Goal: Task Accomplishment & Management: Use online tool/utility

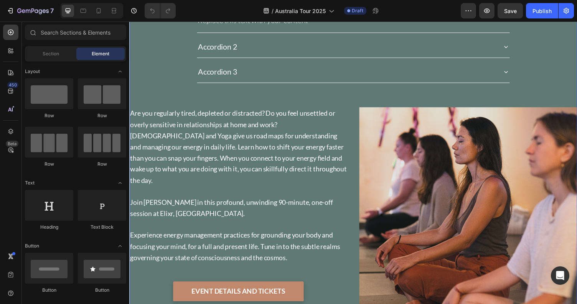
scroll to position [796, 0]
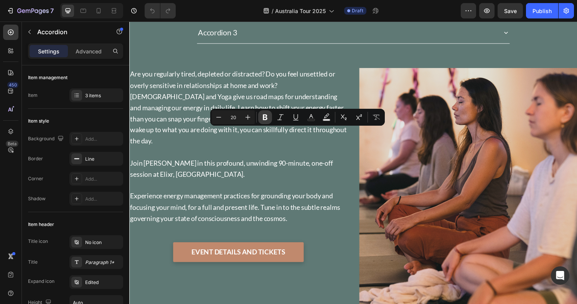
click at [265, 118] on icon "Editor contextual toolbar" at bounding box center [265, 117] width 8 height 8
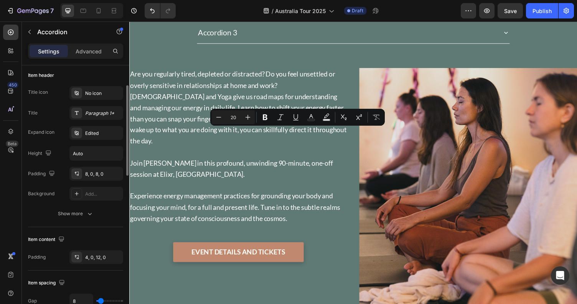
scroll to position [160, 0]
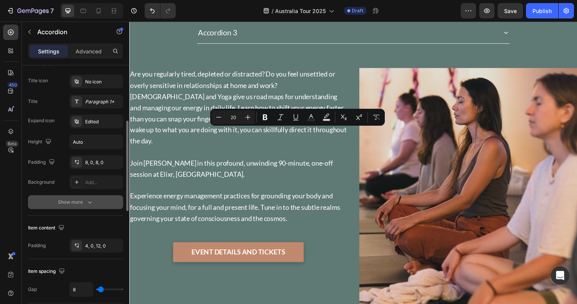
click at [83, 205] on div "Show more" at bounding box center [76, 202] width 36 height 8
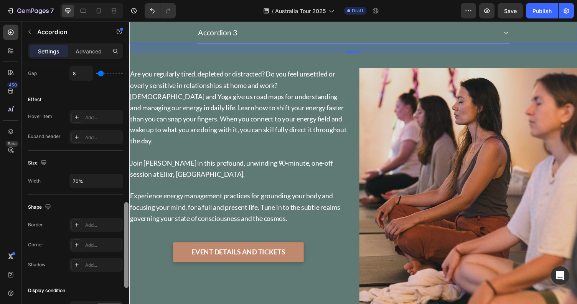
scroll to position [415, 0]
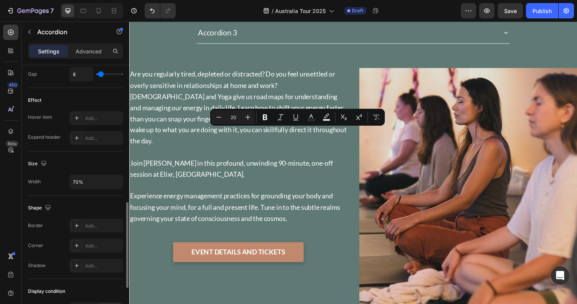
click at [94, 89] on div "Effect Hover item Add... Expand header Add..." at bounding box center [75, 119] width 95 height 63
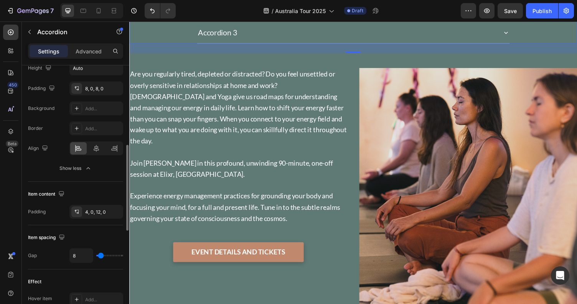
scroll to position [233, 0]
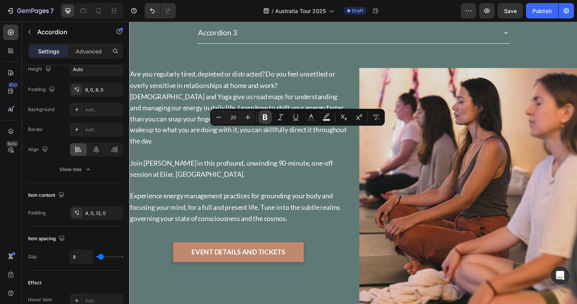
click at [265, 117] on icon "Editor contextual toolbar" at bounding box center [265, 117] width 5 height 6
click at [313, 148] on span "Are you regularly tired, depleted or distracted? Do you feel unsettled or overl…" at bounding box center [241, 109] width 223 height 77
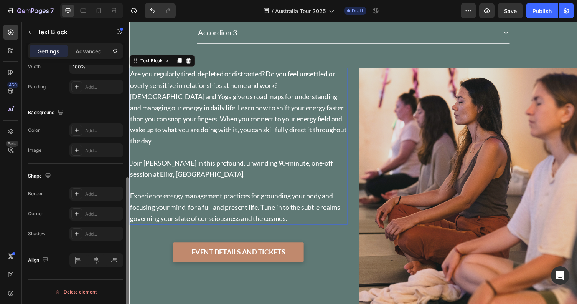
scroll to position [0, 0]
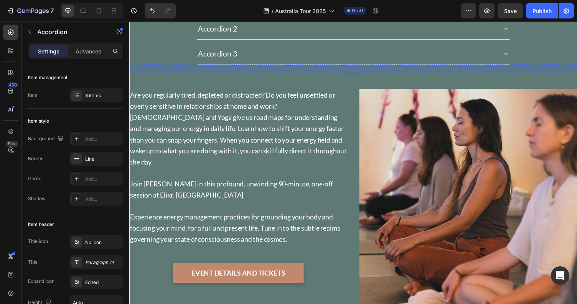
click at [285, 9] on div "Replace this text with your content" at bounding box center [360, 1] width 322 height 15
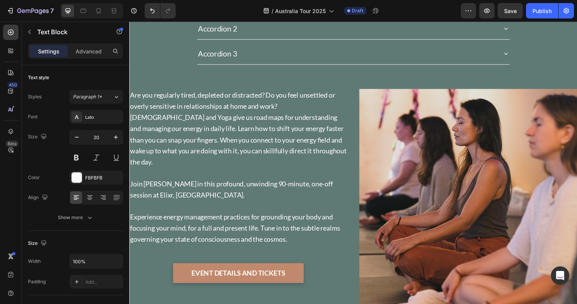
click at [285, 9] on div "Replace this text with your content" at bounding box center [360, 1] width 322 height 15
click at [285, 8] on p "Replace this text with your content" at bounding box center [360, 2] width 321 height 14
click at [223, 8] on p "Register Here" at bounding box center [360, 2] width 321 height 14
click at [231, 8] on p "Register Here" at bounding box center [360, 2] width 321 height 14
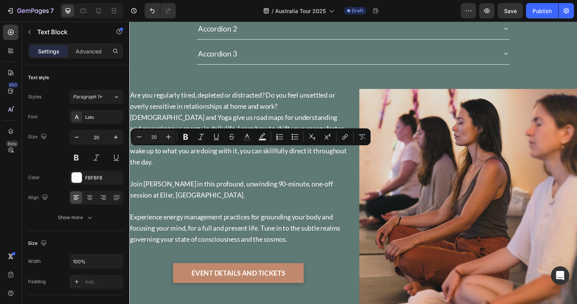
drag, startPoint x: 246, startPoint y: 156, endPoint x: 228, endPoint y: 156, distance: 18.0
click at [228, 8] on p "Register Here" at bounding box center [360, 2] width 321 height 14
click at [447, 119] on div "[PERSON_NAME][GEOGRAPHIC_DATA], [DATE]-[DATE] Heading Introduction to [DEMOGRAP…" at bounding box center [359, 121] width 461 height 445
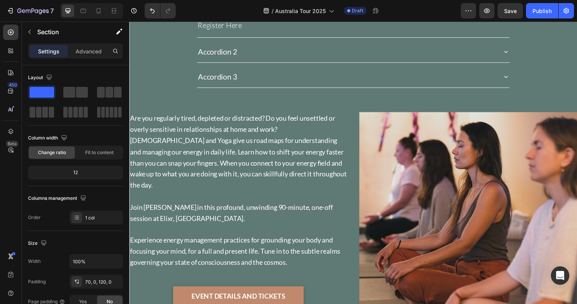
scroll to position [928, 0]
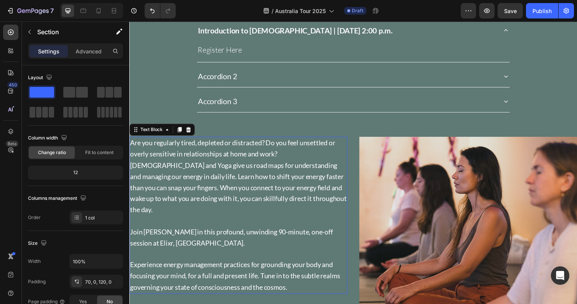
click at [321, 142] on span "Are you regularly tired, depleted or distracted? Do you feel unsettled or overl…" at bounding box center [241, 180] width 223 height 77
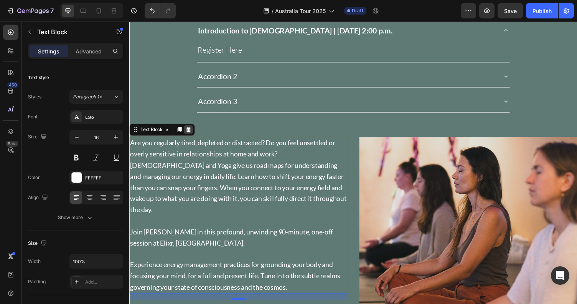
click at [189, 130] on icon at bounding box center [190, 132] width 5 height 5
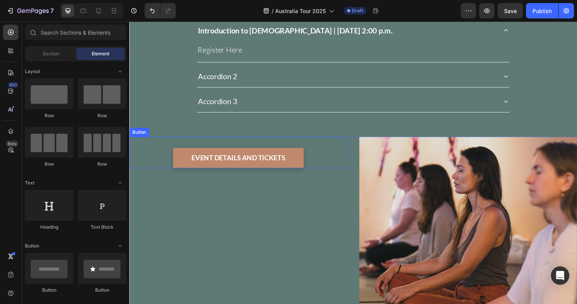
click at [157, 140] on div "EVENT DETAILS AND TICKETS Button" at bounding box center [241, 156] width 224 height 32
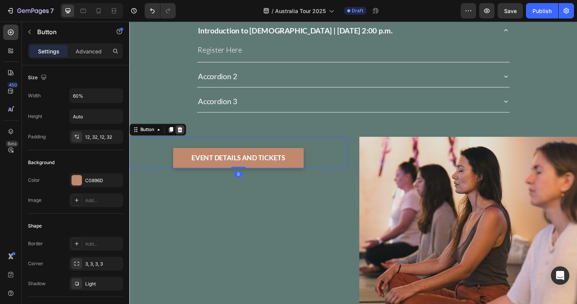
click at [182, 130] on icon at bounding box center [181, 132] width 5 height 5
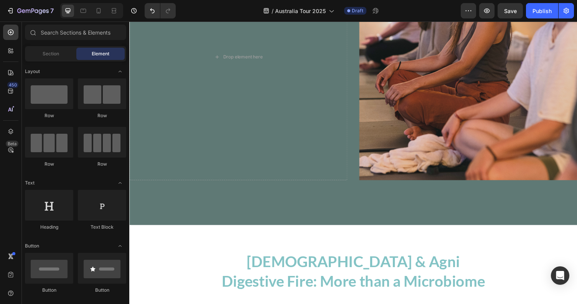
scroll to position [1100, 0]
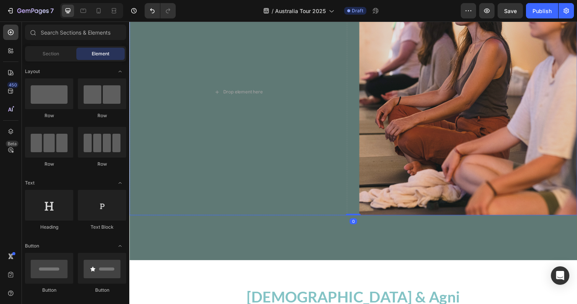
click at [360, 132] on div "Drop element here Image Row 0" at bounding box center [359, 93] width 461 height 253
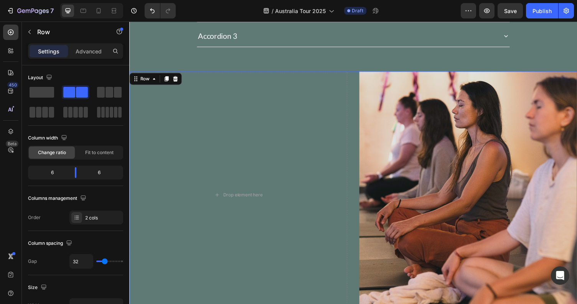
scroll to position [971, 0]
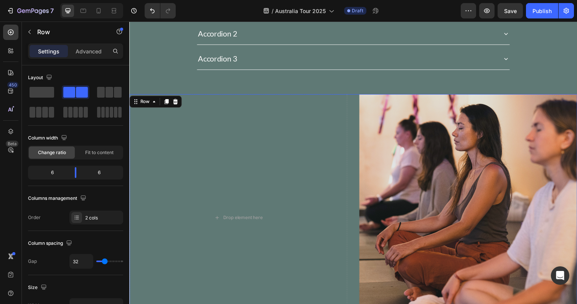
click at [175, 101] on icon at bounding box center [176, 103] width 5 height 5
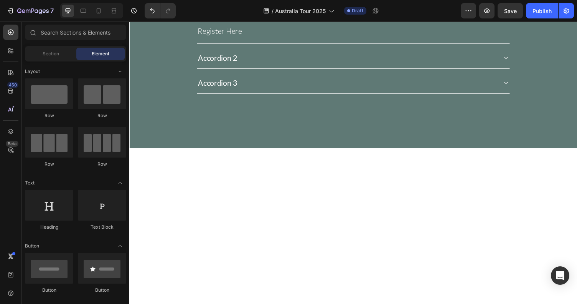
scroll to position [770, 0]
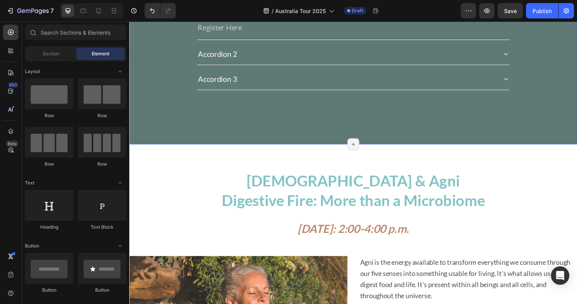
click at [339, 88] on div "[PERSON_NAME][GEOGRAPHIC_DATA], [DATE]-[DATE] Heading Introduction to [DEMOGRAP…" at bounding box center [359, 23] width 461 height 249
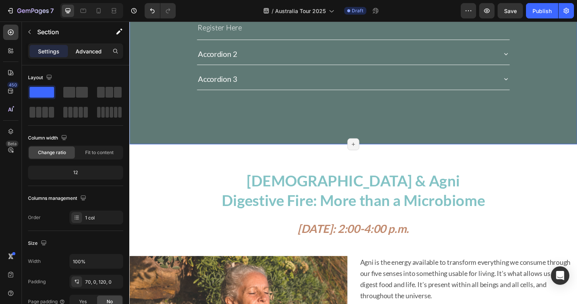
click at [78, 52] on p "Advanced" at bounding box center [89, 51] width 26 height 8
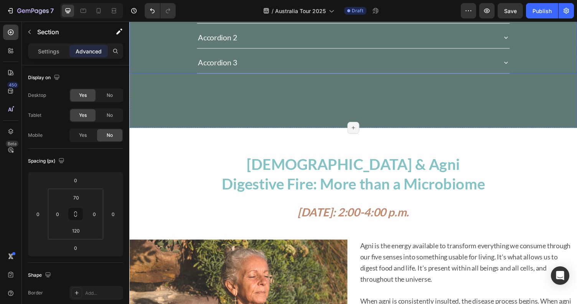
scroll to position [764, 0]
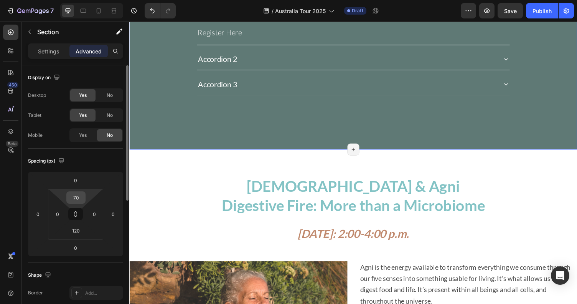
click at [79, 197] on input "70" at bounding box center [75, 198] width 15 height 12
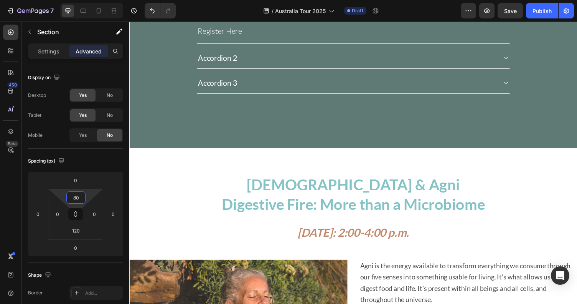
scroll to position [766, 0]
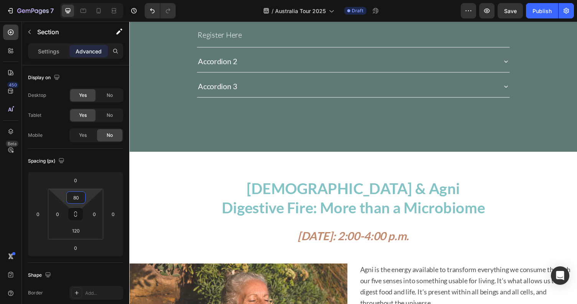
type input "80"
click at [312, 91] on div "[PERSON_NAME][GEOGRAPHIC_DATA], [DATE]-[DATE] Heading Introduction to [DEMOGRAP…" at bounding box center [359, 28] width 461 height 253
click at [316, 98] on div "[PERSON_NAME][GEOGRAPHIC_DATA], [DATE]-[DATE] Heading Introduction to [DEMOGRAP…" at bounding box center [359, 28] width 461 height 253
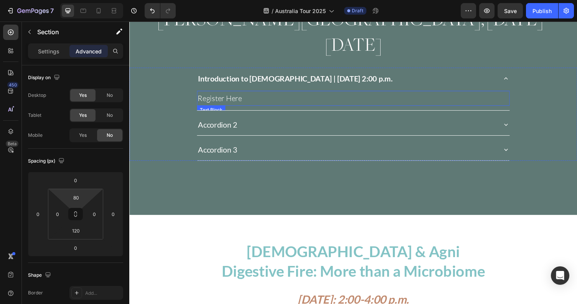
scroll to position [889, 0]
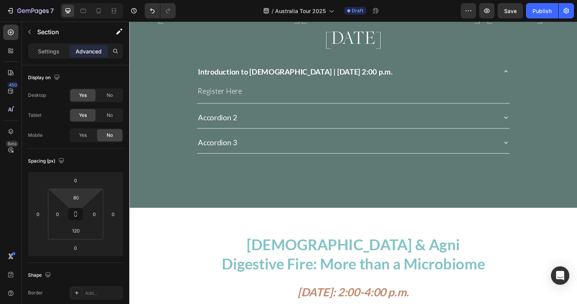
click at [334, 173] on div "[PERSON_NAME][GEOGRAPHIC_DATA], [DATE]-[DATE] Heading Introduction to [DEMOGRAP…" at bounding box center [359, 86] width 461 height 253
click at [326, 156] on div "[PERSON_NAME][GEOGRAPHIC_DATA], [DATE]-[DATE] Heading Introduction to [DEMOGRAP…" at bounding box center [359, 86] width 461 height 253
click at [322, 137] on div "Accordion 3" at bounding box center [353, 145] width 308 height 16
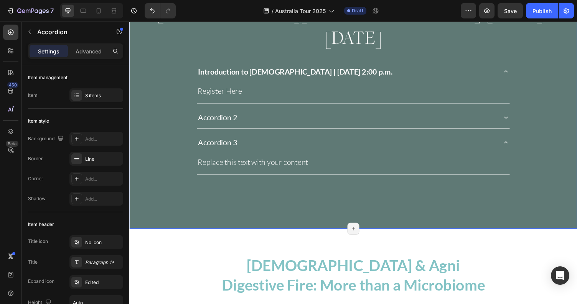
click at [306, 184] on div "[PERSON_NAME][GEOGRAPHIC_DATA], [DATE]-[DATE] Heading Introduction to [DEMOGRAP…" at bounding box center [359, 97] width 461 height 274
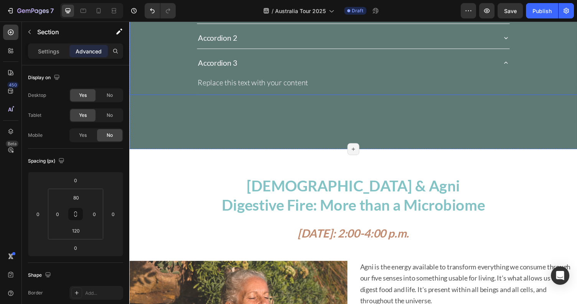
scroll to position [762, 0]
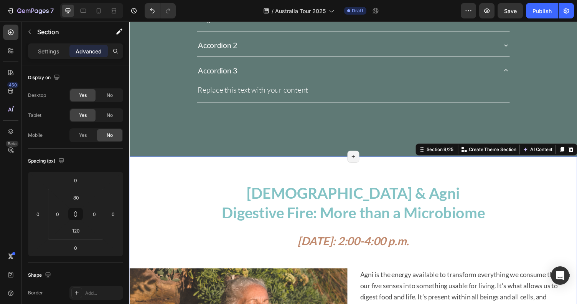
click at [571, 150] on icon at bounding box center [574, 153] width 6 height 6
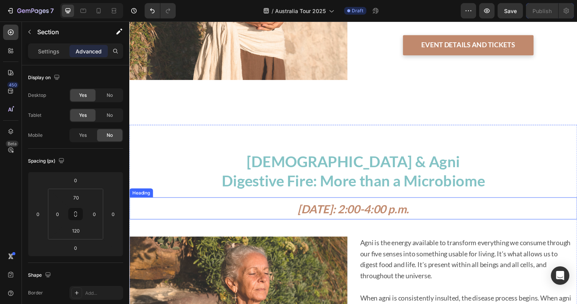
scroll to position [1220, 0]
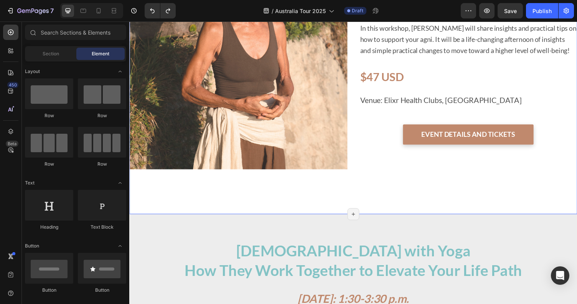
click at [221, 210] on div "Ayurveda & Agni Digestive Fire: More than a Microbiome Heading [DATE]: 2:00-4:0…" at bounding box center [359, 17] width 461 height 403
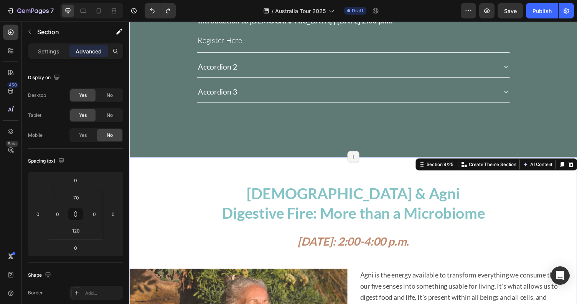
scroll to position [693, 0]
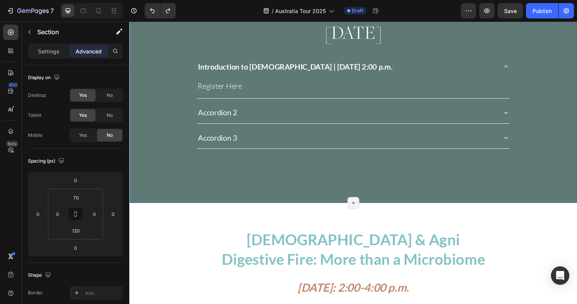
click at [394, 160] on div "[PERSON_NAME][GEOGRAPHIC_DATA], [DATE]-[DATE] Heading Introduction to [DEMOGRAP…" at bounding box center [359, 81] width 461 height 253
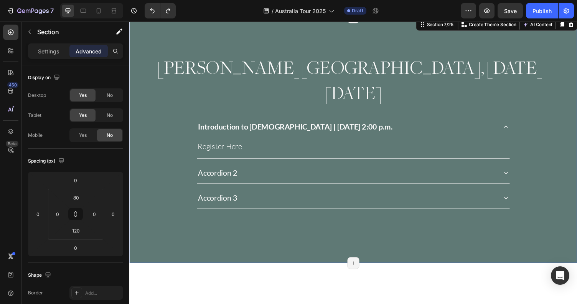
scroll to position [698, 0]
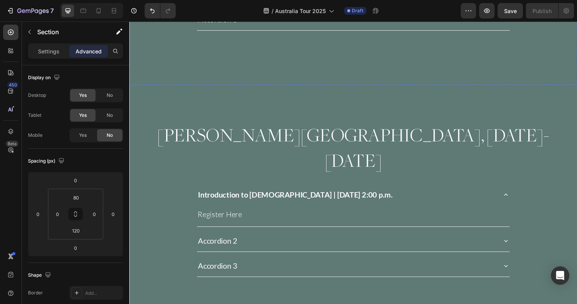
scroll to position [1010, 0]
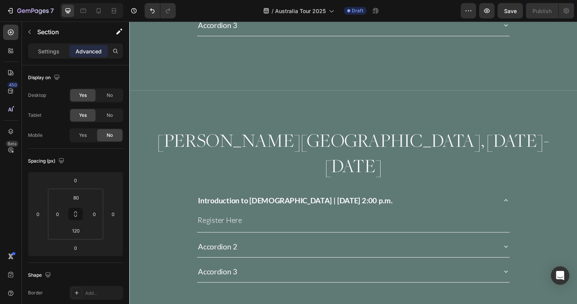
click at [248, 92] on div "[PERSON_NAME][GEOGRAPHIC_DATA], [DATE]-[DATE] Heading Introduction to [DEMOGRAP…" at bounding box center [359, 218] width 461 height 253
click at [162, 263] on div "[PERSON_NAME][GEOGRAPHIC_DATA], [DATE]-[DATE] Heading Introduction to [DEMOGRAP…" at bounding box center [359, 218] width 461 height 253
click at [288, 131] on h2 "[PERSON_NAME][GEOGRAPHIC_DATA], [DATE]-[DATE]" at bounding box center [359, 157] width 461 height 53
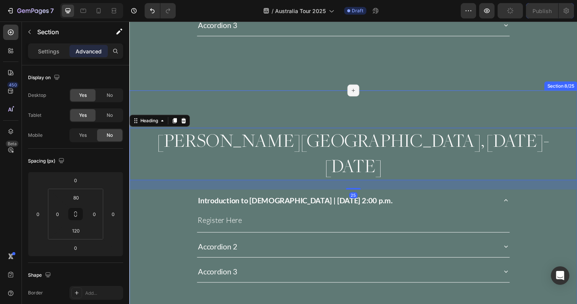
click at [254, 92] on div "[PERSON_NAME][GEOGRAPHIC_DATA], [DATE]-[DATE] Heading 25 Introduction to [DEMOG…" at bounding box center [359, 218] width 461 height 253
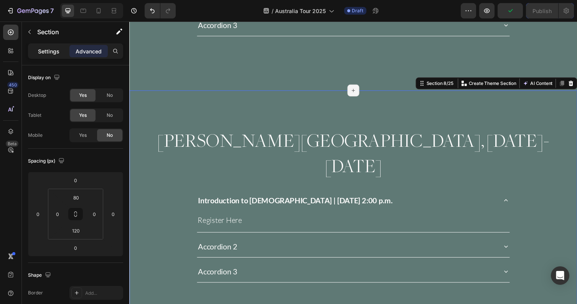
click at [54, 51] on p "Settings" at bounding box center [49, 51] width 22 height 8
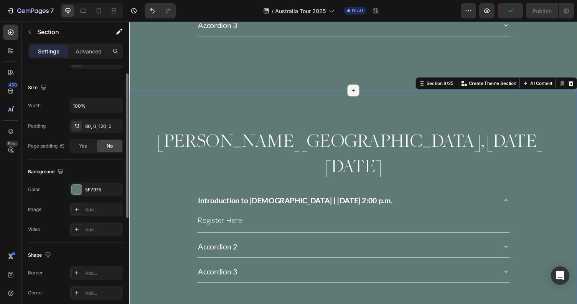
scroll to position [208, 0]
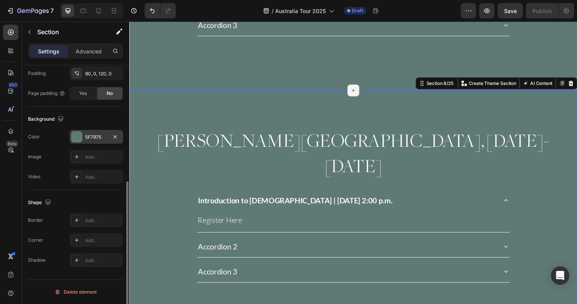
click at [95, 136] on div "5F7975" at bounding box center [96, 137] width 22 height 7
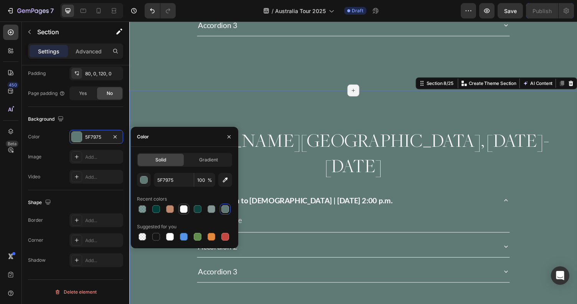
click at [182, 210] on div at bounding box center [184, 209] width 8 height 8
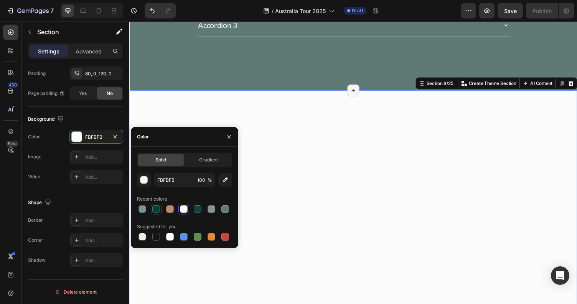
click at [156, 207] on div at bounding box center [156, 209] width 8 height 8
type input "013F3A"
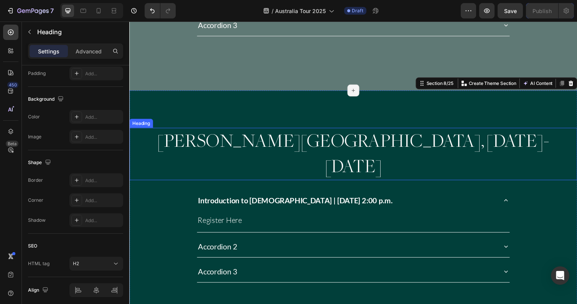
click at [316, 131] on h2 "[PERSON_NAME][GEOGRAPHIC_DATA], [DATE]-[DATE]" at bounding box center [359, 157] width 461 height 53
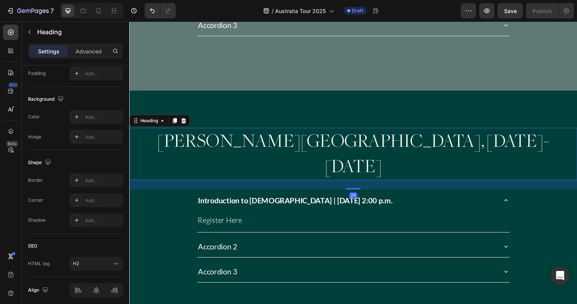
scroll to position [0, 0]
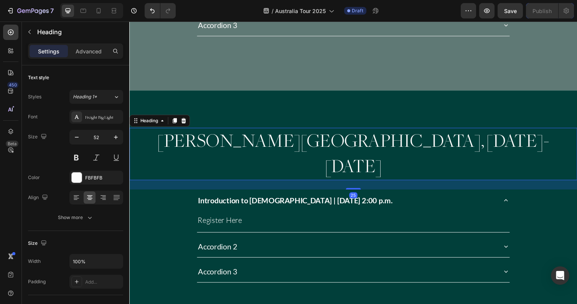
click at [316, 131] on h2 "[PERSON_NAME][GEOGRAPHIC_DATA], [DATE]-[DATE]" at bounding box center [359, 157] width 461 height 53
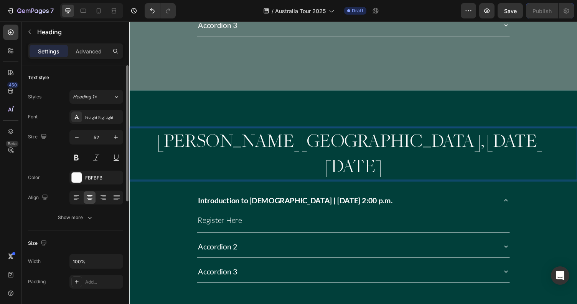
click at [316, 131] on p "[PERSON_NAME][GEOGRAPHIC_DATA], [DATE]-[DATE]" at bounding box center [359, 157] width 459 height 52
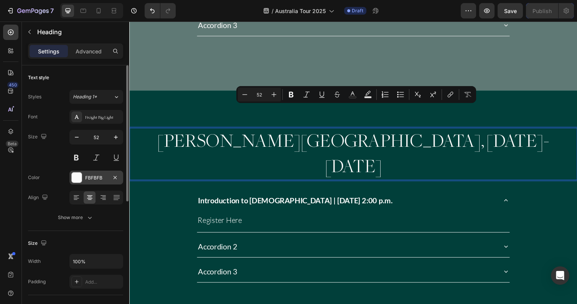
click at [106, 176] on div "FBFBFB" at bounding box center [96, 177] width 22 height 7
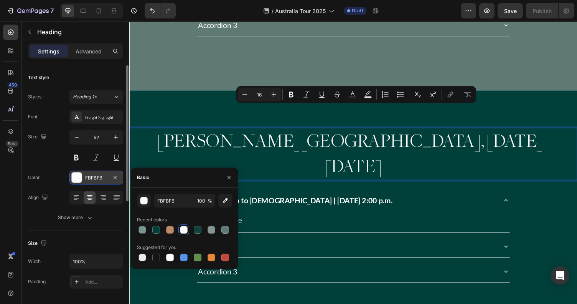
click at [106, 176] on div "FBFBFB" at bounding box center [96, 177] width 22 height 7
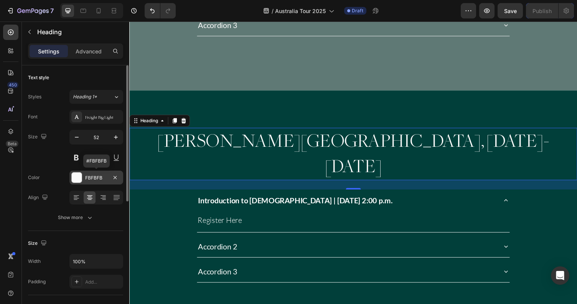
click at [102, 177] on div "FBFBFB" at bounding box center [96, 177] width 22 height 7
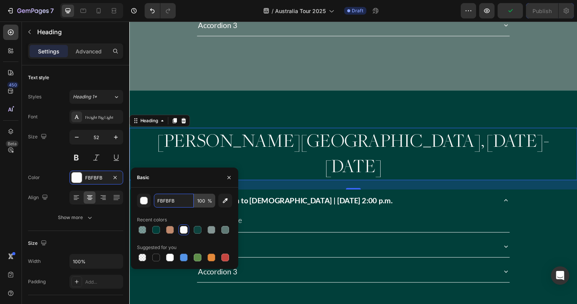
drag, startPoint x: 157, startPoint y: 201, endPoint x: 195, endPoint y: 201, distance: 38.8
click at [195, 201] on div "FBFBFB 100 %" at bounding box center [184, 201] width 61 height 14
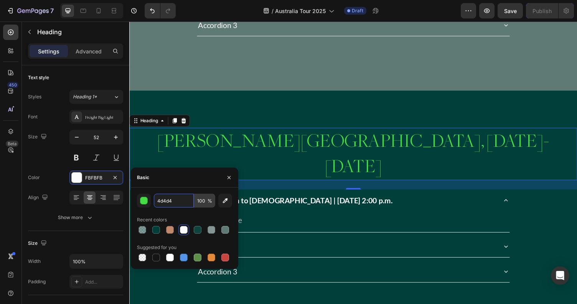
type input "4d4d4f"
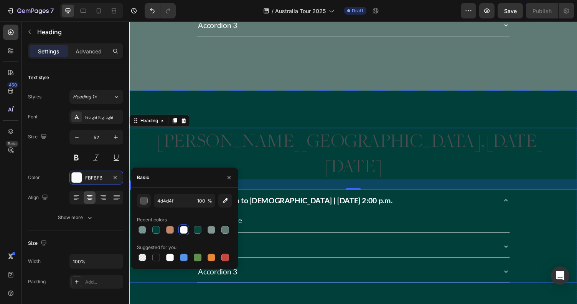
click at [342, 200] on strong "Introduction to [DEMOGRAPHIC_DATA] | [DATE] 2:00 p.m." at bounding box center [300, 204] width 200 height 9
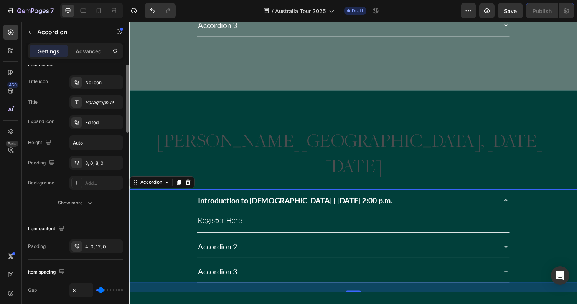
scroll to position [208, 0]
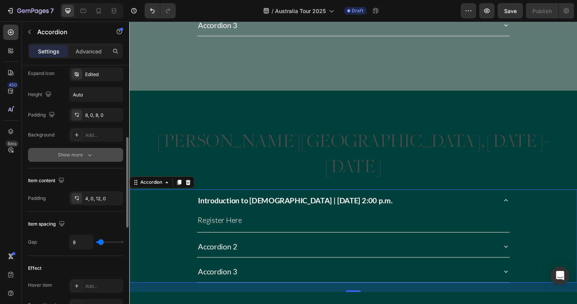
click at [83, 155] on div "Show more" at bounding box center [76, 155] width 36 height 8
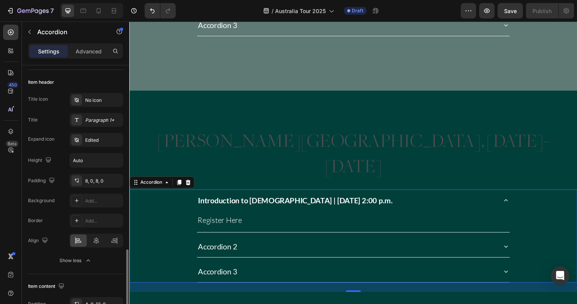
scroll to position [0, 0]
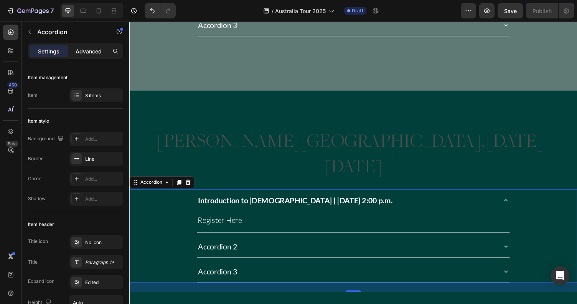
click at [89, 52] on p "Advanced" at bounding box center [89, 51] width 26 height 8
type input "100%"
type input "100"
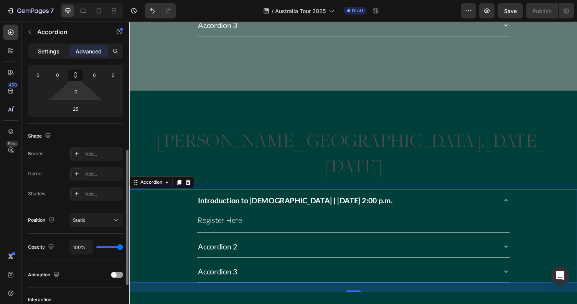
scroll to position [131, 0]
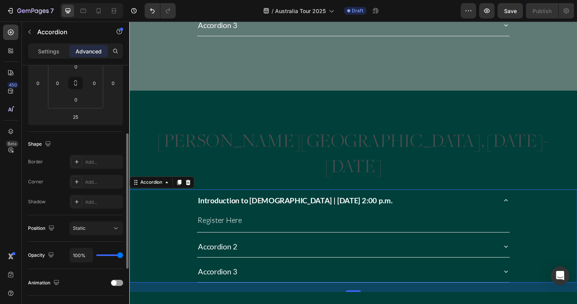
click at [53, 48] on p "Settings" at bounding box center [49, 51] width 22 height 8
type input "8"
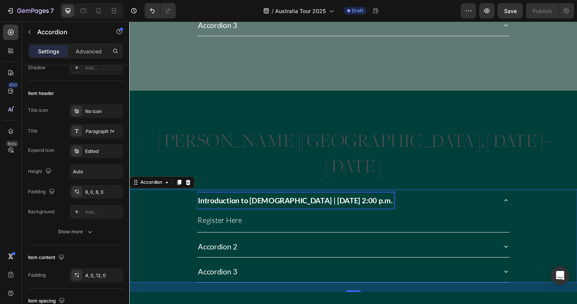
click at [278, 200] on strong "Introduction to [DEMOGRAPHIC_DATA] | [DATE] 2:00 p.m." at bounding box center [300, 204] width 200 height 9
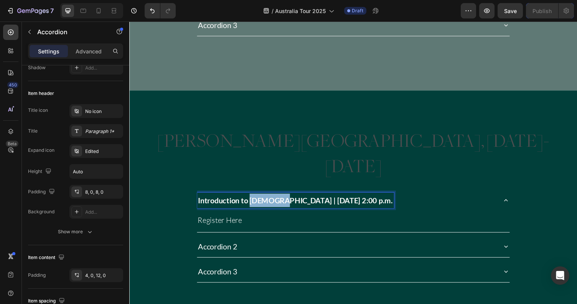
click at [278, 200] on strong "Introduction to [DEMOGRAPHIC_DATA] | [DATE] 2:00 p.m." at bounding box center [300, 204] width 200 height 9
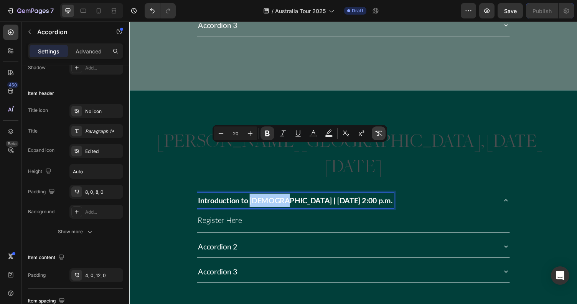
click at [380, 134] on icon "Editor contextual toolbar" at bounding box center [379, 133] width 7 height 5
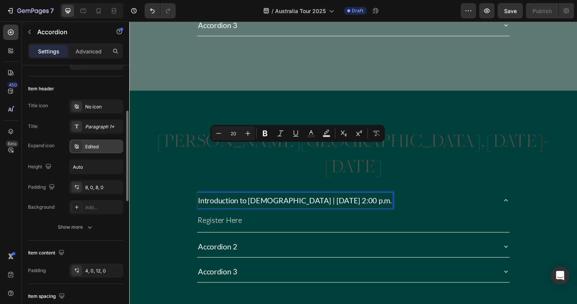
scroll to position [133, 0]
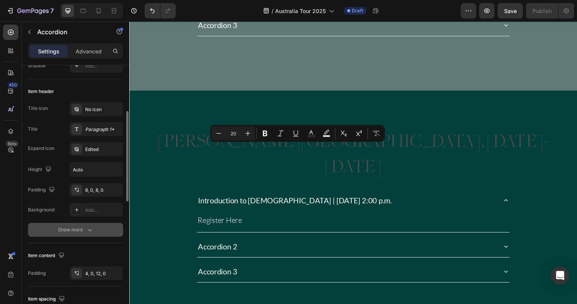
click at [86, 233] on icon "button" at bounding box center [90, 230] width 8 height 8
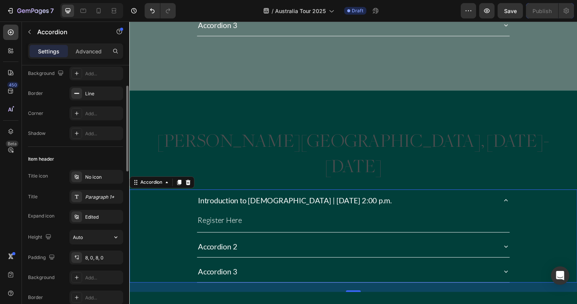
scroll to position [0, 0]
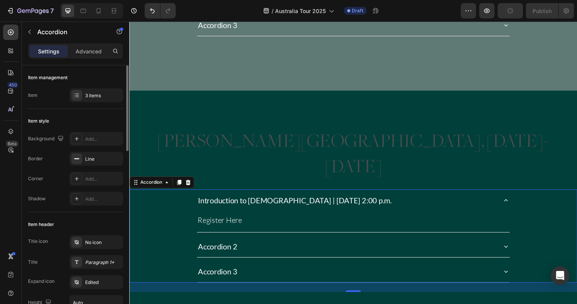
click at [225, 11] on div "/ Australia Tour 2025 Draft" at bounding box center [321, 10] width 279 height 15
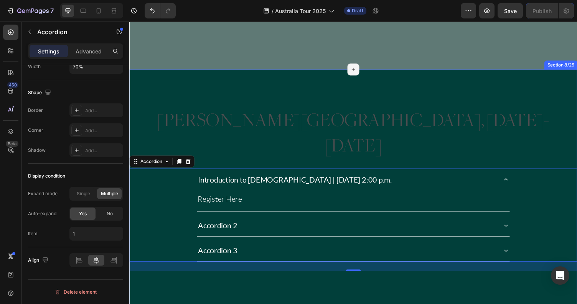
scroll to position [1077, 0]
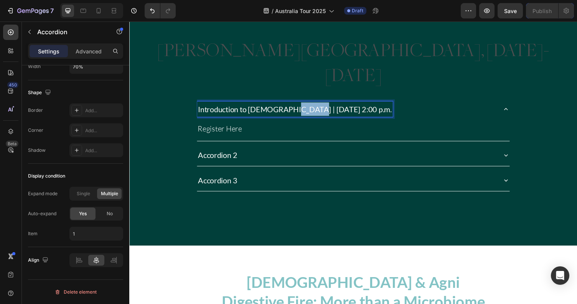
click at [291, 104] on p "Introduction to [DEMOGRAPHIC_DATA] | [DATE] 2:00 p.m." at bounding box center [299, 111] width 199 height 14
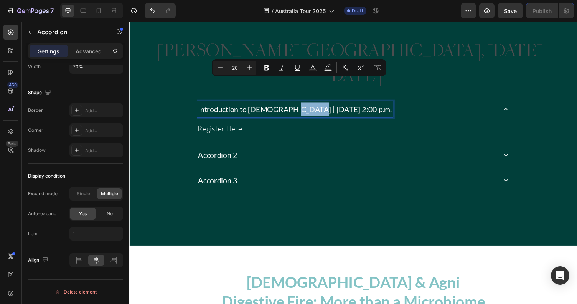
click at [291, 104] on p "Introduction to [DEMOGRAPHIC_DATA] | [DATE] 2:00 p.m." at bounding box center [299, 111] width 199 height 14
click at [262, 125] on p "Register Here" at bounding box center [360, 132] width 321 height 14
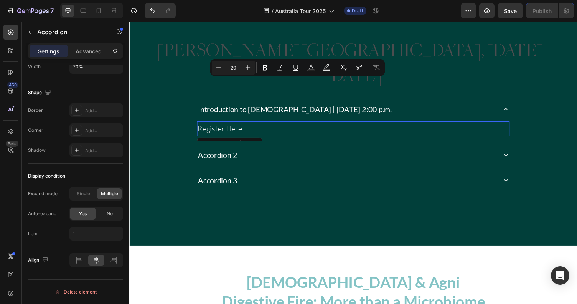
scroll to position [0, 0]
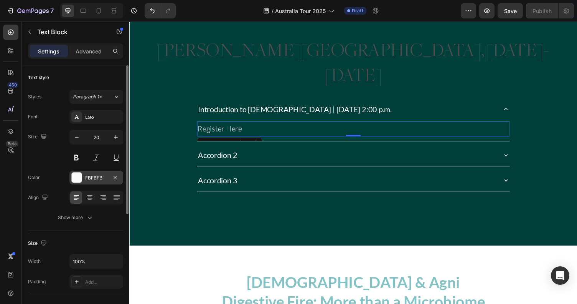
click at [101, 179] on div "FBFBFB" at bounding box center [96, 177] width 22 height 7
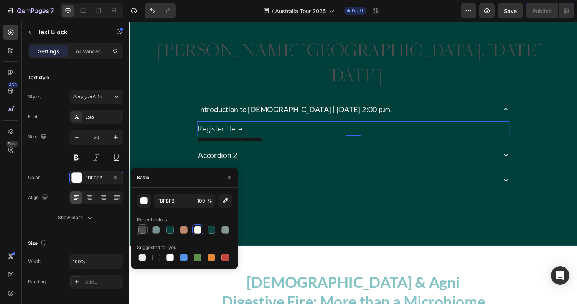
click at [147, 229] on div at bounding box center [142, 229] width 9 height 9
type input "4D4D4F"
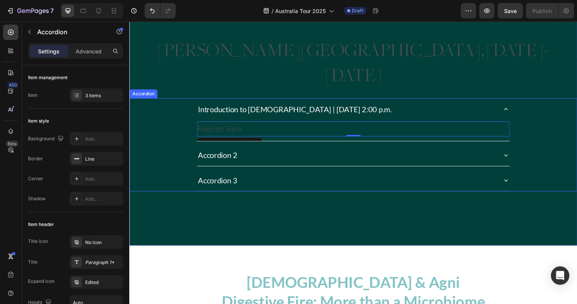
click at [235, 104] on p "Introduction to [DEMOGRAPHIC_DATA] | [DATE] 2:00 p.m." at bounding box center [299, 111] width 199 height 14
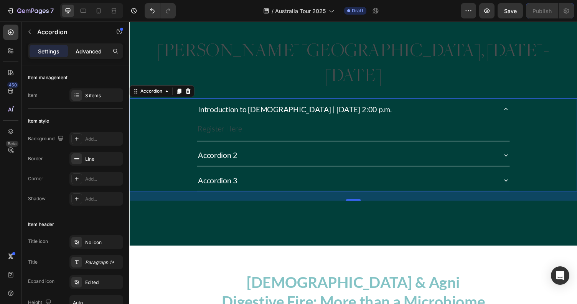
click at [85, 54] on p "Advanced" at bounding box center [89, 51] width 26 height 8
type input "100%"
type input "100"
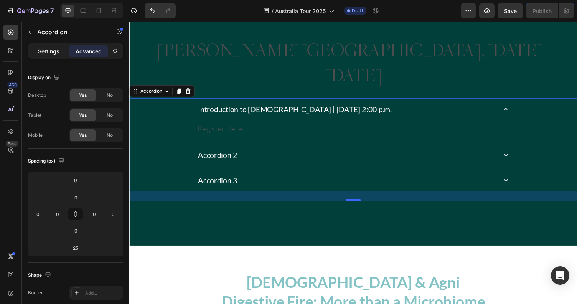
click at [44, 52] on p "Settings" at bounding box center [49, 51] width 22 height 8
type input "8"
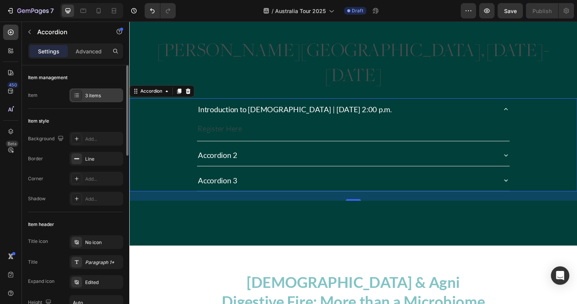
click at [89, 93] on div "3 items" at bounding box center [103, 95] width 36 height 7
click at [92, 115] on div "Item style" at bounding box center [75, 121] width 95 height 12
click at [94, 98] on div "3 items" at bounding box center [103, 95] width 36 height 7
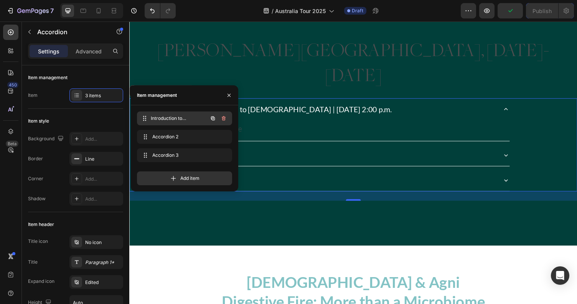
click at [199, 120] on div "Introduction to [DEMOGRAPHIC_DATA] | [DATE] 2:00 p.m. Introduction to [DEMOGRAP…" at bounding box center [174, 118] width 68 height 11
click at [174, 119] on span "Introduction to [DEMOGRAPHIC_DATA] | [DATE] 2:00 p.m." at bounding box center [173, 118] width 43 height 7
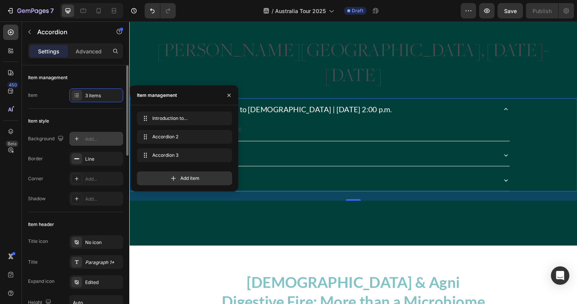
click at [96, 136] on div "Add..." at bounding box center [103, 139] width 36 height 7
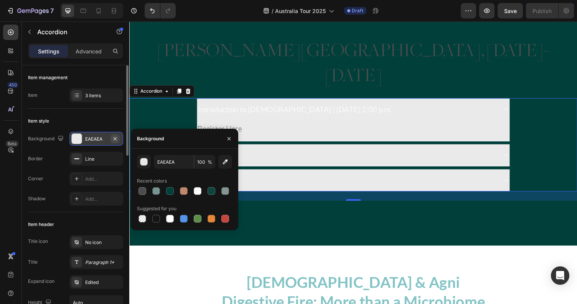
click at [115, 136] on icon "button" at bounding box center [115, 139] width 6 height 6
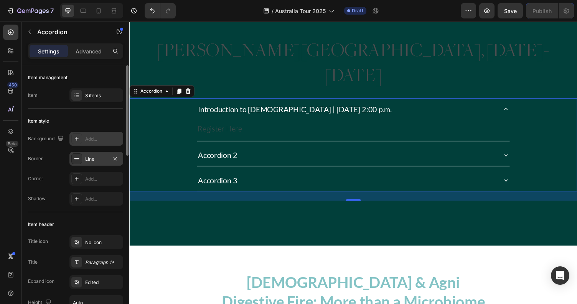
click at [100, 157] on div "Line" at bounding box center [96, 159] width 22 height 7
click at [57, 169] on div "Background Add... Border Line Corner Add... Shadow Add..." at bounding box center [75, 169] width 95 height 74
click at [96, 177] on div "Add..." at bounding box center [103, 178] width 36 height 7
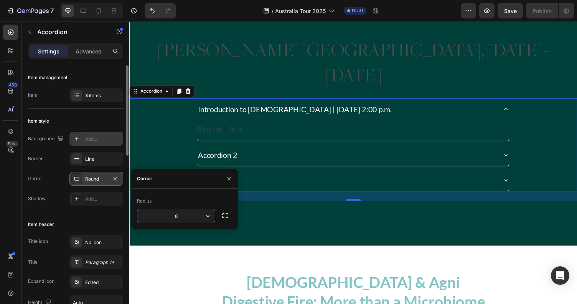
click at [58, 182] on div "Corner Round" at bounding box center [75, 179] width 95 height 14
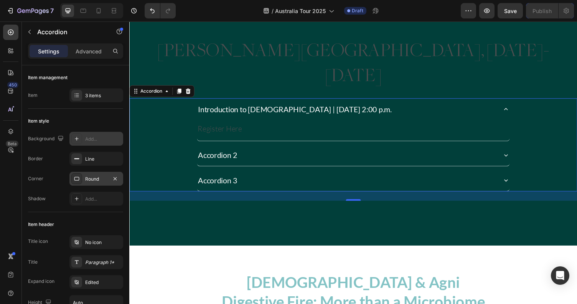
click at [89, 180] on div "Round" at bounding box center [96, 178] width 22 height 7
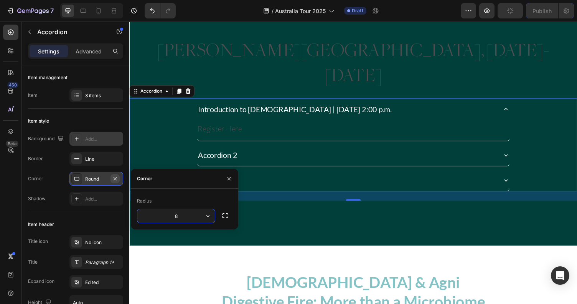
click at [114, 176] on icon "button" at bounding box center [115, 178] width 6 height 6
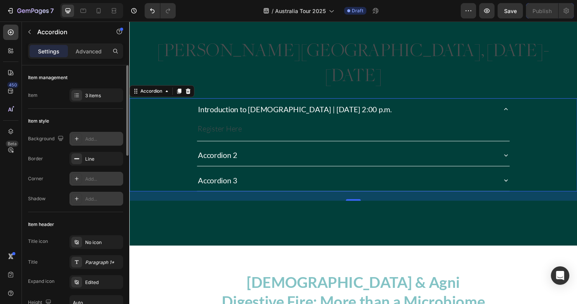
click at [86, 200] on div "Add..." at bounding box center [103, 198] width 36 height 7
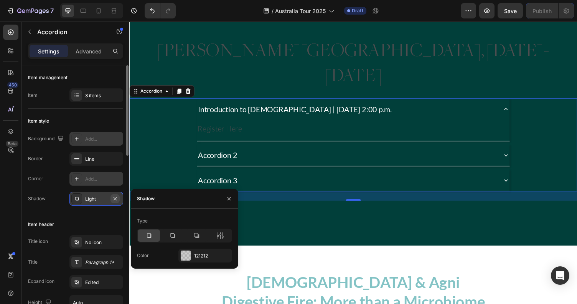
click at [117, 197] on icon "button" at bounding box center [115, 198] width 6 height 6
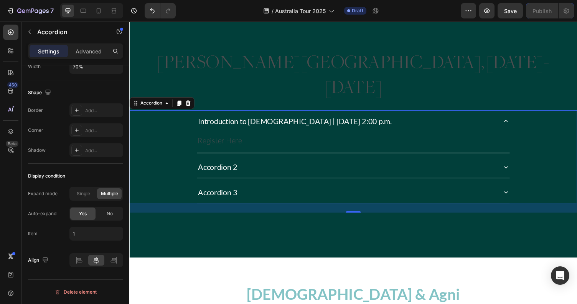
scroll to position [1030, 0]
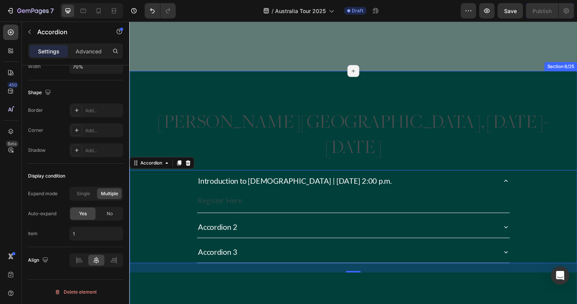
click at [229, 72] on div "[PERSON_NAME][GEOGRAPHIC_DATA], [DATE]-[DATE] Heading Introduction to [DEMOGRAP…" at bounding box center [359, 198] width 461 height 253
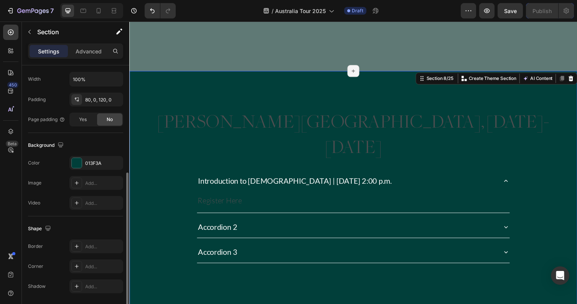
scroll to position [208, 0]
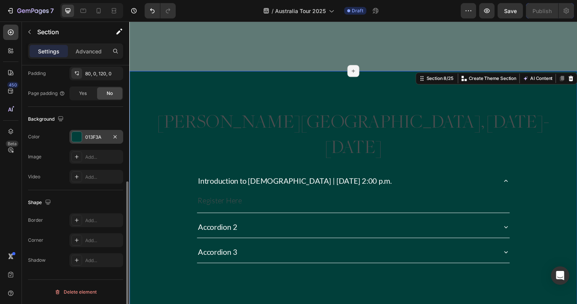
click at [101, 135] on div "013F3A" at bounding box center [96, 137] width 22 height 7
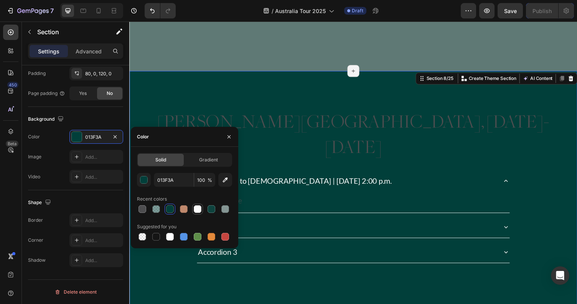
click at [200, 208] on div at bounding box center [198, 209] width 8 height 8
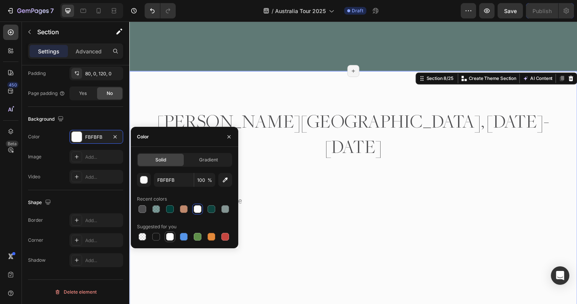
click at [171, 237] on div at bounding box center [170, 237] width 8 height 8
type input "FFFFFF"
click at [268, 72] on div "[PERSON_NAME][GEOGRAPHIC_DATA], [DATE]-[DATE] Heading Introduction to [DEMOGRAP…" at bounding box center [359, 198] width 461 height 253
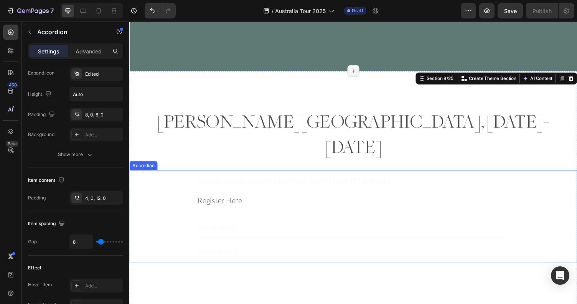
click at [262, 178] on p "Introduction to [DEMOGRAPHIC_DATA] | [DATE] 2:00 p.m." at bounding box center [299, 185] width 199 height 14
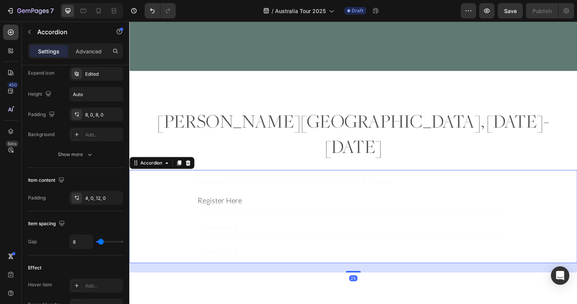
scroll to position [0, 0]
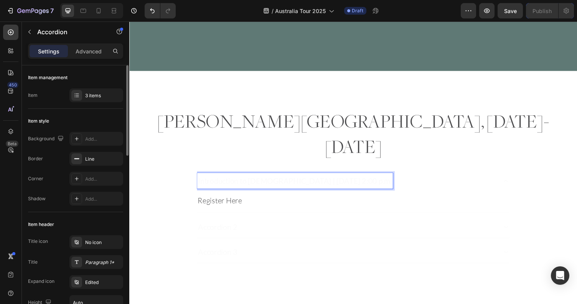
click at [262, 178] on p "Introduction to [DEMOGRAPHIC_DATA] | [DATE] 2:00 p.m." at bounding box center [299, 185] width 199 height 14
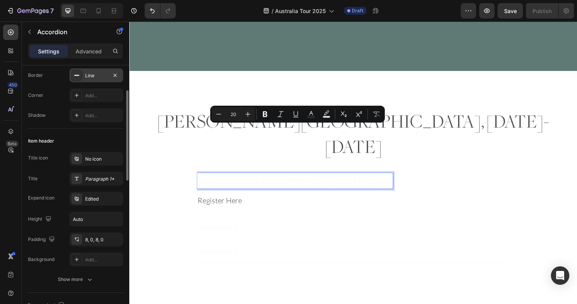
scroll to position [85, 0]
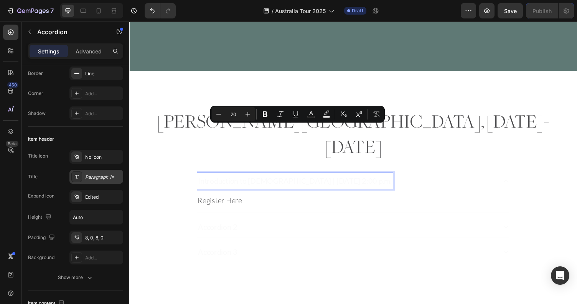
click at [96, 180] on div "Paragraph 1*" at bounding box center [96, 177] width 54 height 14
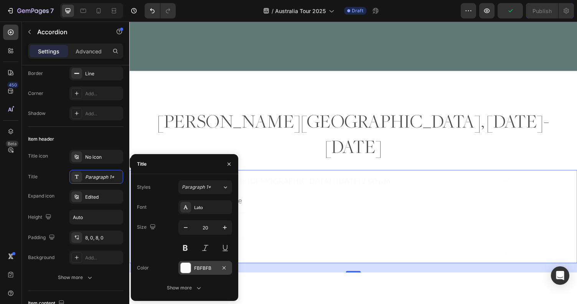
drag, startPoint x: 200, startPoint y: 270, endPoint x: 72, endPoint y: 255, distance: 128.4
click at [200, 270] on div "FBFBFB" at bounding box center [205, 268] width 22 height 7
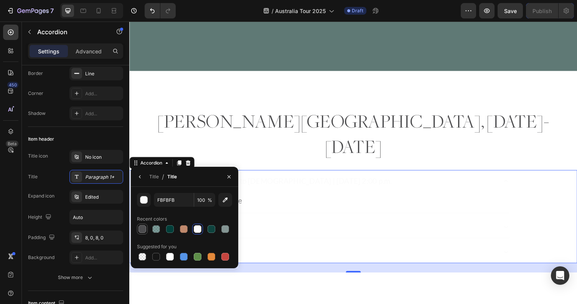
click at [144, 226] on div at bounding box center [143, 229] width 8 height 8
type input "4D4D4F"
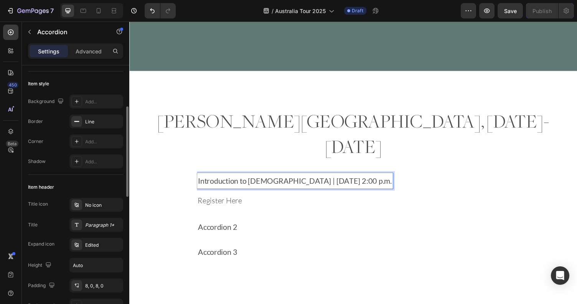
scroll to position [36, 0]
click at [96, 122] on div "Line" at bounding box center [96, 123] width 22 height 7
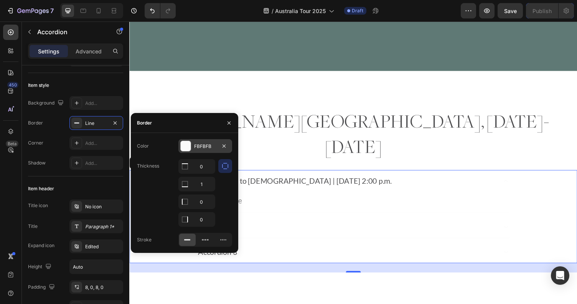
click at [208, 145] on div "FBFBFB" at bounding box center [205, 146] width 22 height 7
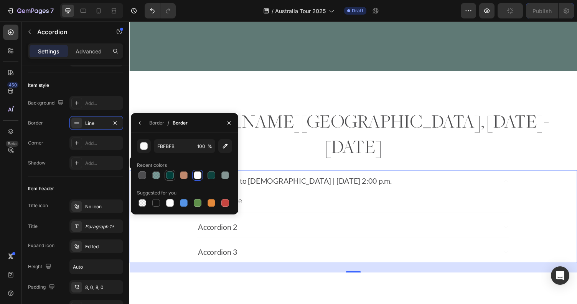
click at [170, 175] on div at bounding box center [170, 175] width 8 height 8
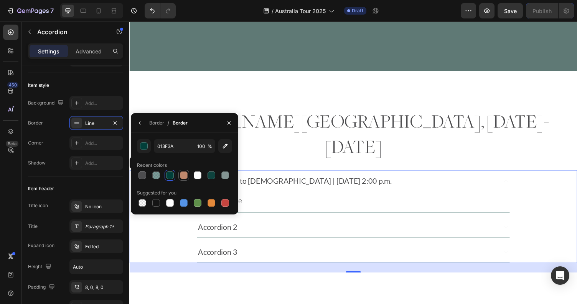
click at [183, 176] on div at bounding box center [184, 175] width 8 height 8
type input "C0896D"
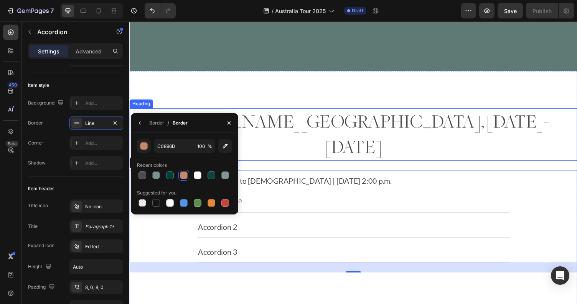
click at [365, 111] on p "[PERSON_NAME][GEOGRAPHIC_DATA], [DATE]-[DATE]" at bounding box center [359, 137] width 459 height 52
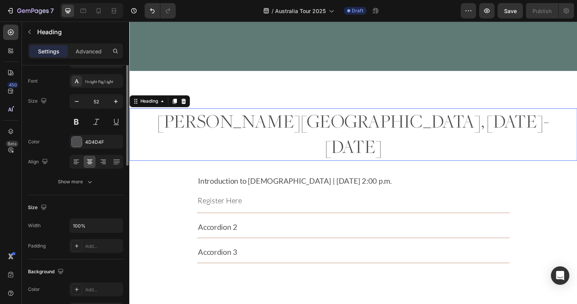
scroll to position [0, 0]
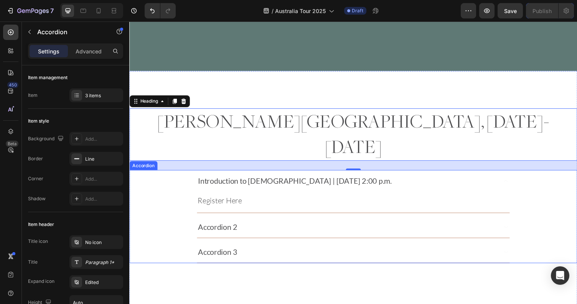
click at [420, 177] on div "Introduction to [DEMOGRAPHIC_DATA] | [DATE] 2:00 p.m." at bounding box center [353, 185] width 308 height 16
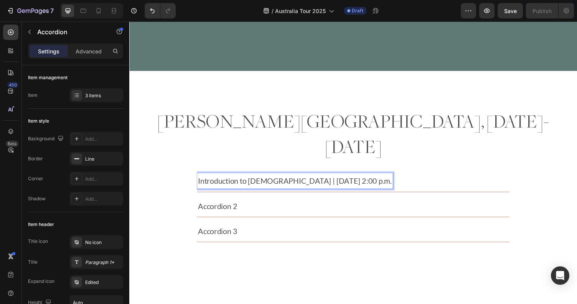
click at [458, 177] on div "Introduction to [DEMOGRAPHIC_DATA] | [DATE] 2:00 p.m." at bounding box center [353, 185] width 308 height 16
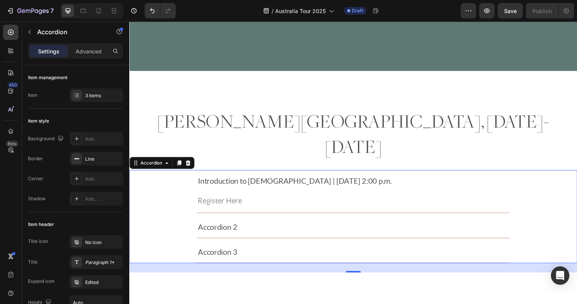
click at [441, 177] on div "Introduction to [DEMOGRAPHIC_DATA] | [DATE] 2:00 p.m." at bounding box center [353, 185] width 308 height 16
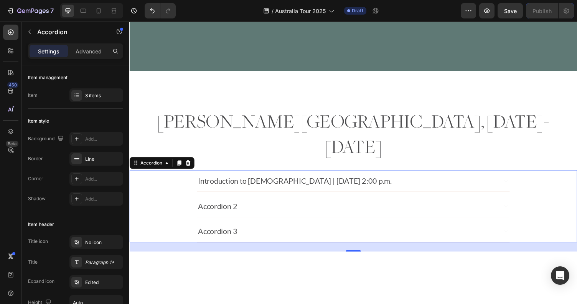
click at [210, 178] on p "Introduction to [DEMOGRAPHIC_DATA] | [DATE] 2:00 p.m." at bounding box center [299, 185] width 199 height 14
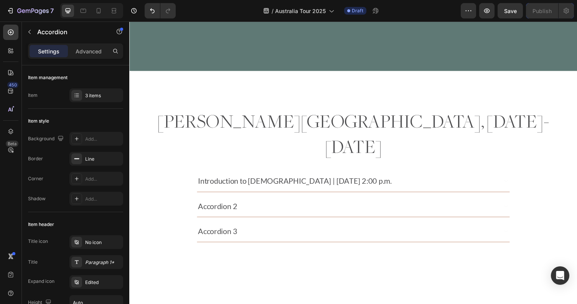
click at [187, 174] on div "Introduction to [DEMOGRAPHIC_DATA] | [DATE] 2:00 p.m." at bounding box center [360, 185] width 460 height 23
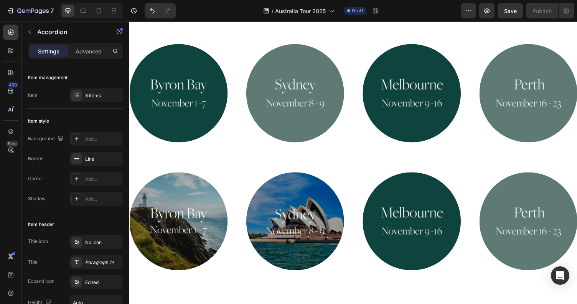
scroll to position [522, 0]
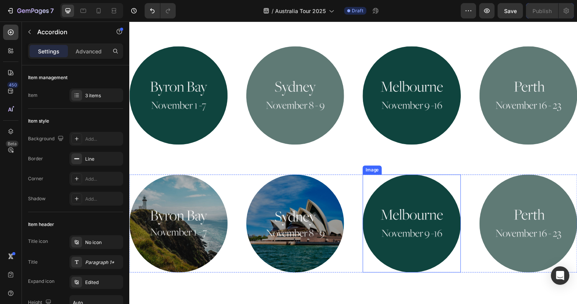
click at [403, 179] on img at bounding box center [419, 229] width 101 height 101
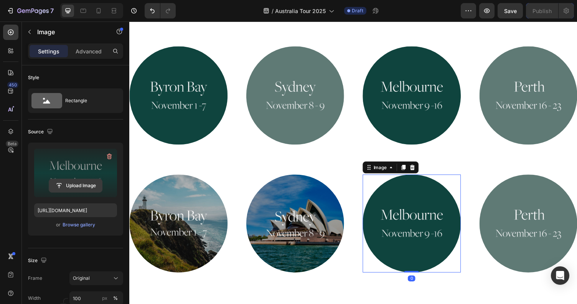
click at [84, 189] on input "file" at bounding box center [75, 185] width 53 height 13
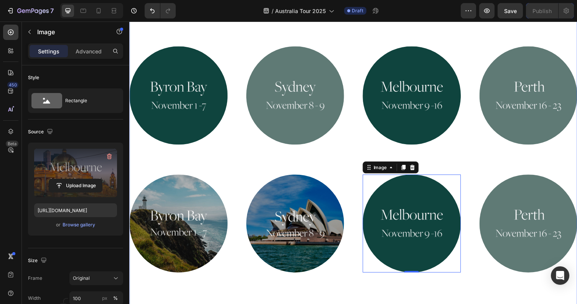
type input "[URL][DOMAIN_NAME]"
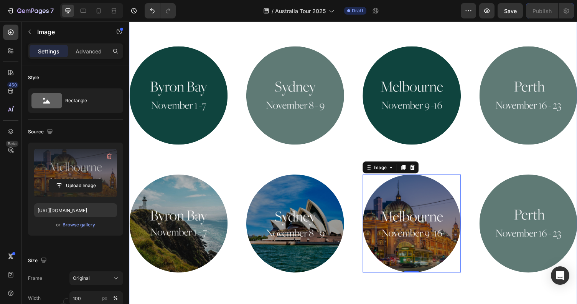
click at [497, 299] on div "Join beloved teacher [PERSON_NAME] for workshops on Ayurvedic cooking, preventi…" at bounding box center [359, 95] width 461 height 505
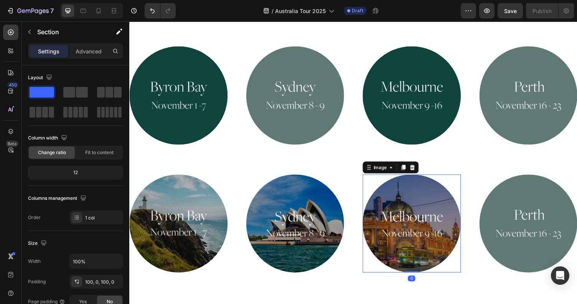
click at [420, 197] on img at bounding box center [419, 229] width 101 height 101
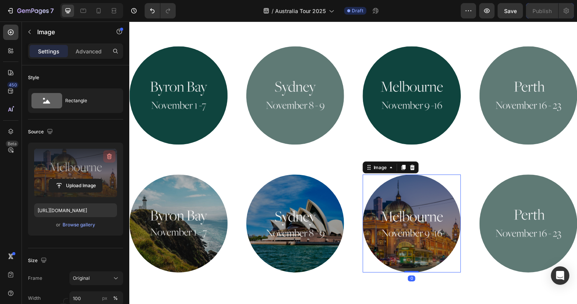
click at [109, 156] on icon "button" at bounding box center [109, 157] width 1 height 2
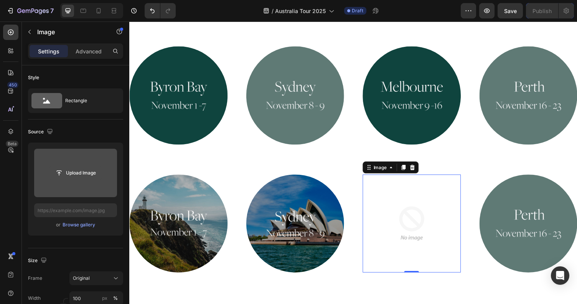
click at [82, 174] on input "file" at bounding box center [75, 172] width 53 height 13
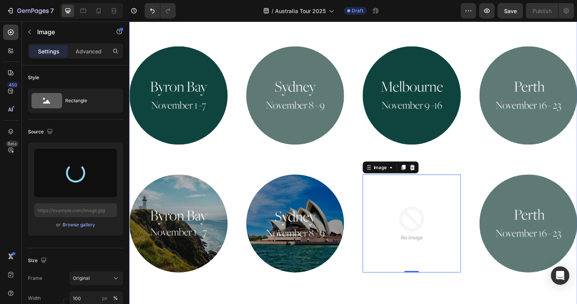
type input "[URL][DOMAIN_NAME]"
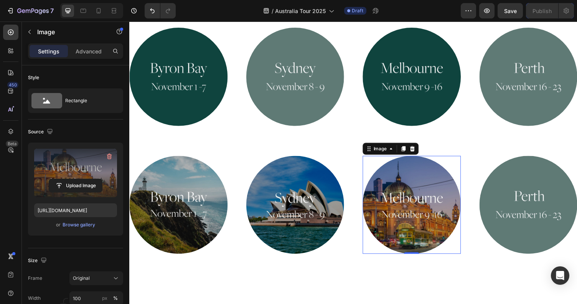
scroll to position [544, 0]
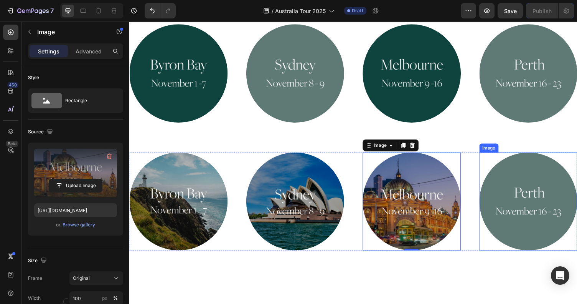
click at [530, 159] on img at bounding box center [540, 206] width 101 height 101
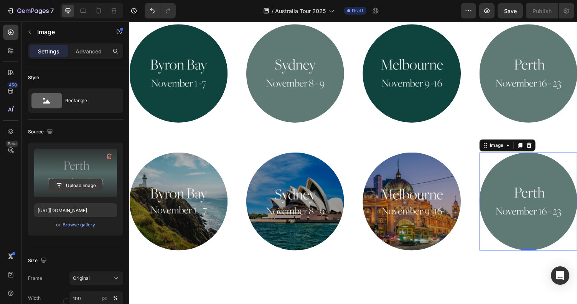
click at [83, 186] on input "file" at bounding box center [75, 185] width 53 height 13
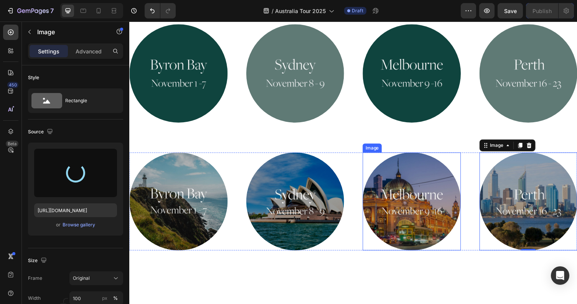
type input "[URL][DOMAIN_NAME]"
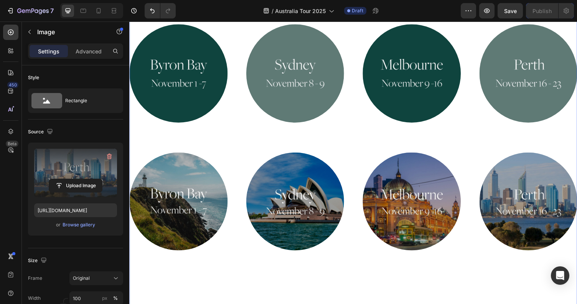
click at [364, 255] on div "Join beloved teacher [PERSON_NAME] for workshops on Ayurvedic cooking, preventi…" at bounding box center [359, 73] width 461 height 428
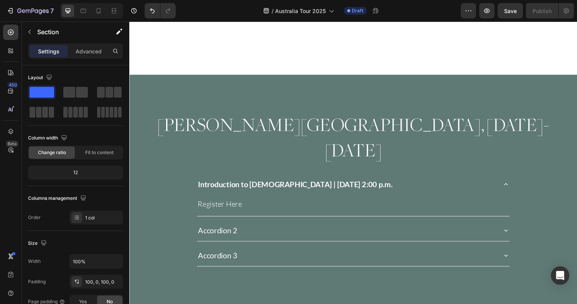
scroll to position [890, 0]
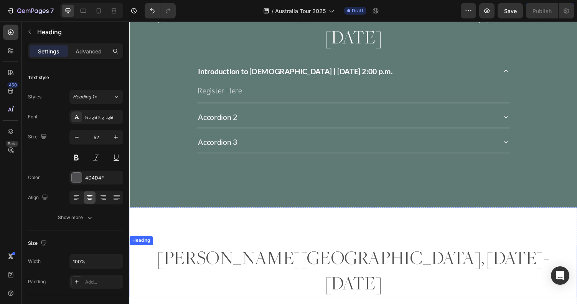
click at [331, 251] on h2 "[PERSON_NAME][GEOGRAPHIC_DATA], [DATE]-[DATE]" at bounding box center [359, 277] width 461 height 53
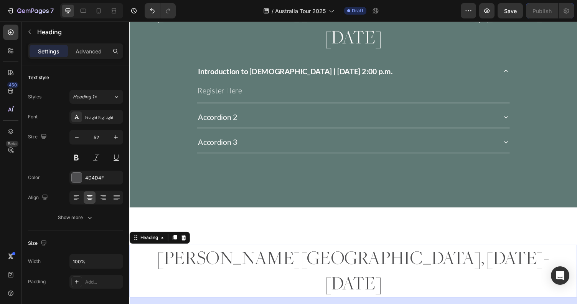
click at [331, 251] on h2 "[PERSON_NAME][GEOGRAPHIC_DATA], [DATE]-[DATE]" at bounding box center [359, 277] width 461 height 53
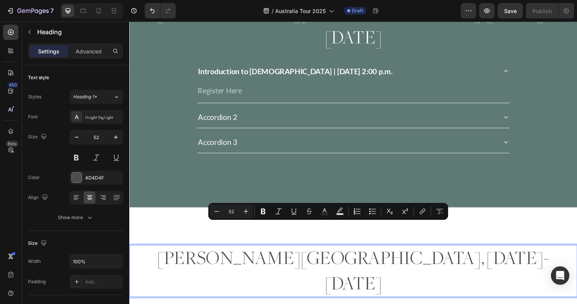
click at [337, 251] on p "[PERSON_NAME][GEOGRAPHIC_DATA], [DATE]-[DATE]" at bounding box center [359, 277] width 459 height 52
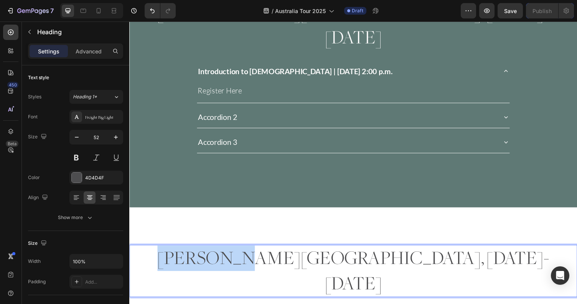
drag, startPoint x: 344, startPoint y: 238, endPoint x: 276, endPoint y: 237, distance: 68.4
click at [276, 251] on p "[PERSON_NAME][GEOGRAPHIC_DATA], [DATE]-[DATE]" at bounding box center [359, 277] width 459 height 52
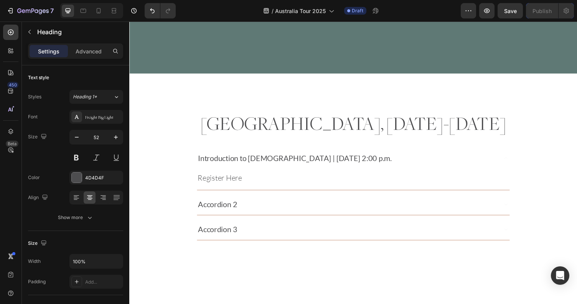
scroll to position [1007, 0]
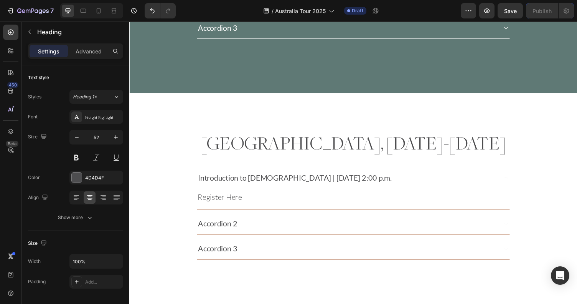
click at [424, 133] on h2 "[GEOGRAPHIC_DATA], [DATE]-[DATE]" at bounding box center [359, 147] width 461 height 28
click at [429, 134] on p "[GEOGRAPHIC_DATA], [DATE]-[DATE]" at bounding box center [359, 147] width 459 height 26
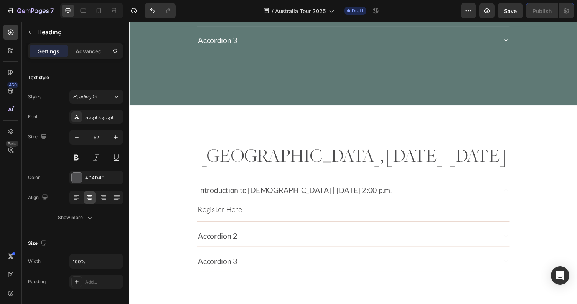
scroll to position [989, 0]
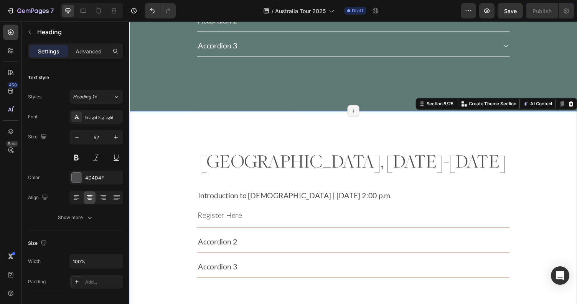
click at [429, 113] on div "[GEOGRAPHIC_DATA], [DATE]-[DATE] Heading Introduction to [DEMOGRAPHIC_DATA] | […" at bounding box center [359, 226] width 461 height 227
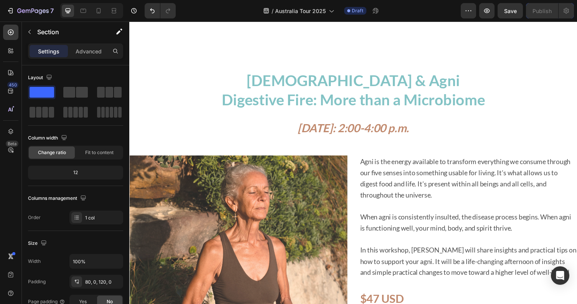
scroll to position [1224, 0]
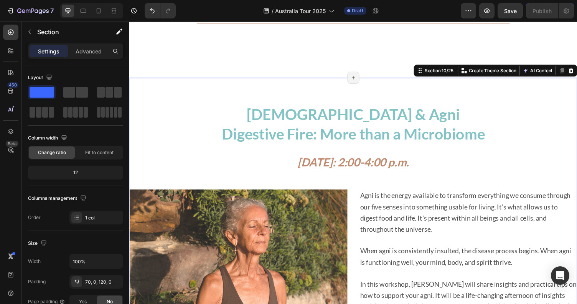
click at [532, 81] on div "Ayurveda & Agni Digestive Fire: More than a Microbiome Heading [DATE]: 2:00-4:0…" at bounding box center [359, 280] width 461 height 403
click at [577, 74] on icon at bounding box center [583, 71] width 5 height 5
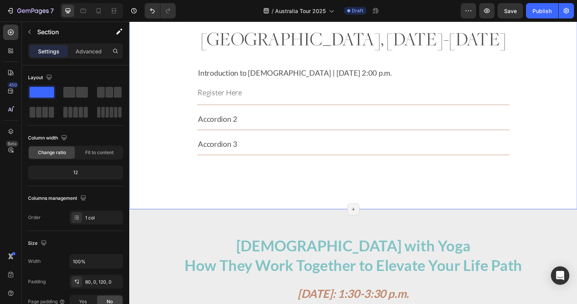
scroll to position [1071, 0]
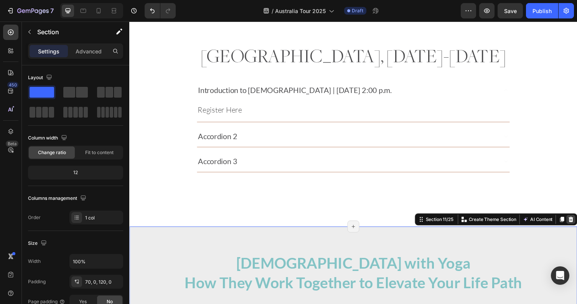
click at [577, 225] on icon at bounding box center [583, 224] width 5 height 5
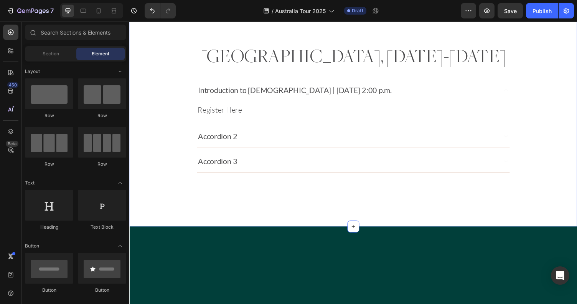
click at [472, 213] on div "[GEOGRAPHIC_DATA], [DATE]-[DATE] Heading Introduction to [DEMOGRAPHIC_DATA] | […" at bounding box center [359, 118] width 461 height 227
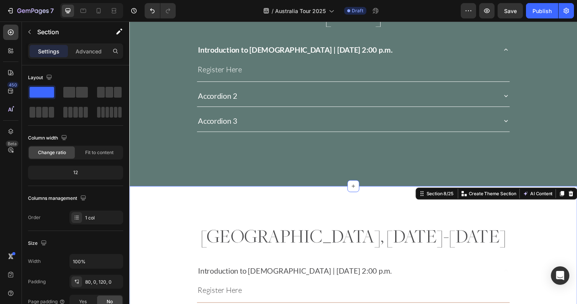
scroll to position [832, 0]
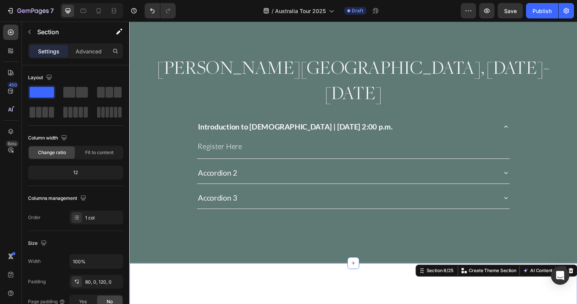
click at [574, 275] on icon at bounding box center [574, 277] width 4 height 5
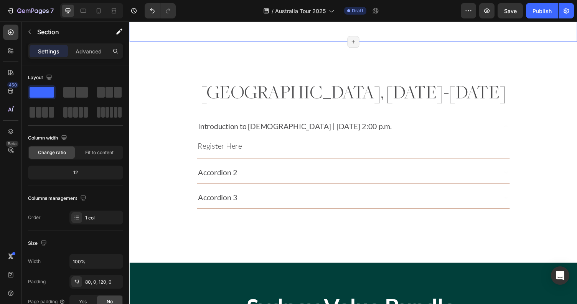
scroll to position [1276, 0]
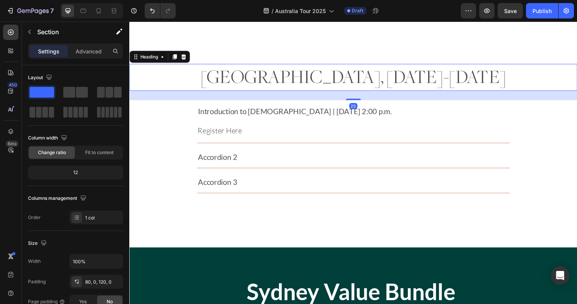
click at [324, 76] on h2 "[GEOGRAPHIC_DATA], [DATE]-[DATE]" at bounding box center [359, 79] width 461 height 28
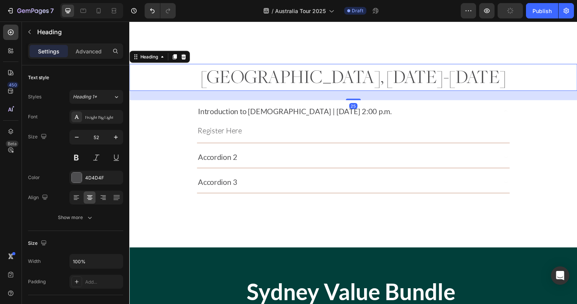
click at [324, 76] on h2 "[GEOGRAPHIC_DATA], [DATE]-[DATE]" at bounding box center [359, 79] width 461 height 28
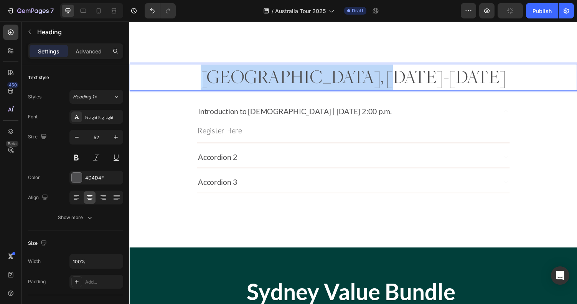
click at [324, 76] on p "[GEOGRAPHIC_DATA], [DATE]-[DATE]" at bounding box center [359, 79] width 459 height 26
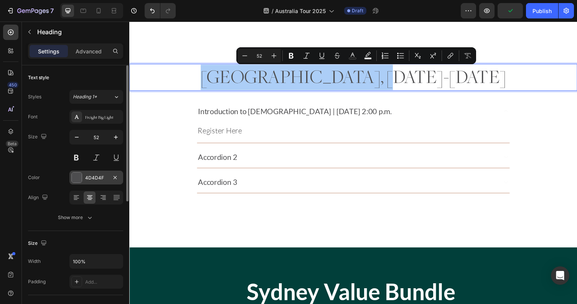
click at [95, 180] on div "4D4D4F" at bounding box center [96, 177] width 22 height 7
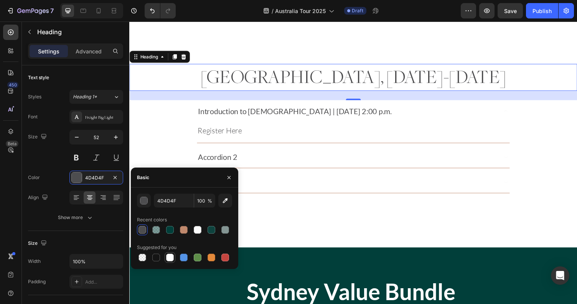
click at [172, 259] on div at bounding box center [170, 257] width 8 height 8
type input "FFFFFF"
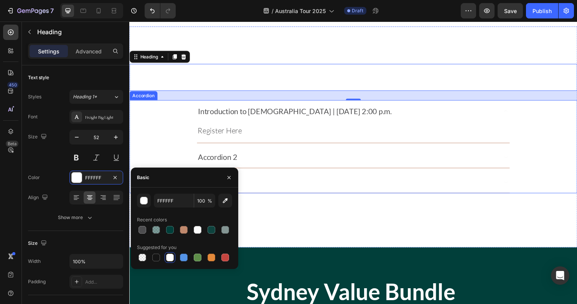
click at [278, 116] on p "Introduction to [DEMOGRAPHIC_DATA] | [DATE] 2:00 p.m." at bounding box center [299, 113] width 199 height 14
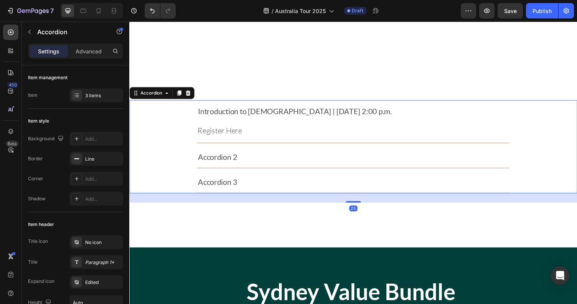
click at [278, 116] on p "Introduction to [DEMOGRAPHIC_DATA] | [DATE] 2:00 p.m." at bounding box center [299, 113] width 199 height 14
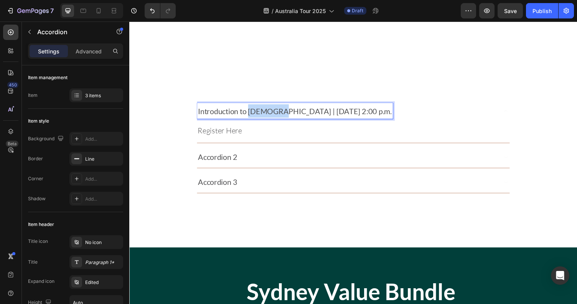
click at [278, 116] on p "Introduction to [DEMOGRAPHIC_DATA] | [DATE] 2:00 p.m." at bounding box center [299, 113] width 199 height 14
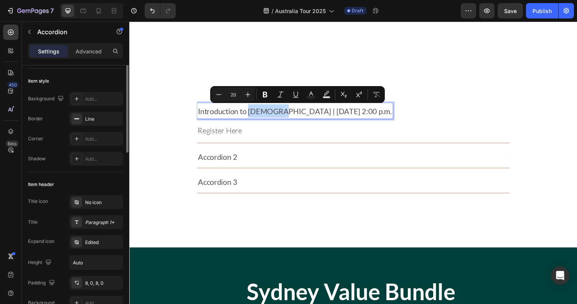
scroll to position [51, 0]
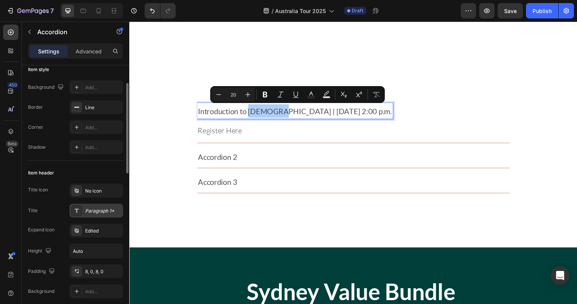
click at [93, 210] on div "Paragraph 1*" at bounding box center [103, 210] width 36 height 7
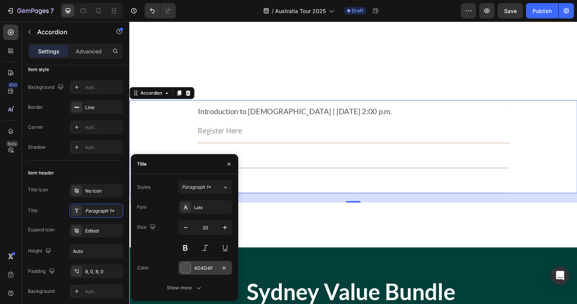
click at [200, 270] on div "4D4D4F" at bounding box center [205, 268] width 22 height 7
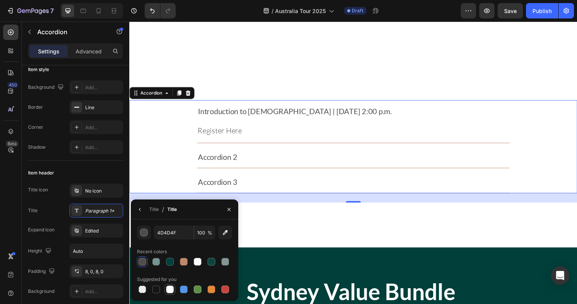
click at [169, 292] on div at bounding box center [170, 289] width 8 height 8
type input "FFFFFF"
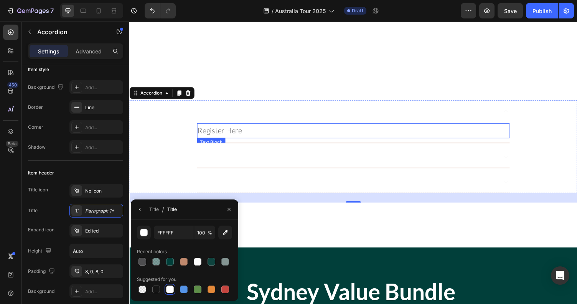
click at [267, 136] on p "Register Here" at bounding box center [360, 134] width 321 height 14
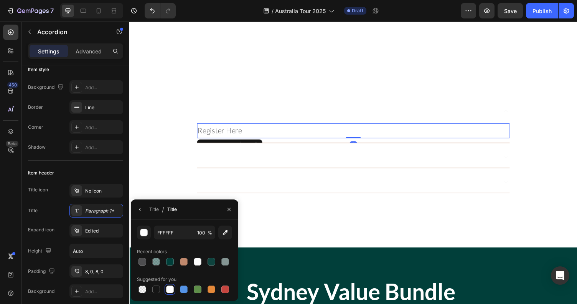
scroll to position [0, 0]
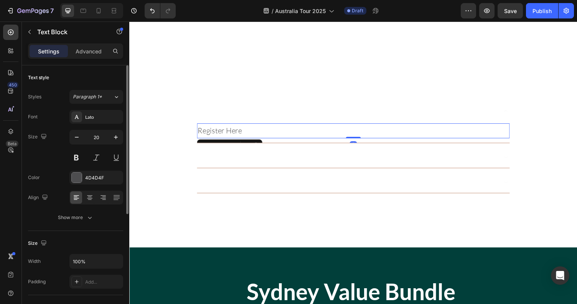
click at [267, 136] on p "Register Here" at bounding box center [360, 134] width 321 height 14
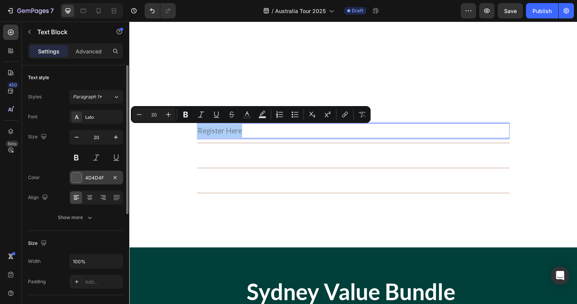
click at [106, 180] on div "4D4D4F" at bounding box center [96, 177] width 22 height 7
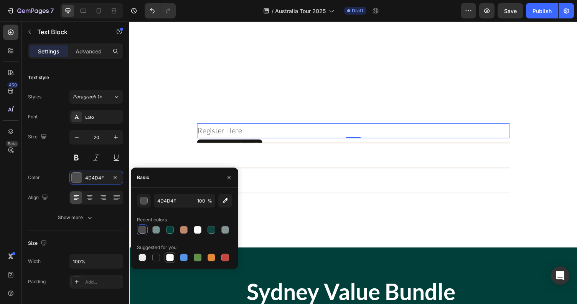
click at [170, 260] on div at bounding box center [170, 257] width 8 height 8
type input "FFFFFF"
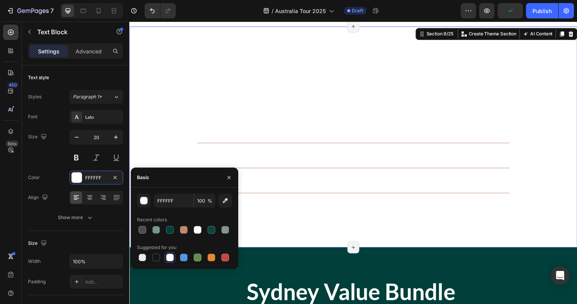
click at [138, 99] on div "[GEOGRAPHIC_DATA], [DATE]-[DATE] Heading Introduction to [DEMOGRAPHIC_DATA] | […" at bounding box center [359, 132] width 461 height 150
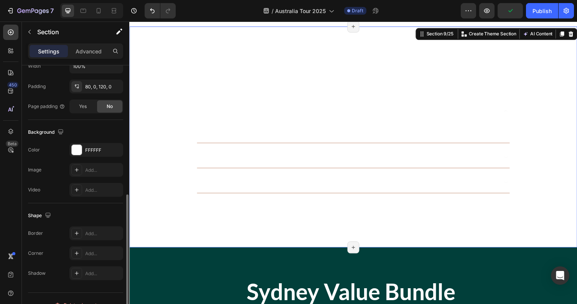
scroll to position [208, 0]
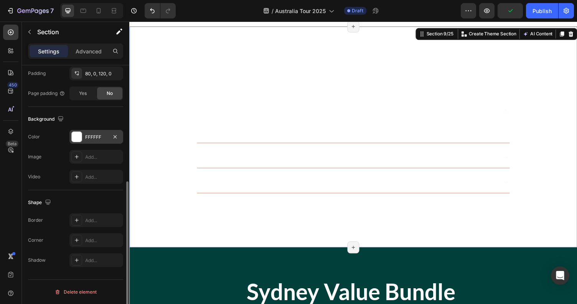
click at [101, 134] on div "FFFFFF" at bounding box center [96, 137] width 22 height 7
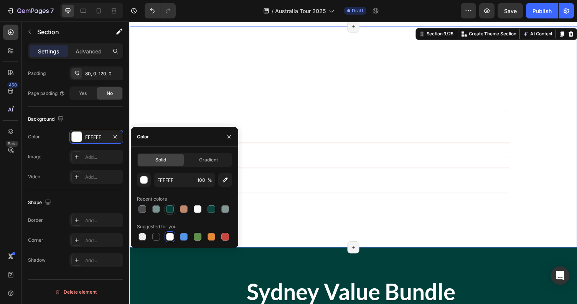
click at [169, 208] on div at bounding box center [170, 209] width 8 height 8
type input "013F3A"
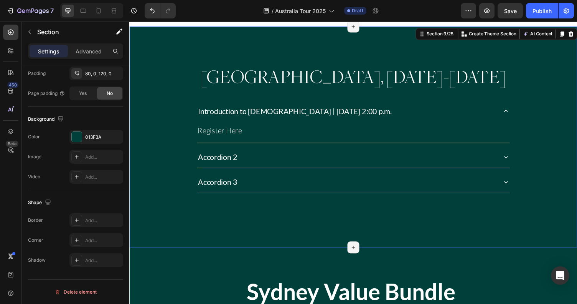
click at [325, 238] on div "[GEOGRAPHIC_DATA], [DATE]-[DATE] Heading Introduction to [DEMOGRAPHIC_DATA] | […" at bounding box center [359, 139] width 461 height 227
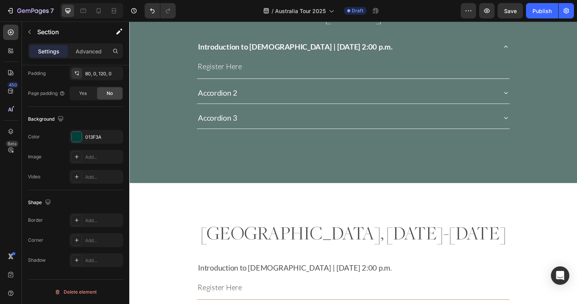
scroll to position [648, 0]
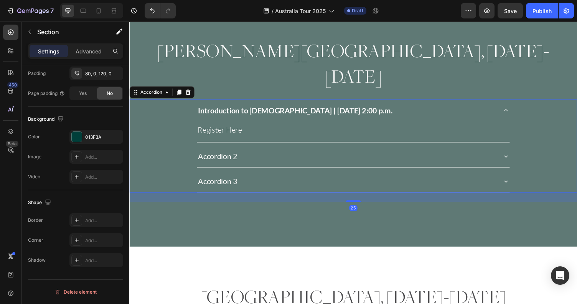
click at [265, 152] on div "Accordion 2" at bounding box center [353, 160] width 308 height 16
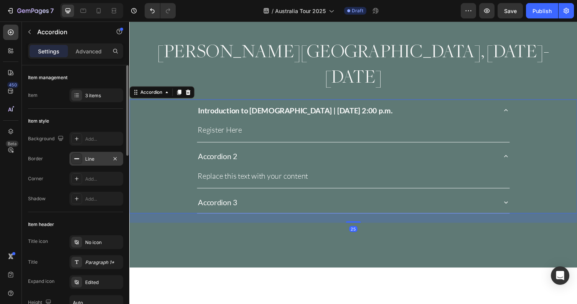
click at [92, 158] on div "Line" at bounding box center [96, 159] width 22 height 7
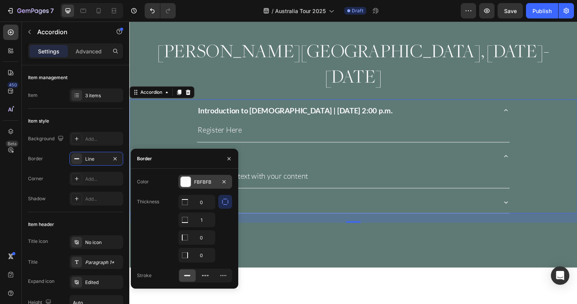
click at [213, 184] on div "FBFBFB" at bounding box center [205, 182] width 22 height 7
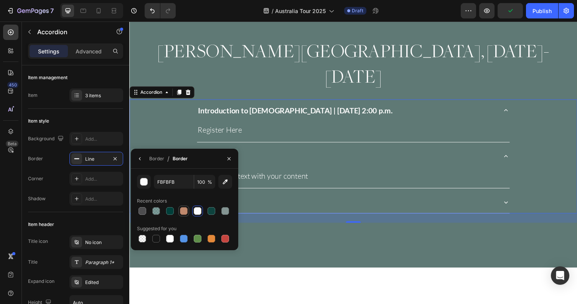
click at [185, 208] on div at bounding box center [184, 211] width 8 height 8
type input "C0896D"
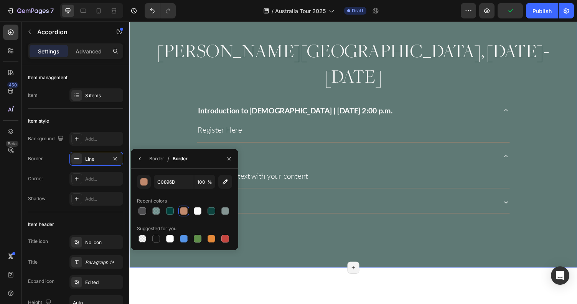
click at [314, 222] on div "[PERSON_NAME][GEOGRAPHIC_DATA], [DATE]-[DATE] Heading Introduction to [DEMOGRAP…" at bounding box center [359, 137] width 461 height 274
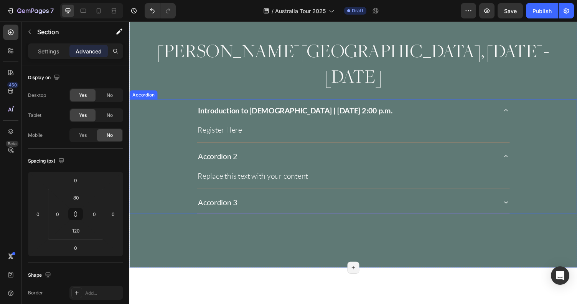
click at [523, 101] on div "Introduction to [DEMOGRAPHIC_DATA] | [DATE] 2:00 p.m. Register Here Text Block" at bounding box center [360, 123] width 460 height 44
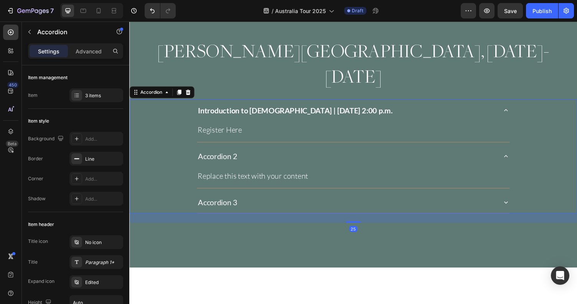
click at [518, 109] on icon at bounding box center [517, 113] width 8 height 8
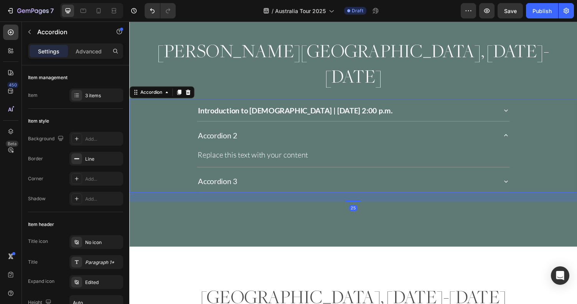
click at [517, 137] on icon at bounding box center [517, 138] width 4 height 2
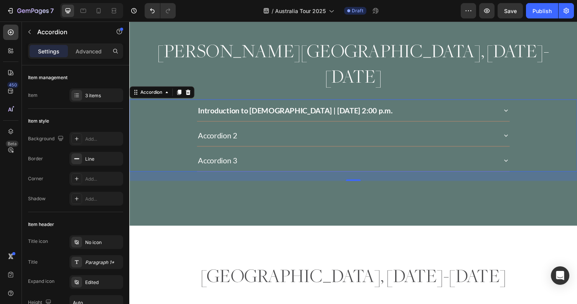
scroll to position [663, 0]
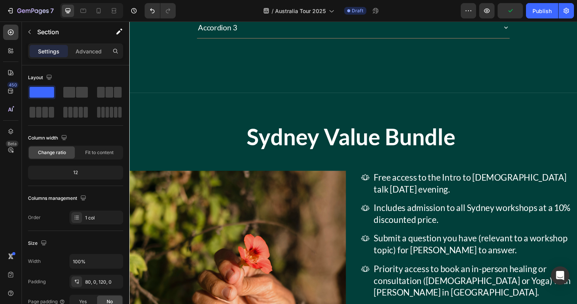
scroll to position [1433, 0]
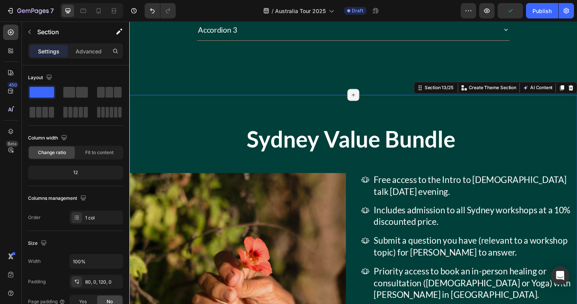
click at [510, 129] on div "Sydney Value Bundle Heading Image Free access to the Intro to [DEMOGRAPHIC_DATA…" at bounding box center [359, 297] width 461 height 347
click at [577, 89] on icon at bounding box center [583, 89] width 5 height 5
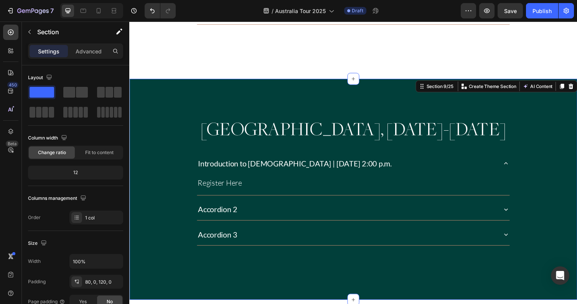
scroll to position [1217, 0]
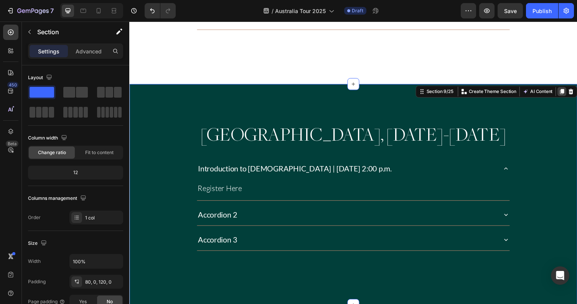
click at [576, 91] on icon at bounding box center [574, 93] width 4 height 5
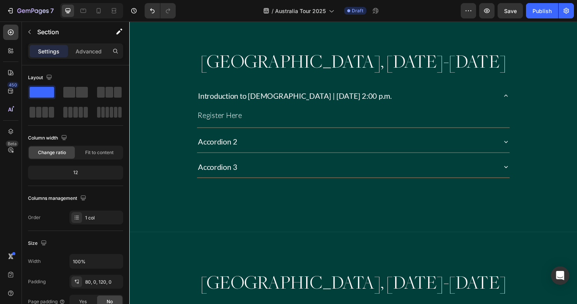
scroll to position [1179, 0]
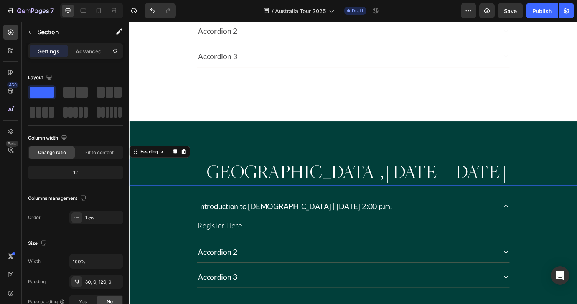
click at [300, 179] on h2 "[GEOGRAPHIC_DATA], [DATE]-[DATE]" at bounding box center [359, 176] width 461 height 28
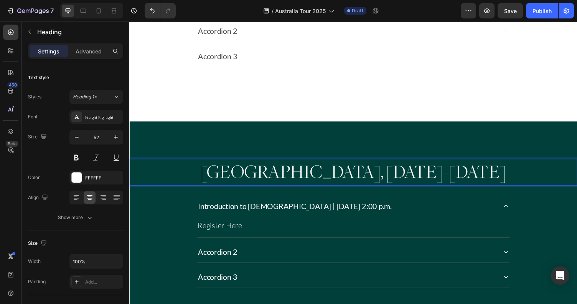
click at [300, 179] on h2 "[GEOGRAPHIC_DATA], [DATE]-[DATE]" at bounding box center [359, 176] width 461 height 28
click at [438, 176] on p "[GEOGRAPHIC_DATA], [DATE]-[DATE]" at bounding box center [359, 176] width 459 height 26
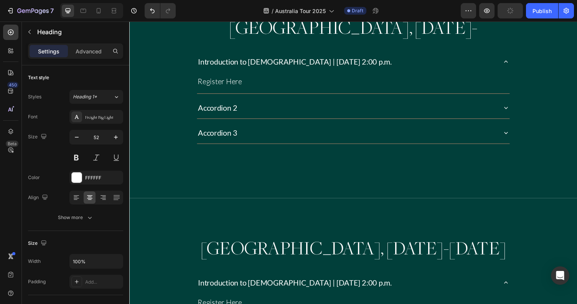
scroll to position [1327, 0]
click at [465, 33] on h2 "[GEOGRAPHIC_DATA], [DATE]-" at bounding box center [359, 28] width 461 height 28
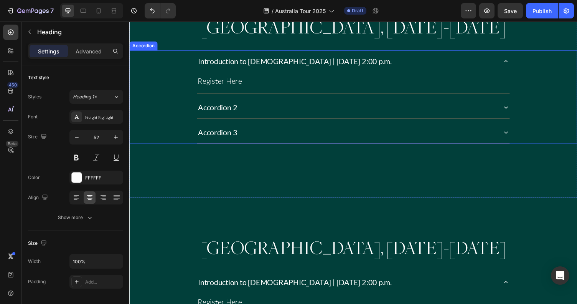
click at [402, 136] on div "Accordion 3" at bounding box center [353, 135] width 308 height 16
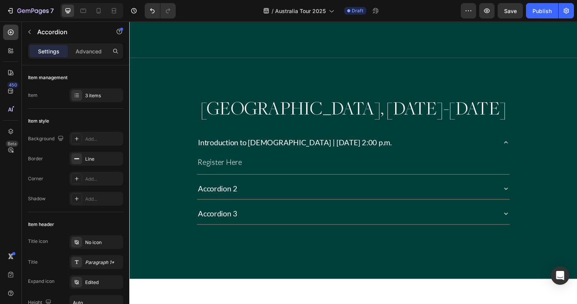
scroll to position [1450, 0]
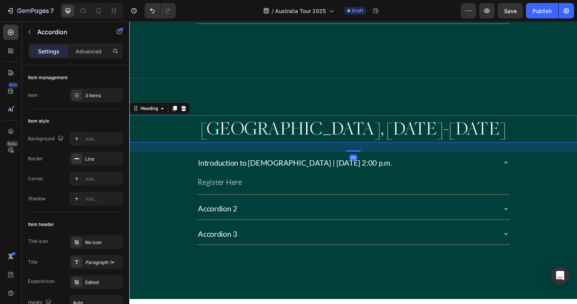
click at [410, 136] on h2 "[GEOGRAPHIC_DATA], [DATE]-[DATE]" at bounding box center [359, 132] width 461 height 28
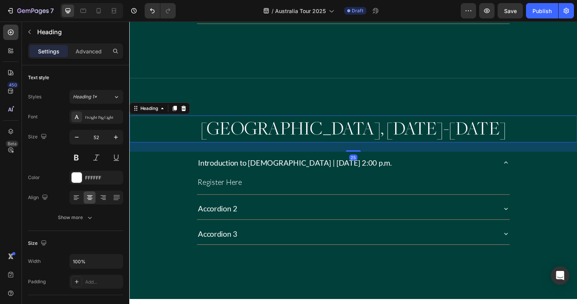
click at [423, 135] on h2 "[GEOGRAPHIC_DATA], [DATE]-[DATE]" at bounding box center [359, 132] width 461 height 28
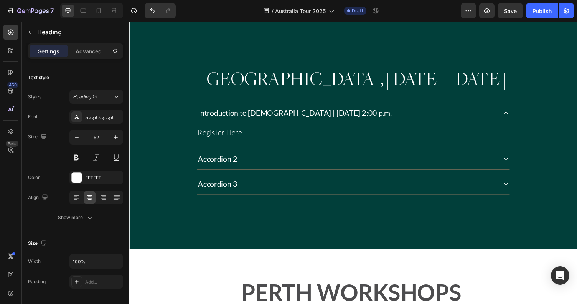
scroll to position [1446, 0]
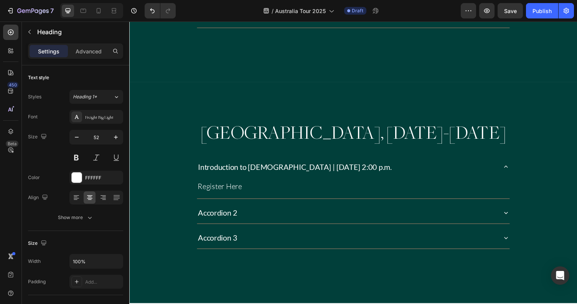
click at [298, 140] on h2 "[GEOGRAPHIC_DATA], [DATE]-[DATE]" at bounding box center [359, 136] width 461 height 28
click at [324, 140] on p "[GEOGRAPHIC_DATA], [DATE]-[DATE]" at bounding box center [359, 136] width 459 height 26
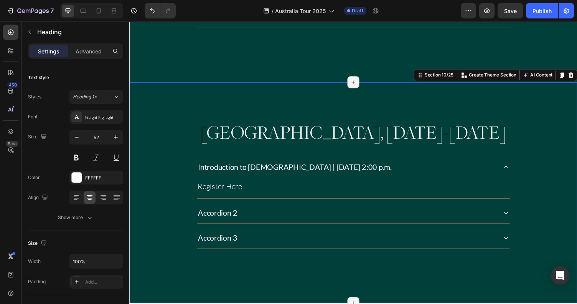
click at [217, 91] on div "[GEOGRAPHIC_DATA], [DATE]-[DATE] Heading Introduction to [DEMOGRAPHIC_DATA] | […" at bounding box center [359, 197] width 461 height 227
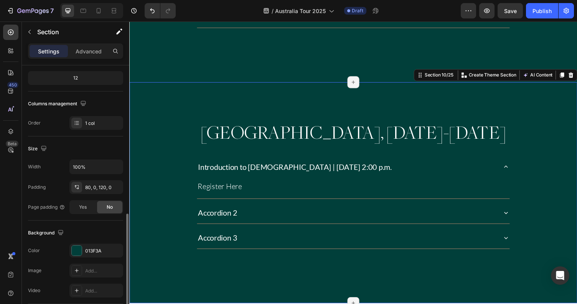
scroll to position [166, 0]
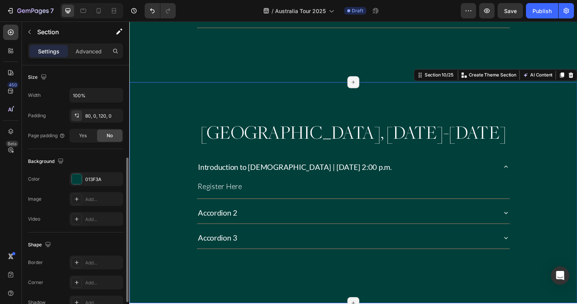
click at [82, 188] on div "The changes might be hidden by the video. Color 013F3A Image Add... Video Add..." at bounding box center [75, 199] width 95 height 54
click at [88, 182] on div "013F3A" at bounding box center [96, 179] width 22 height 7
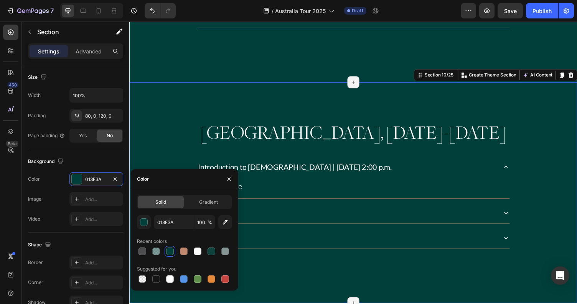
click at [231, 251] on div at bounding box center [184, 251] width 95 height 11
click at [228, 250] on div at bounding box center [226, 251] width 8 height 8
type input "849593"
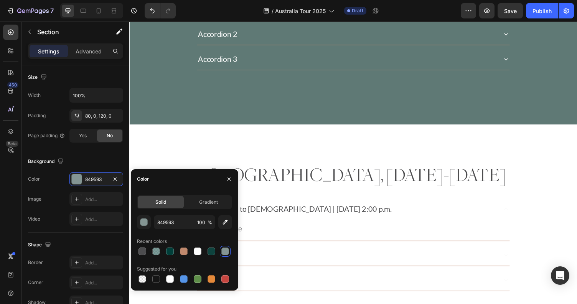
scroll to position [700, 0]
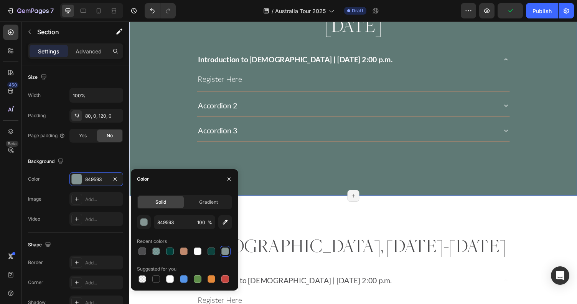
click at [265, 157] on div "[PERSON_NAME][GEOGRAPHIC_DATA], [DATE]-[DATE] Heading Introduction to [DEMOGRAP…" at bounding box center [359, 74] width 461 height 253
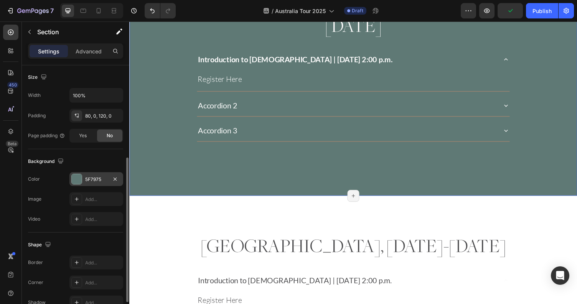
click at [91, 182] on div "5F7975" at bounding box center [96, 179] width 22 height 7
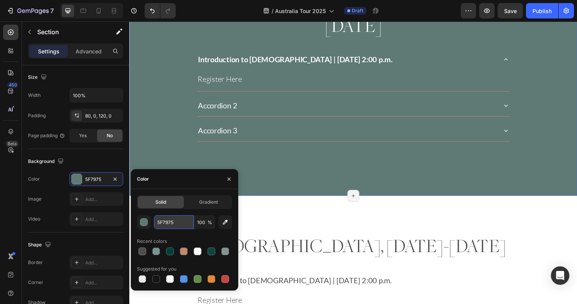
click at [166, 223] on input "5F7975" at bounding box center [174, 222] width 40 height 14
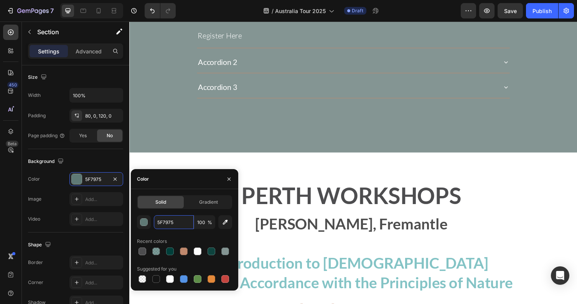
scroll to position [1402, 0]
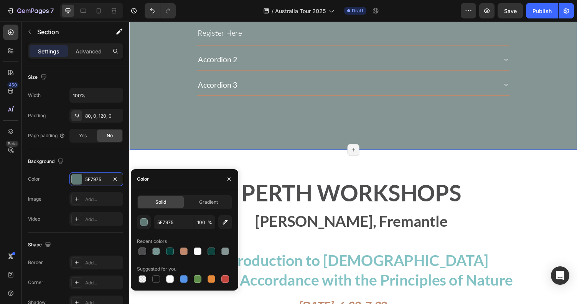
click at [313, 127] on div "[GEOGRAPHIC_DATA], [DATE]-[DATE] Heading Introduction to [DEMOGRAPHIC_DATA] | […" at bounding box center [359, 39] width 461 height 227
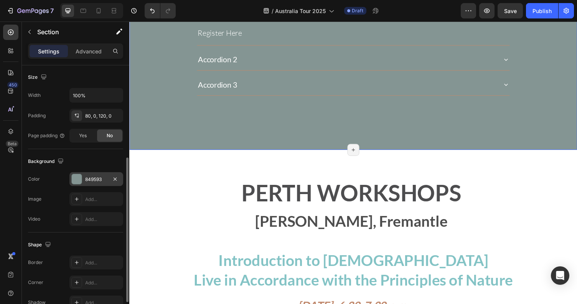
click at [94, 177] on div "849593" at bounding box center [96, 179] width 22 height 7
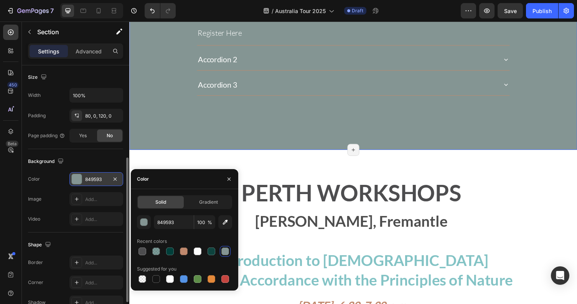
click at [94, 177] on div "849593" at bounding box center [96, 179] width 22 height 7
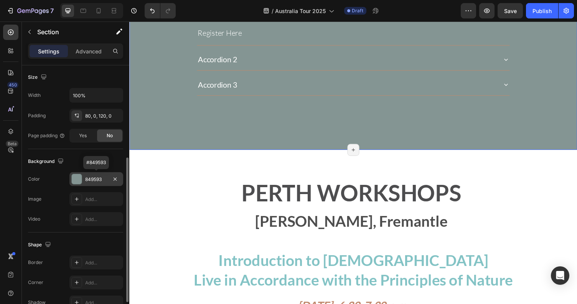
click at [100, 179] on div "849593" at bounding box center [96, 179] width 22 height 7
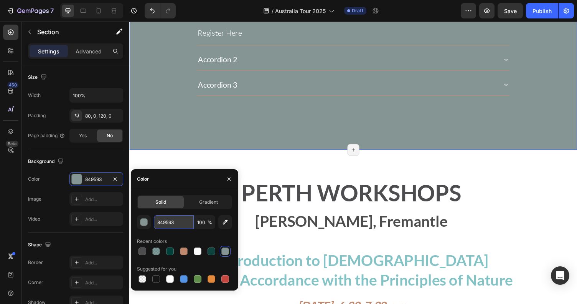
click at [177, 222] on input "849593" at bounding box center [174, 222] width 40 height 14
paste input "5F7975"
type input "5F7975"
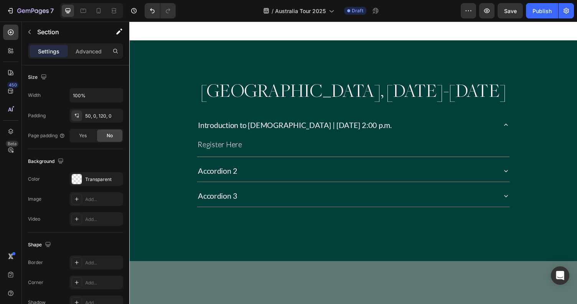
scroll to position [1374, 0]
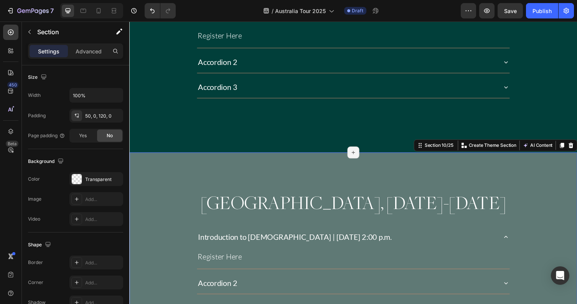
click at [270, 167] on div "[GEOGRAPHIC_DATA], [DATE]-[DATE] Heading Introduction to [DEMOGRAPHIC_DATA] | […" at bounding box center [359, 269] width 461 height 227
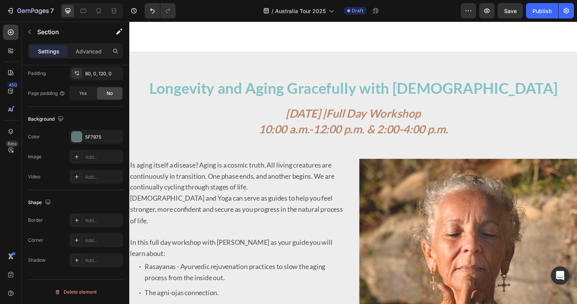
scroll to position [3183, 0]
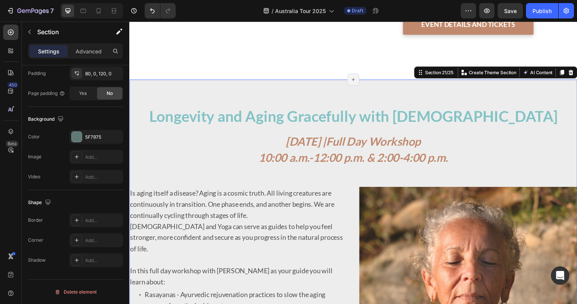
click at [170, 81] on div "Longevity and Aging Gracefully with Ayurveda Heading [DATE] | Full Day Workshop…" at bounding box center [359, 307] width 461 height 452
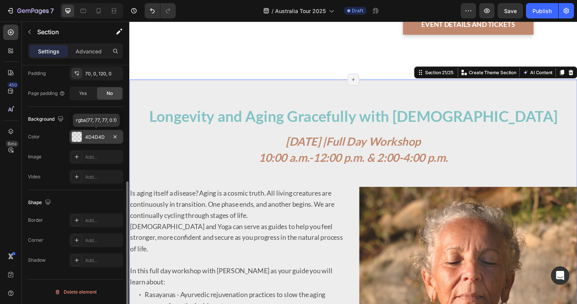
click at [102, 139] on div "4D4D4D" at bounding box center [96, 137] width 22 height 7
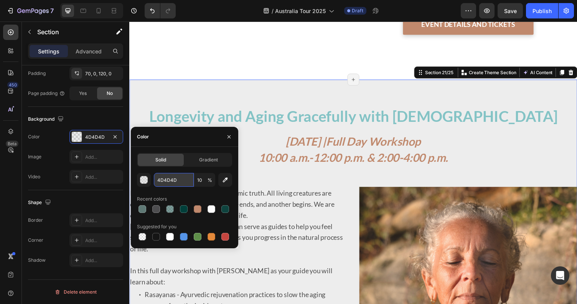
click at [168, 181] on input "4D4D4D" at bounding box center [174, 180] width 40 height 14
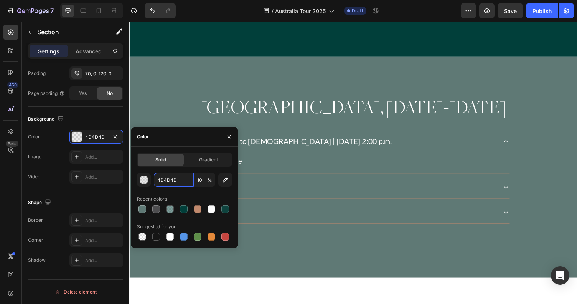
scroll to position [1409, 0]
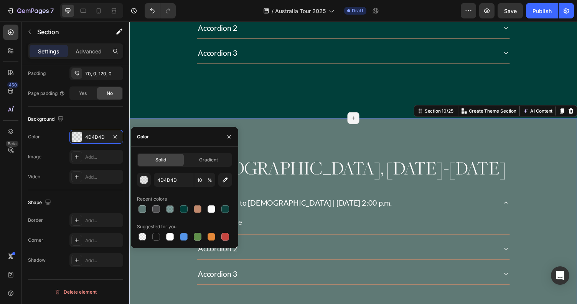
click at [303, 133] on div "[GEOGRAPHIC_DATA], [DATE]-[DATE] Heading Introduction to [DEMOGRAPHIC_DATA] | […" at bounding box center [359, 234] width 461 height 227
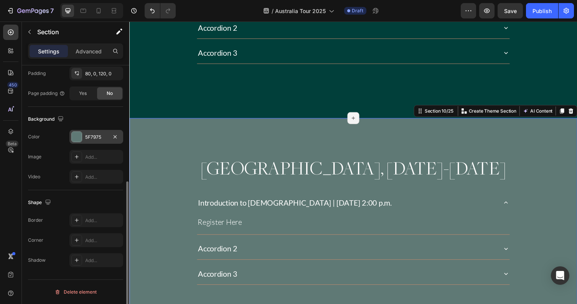
click at [91, 134] on div "5F7975" at bounding box center [96, 137] width 22 height 7
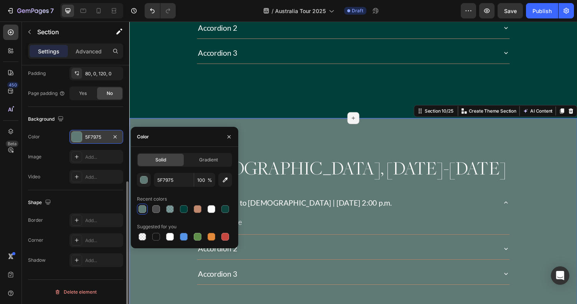
click at [91, 134] on div "5F7975" at bounding box center [96, 137] width 22 height 7
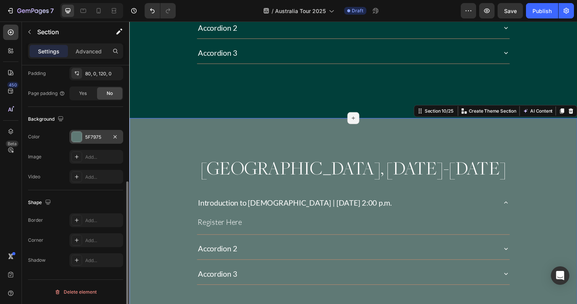
click at [99, 134] on div "5F7975" at bounding box center [96, 137] width 22 height 7
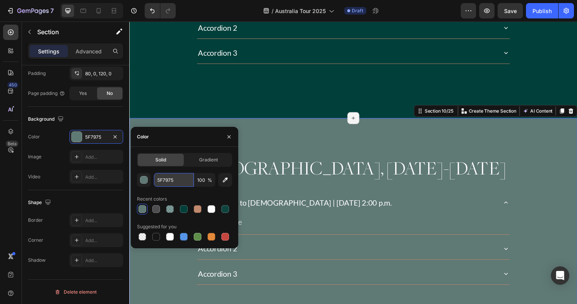
click at [173, 182] on input "5F7975" at bounding box center [174, 180] width 40 height 14
paste input "4D4D4D"
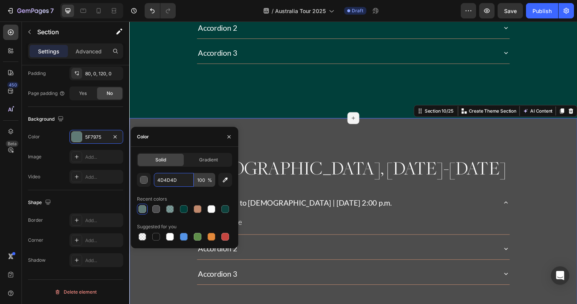
type input "4D4D4D"
click at [205, 183] on input "100" at bounding box center [204, 180] width 21 height 14
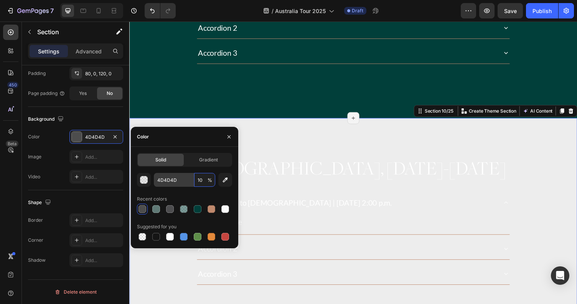
type input "10"
click at [180, 179] on input "4D4D4D" at bounding box center [174, 180] width 40 height 14
click at [183, 209] on div at bounding box center [184, 209] width 8 height 8
type input "4D4D4F"
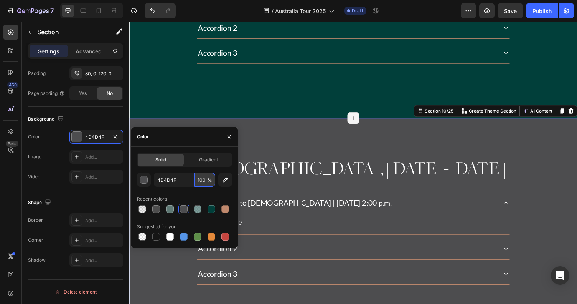
click at [206, 178] on input "100" at bounding box center [204, 180] width 21 height 14
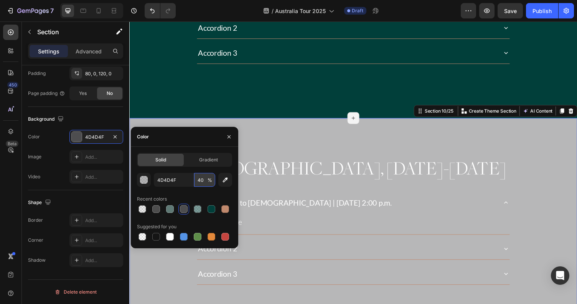
type input "4"
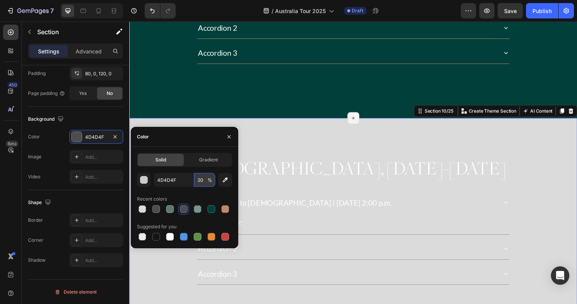
type input "2"
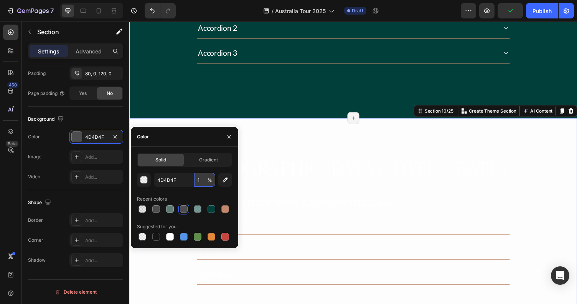
type input "10"
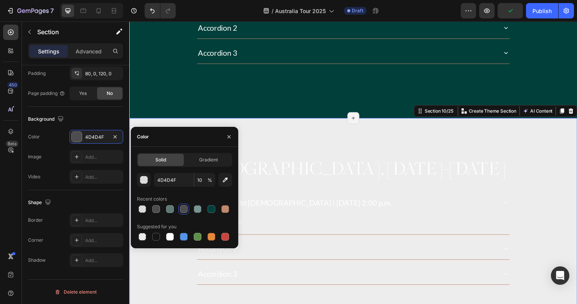
click at [285, 143] on div "[GEOGRAPHIC_DATA], [DATE]-[DATE] Heading Introduction to [DEMOGRAPHIC_DATA] | […" at bounding box center [359, 234] width 461 height 227
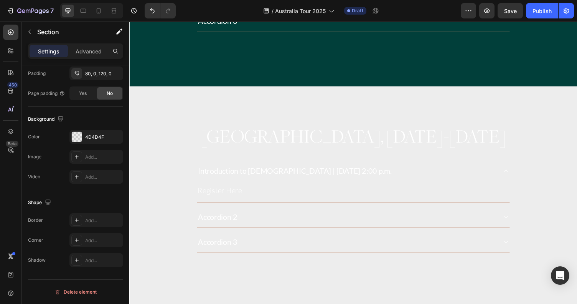
scroll to position [1411, 0]
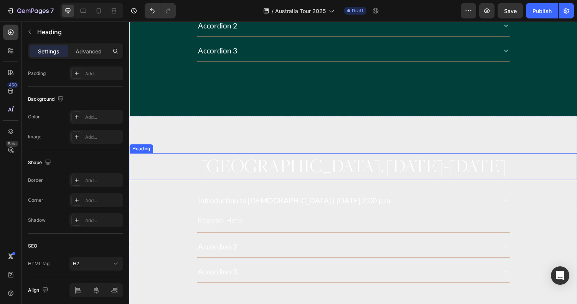
click at [291, 170] on h2 "[GEOGRAPHIC_DATA], [DATE]-[DATE]" at bounding box center [359, 171] width 461 height 28
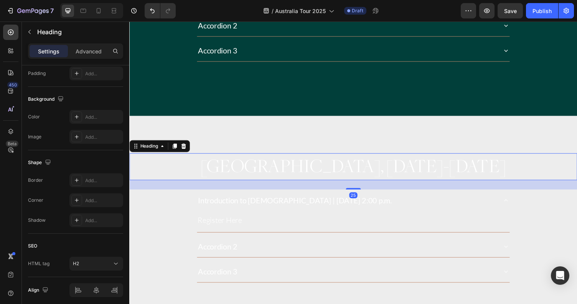
scroll to position [0, 0]
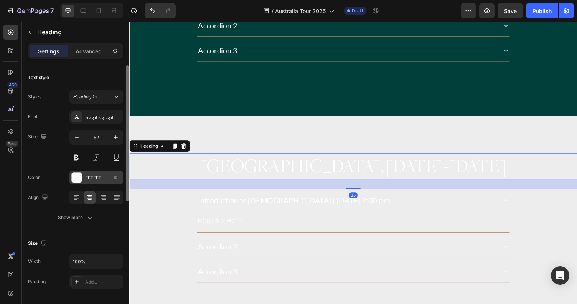
click at [91, 177] on div "FFFFFF" at bounding box center [96, 177] width 22 height 7
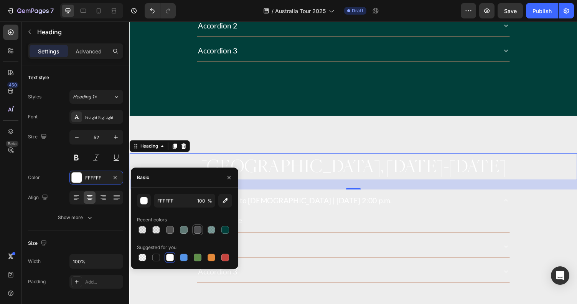
click at [200, 231] on div at bounding box center [198, 230] width 8 height 8
type input "4D4D4F"
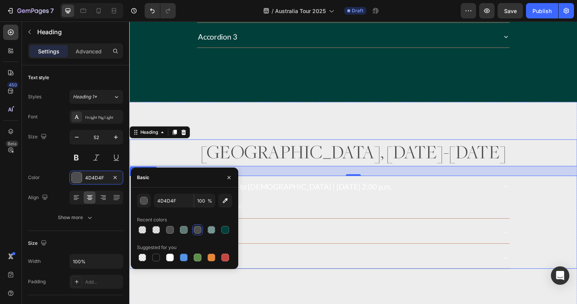
scroll to position [1439, 0]
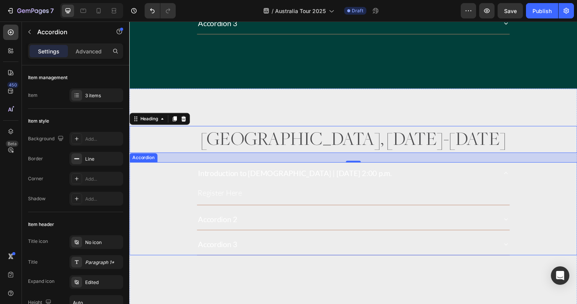
click at [300, 175] on p "Introduction to [DEMOGRAPHIC_DATA] | [DATE] 2:00 p.m." at bounding box center [299, 177] width 199 height 14
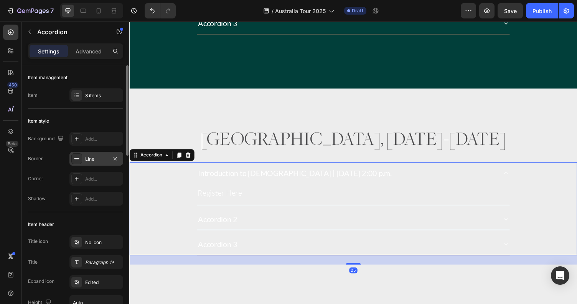
click at [104, 162] on div "Line" at bounding box center [96, 159] width 22 height 7
click at [280, 179] on p "Introduction to [DEMOGRAPHIC_DATA] | [DATE] 2:00 p.m." at bounding box center [299, 177] width 199 height 14
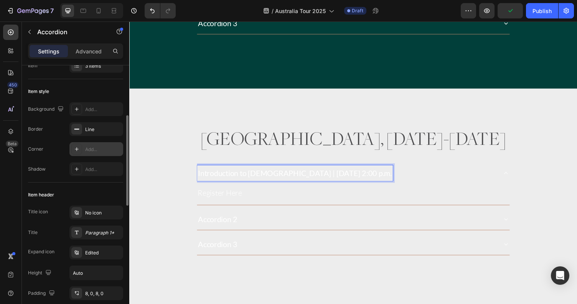
scroll to position [81, 0]
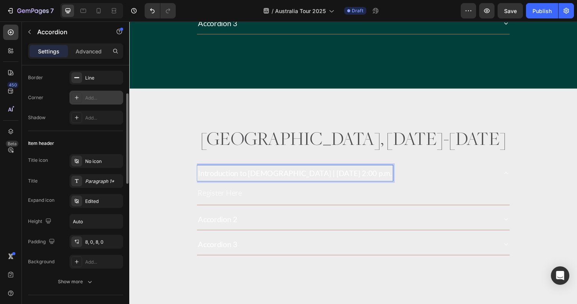
click at [98, 176] on div "Paragraph 1*" at bounding box center [96, 181] width 54 height 14
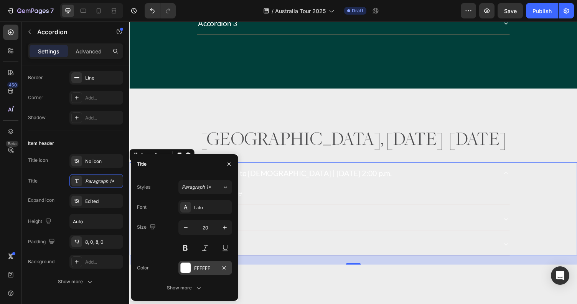
click at [197, 268] on div "FFFFFF" at bounding box center [205, 268] width 22 height 7
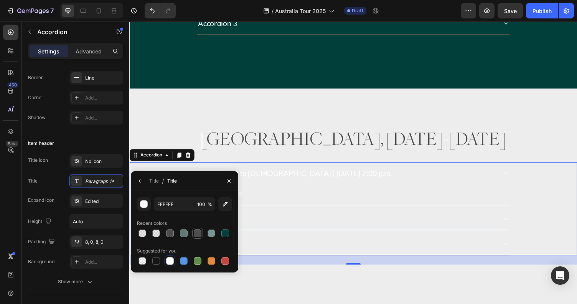
click at [203, 229] on div at bounding box center [197, 233] width 11 height 11
type input "4D4D4F"
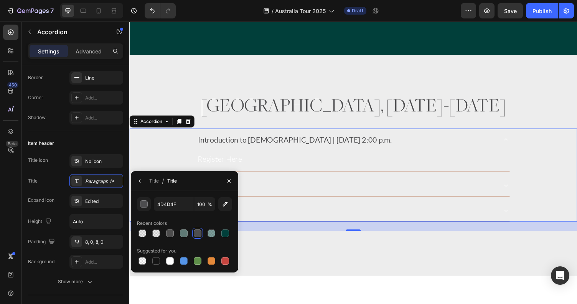
scroll to position [1488, 0]
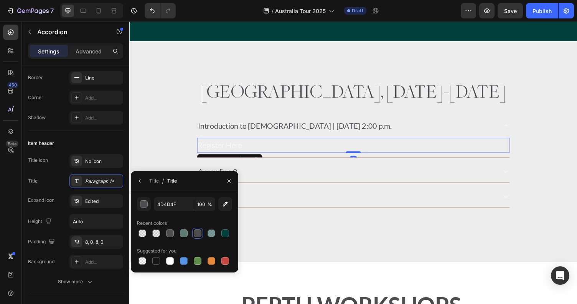
click at [237, 148] on p "Register Here" at bounding box center [360, 149] width 321 height 14
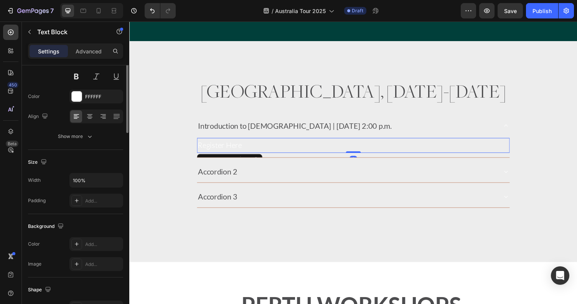
scroll to position [0, 0]
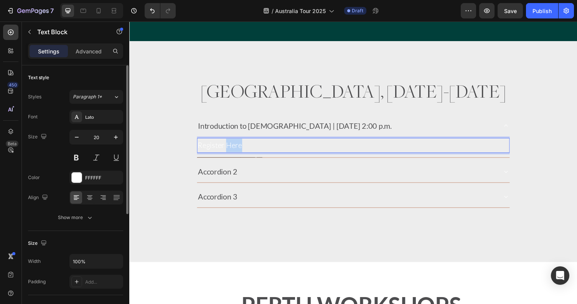
click at [237, 148] on p "Register Here" at bounding box center [360, 149] width 321 height 14
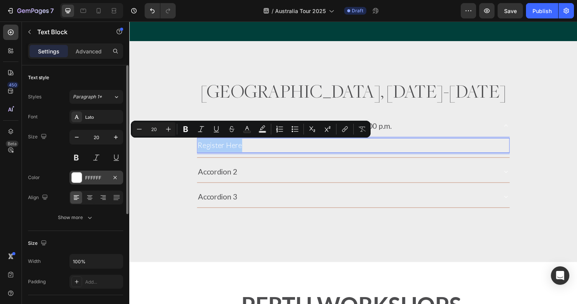
click at [114, 170] on div "FFFFFF" at bounding box center [96, 177] width 54 height 14
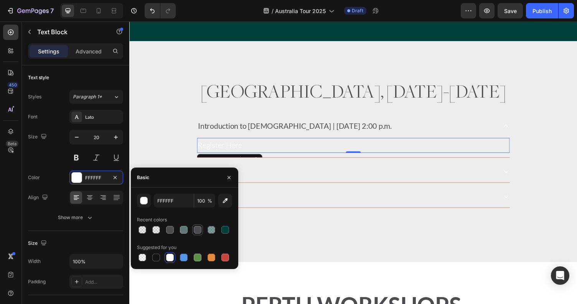
click at [195, 229] on div at bounding box center [198, 230] width 8 height 8
type input "4D4D4F"
click at [298, 180] on div "Accordion 2" at bounding box center [353, 175] width 308 height 16
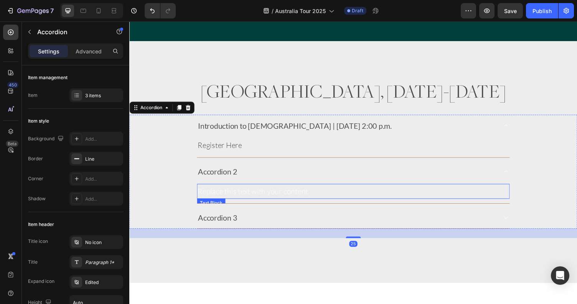
click at [235, 194] on div "Replace this text with your content" at bounding box center [360, 195] width 322 height 15
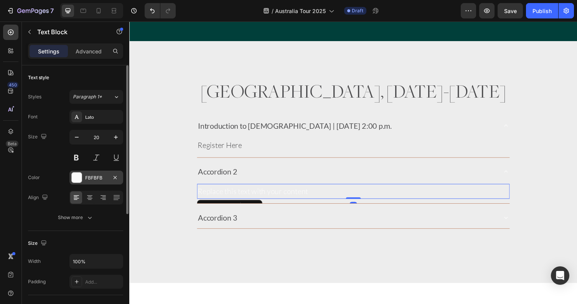
click at [98, 174] on div "FBFBFB" at bounding box center [96, 177] width 22 height 7
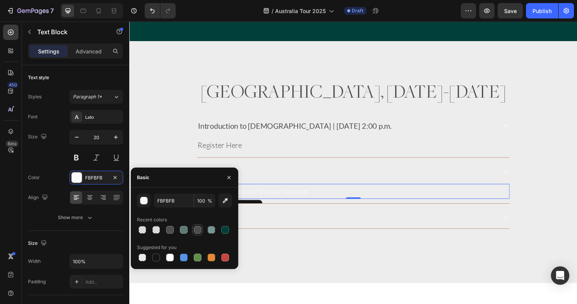
click at [200, 229] on div at bounding box center [198, 230] width 8 height 8
type input "4D4D4F"
click at [297, 219] on div "Accordion 3" at bounding box center [353, 223] width 308 height 16
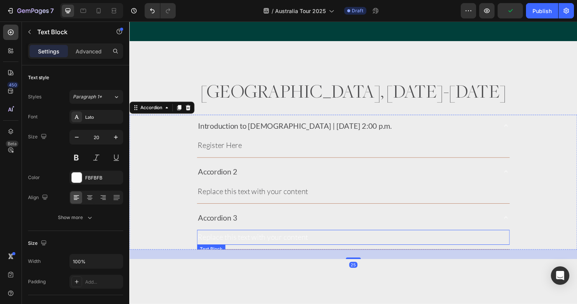
click at [241, 240] on div "Replace this text with your content" at bounding box center [360, 242] width 322 height 15
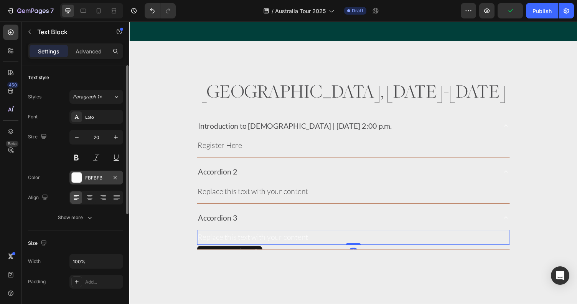
click at [98, 173] on div "FBFBFB" at bounding box center [96, 177] width 54 height 14
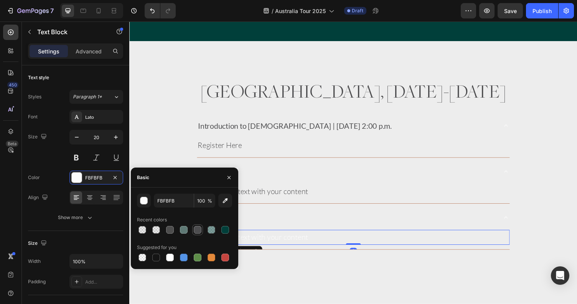
click at [200, 228] on div at bounding box center [198, 230] width 8 height 8
type input "4D4D4F"
click at [324, 207] on div "Replace this text with your content Text Block" at bounding box center [360, 198] width 322 height 22
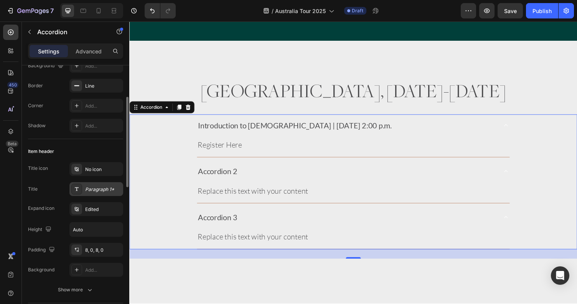
scroll to position [78, 0]
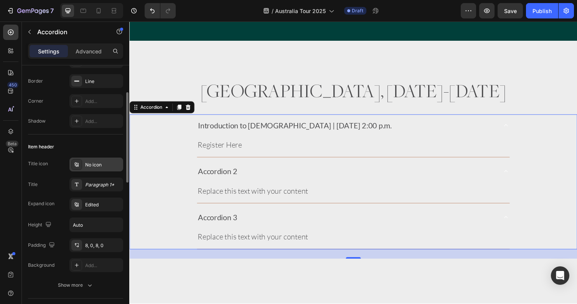
click at [93, 162] on div "No icon" at bounding box center [103, 164] width 36 height 7
click at [95, 151] on div "Item header" at bounding box center [75, 147] width 95 height 12
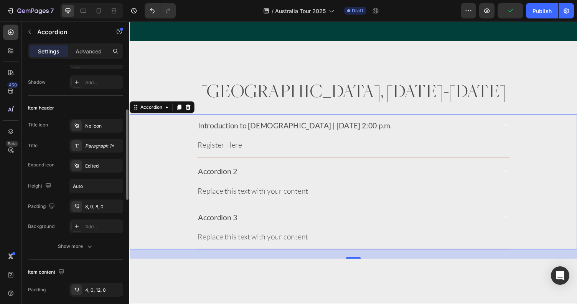
scroll to position [119, 0]
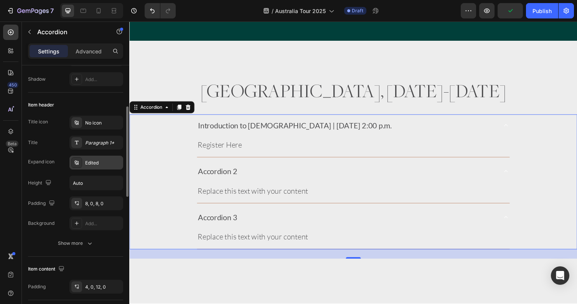
click at [93, 161] on div "Edited" at bounding box center [103, 162] width 36 height 7
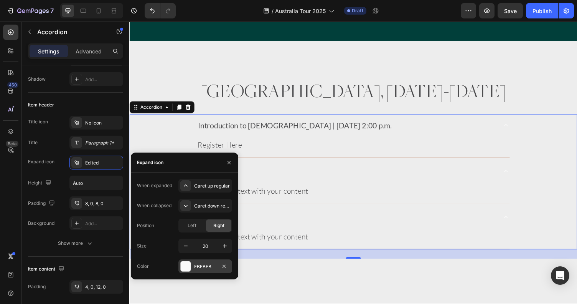
click at [197, 265] on div "FBFBFB" at bounding box center [205, 266] width 22 height 7
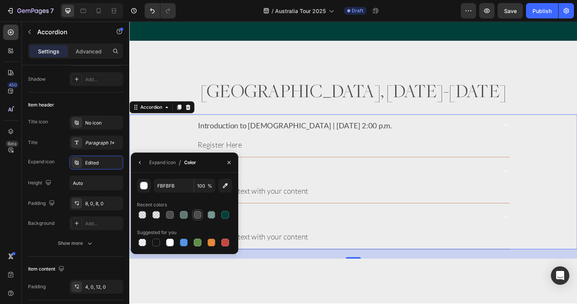
click at [202, 215] on div at bounding box center [197, 214] width 11 height 11
type input "4D4D4F"
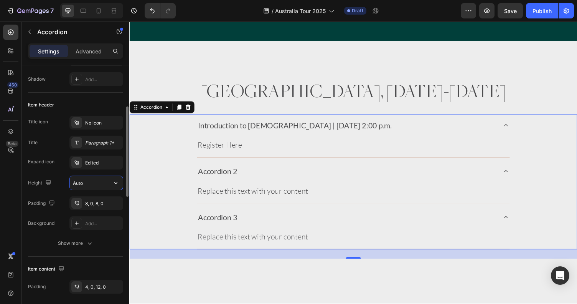
click at [101, 189] on input "Auto" at bounding box center [96, 183] width 53 height 14
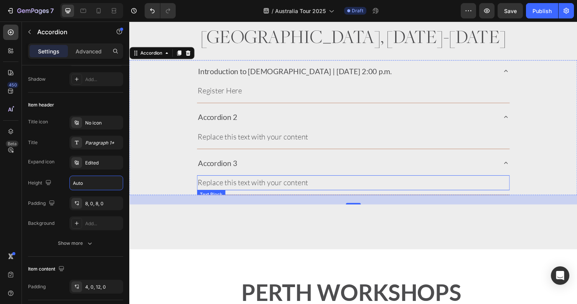
scroll to position [1549, 0]
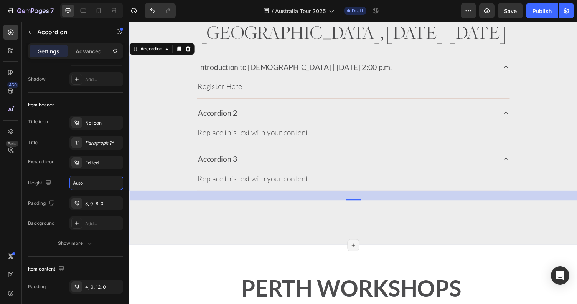
click at [205, 228] on div "[GEOGRAPHIC_DATA], [DATE]-[DATE] Heading Introduction to [DEMOGRAPHIC_DATA] | […" at bounding box center [359, 116] width 461 height 270
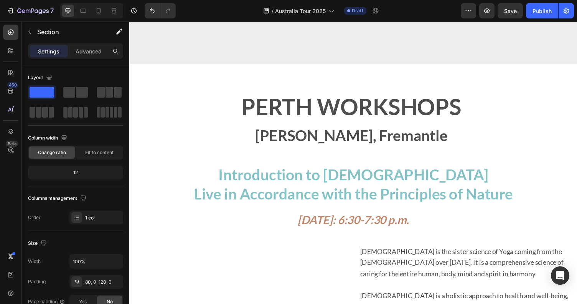
scroll to position [1638, 0]
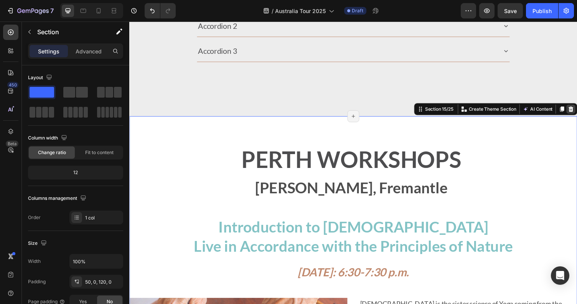
click at [577, 111] on icon at bounding box center [583, 110] width 5 height 5
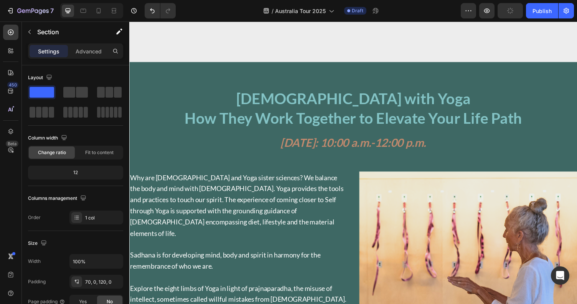
scroll to position [1615, 0]
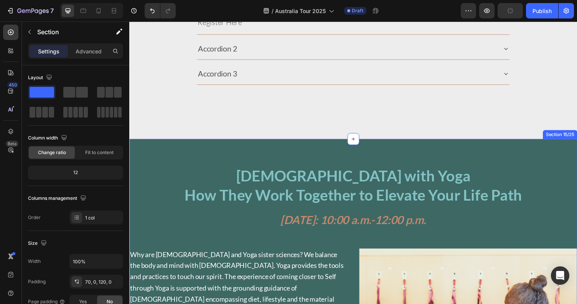
click at [465, 122] on div "[GEOGRAPHIC_DATA], [DATE]-[DATE] Heading Introduction to [DEMOGRAPHIC_DATA] | […" at bounding box center [359, 28] width 461 height 227
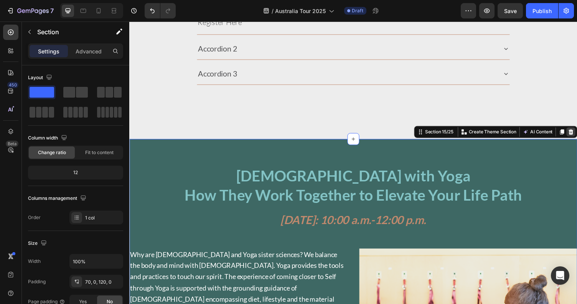
click at [577, 133] on icon at bounding box center [583, 134] width 5 height 5
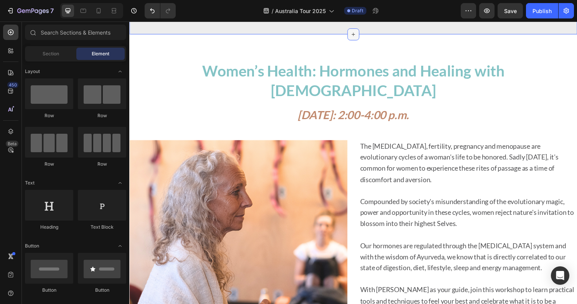
scroll to position [1676, 0]
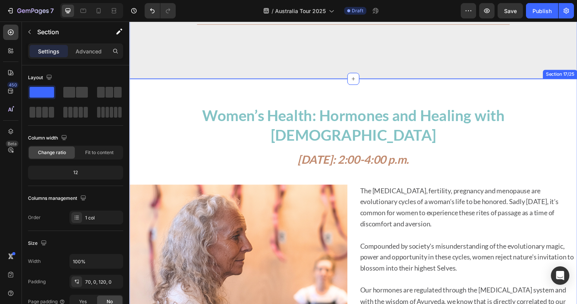
click at [405, 94] on div "Women’s Health: Hormones and Healing with Ayurveda Heading [DATE]: 2:00-4:00 p.…" at bounding box center [359, 300] width 461 height 440
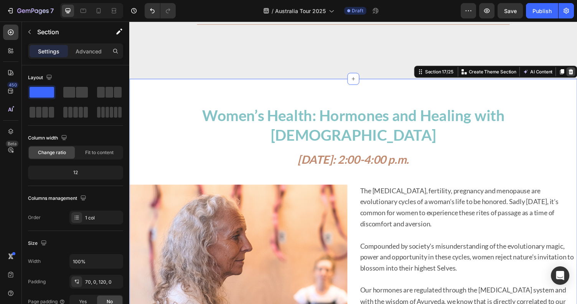
click at [577, 72] on icon at bounding box center [584, 73] width 6 height 6
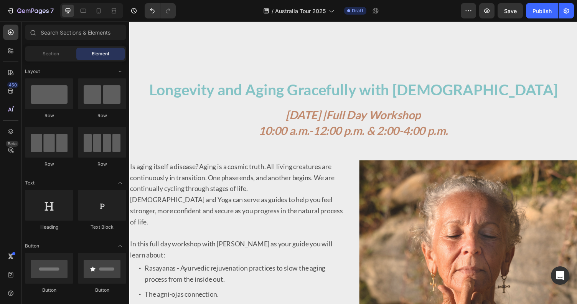
scroll to position [1653, 0]
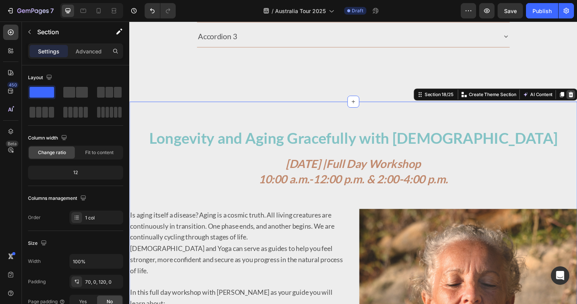
click at [577, 96] on icon at bounding box center [583, 95] width 5 height 5
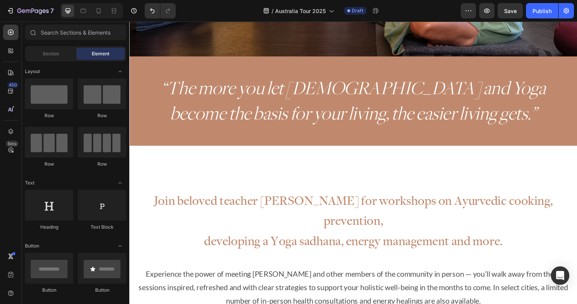
scroll to position [313, 0]
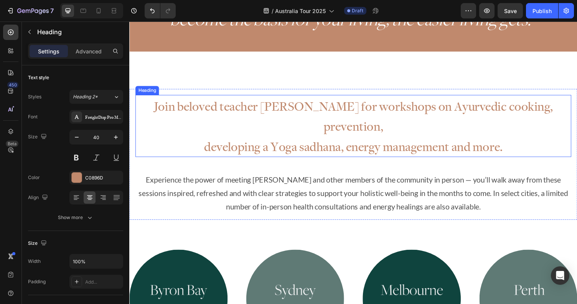
click at [340, 115] on span "Join beloved teacher [PERSON_NAME] for workshops on Ayurvedic cooking, preventi…" at bounding box center [359, 119] width 411 height 38
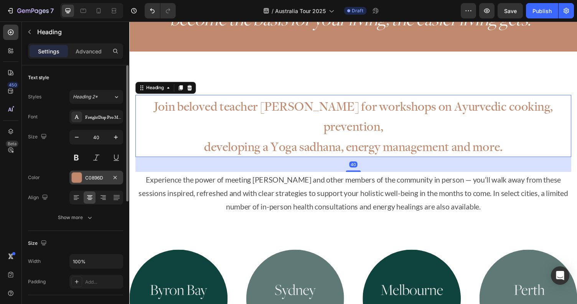
click at [96, 172] on div "C0896D" at bounding box center [96, 177] width 54 height 14
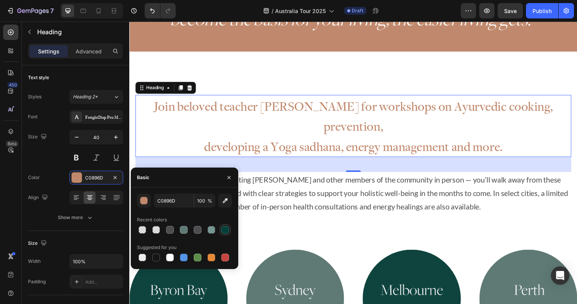
click at [225, 229] on div at bounding box center [226, 230] width 8 height 8
type input "013F3A"
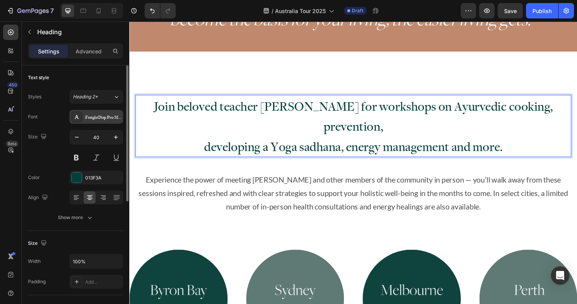
click at [106, 113] on div "FreightDisp Pro Medium" at bounding box center [96, 117] width 54 height 14
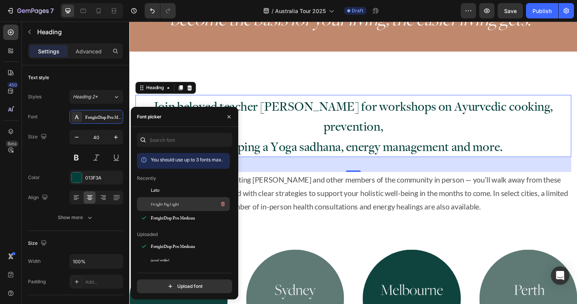
click at [169, 204] on span "Freight Big Light" at bounding box center [165, 203] width 28 height 7
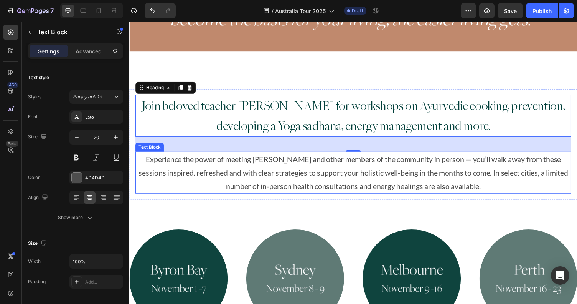
click at [336, 171] on p "Experience the power of meeting [PERSON_NAME] and other members of the communit…" at bounding box center [359, 176] width 447 height 41
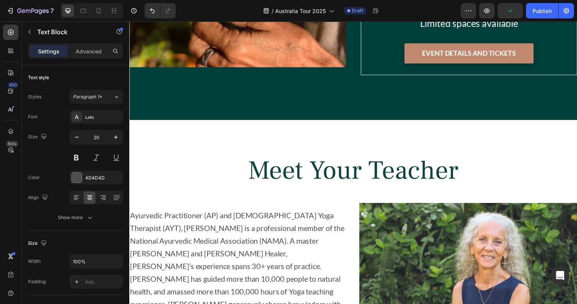
scroll to position [2022, 0]
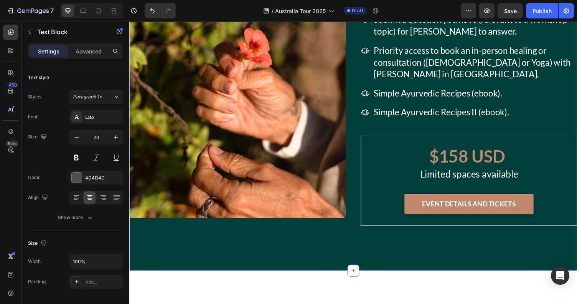
click at [277, 258] on div "Perth Value Bundle Heading Image Includes admission to all Perth workshops at a…" at bounding box center [359, 89] width 461 height 376
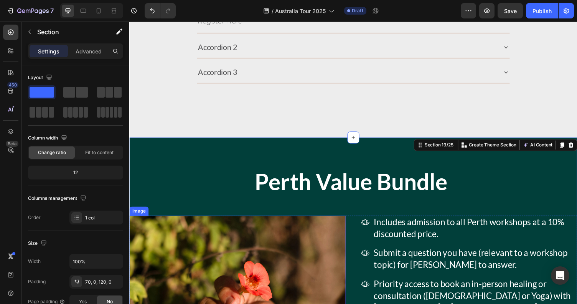
scroll to position [1581, 0]
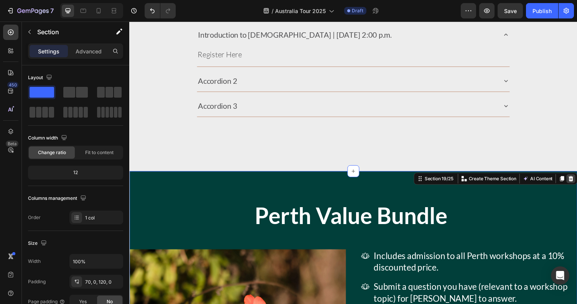
click at [577, 184] on icon at bounding box center [583, 182] width 5 height 5
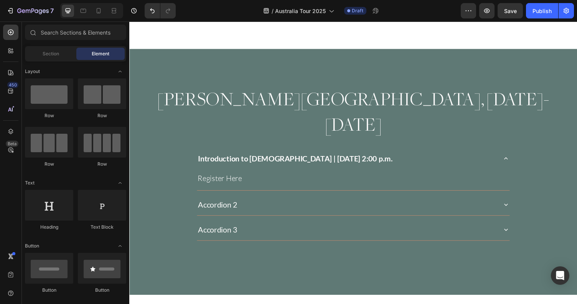
scroll to position [747, 0]
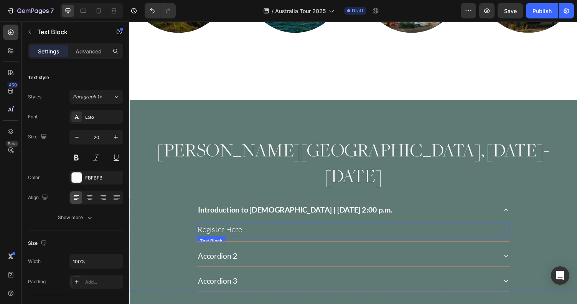
click at [309, 228] on p "Register Here" at bounding box center [360, 235] width 321 height 14
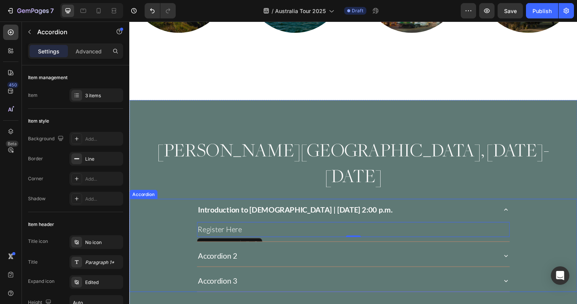
click at [188, 204] on div "Introduction to [DEMOGRAPHIC_DATA] | [DATE] 2:00 p.m. Register Here Text Block 0" at bounding box center [360, 226] width 460 height 44
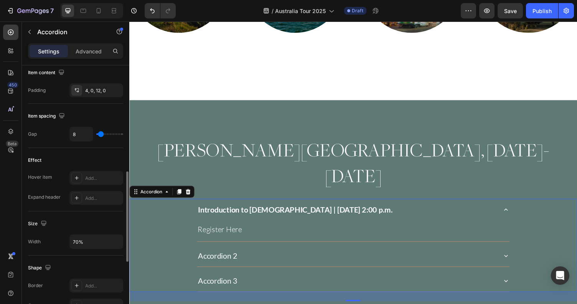
scroll to position [317, 0]
type input "19"
type input "24"
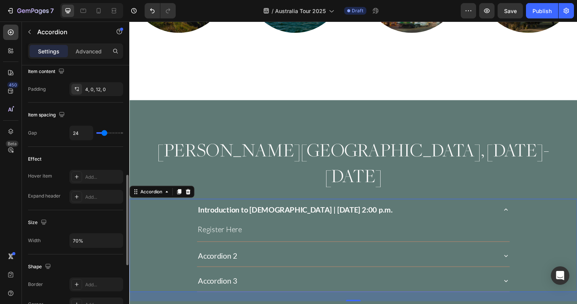
type input "28"
type input "34"
type input "38"
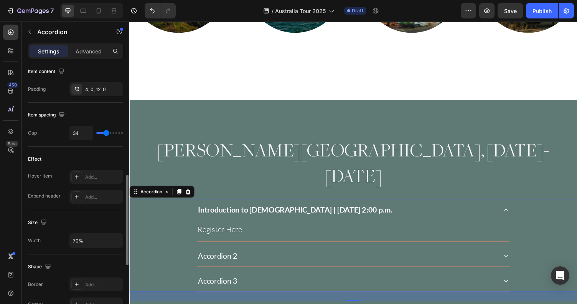
type input "38"
type input "41"
type input "42"
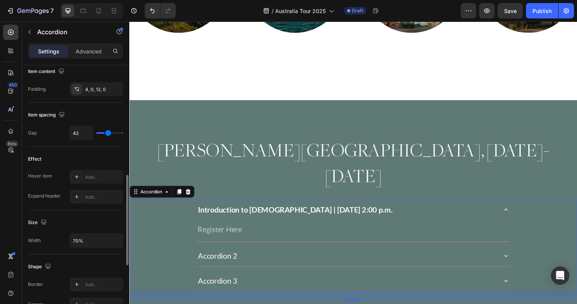
type input "43"
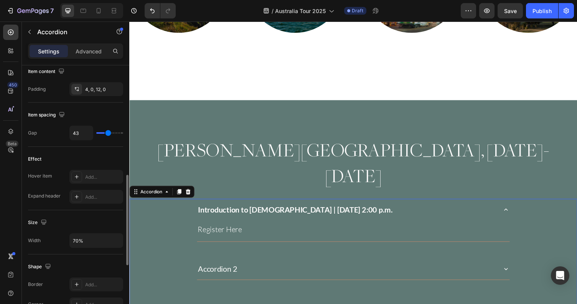
type input "45"
type input "44"
type input "43"
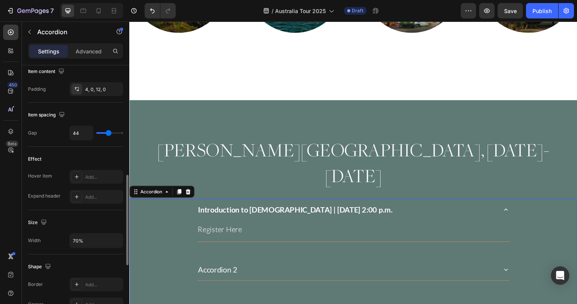
type input "43"
type input "42"
type input "41"
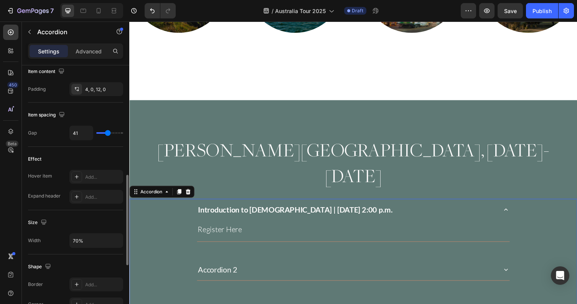
type input "40"
type input "39"
type input "40"
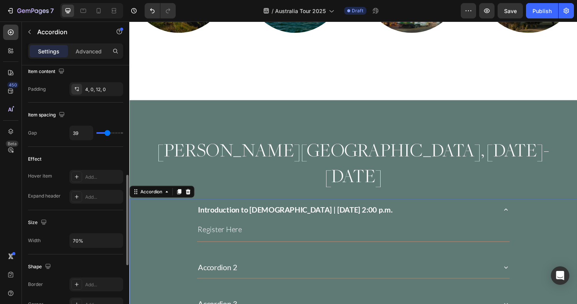
type input "40"
type input "41"
type input "39"
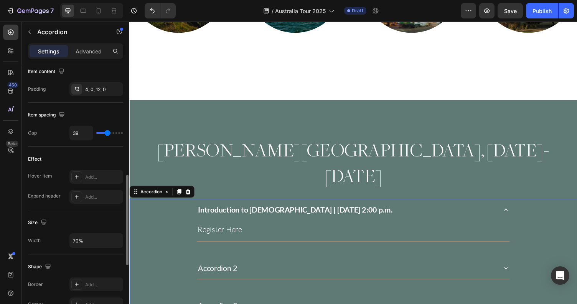
type input "38"
drag, startPoint x: 103, startPoint y: 134, endPoint x: 107, endPoint y: 134, distance: 4.2
type input "38"
click at [107, 134] on input "range" at bounding box center [109, 133] width 27 height 2
click at [79, 132] on input "38" at bounding box center [81, 133] width 23 height 14
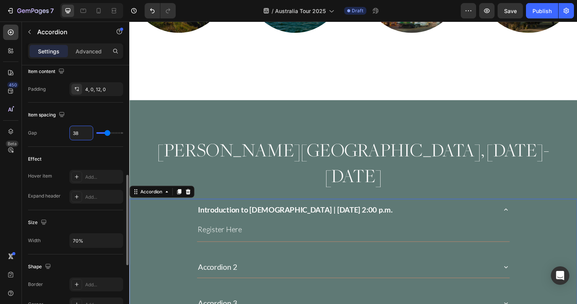
type input "4"
type input "40"
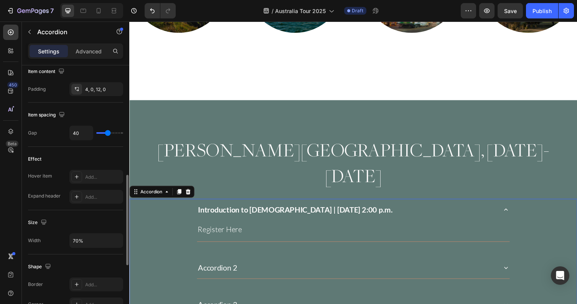
click at [100, 114] on div "Item spacing" at bounding box center [75, 115] width 95 height 12
click at [518, 211] on icon at bounding box center [517, 215] width 8 height 8
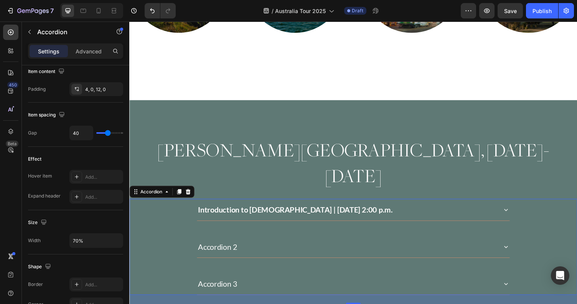
click at [514, 249] on icon at bounding box center [517, 253] width 8 height 8
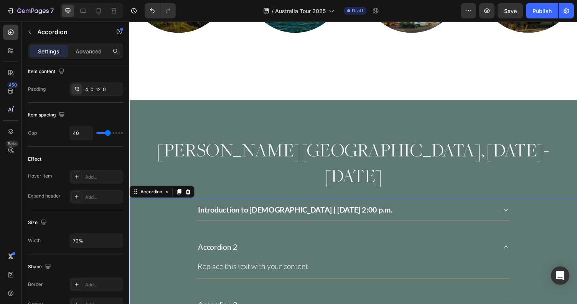
click at [514, 249] on icon at bounding box center [517, 253] width 8 height 8
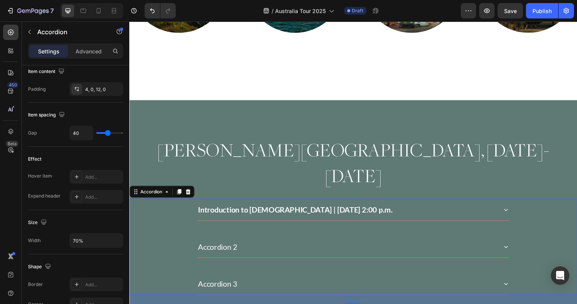
click at [516, 287] on icon at bounding box center [517, 291] width 8 height 8
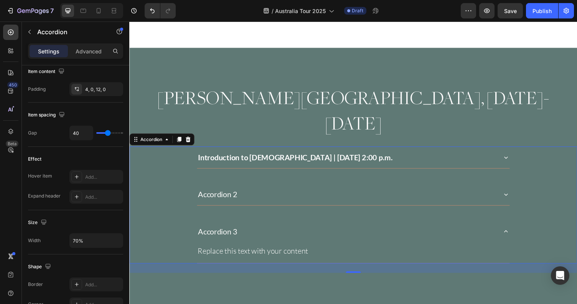
scroll to position [811, 0]
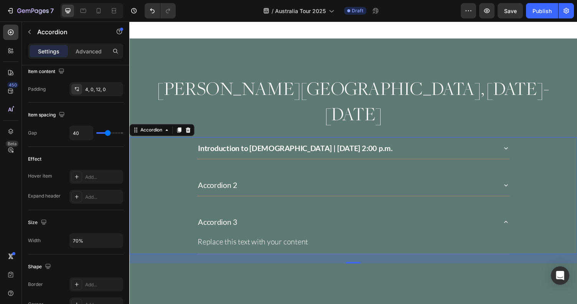
click at [518, 223] on icon at bounding box center [517, 227] width 8 height 8
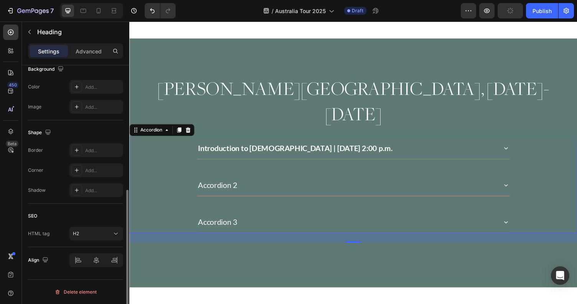
click at [547, 96] on h2 "[PERSON_NAME][GEOGRAPHIC_DATA], [DATE]-[DATE]" at bounding box center [359, 103] width 461 height 53
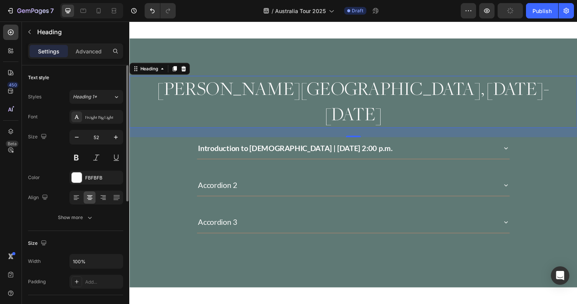
scroll to position [0, 0]
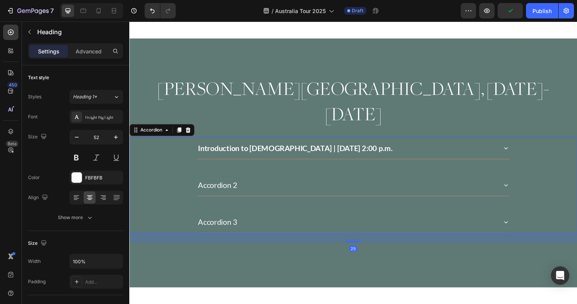
click at [189, 142] on div "Introduction to [DEMOGRAPHIC_DATA] | [DATE] 2:00 p.m. Accordion 2 Accordion 3" at bounding box center [359, 189] width 461 height 99
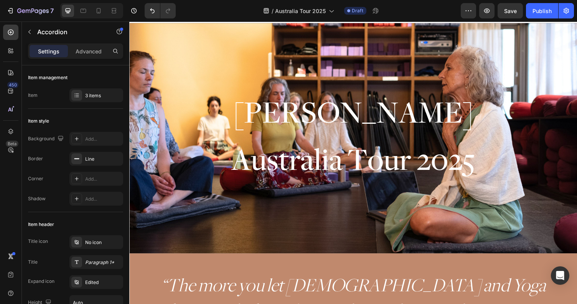
scroll to position [15, 0]
click at [113, 4] on div at bounding box center [91, 10] width 63 height 15
click at [114, 12] on icon at bounding box center [113, 11] width 2 height 2
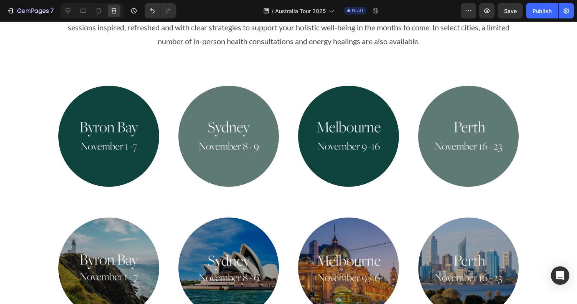
scroll to position [422, 0]
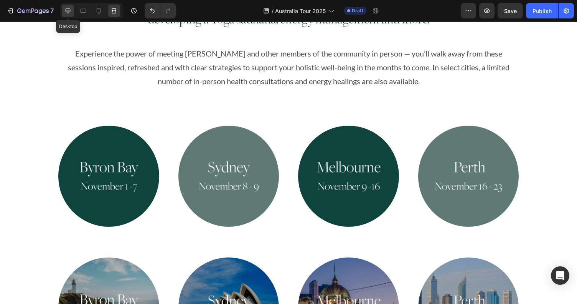
click at [68, 8] on icon at bounding box center [68, 11] width 8 height 8
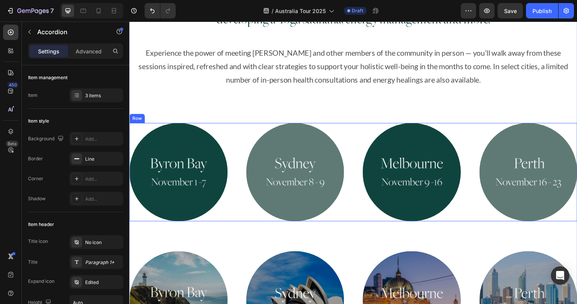
click at [351, 138] on div "Image Image Image Image Row" at bounding box center [359, 176] width 461 height 101
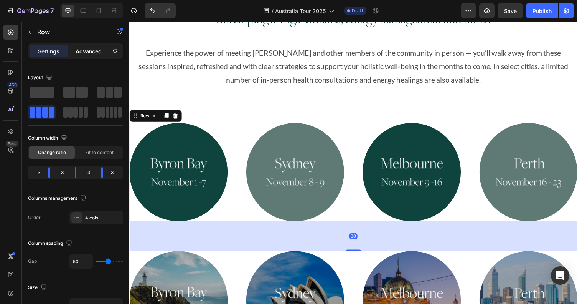
click at [93, 49] on p "Advanced" at bounding box center [89, 51] width 26 height 8
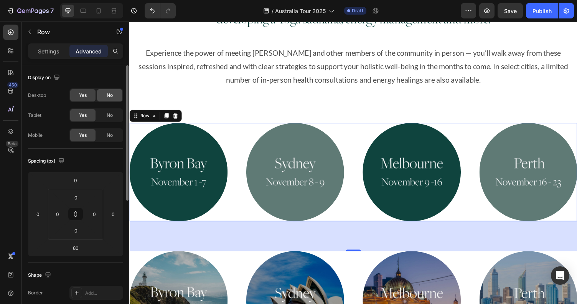
click at [104, 94] on div "No" at bounding box center [109, 95] width 25 height 12
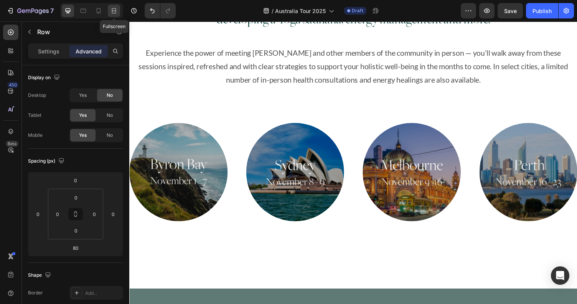
click at [111, 13] on icon at bounding box center [114, 11] width 8 height 8
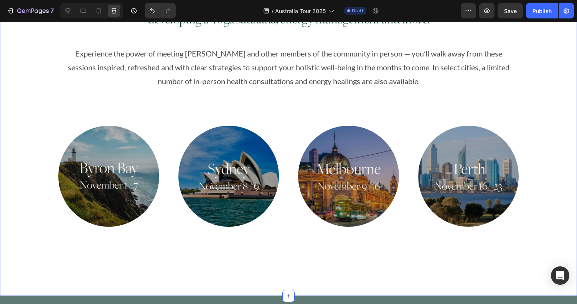
click at [534, 103] on div "Join beloved teacher [PERSON_NAME] for workshops on Ayurvedic cooking, preventi…" at bounding box center [288, 119] width 577 height 276
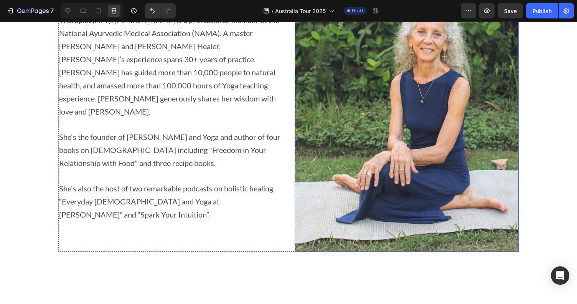
scroll to position [1798, 0]
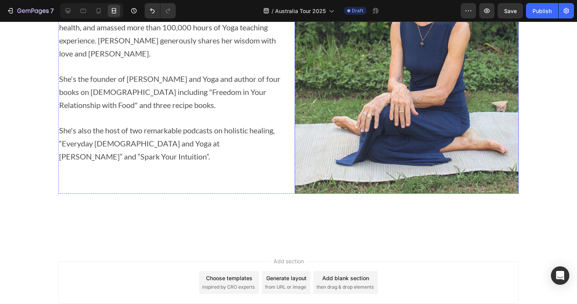
click at [423, 113] on img at bounding box center [407, 64] width 224 height 257
click at [68, 12] on icon at bounding box center [68, 10] width 5 height 5
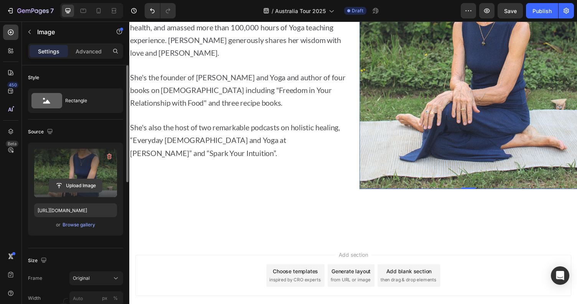
click at [94, 187] on input "file" at bounding box center [75, 185] width 53 height 13
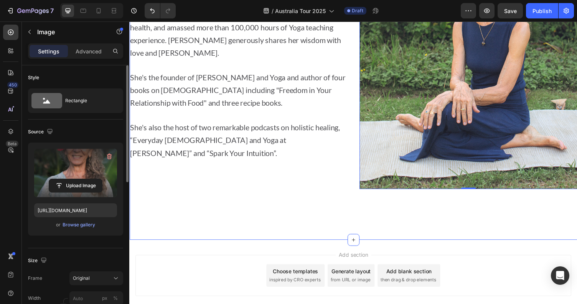
type input "[URL][DOMAIN_NAME]"
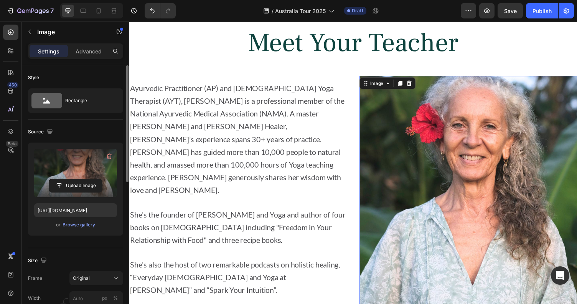
scroll to position [1647, 0]
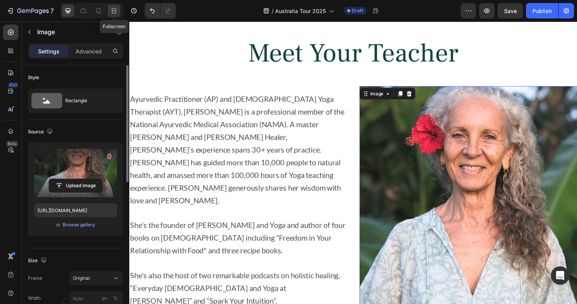
click at [114, 6] on div at bounding box center [114, 11] width 12 height 12
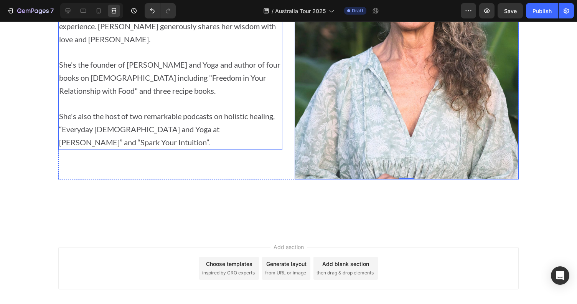
scroll to position [1726, 0]
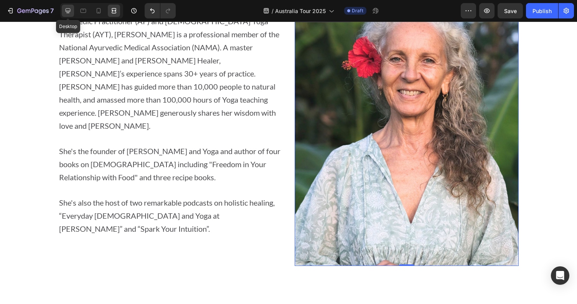
click at [69, 11] on icon at bounding box center [68, 10] width 5 height 5
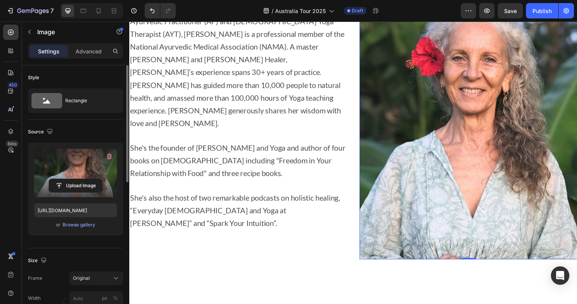
click at [450, 132] on img at bounding box center [478, 136] width 224 height 257
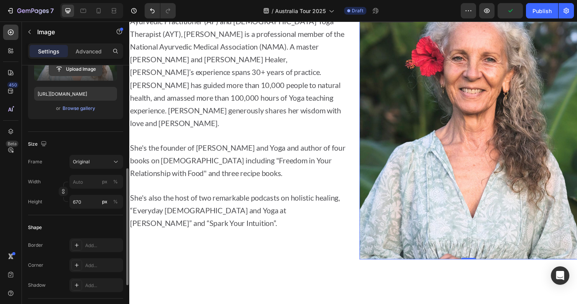
scroll to position [151, 0]
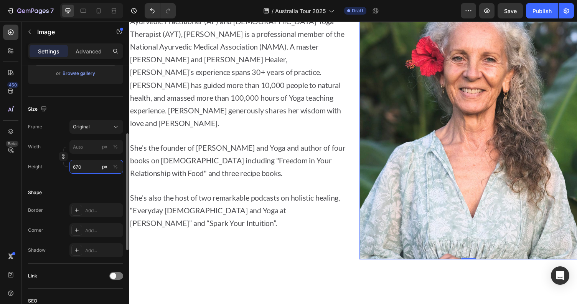
click at [86, 166] on input "670" at bounding box center [96, 167] width 54 height 14
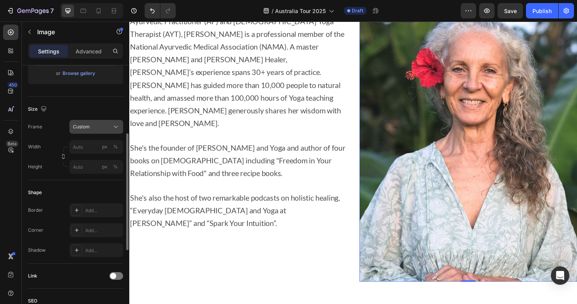
click at [91, 129] on div "Custom" at bounding box center [92, 126] width 38 height 7
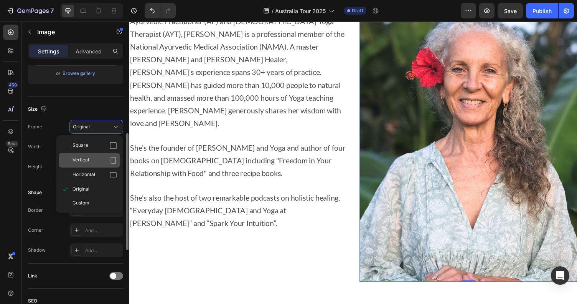
click at [96, 161] on div "Vertical" at bounding box center [95, 160] width 45 height 8
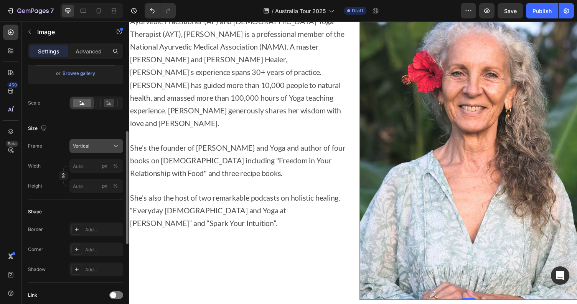
click at [93, 147] on div "Vertical" at bounding box center [92, 145] width 38 height 7
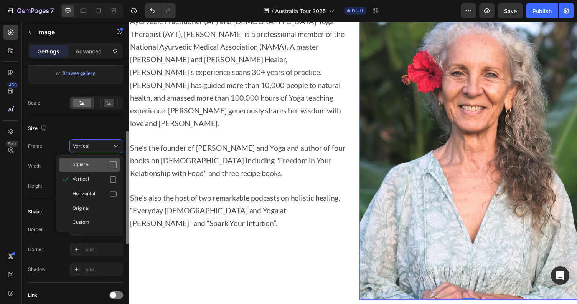
click at [98, 165] on div "Square" at bounding box center [95, 165] width 45 height 8
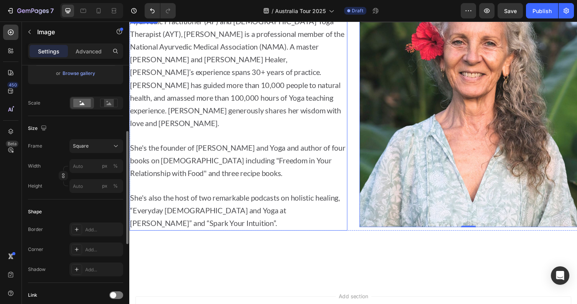
scroll to position [1647, 0]
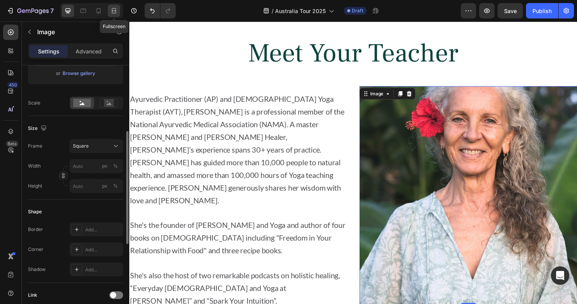
click at [114, 13] on icon at bounding box center [114, 11] width 8 height 8
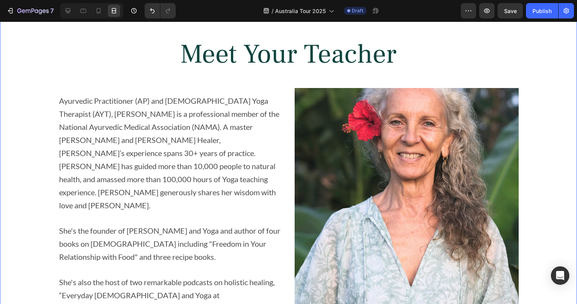
click at [535, 99] on div "Meet Your Teacher Heading Ayurvedic Practitioner (AP) and Ayurveda Yoga Therapi…" at bounding box center [288, 175] width 577 height 293
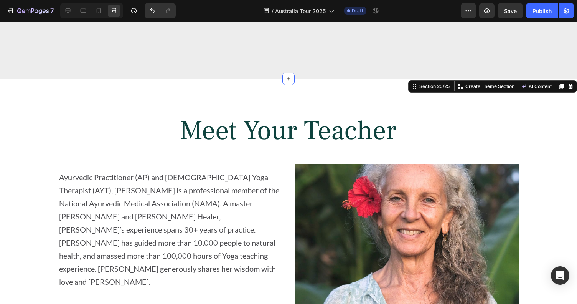
scroll to position [1562, 0]
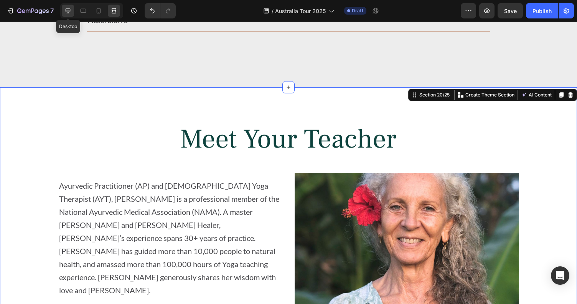
click at [68, 10] on icon at bounding box center [68, 11] width 8 height 8
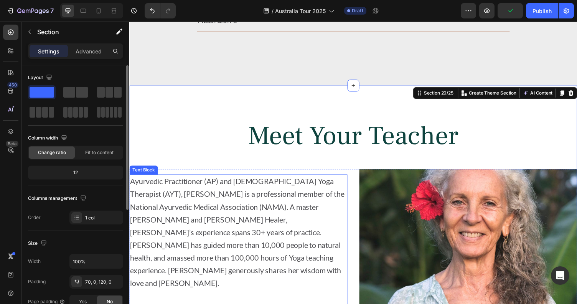
click at [351, 191] on p "Ayurvedic Practitioner (AP) and [DEMOGRAPHIC_DATA] Yoga Therapist (AYT), [PERSO…" at bounding box center [241, 237] width 223 height 117
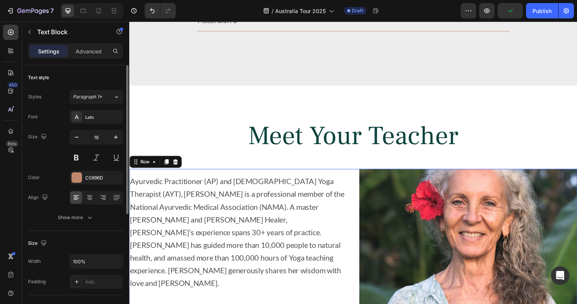
click at [356, 194] on div "Ayurvedic Practitioner (AP) and [DEMOGRAPHIC_DATA] Yoga Therapist (AYT), [PERSO…" at bounding box center [359, 287] width 461 height 228
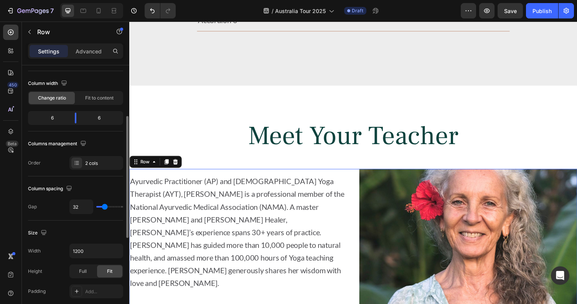
scroll to position [72, 0]
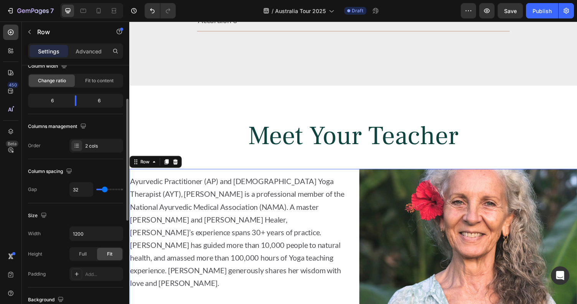
type input "34"
type input "38"
type input "40"
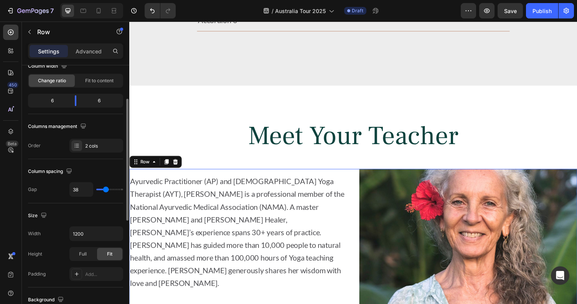
type input "40"
type input "41"
type input "44"
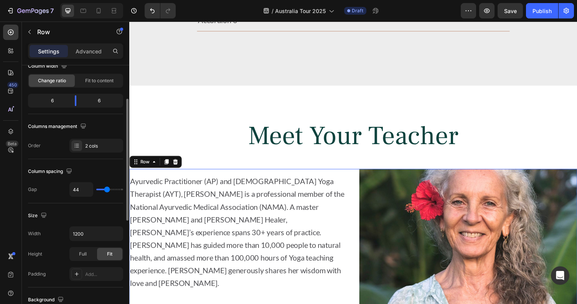
type input "46"
type input "47"
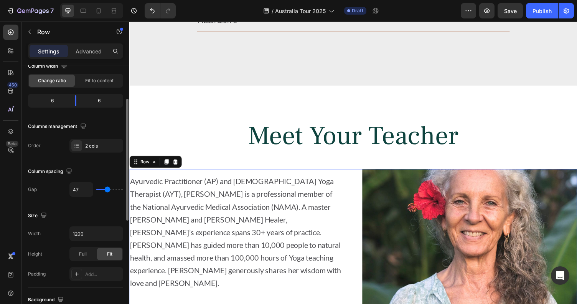
type input "48"
type input "50"
type input "51"
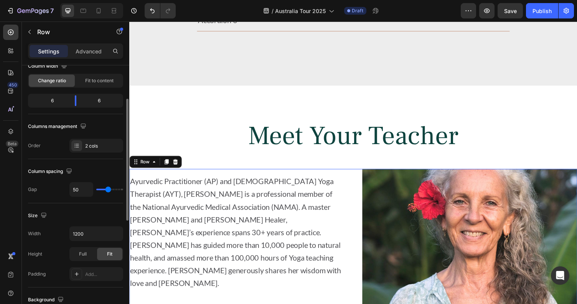
type input "51"
type input "53"
type input "54"
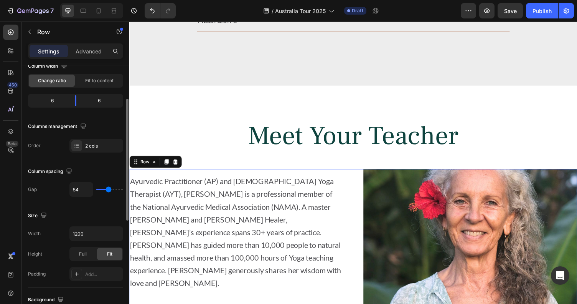
type input "60"
type input "66"
type input "69"
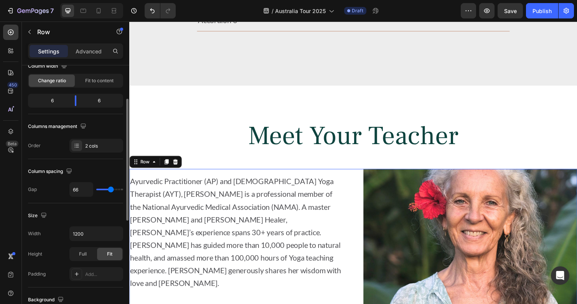
type input "69"
type input "71"
type input "73"
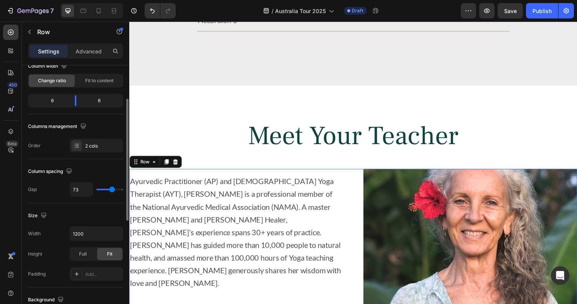
type input "74"
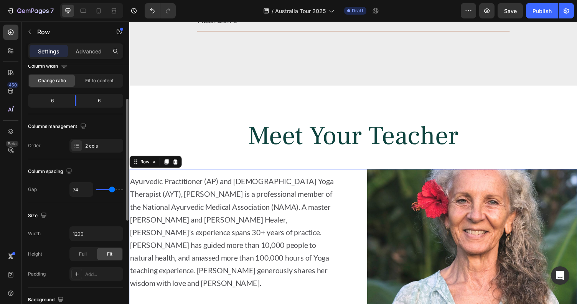
type input "73"
type input "71"
type input "69"
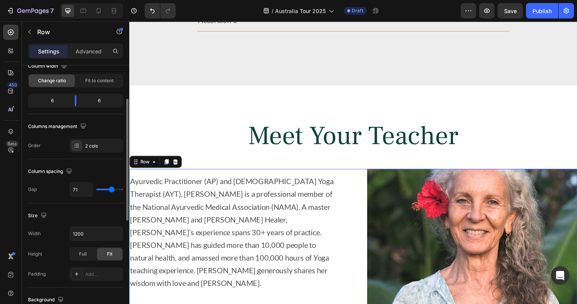
type input "69"
type input "68"
type input "66"
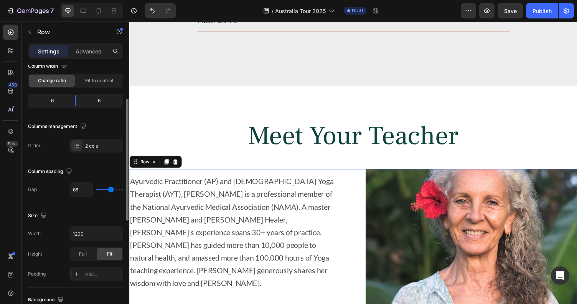
type input "65"
type input "64"
type input "65"
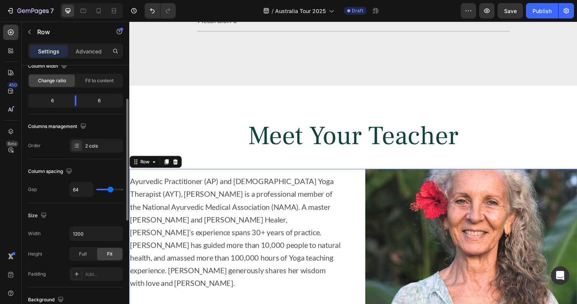
type input "65"
type input "66"
drag, startPoint x: 105, startPoint y: 190, endPoint x: 111, endPoint y: 191, distance: 5.8
type input "66"
click at [111, 190] on input "range" at bounding box center [109, 190] width 27 height 2
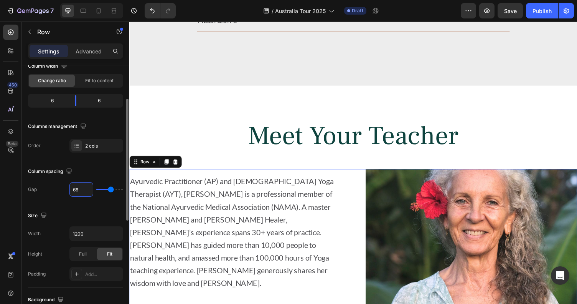
click at [83, 189] on input "66" at bounding box center [81, 189] width 23 height 14
type input "6"
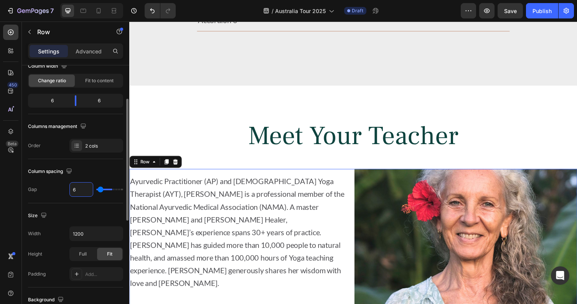
type input "65"
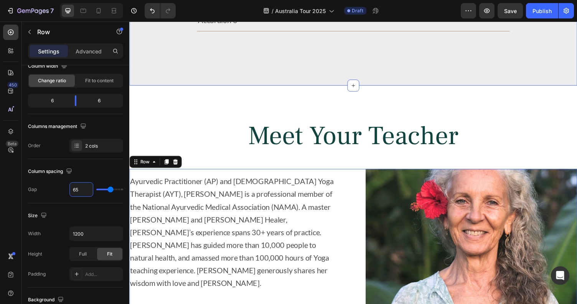
click at [212, 115] on div "Meet Your Teacher Heading Ayurvedic Practitioner (AP) and Ayurveda Yoga Therapi…" at bounding box center [359, 260] width 461 height 293
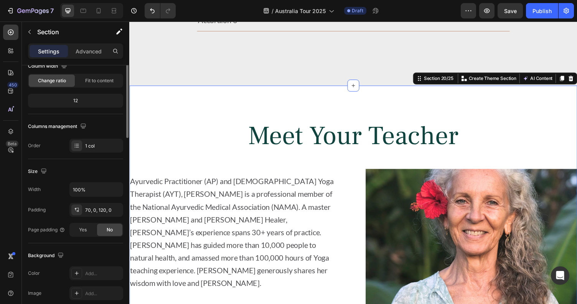
scroll to position [0, 0]
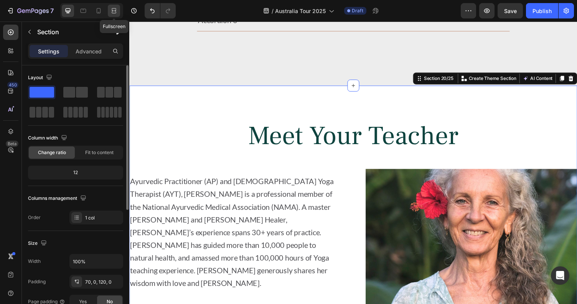
click at [115, 10] on icon at bounding box center [115, 11] width 2 height 2
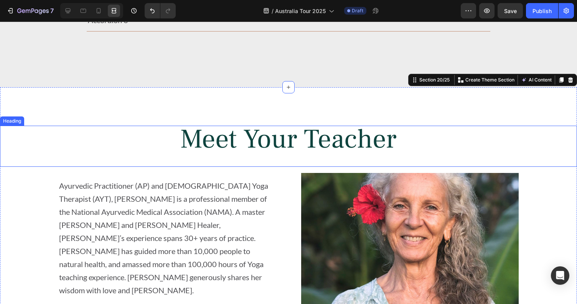
click at [551, 176] on div "Meet Your Teacher Heading Ayurvedic Practitioner (AP) and Ayurveda Yoga Therapi…" at bounding box center [288, 260] width 577 height 293
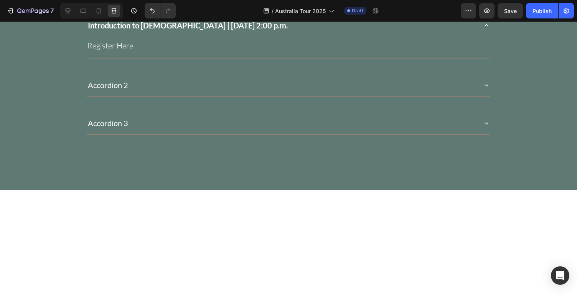
scroll to position [790, 0]
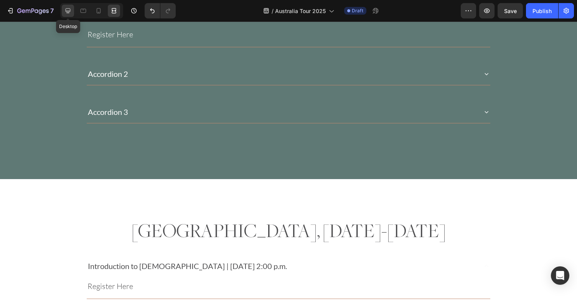
click at [64, 13] on div at bounding box center [68, 11] width 12 height 12
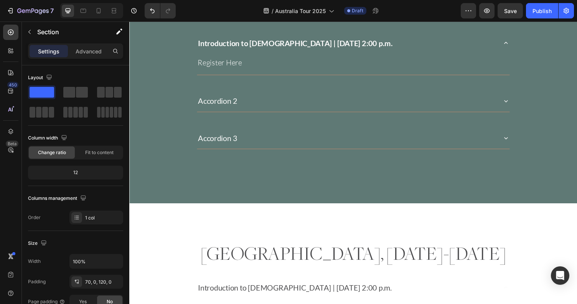
scroll to position [782, 0]
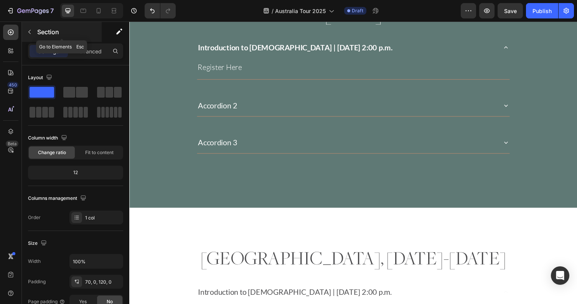
click at [30, 32] on icon "button" at bounding box center [29, 32] width 6 height 6
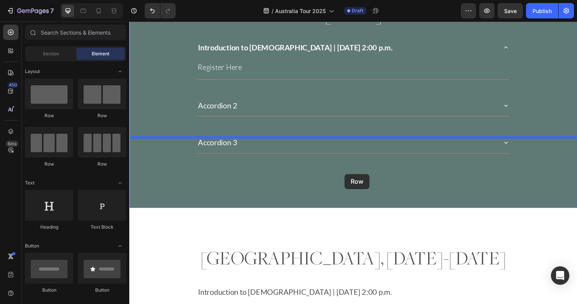
drag, startPoint x: 189, startPoint y: 172, endPoint x: 351, endPoint y: 178, distance: 162.5
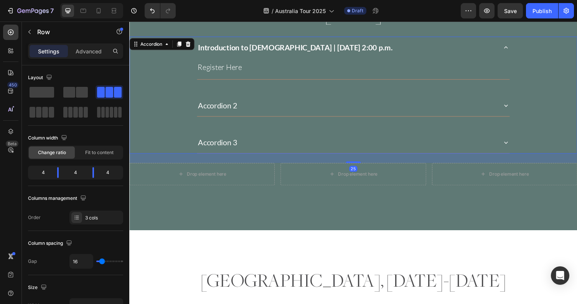
click at [187, 134] on div "Accordion 3" at bounding box center [360, 145] width 460 height 23
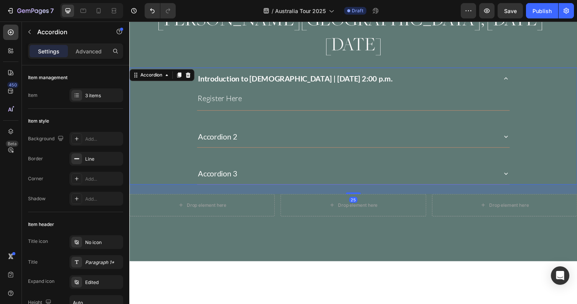
scroll to position [727, 0]
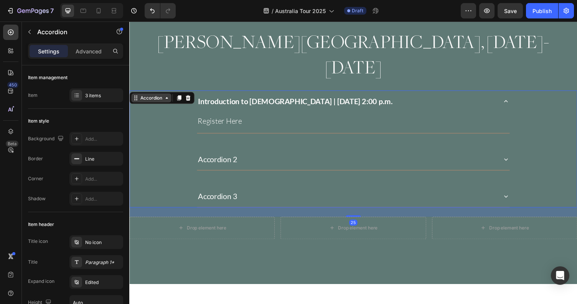
click at [153, 96] on div "Accordion" at bounding box center [152, 99] width 26 height 7
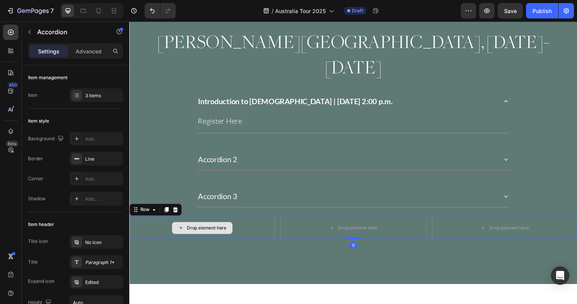
click at [154, 222] on div "Drop element here" at bounding box center [203, 233] width 149 height 23
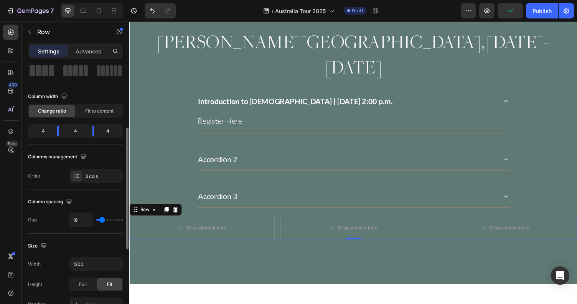
scroll to position [76, 0]
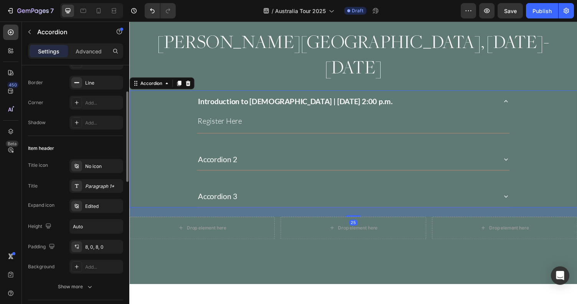
click at [193, 112] on div "Introduction to [DEMOGRAPHIC_DATA] | [DATE] 2:00 p.m. Register Here Text Block …" at bounding box center [359, 152] width 461 height 120
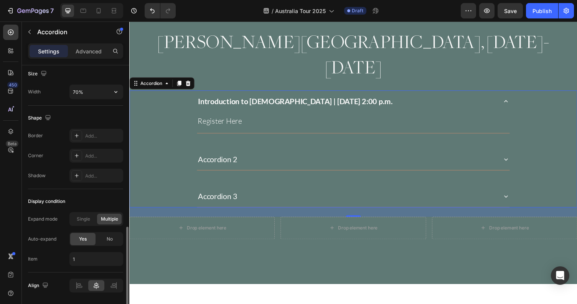
scroll to position [457, 0]
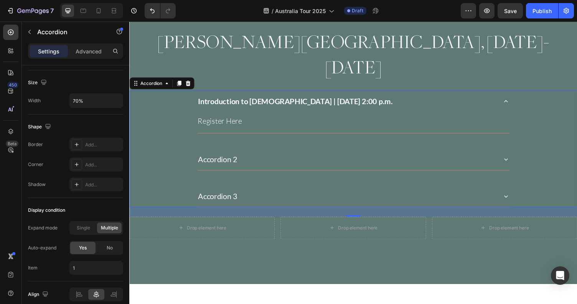
click at [149, 222] on div "Drop element here" at bounding box center [203, 233] width 149 height 23
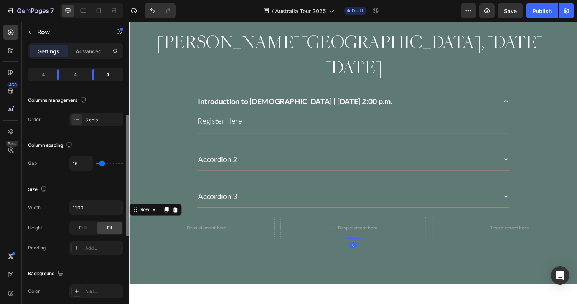
scroll to position [104, 0]
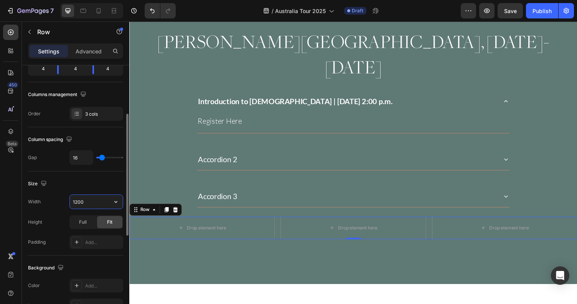
click at [84, 201] on input "1200" at bounding box center [96, 202] width 53 height 14
click at [117, 200] on icon "button" at bounding box center [116, 202] width 8 height 8
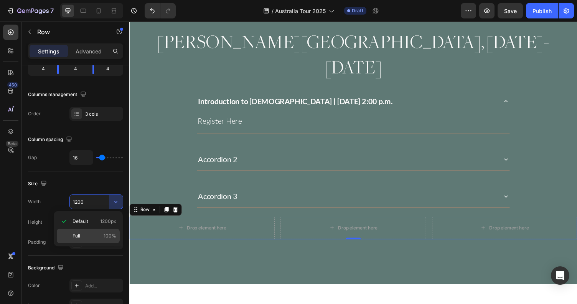
click at [103, 236] on p "Full 100%" at bounding box center [95, 235] width 44 height 7
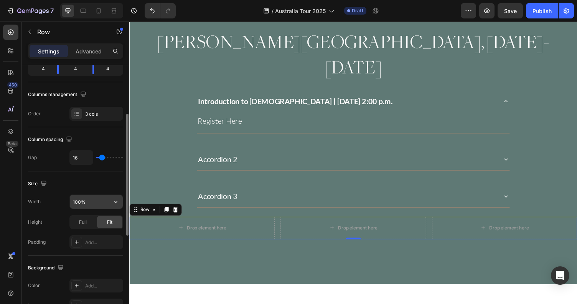
click at [79, 199] on input "100%" at bounding box center [96, 202] width 53 height 14
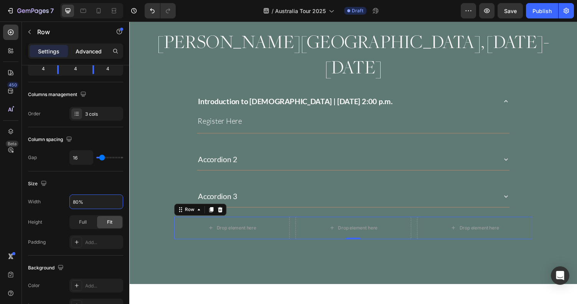
type input "80%"
click at [94, 53] on p "Advanced" at bounding box center [89, 51] width 26 height 8
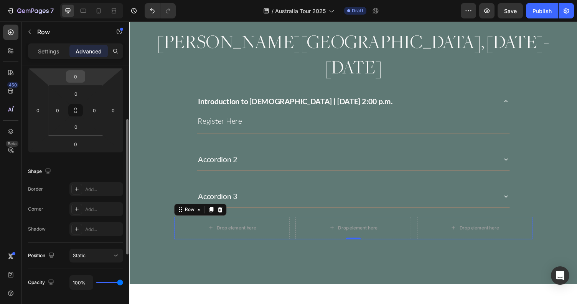
click at [80, 77] on input "0" at bounding box center [75, 77] width 15 height 12
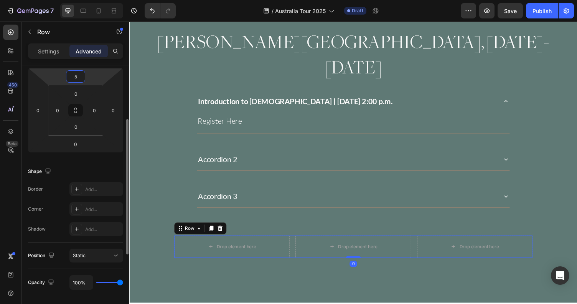
type input "50"
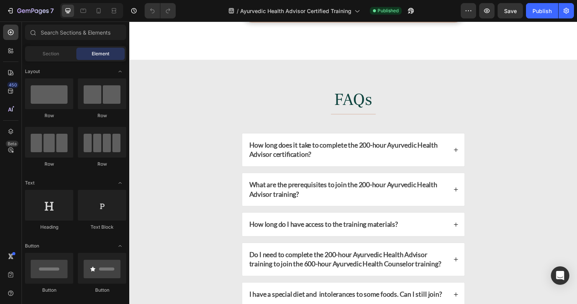
scroll to position [4469, 0]
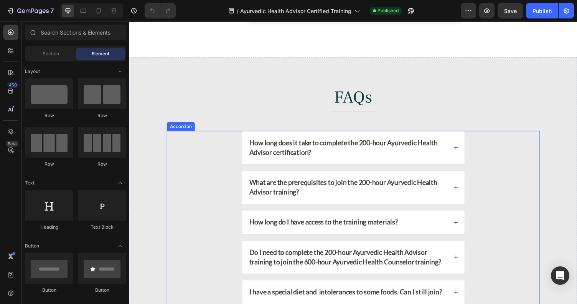
click at [468, 148] on icon at bounding box center [465, 150] width 5 height 5
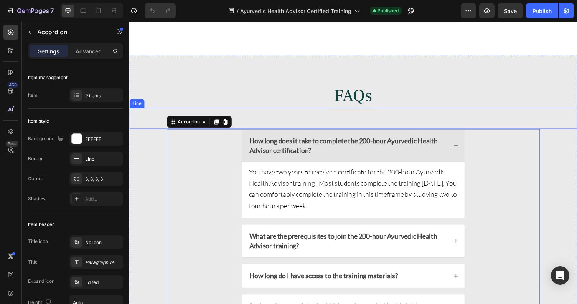
scroll to position [4471, 0]
click at [274, 158] on div "How long does it take to complete the 200-hour Ayurvedic Health Advisor certifi…" at bounding box center [359, 149] width 229 height 34
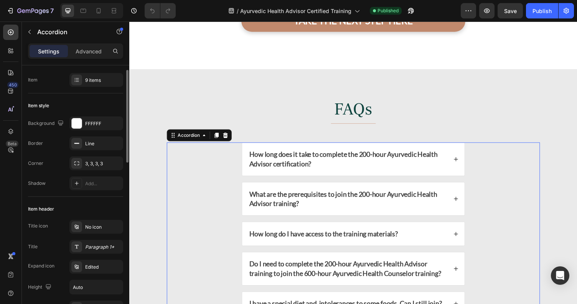
scroll to position [15, 0]
click at [92, 144] on div "Line" at bounding box center [96, 144] width 22 height 7
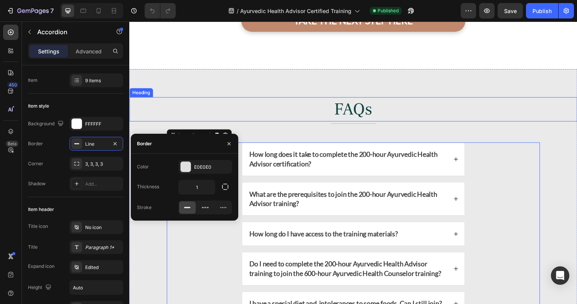
click at [164, 106] on h2 "FAQs" at bounding box center [359, 111] width 461 height 25
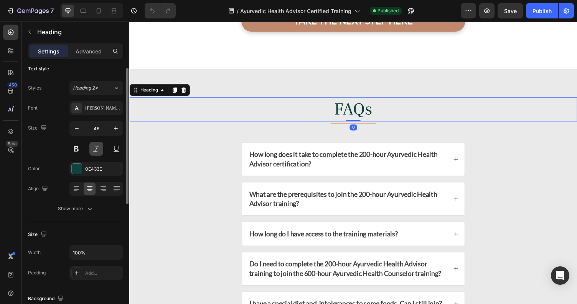
scroll to position [8, 0]
click at [255, 152] on div "How long does it take to complete the 200-hour Ayurvedic Health Advisor certifi…" at bounding box center [353, 163] width 205 height 22
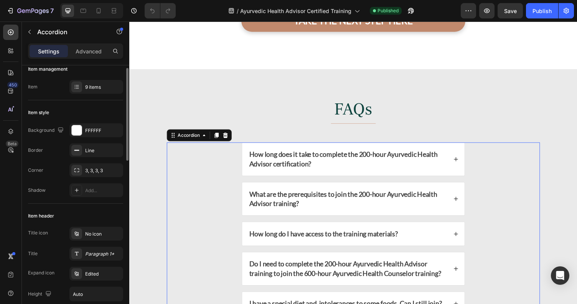
scroll to position [0, 0]
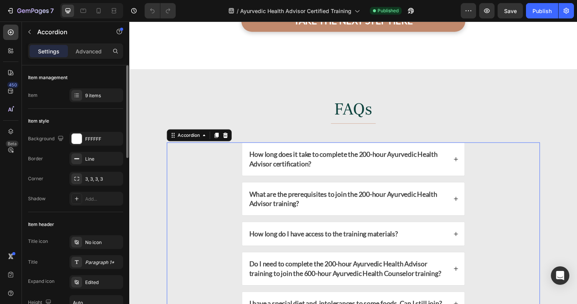
click at [224, 148] on div "How long does it take to complete the 200-hour Ayurvedic Health Advisor certifi…" at bounding box center [360, 307] width 384 height 322
click at [98, 137] on div "FFFFFF" at bounding box center [96, 139] width 22 height 7
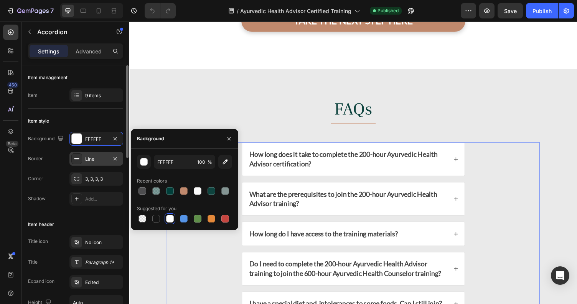
click at [90, 159] on div "Line" at bounding box center [96, 159] width 22 height 7
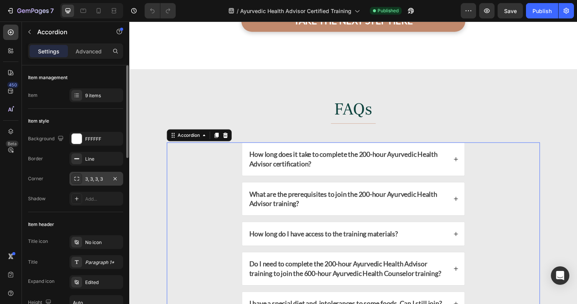
click at [91, 180] on div "3, 3, 3, 3" at bounding box center [96, 178] width 22 height 7
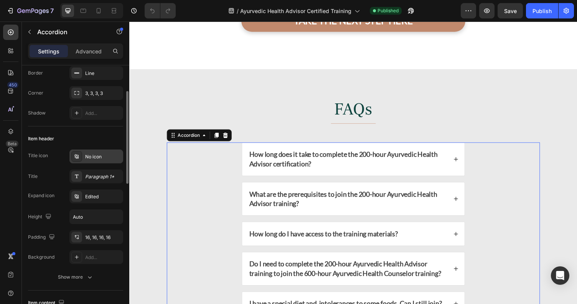
scroll to position [92, 0]
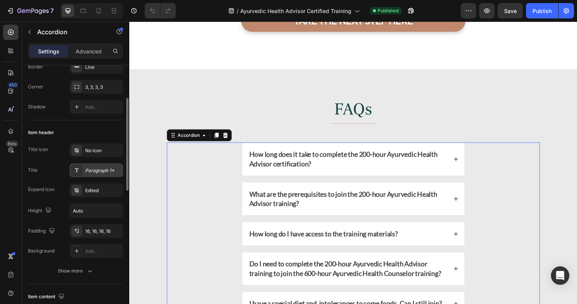
click at [91, 169] on div "Paragraph 1*" at bounding box center [103, 170] width 36 height 7
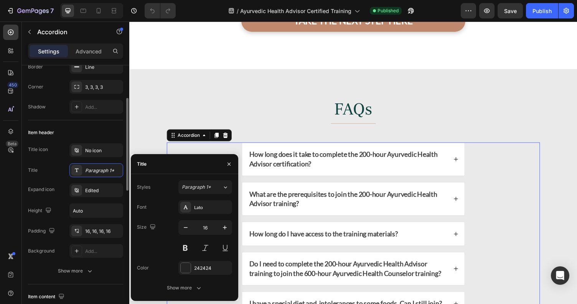
click at [54, 169] on div "Title Paragraph 1*" at bounding box center [75, 170] width 95 height 14
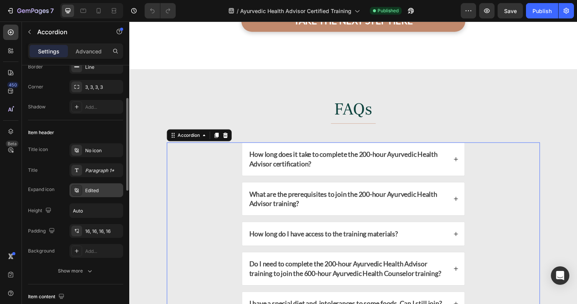
click at [99, 191] on div "Edited" at bounding box center [103, 190] width 36 height 7
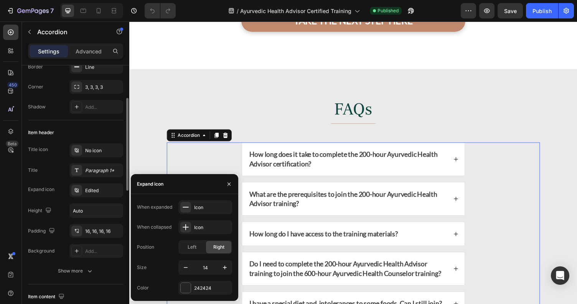
click at [53, 177] on div "Title icon No icon Title Paragraph 1* Expand icon Edited Height Auto Padding 16…" at bounding box center [75, 200] width 95 height 114
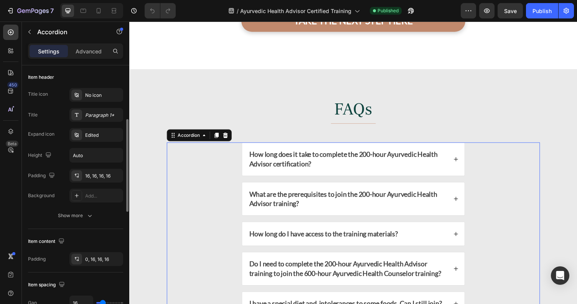
scroll to position [148, 0]
click at [78, 214] on div "Show more" at bounding box center [76, 214] width 36 height 8
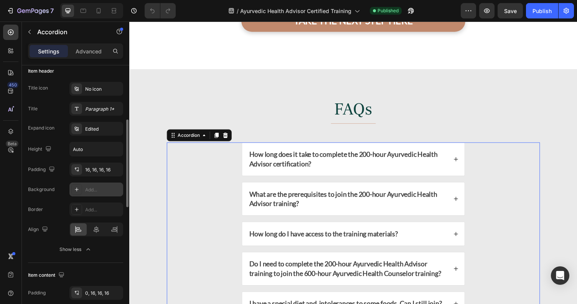
scroll to position [155, 0]
click at [94, 186] on div "Add..." at bounding box center [103, 187] width 36 height 7
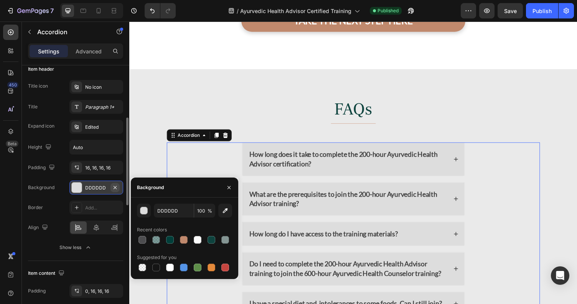
click at [113, 187] on icon "button" at bounding box center [115, 187] width 6 height 6
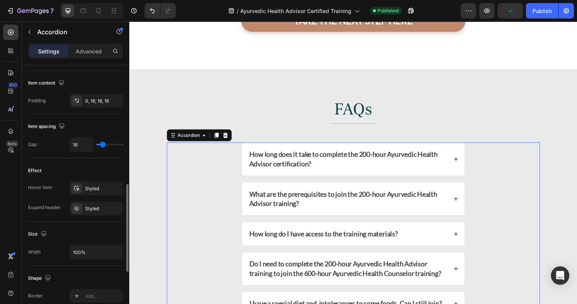
scroll to position [347, 0]
click at [89, 186] on div "Styled" at bounding box center [96, 187] width 22 height 7
click at [88, 206] on div "Styled" at bounding box center [96, 207] width 22 height 7
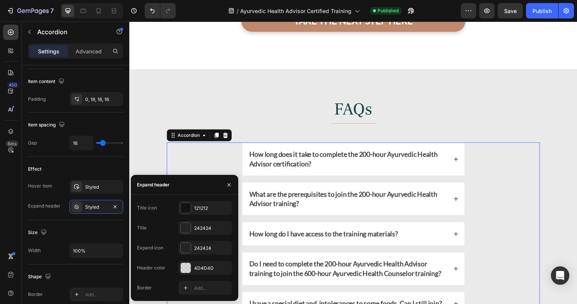
click at [463, 160] on icon at bounding box center [465, 162] width 5 height 5
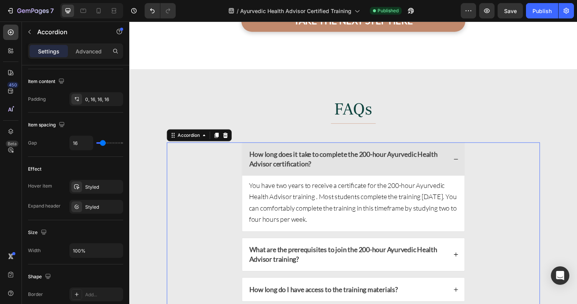
click at [463, 160] on icon at bounding box center [465, 162] width 5 height 5
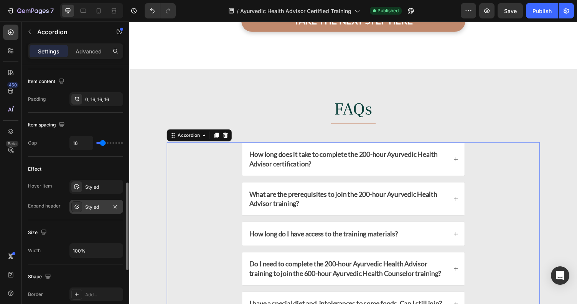
click at [90, 208] on div "Styled" at bounding box center [96, 207] width 22 height 7
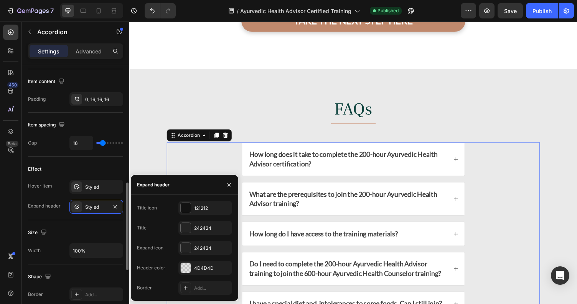
click at [110, 224] on div "Size Width 100%" at bounding box center [75, 242] width 95 height 44
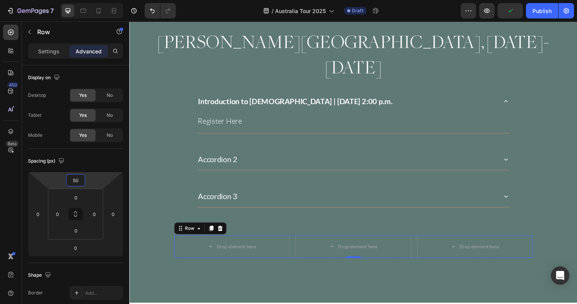
scroll to position [104, 0]
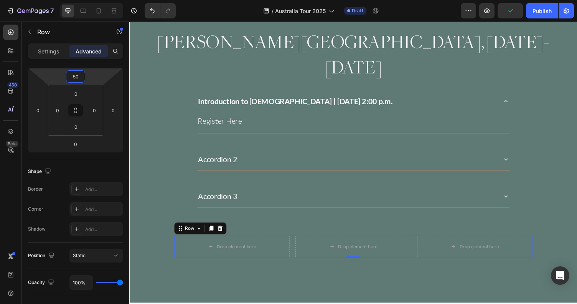
type input "5"
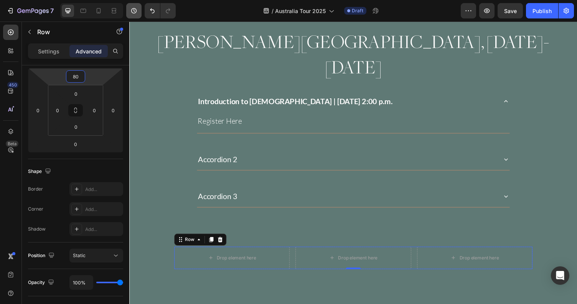
type input "80"
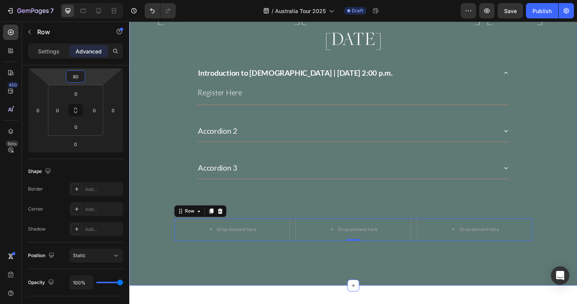
scroll to position [762, 0]
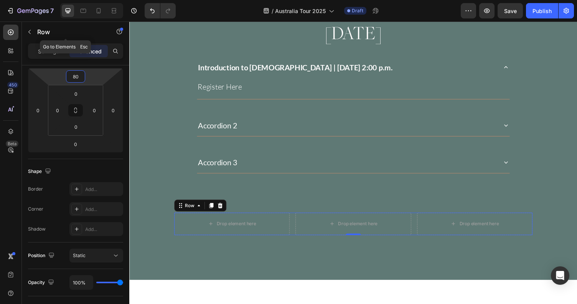
click at [31, 30] on icon "button" at bounding box center [29, 32] width 6 height 6
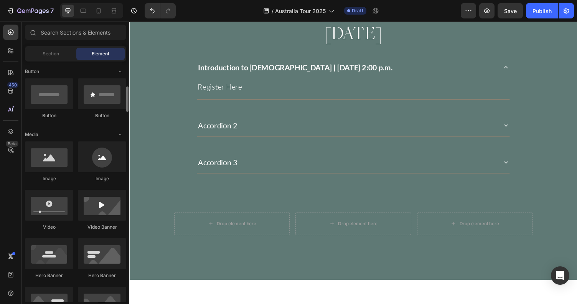
scroll to position [167, 0]
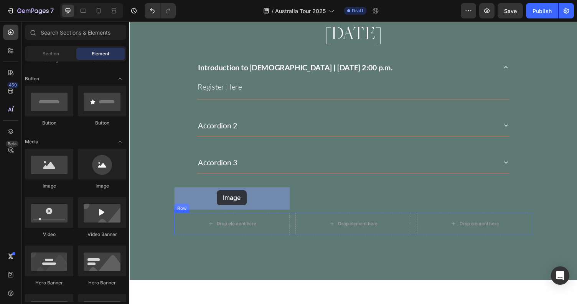
drag, startPoint x: 180, startPoint y: 190, endPoint x: 219, endPoint y: 194, distance: 39.0
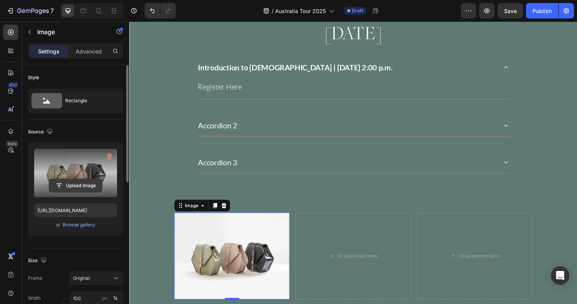
click at [88, 181] on input "file" at bounding box center [75, 185] width 53 height 13
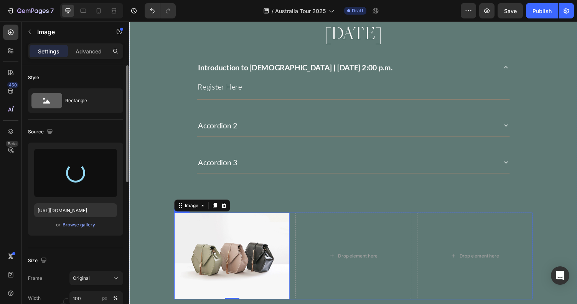
click at [297, 218] on div "Image 0 Drop element here Drop element here Row" at bounding box center [359, 262] width 369 height 89
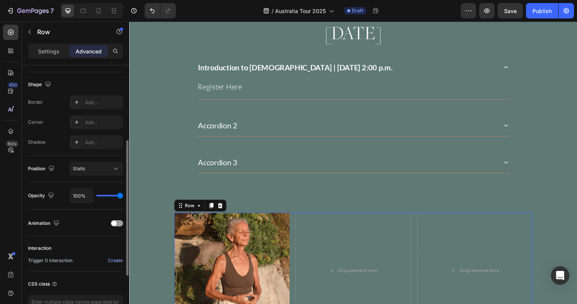
scroll to position [193, 0]
click at [255, 175] on div "Byron Bay, November 1-7 Heading Introduction to Ayurveda | Sunday, November 2nd…" at bounding box center [359, 162] width 461 height 350
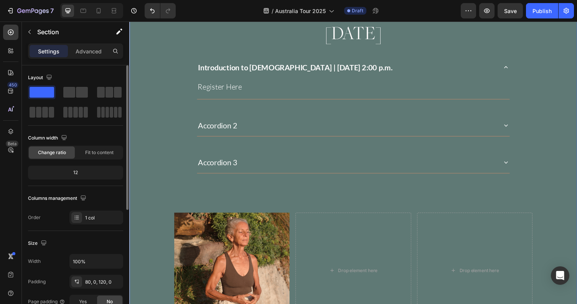
scroll to position [797, 0]
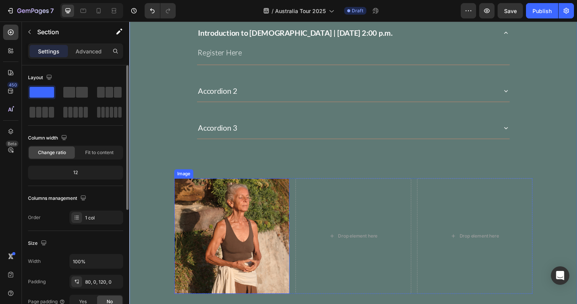
click at [250, 182] on img at bounding box center [234, 241] width 119 height 119
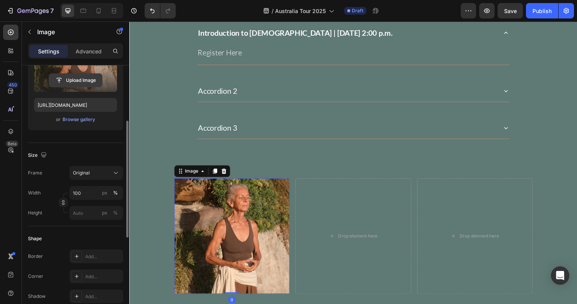
scroll to position [111, 0]
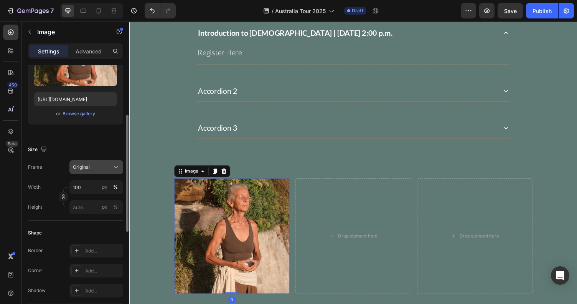
click at [96, 165] on div "Original" at bounding box center [92, 167] width 38 height 7
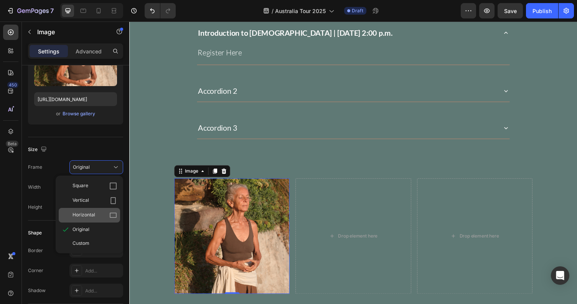
click at [99, 211] on div "Horizontal" at bounding box center [95, 215] width 45 height 8
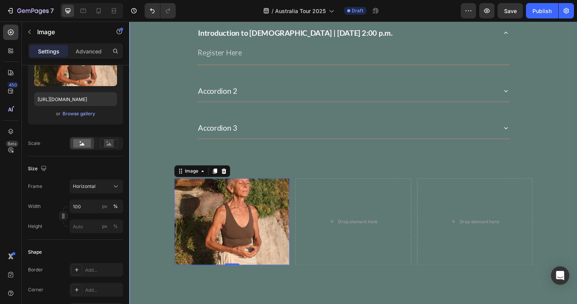
click at [299, 142] on div "Byron Bay, November 1-7 Heading Introduction to Ayurveda | Sunday, November 2nd…" at bounding box center [359, 111] width 461 height 320
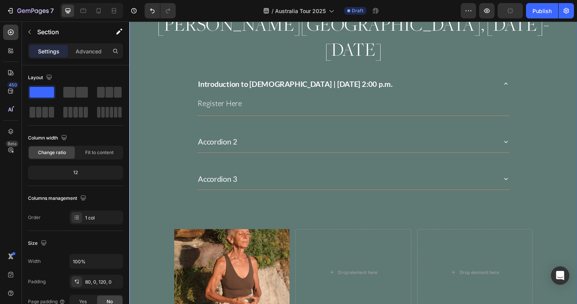
scroll to position [806, 0]
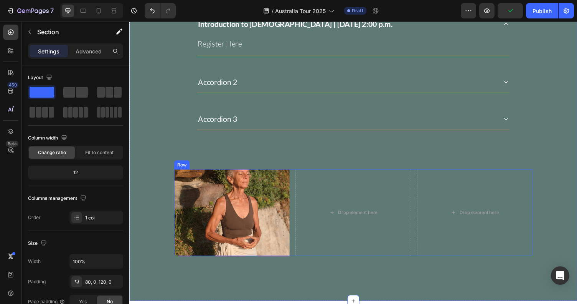
click at [296, 173] on div "Image Drop element here Drop element here Row" at bounding box center [359, 217] width 369 height 89
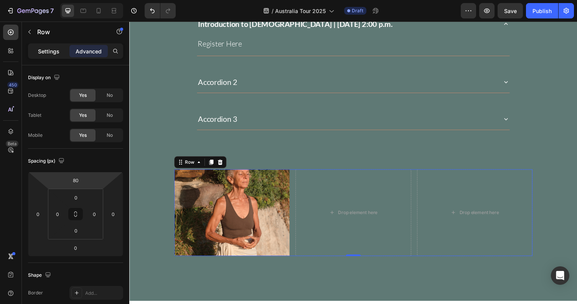
click at [46, 50] on p "Settings" at bounding box center [49, 51] width 22 height 8
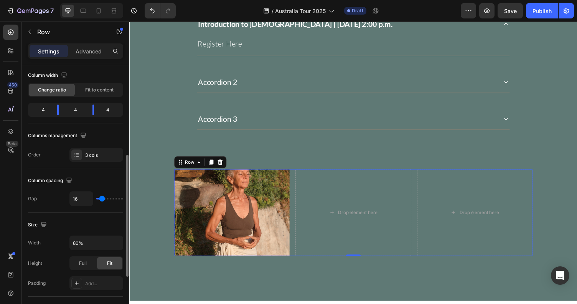
scroll to position [117, 0]
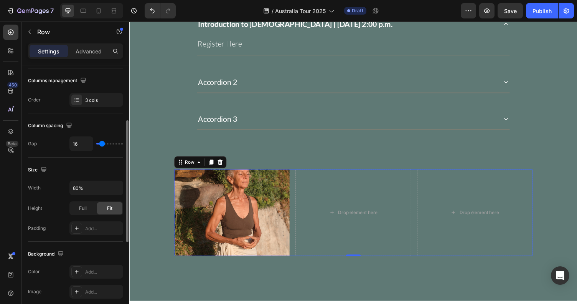
type input "25"
type input "32"
type input "38"
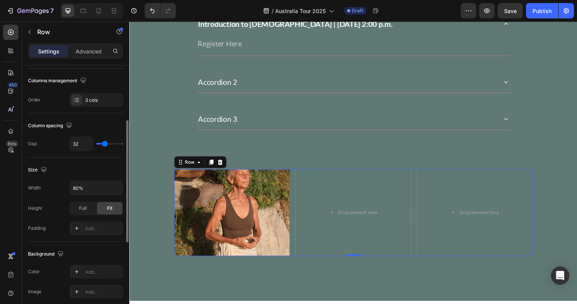
type input "38"
type input "43"
type input "46"
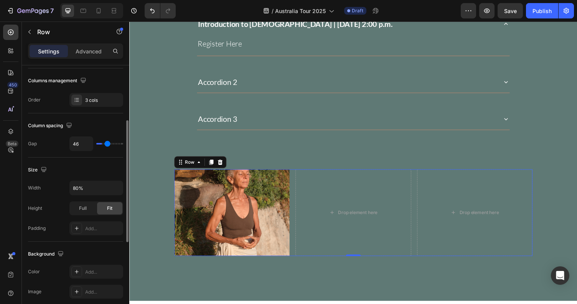
type input "49"
type input "51"
type input "52"
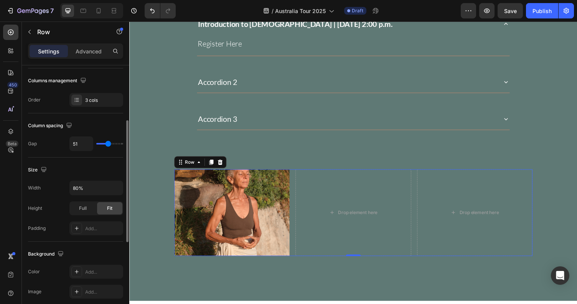
type input "52"
type input "55"
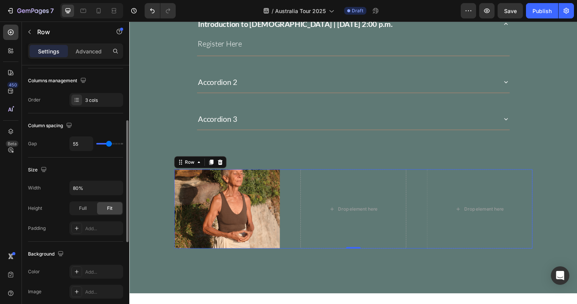
type input "56"
type input "57"
type input "60"
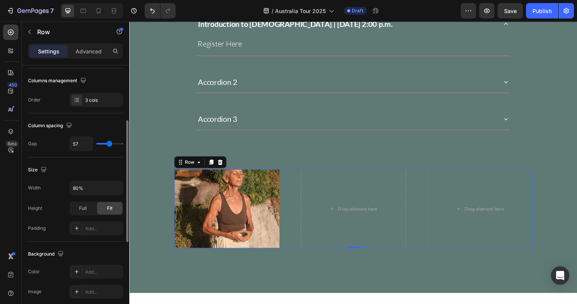
type input "60"
type input "63"
type input "64"
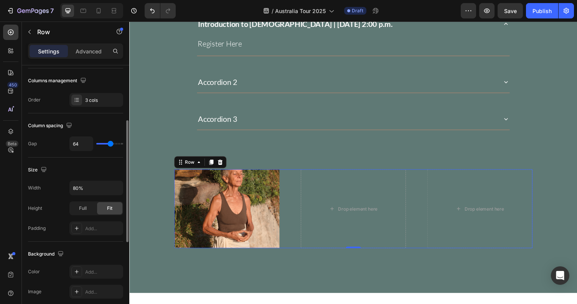
type input "65"
type input "66"
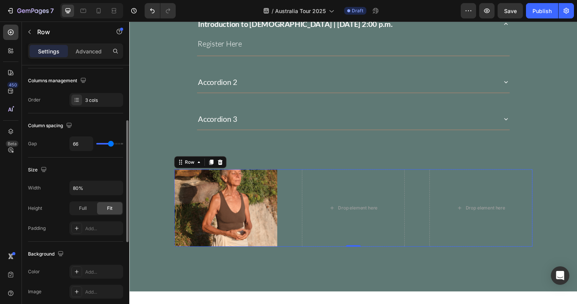
type input "67"
type input "68"
type input "69"
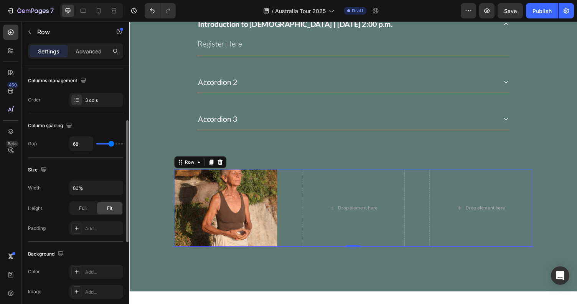
type input "69"
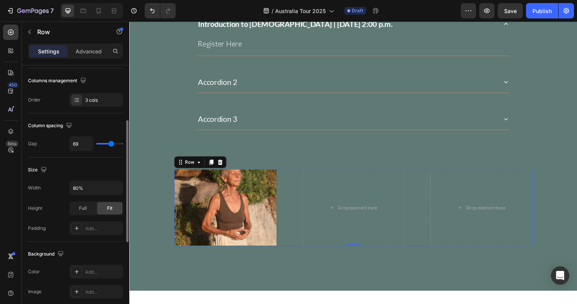
type input "70"
type input "71"
type input "70"
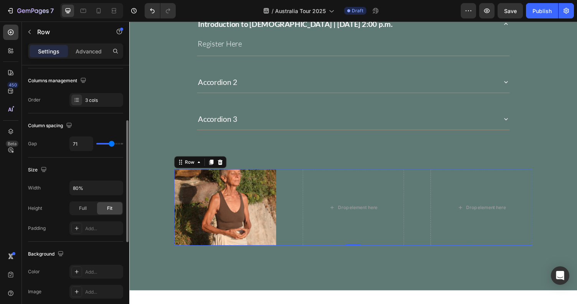
type input "70"
type input "69"
drag, startPoint x: 101, startPoint y: 142, endPoint x: 111, endPoint y: 142, distance: 10.0
type input "69"
click at [111, 143] on input "range" at bounding box center [109, 144] width 27 height 2
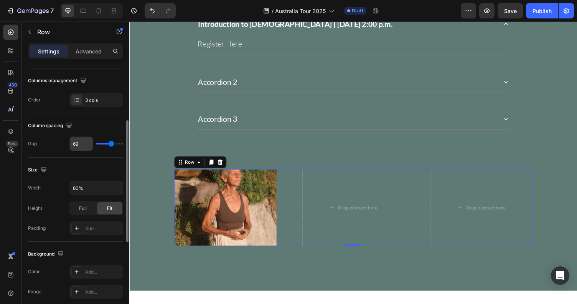
click at [79, 146] on input "69" at bounding box center [81, 144] width 23 height 14
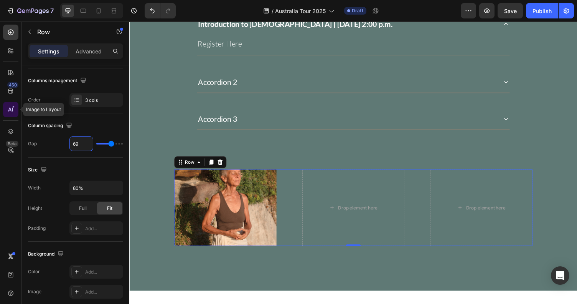
type input "7"
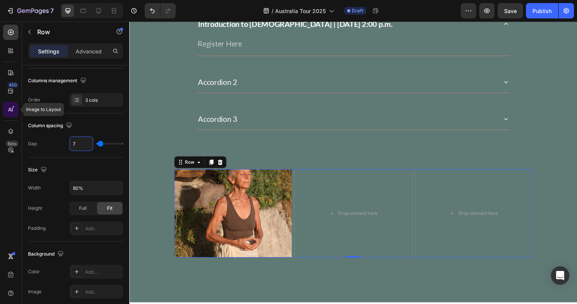
type input "70"
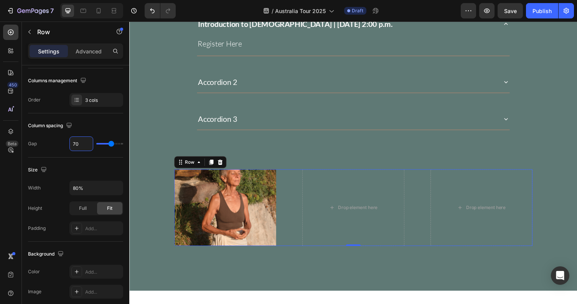
type input "70"
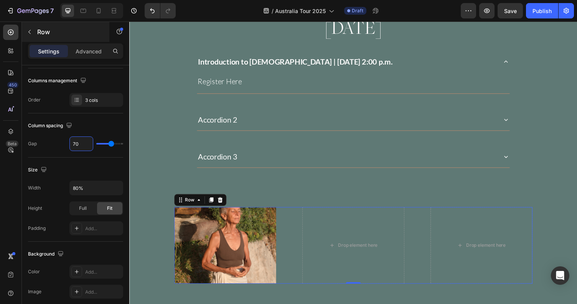
scroll to position [860, 0]
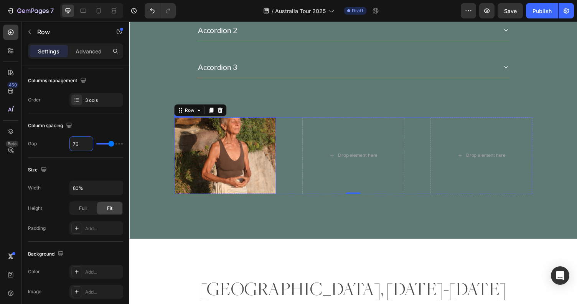
click at [204, 137] on img at bounding box center [227, 159] width 105 height 79
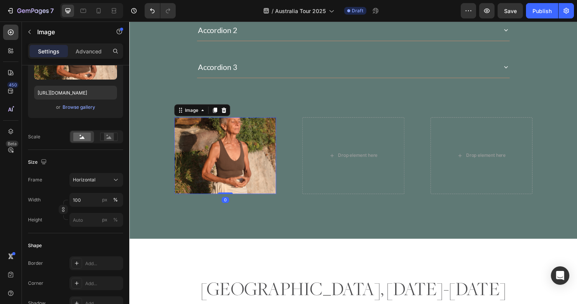
scroll to position [0, 0]
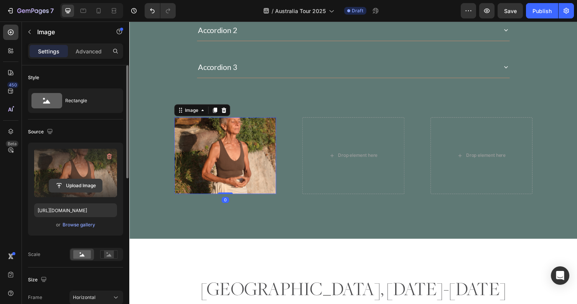
click at [77, 184] on input "file" at bounding box center [75, 185] width 53 height 13
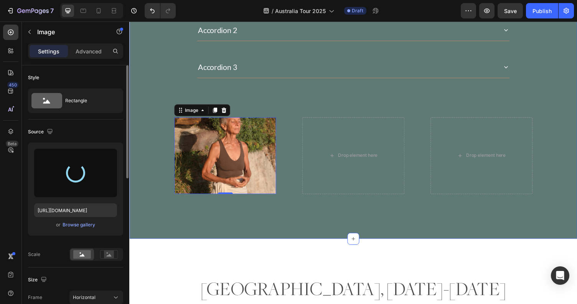
type input "https://cdn.shopify.com/s/files/1/0670/5188/0688/files/gempages_501846031424553…"
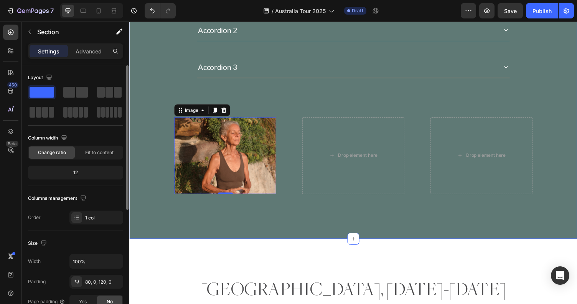
click at [278, 195] on div "Byron Bay, November 1-7 Heading Introduction to Ayurveda | Sunday, November 2nd…" at bounding box center [359, 51] width 461 height 387
click at [266, 142] on img at bounding box center [227, 159] width 105 height 79
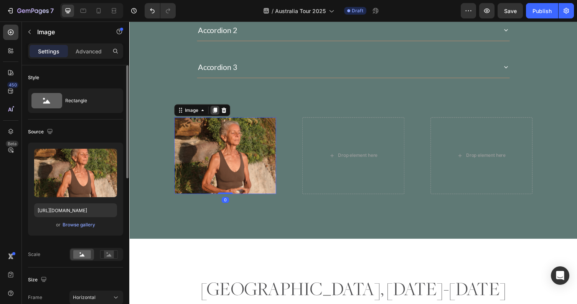
click at [218, 110] on icon at bounding box center [217, 112] width 4 height 5
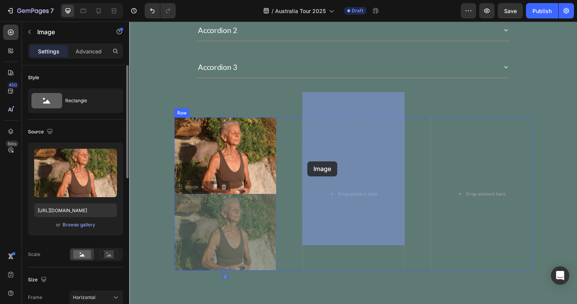
drag, startPoint x: 195, startPoint y: 168, endPoint x: 310, endPoint y: 165, distance: 115.6
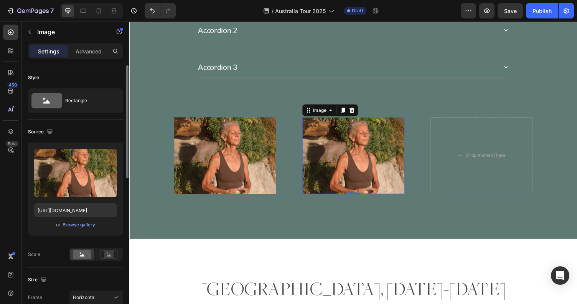
click at [365, 120] on img at bounding box center [359, 159] width 105 height 79
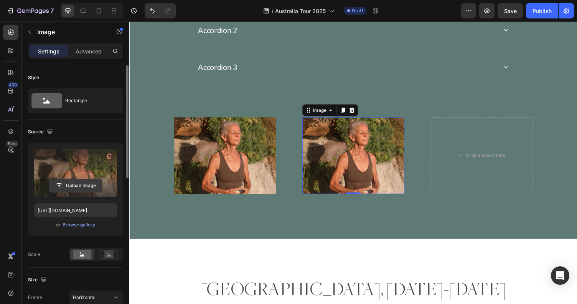
click at [84, 192] on input "file" at bounding box center [75, 185] width 53 height 13
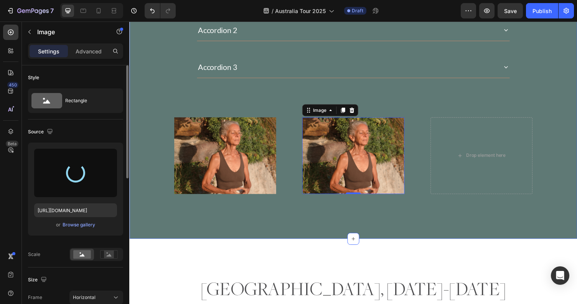
type input "https://cdn.shopify.com/s/files/1/0670/5188/0688/files/gempages_501846031424553…"
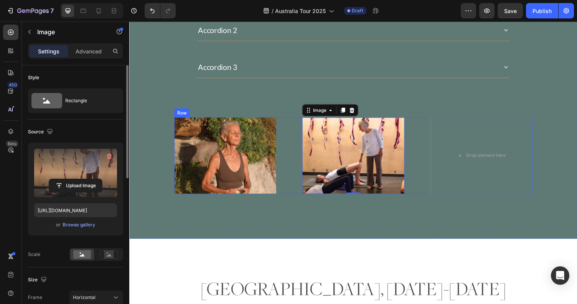
click at [422, 125] on div "Image Image 0 Drop element here Row" at bounding box center [359, 159] width 369 height 79
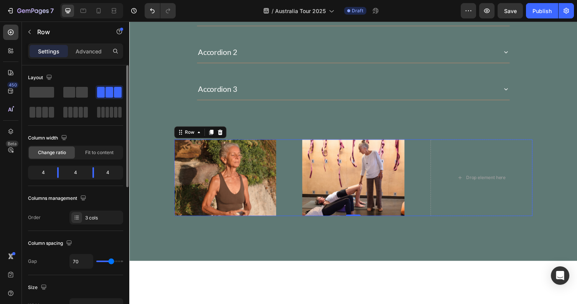
scroll to position [836, 0]
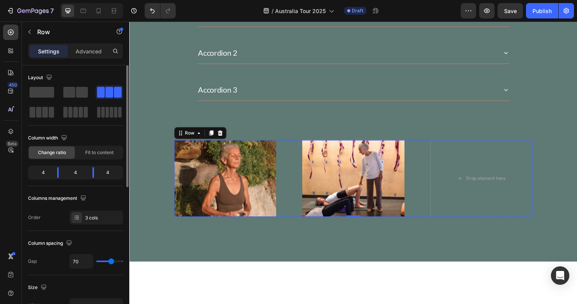
click at [288, 155] on div "Image Image Drop element here Row 0" at bounding box center [359, 182] width 369 height 79
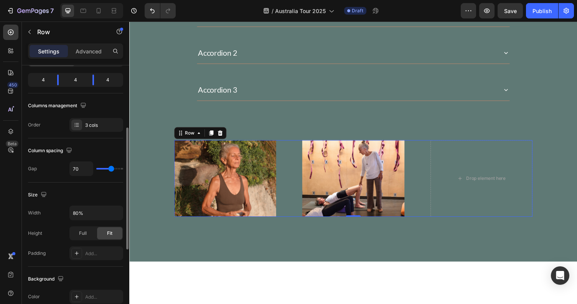
scroll to position [106, 0]
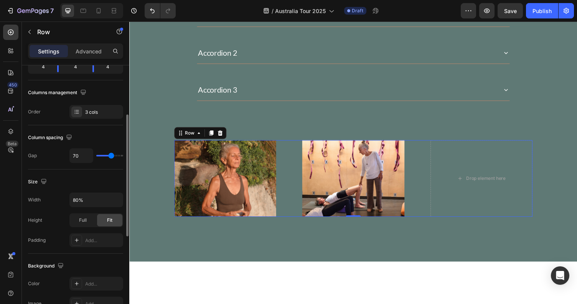
type input "43"
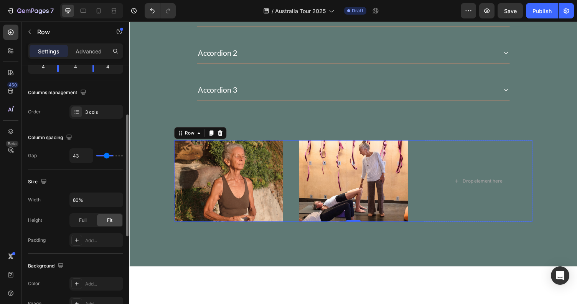
type input "40"
type input "38"
type input "35"
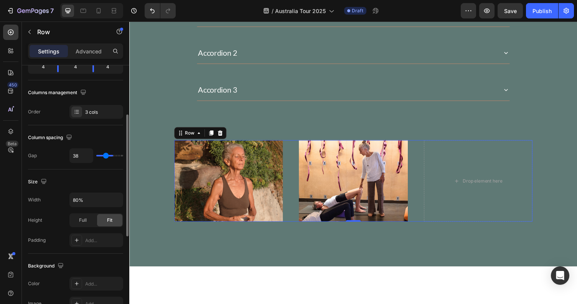
type input "35"
type input "33"
type input "32"
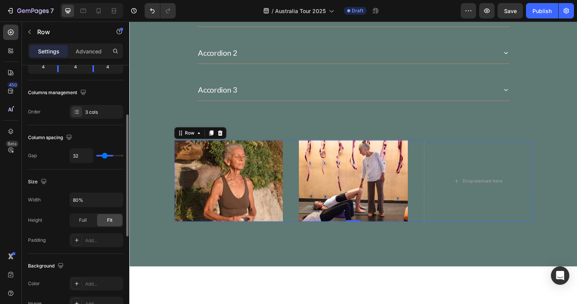
type input "31"
type input "30"
type input "29"
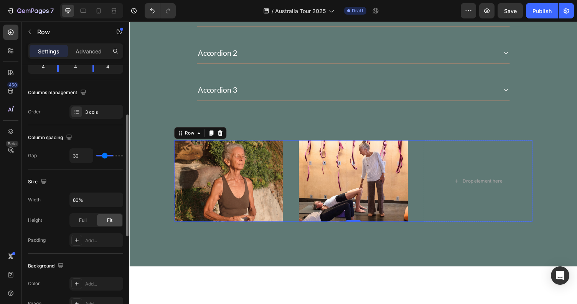
type input "29"
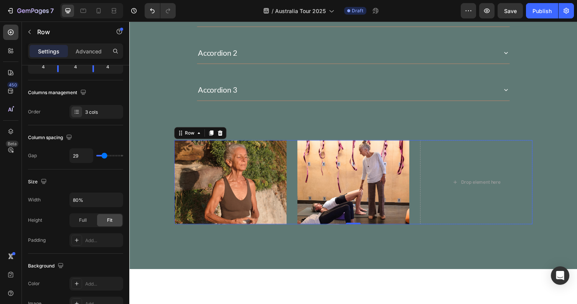
type input "30"
type input "31"
type input "32"
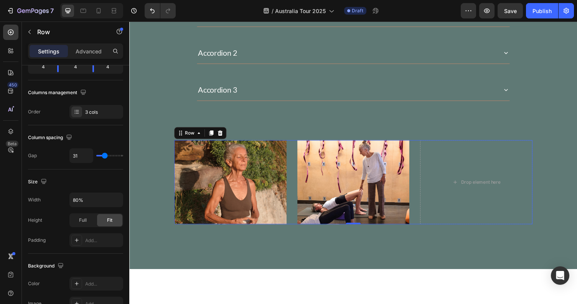
type input "32"
type input "33"
type input "34"
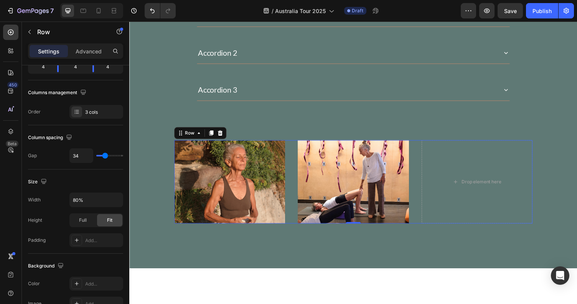
type input "33"
type input "32"
type input "33"
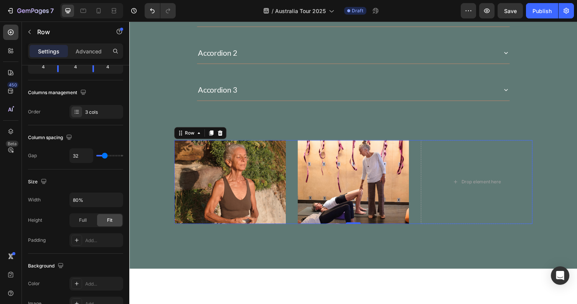
type input "33"
type input "34"
type input "35"
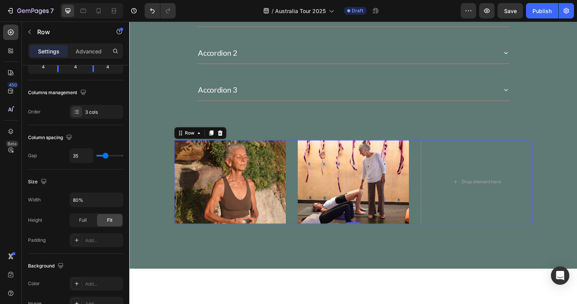
type input "36"
type input "37"
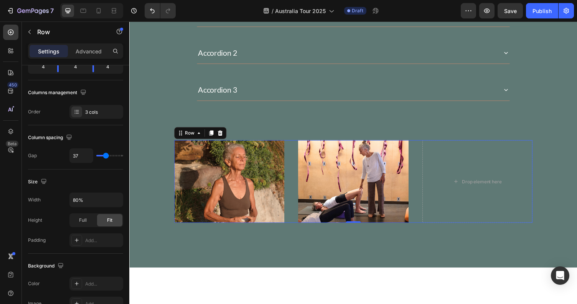
type input "38"
type input "37"
type input "36"
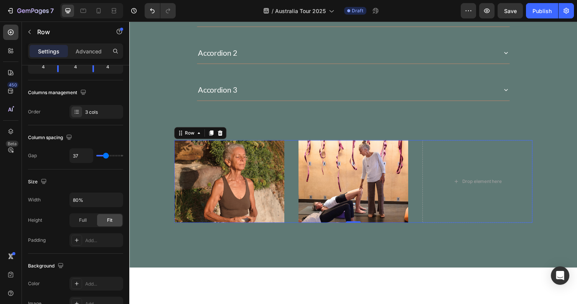
type input "36"
type input "35"
type input "34"
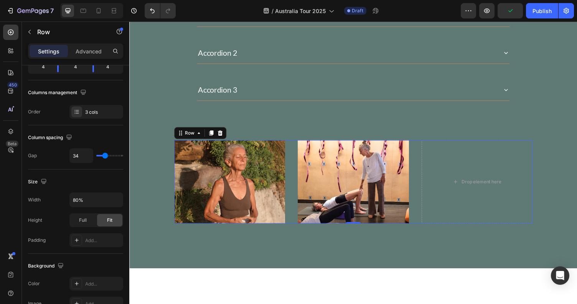
type input "35"
click at [105, 155] on input "range" at bounding box center [109, 156] width 27 height 2
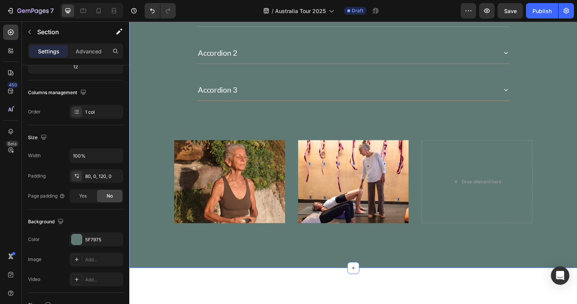
click at [149, 198] on div "Byron Bay, November 1-7 Heading Introduction to Ayurveda | Sunday, November 2nd…" at bounding box center [359, 70] width 461 height 317
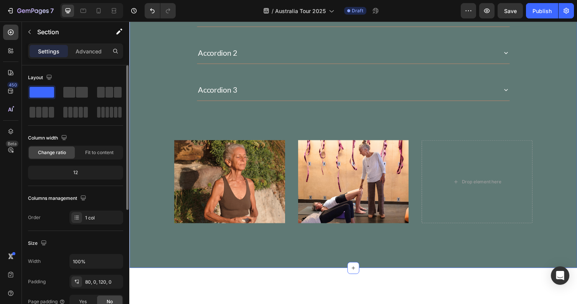
scroll to position [727, 0]
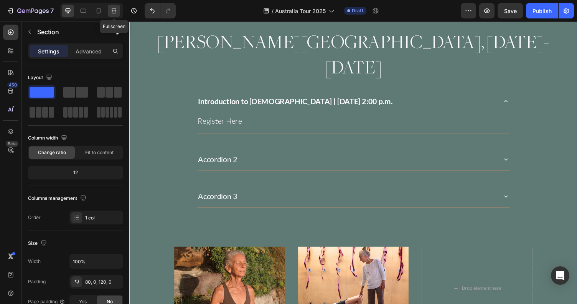
click at [114, 10] on icon at bounding box center [114, 11] width 8 height 8
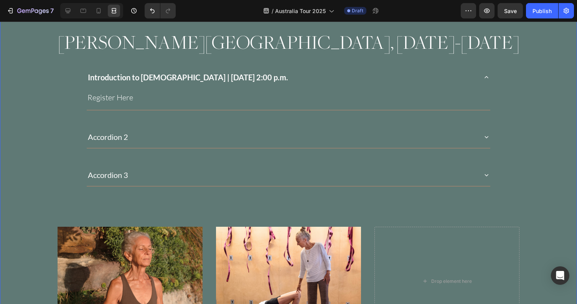
click at [540, 215] on div "Byron Bay, November 1-7 Heading Introduction to Ayurveda | Sunday, November 2nd…" at bounding box center [288, 179] width 577 height 314
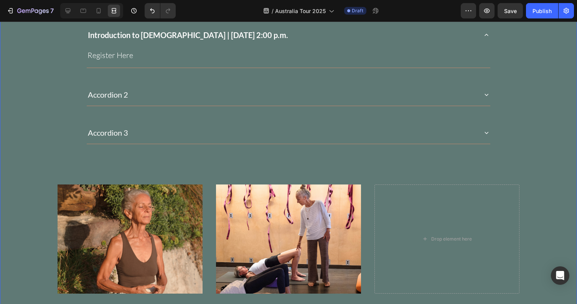
scroll to position [769, 0]
click at [65, 7] on icon at bounding box center [68, 11] width 8 height 8
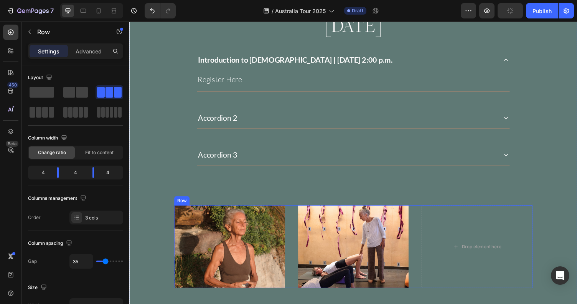
click at [291, 210] on div "Image Image Drop element here Row" at bounding box center [359, 253] width 369 height 86
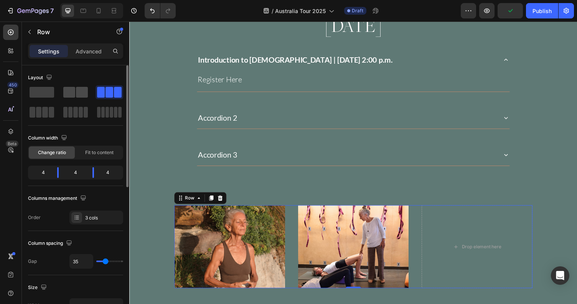
click at [84, 89] on span at bounding box center [82, 92] width 12 height 11
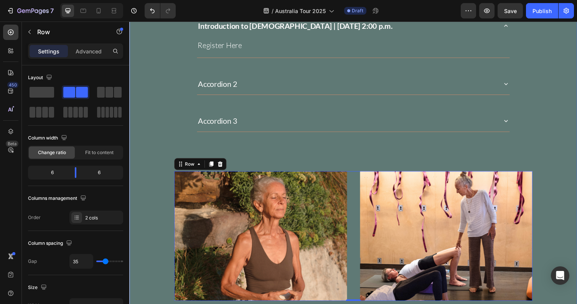
scroll to position [828, 0]
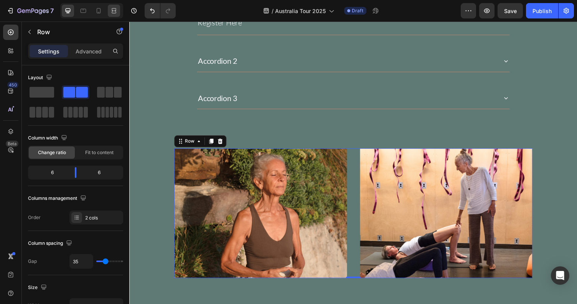
click at [116, 15] on div at bounding box center [114, 11] width 12 height 12
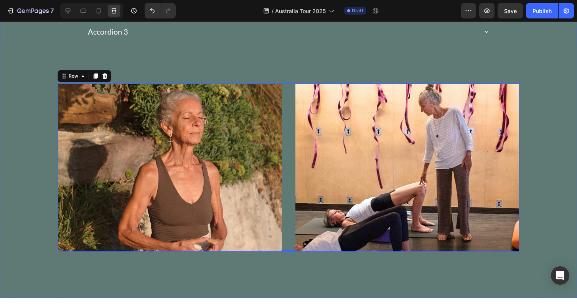
scroll to position [920, 0]
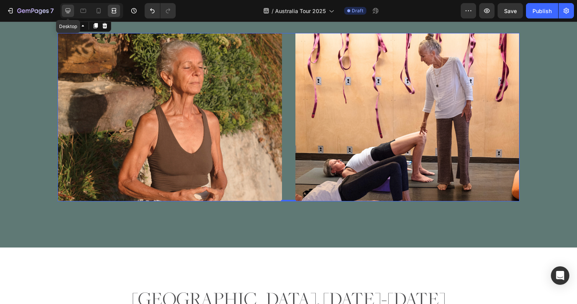
click at [71, 10] on icon at bounding box center [68, 11] width 8 height 8
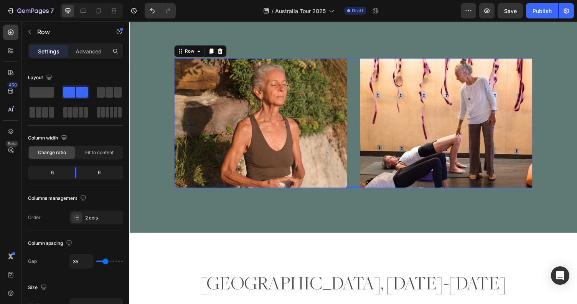
click at [356, 103] on div "Image Image Row 0" at bounding box center [359, 125] width 369 height 133
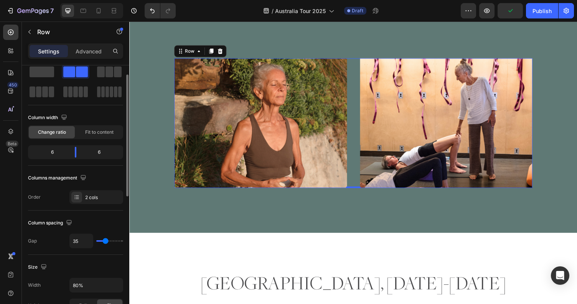
type input "29"
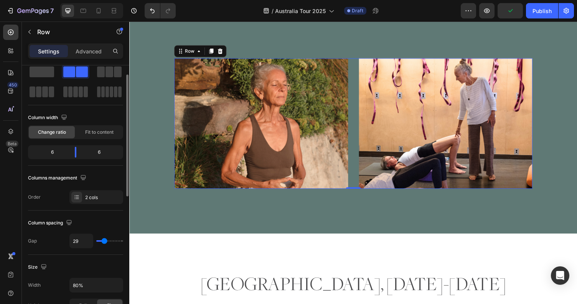
type input "31"
type input "37"
type input "43"
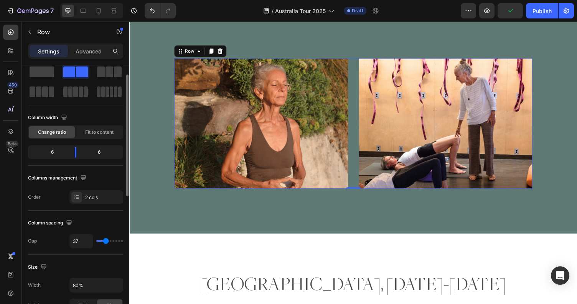
type input "43"
type input "52"
type input "60"
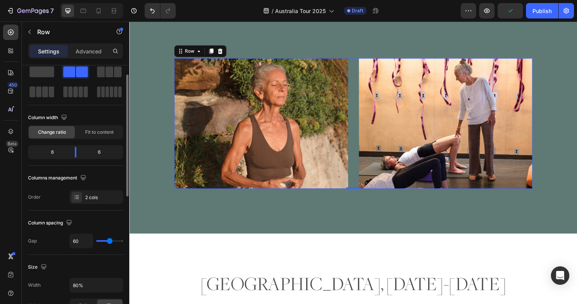
type input "70"
type input "78"
type input "85"
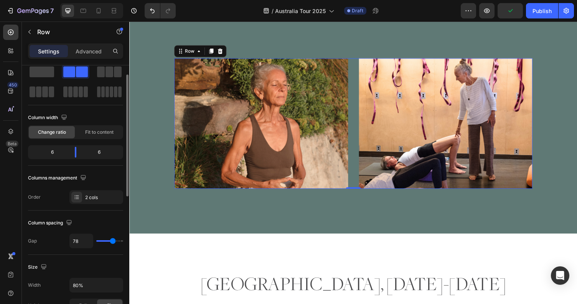
type input "85"
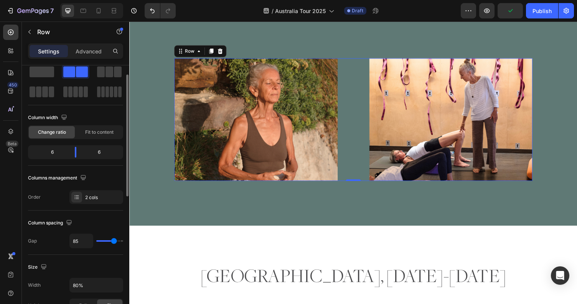
type input "90"
type input "95"
type input "99"
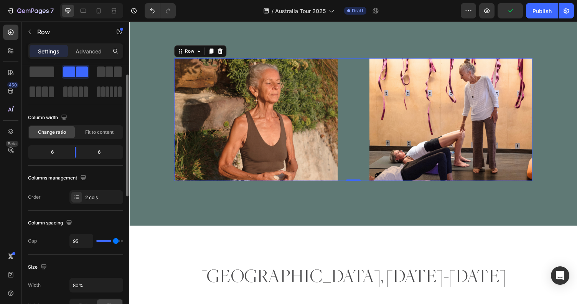
type input "99"
type input "101"
type input "103"
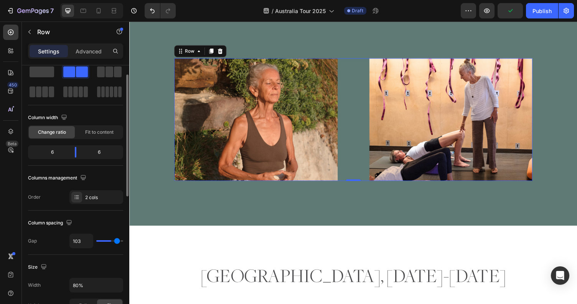
type input "105"
type input "106"
type input "107"
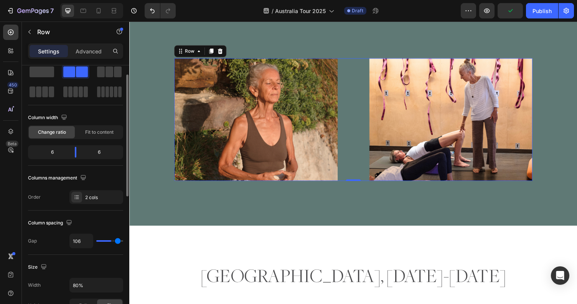
type input "107"
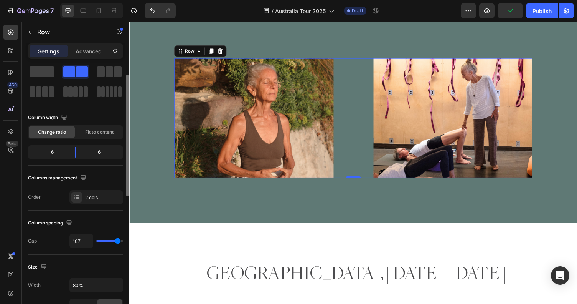
type input "108"
type input "112"
type input "120"
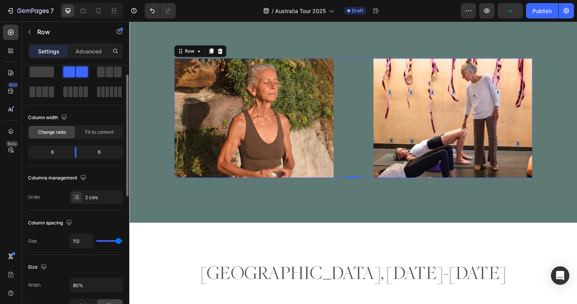
type input "120"
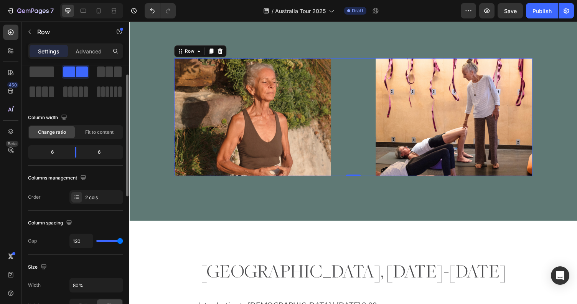
type input "109"
type input "102"
type input "100"
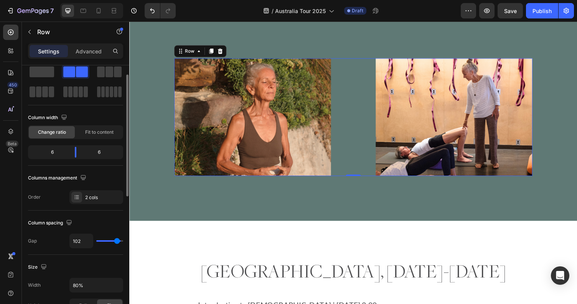
type input "100"
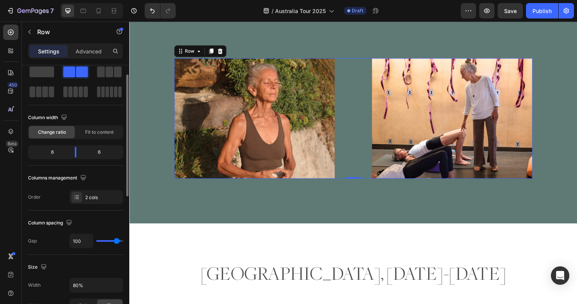
type input "99"
type input "98"
type input "96"
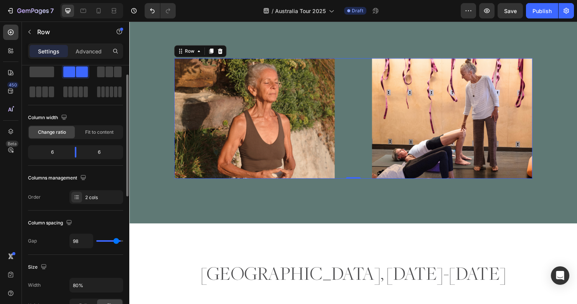
type input "96"
type input "95"
type input "94"
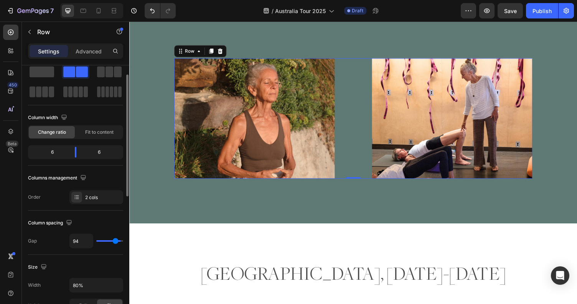
type input "93"
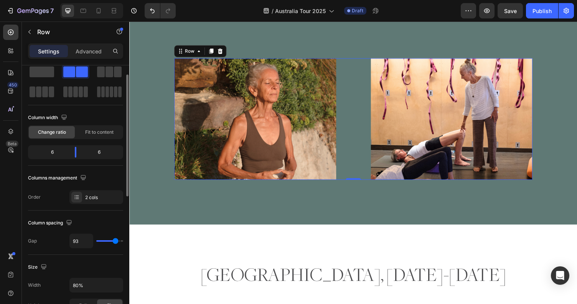
type input "92"
type input "93"
type input "94"
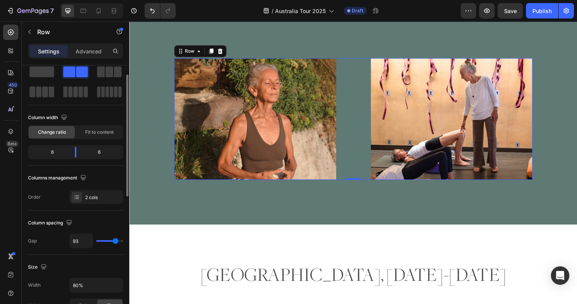
type input "94"
type input "95"
type input "96"
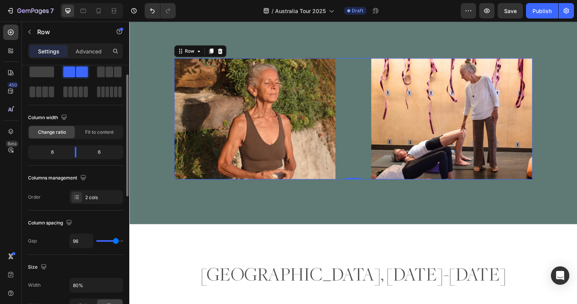
type input "97"
type input "98"
type input "99"
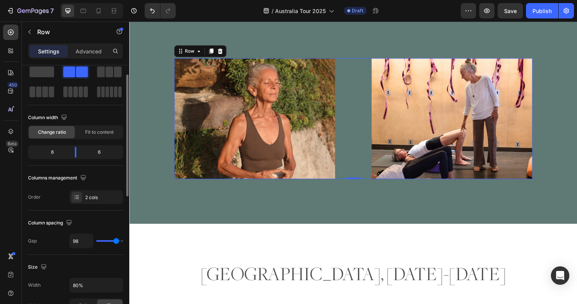
type input "99"
type input "100"
type input "101"
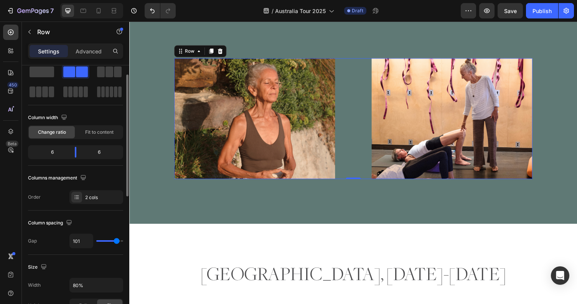
type input "102"
type input "101"
type input "100"
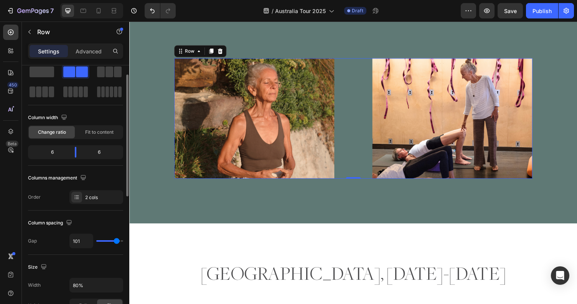
type input "100"
type input "99"
type input "98"
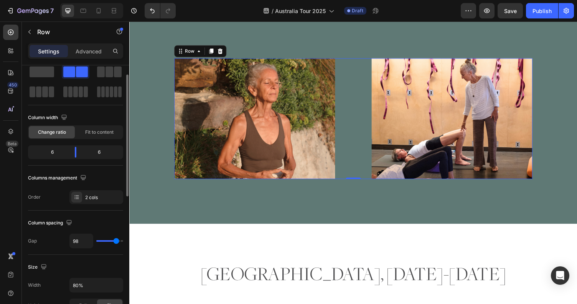
type input "99"
type input "100"
drag, startPoint x: 104, startPoint y: 240, endPoint x: 117, endPoint y: 241, distance: 12.7
click at [117, 241] on input "range" at bounding box center [109, 241] width 27 height 2
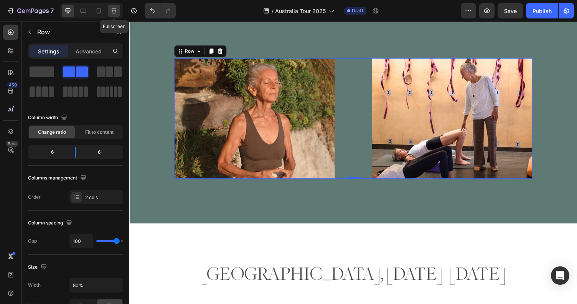
click at [111, 7] on icon at bounding box center [114, 11] width 8 height 8
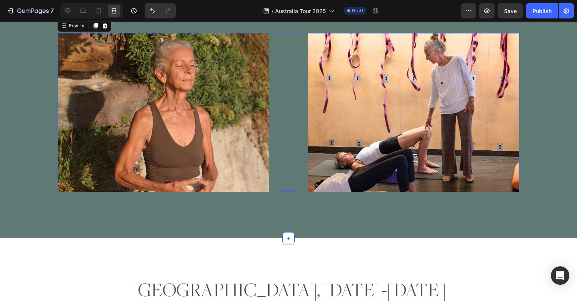
click at [541, 168] on div "Byron Bay, November 1-7 Heading Introduction to Ayurveda | Sunday, November 2nd…" at bounding box center [288, 10] width 577 height 364
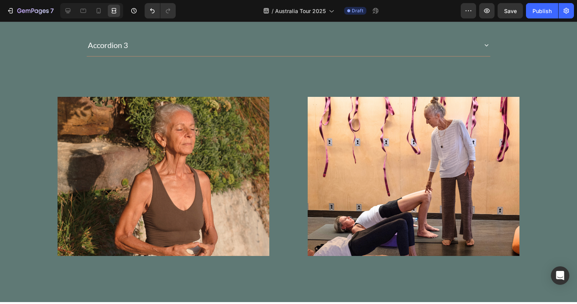
scroll to position [853, 0]
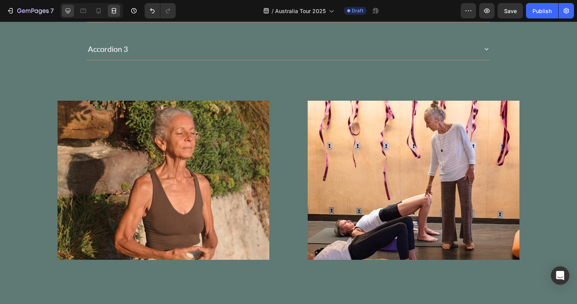
click at [68, 11] on icon at bounding box center [68, 11] width 8 height 8
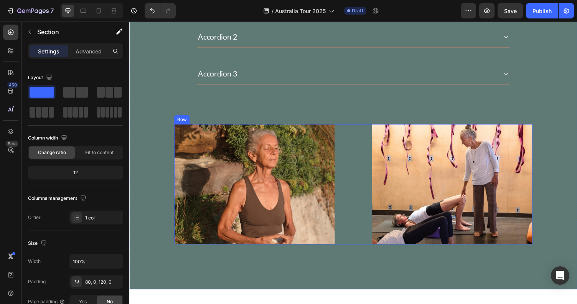
click at [343, 130] on div "Image Image Row" at bounding box center [359, 189] width 369 height 124
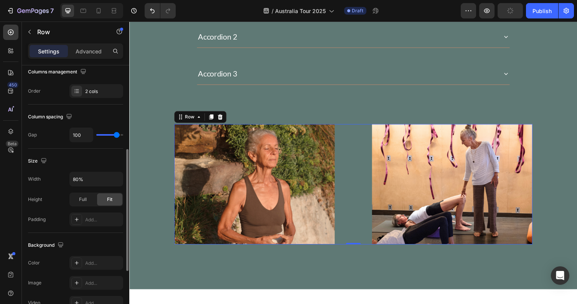
scroll to position [145, 0]
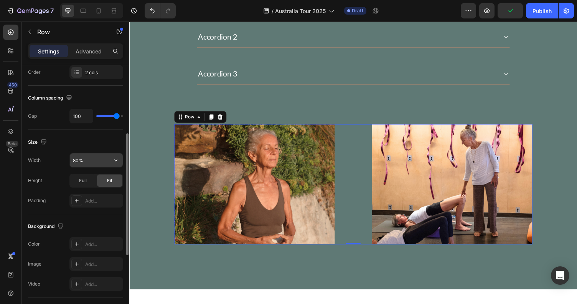
click at [76, 160] on input "80%" at bounding box center [96, 160] width 53 height 14
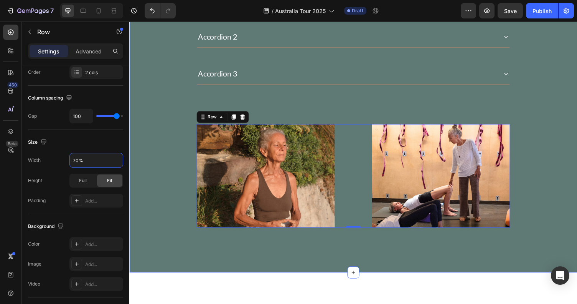
click at [306, 82] on div "Byron Bay, November 1-7 Heading Introduction to Ayurveda | Sunday, November 2nd…" at bounding box center [359, 65] width 461 height 338
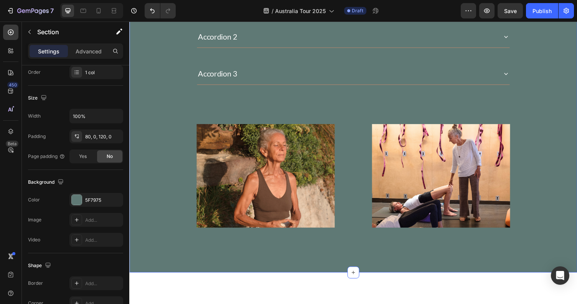
scroll to position [0, 0]
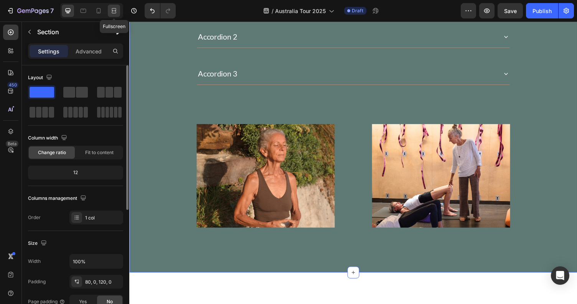
click at [113, 12] on icon at bounding box center [114, 11] width 8 height 8
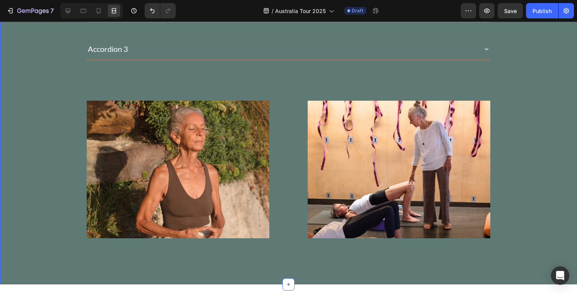
click at [525, 122] on div "Byron Bay, November 1-7 Heading Introduction to Ayurveda | Sunday, November 2nd…" at bounding box center [288, 67] width 577 height 342
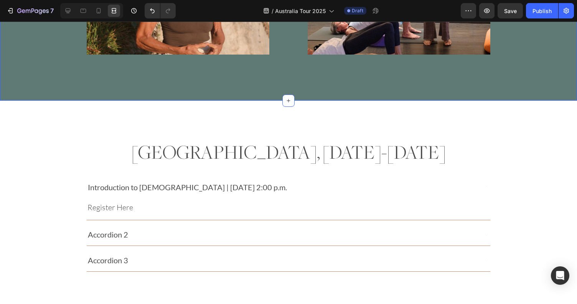
scroll to position [901, 0]
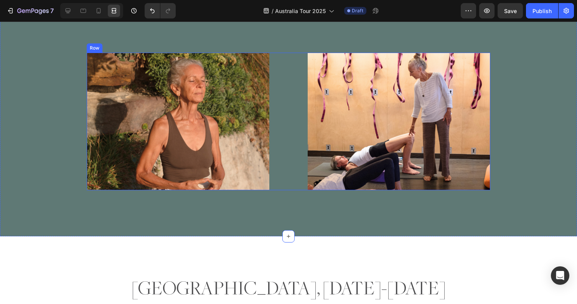
click at [289, 117] on div "Image Image Row" at bounding box center [289, 121] width 404 height 137
click at [125, 45] on icon at bounding box center [124, 45] width 4 height 5
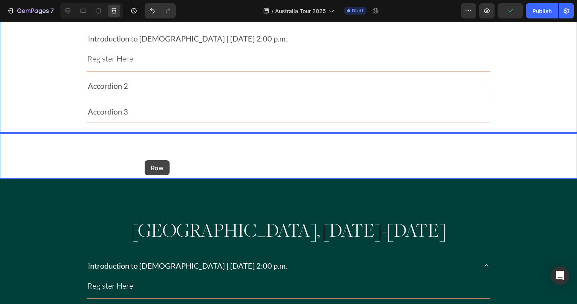
scroll to position [1356, 0]
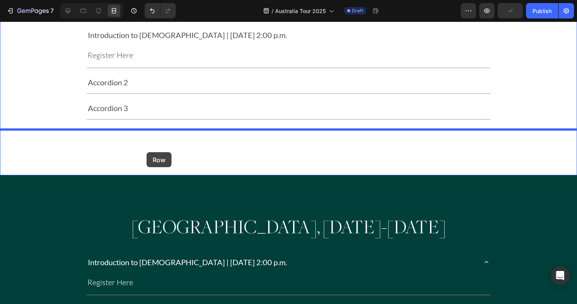
drag, startPoint x: 101, startPoint y: 44, endPoint x: 147, endPoint y: 152, distance: 117.5
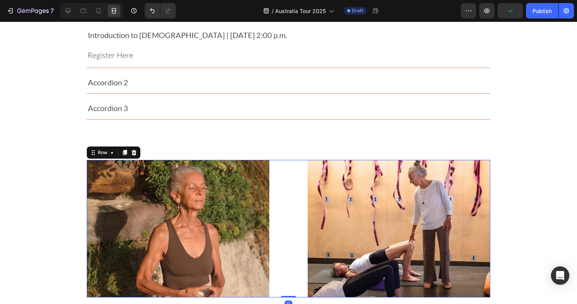
click at [303, 185] on div "Image Image Row 0" at bounding box center [289, 228] width 404 height 137
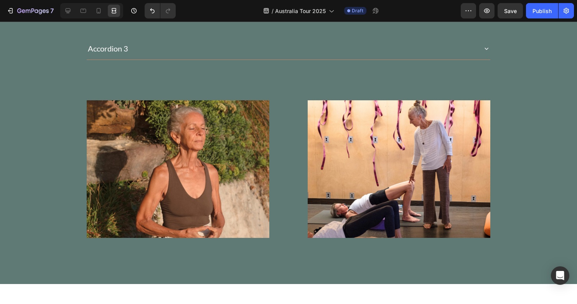
scroll to position [884, 0]
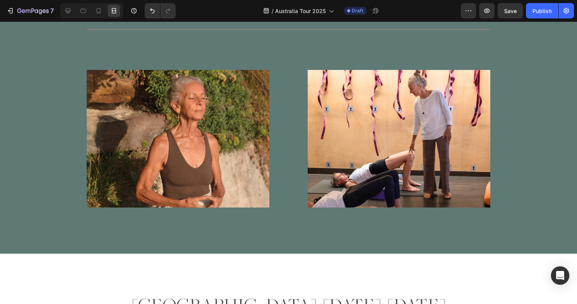
click at [343, 163] on img at bounding box center [399, 138] width 183 height 137
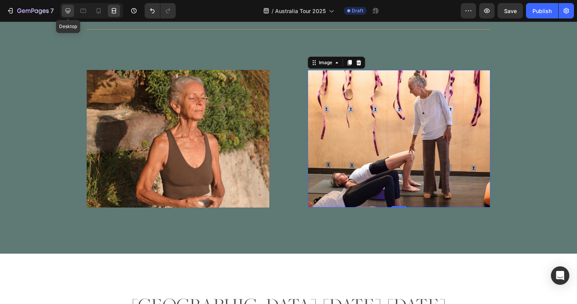
click at [69, 5] on div at bounding box center [68, 11] width 12 height 12
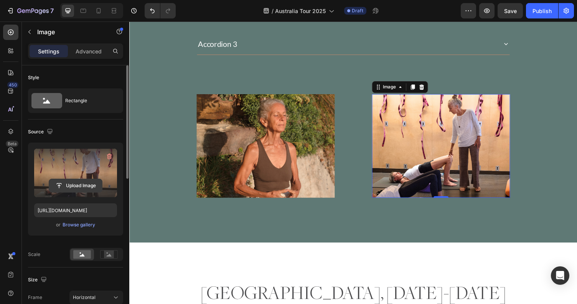
click at [94, 181] on input "file" at bounding box center [75, 185] width 53 height 13
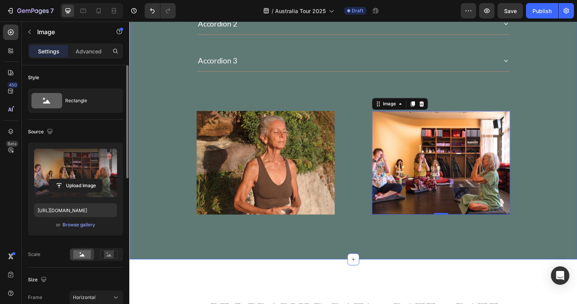
scroll to position [846, 0]
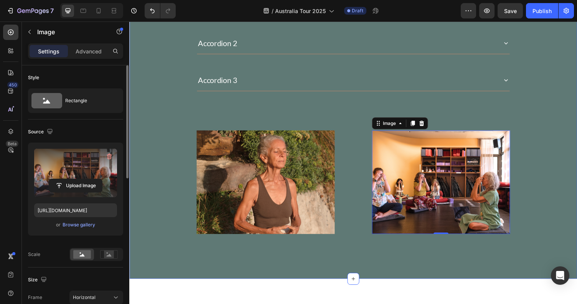
click at [557, 143] on div "Byron Bay, November 1-7 Heading Introduction to Ayurveda | Sunday, November 2nd…" at bounding box center [359, 71] width 461 height 338
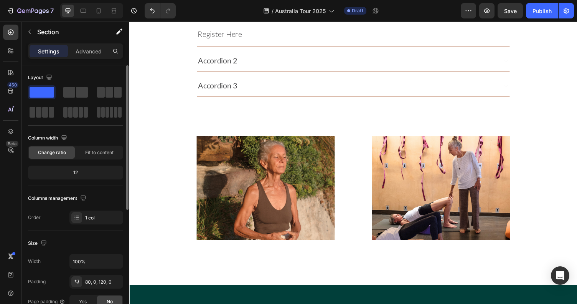
scroll to position [1168, 0]
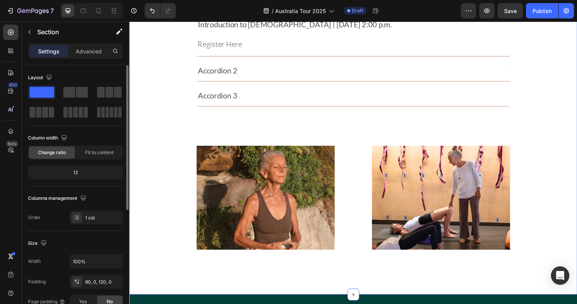
click at [284, 182] on img at bounding box center [270, 202] width 142 height 107
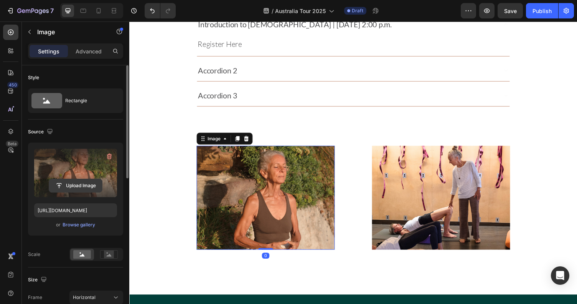
click at [68, 187] on input "file" at bounding box center [75, 185] width 53 height 13
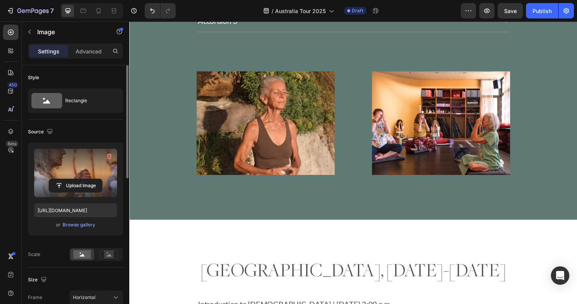
scroll to position [1118, 0]
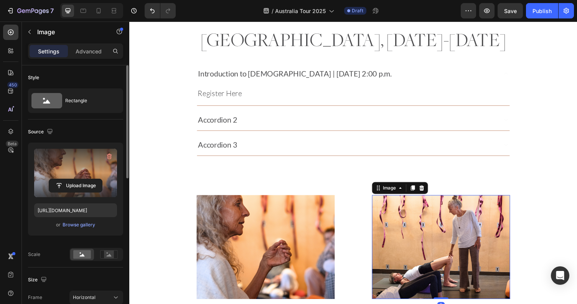
click at [436, 269] on img at bounding box center [450, 253] width 142 height 107
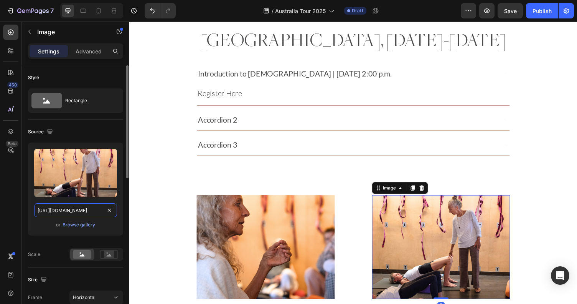
click at [93, 206] on input "https://cdn.shopify.com/s/files/1/0670/5188/0688/files/gempages_501846031424553…" at bounding box center [75, 210] width 83 height 14
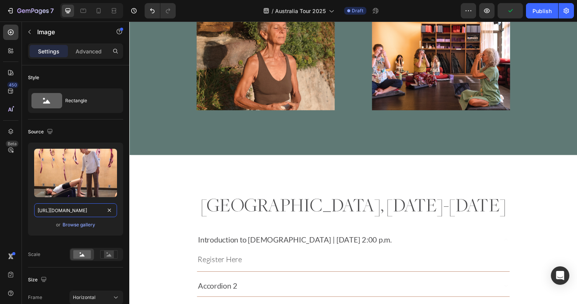
scroll to position [958, 0]
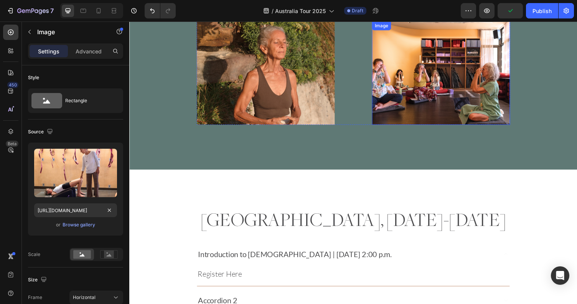
click at [452, 54] on img at bounding box center [450, 74] width 142 height 107
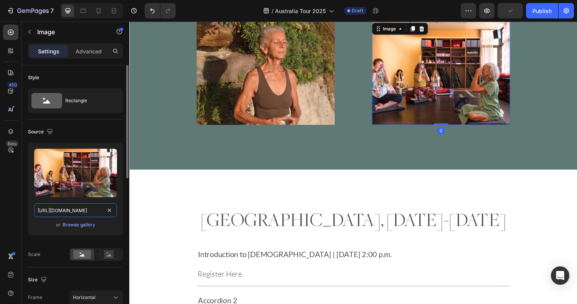
click at [92, 208] on input "https://cdn.shopify.com/s/files/1/0670/5188/0688/files/gempages_501846031424553…" at bounding box center [75, 210] width 83 height 14
paste input "66891871-b33e-4330-8928-a0ea68d14b7b"
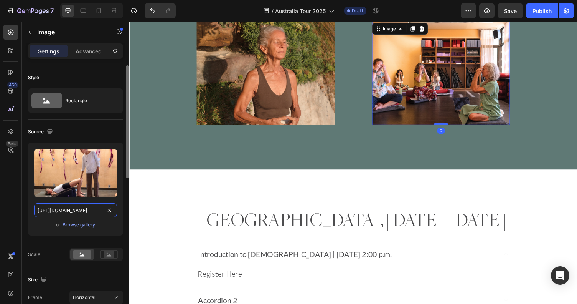
scroll to position [0, 238]
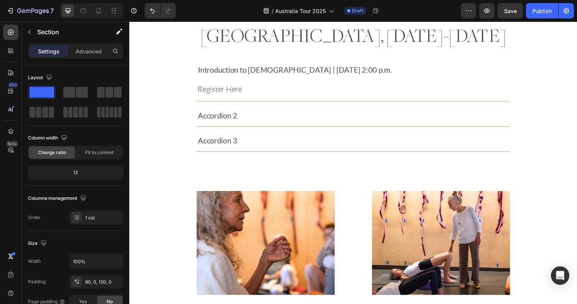
scroll to position [1206, 0]
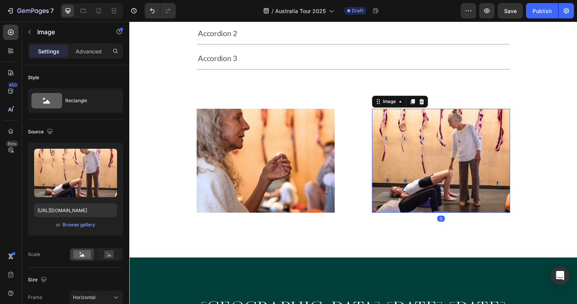
click at [395, 217] on img at bounding box center [450, 164] width 142 height 107
click at [396, 205] on img at bounding box center [450, 164] width 142 height 107
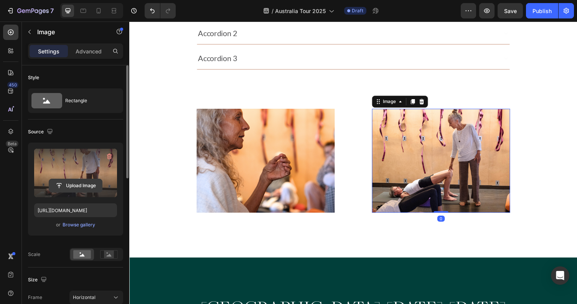
click at [81, 183] on input "file" at bounding box center [75, 185] width 53 height 13
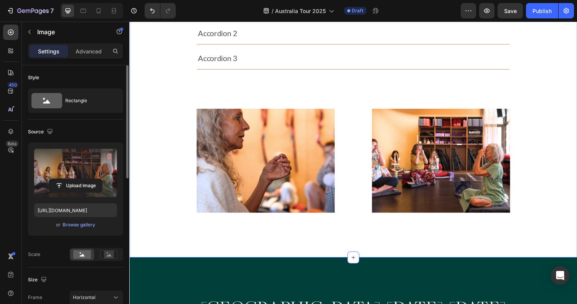
click at [554, 142] on div "Sydney, November 8-9 Heading Introduction to Ayurveda | Sunday, November 2nd, 2…" at bounding box center [359, 74] width 461 height 287
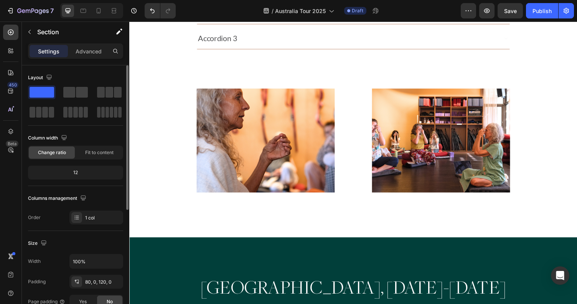
scroll to position [1173, 0]
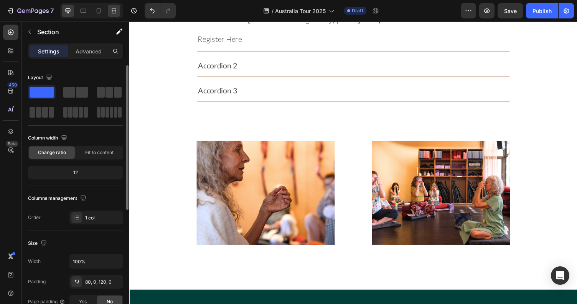
click at [111, 17] on div at bounding box center [114, 11] width 12 height 12
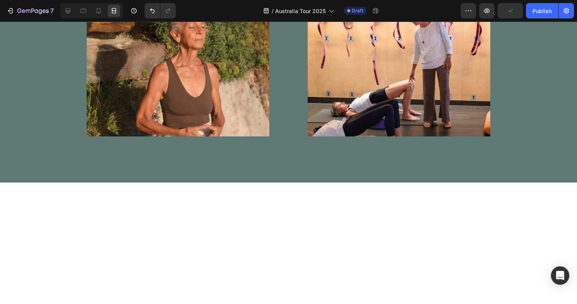
scroll to position [907, 0]
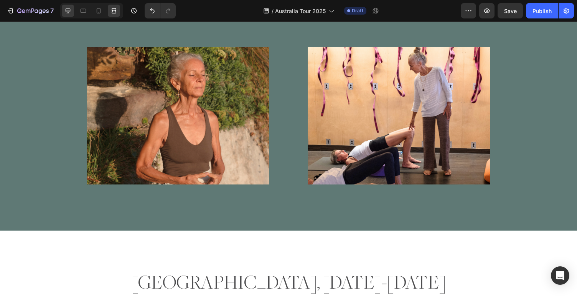
click at [64, 8] on div at bounding box center [68, 11] width 12 height 12
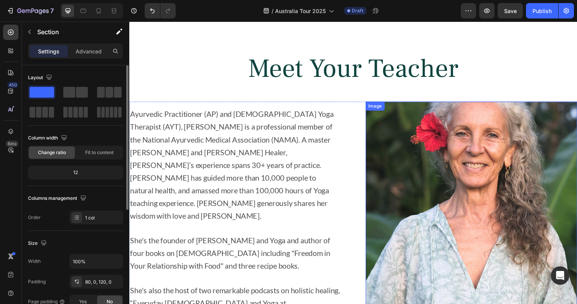
scroll to position [1880, 0]
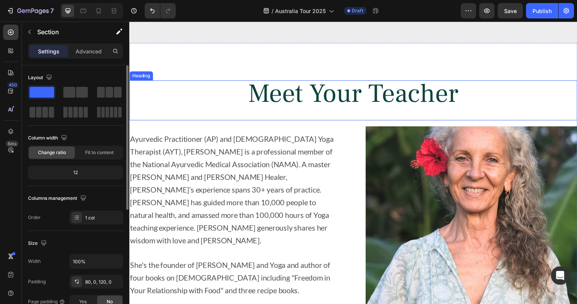
click at [377, 94] on span "Meet Your Teacher" at bounding box center [359, 95] width 217 height 35
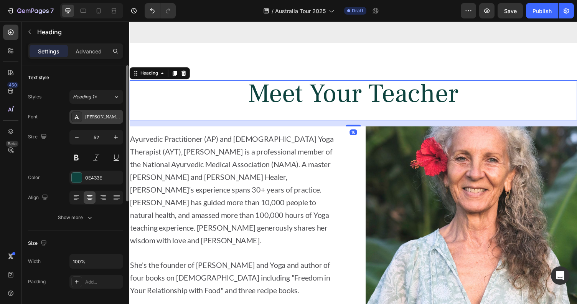
click at [101, 115] on div "Frank Ruhl Libre" at bounding box center [103, 117] width 36 height 7
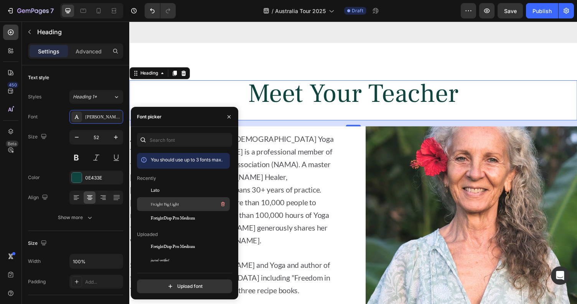
click at [164, 206] on span "Freight Big Light" at bounding box center [165, 203] width 28 height 7
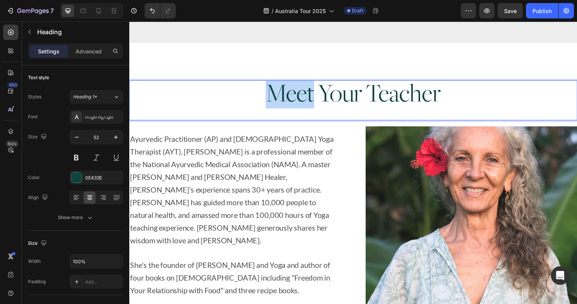
click at [310, 88] on span "Meet Your Teacher" at bounding box center [360, 95] width 180 height 27
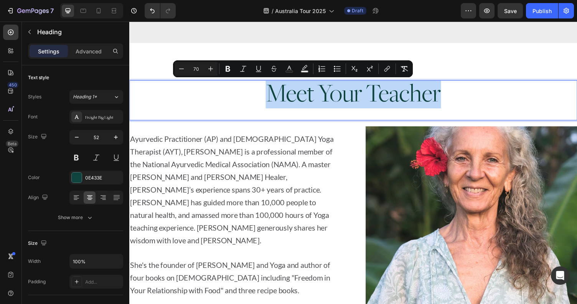
click at [310, 88] on span "Meet Your Teacher" at bounding box center [360, 95] width 180 height 27
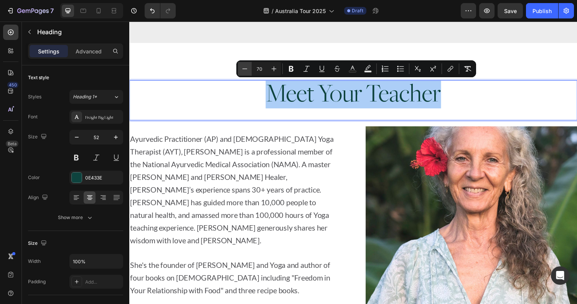
click at [246, 72] on icon "Editor contextual toolbar" at bounding box center [245, 69] width 8 height 8
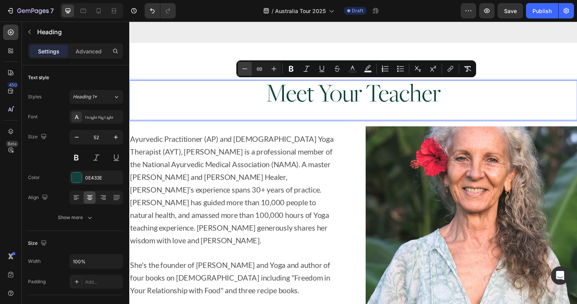
click at [246, 72] on icon "Editor contextual toolbar" at bounding box center [245, 69] width 8 height 8
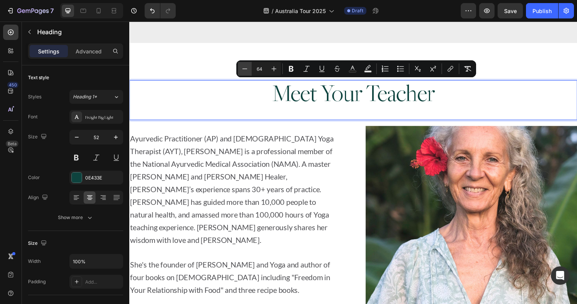
click at [246, 72] on icon "Editor contextual toolbar" at bounding box center [245, 69] width 8 height 8
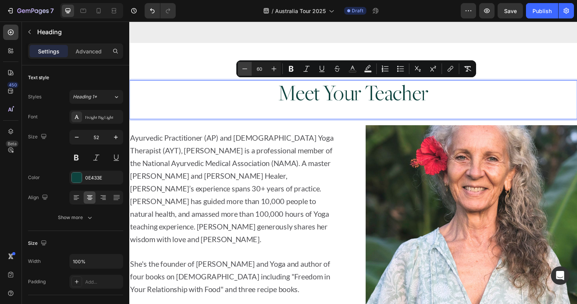
click at [246, 72] on icon "Editor contextual toolbar" at bounding box center [245, 69] width 8 height 8
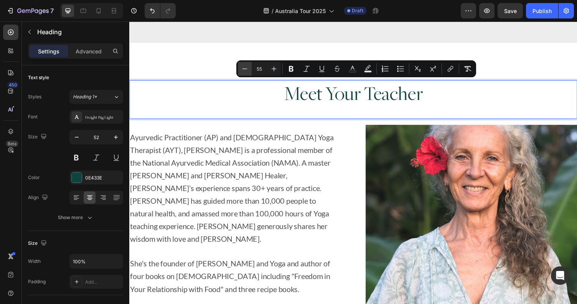
click at [246, 72] on icon "Editor contextual toolbar" at bounding box center [245, 69] width 8 height 8
click at [273, 70] on icon "Editor contextual toolbar" at bounding box center [274, 69] width 8 height 8
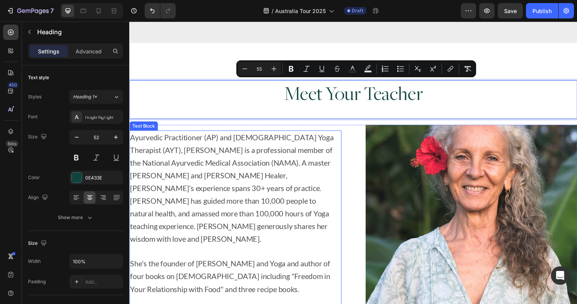
click at [306, 180] on span "Ayurvedic Practitioner (AP) and [DEMOGRAPHIC_DATA] Yoga Therapist (AYT), [PERSO…" at bounding box center [234, 193] width 209 height 114
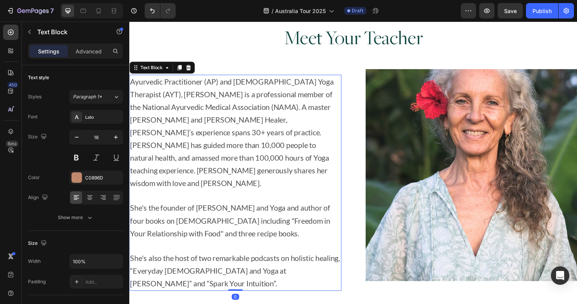
scroll to position [1893, 0]
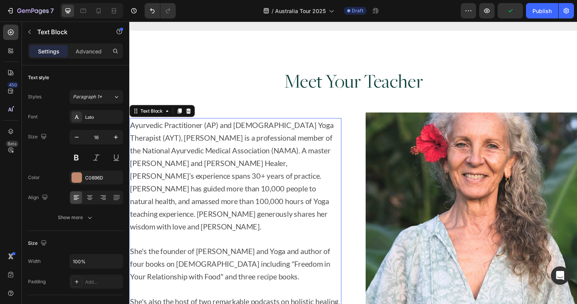
click at [306, 180] on span "Ayurvedic Practitioner (AP) and [DEMOGRAPHIC_DATA] Yoga Therapist (AYT), [PERSO…" at bounding box center [234, 180] width 209 height 114
click at [254, 178] on span "Ayurvedic Practitioner (AP) and [DEMOGRAPHIC_DATA] Yoga Therapist (AYT), [PERSO…" at bounding box center [234, 180] width 209 height 114
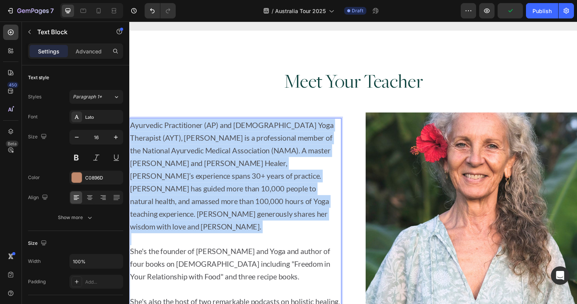
click at [254, 178] on span "Ayurvedic Practitioner (AP) and [DEMOGRAPHIC_DATA] Yoga Therapist (AYT), [PERSO…" at bounding box center [234, 180] width 209 height 114
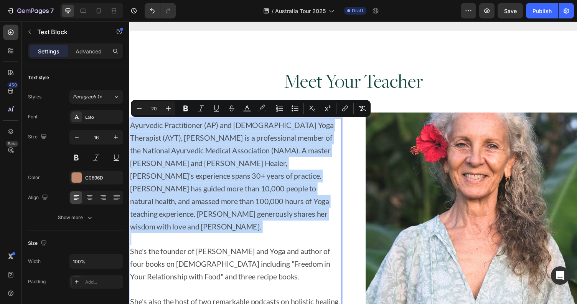
click at [254, 178] on span "Ayurvedic Practitioner (AP) and [DEMOGRAPHIC_DATA] Yoga Therapist (AYT), [PERSO…" at bounding box center [234, 180] width 209 height 114
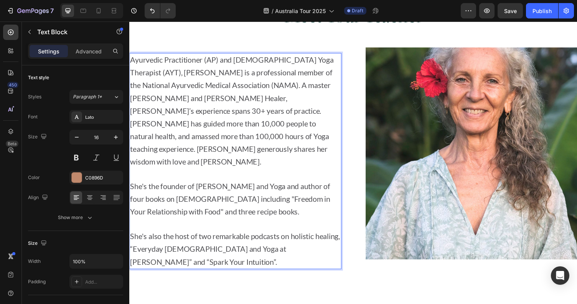
scroll to position [1989, 0]
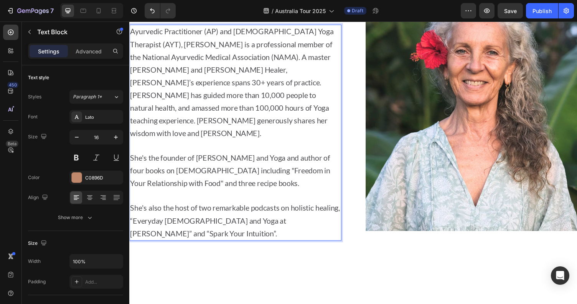
click at [187, 208] on span "She's also the host of two remarkable podcasts on holistic healing, “Everyday […" at bounding box center [238, 225] width 216 height 35
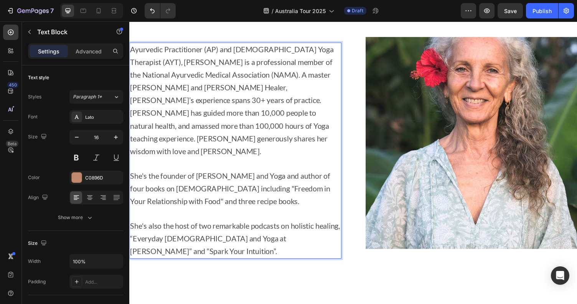
scroll to position [1964, 0]
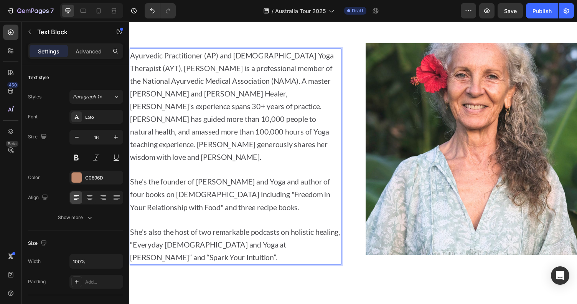
click at [187, 233] on p "She's also the host of two remarkable podcasts on holistic healing, “Everyday […" at bounding box center [238, 250] width 217 height 39
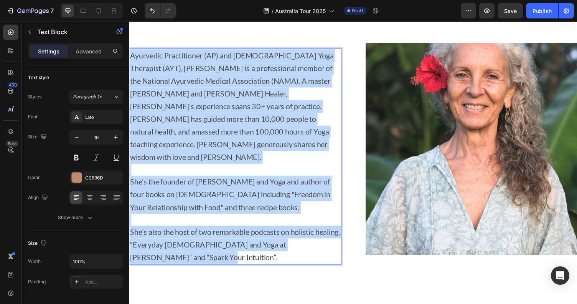
drag, startPoint x: 187, startPoint y: 233, endPoint x: 131, endPoint y: 61, distance: 180.8
click at [131, 61] on div "Ayurvedic Practitioner (AP) and Ayurveda Yoga Therapist (AYT), Myra Lewin is a …" at bounding box center [238, 160] width 218 height 222
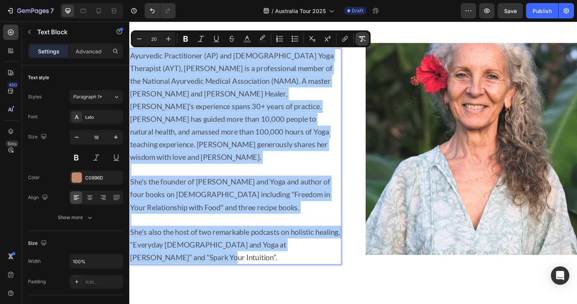
click at [359, 40] on icon "Editor contextual toolbar" at bounding box center [363, 39] width 8 height 8
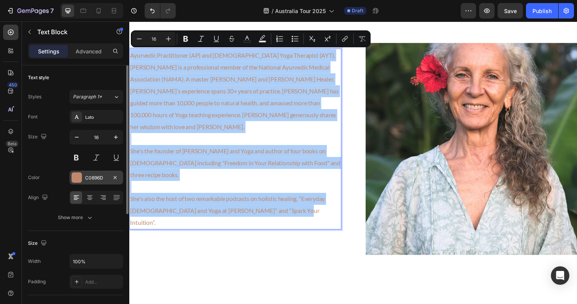
click at [90, 177] on div "C0896D" at bounding box center [96, 177] width 22 height 7
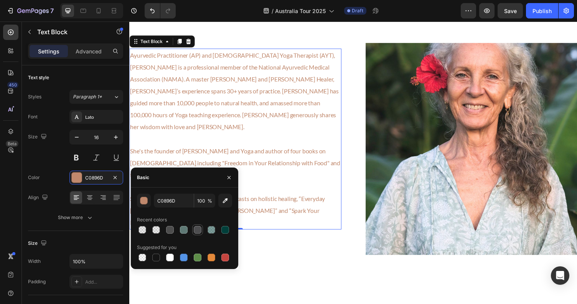
click at [198, 230] on div at bounding box center [198, 230] width 8 height 8
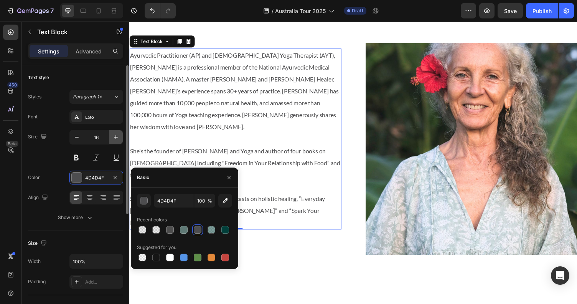
click at [115, 134] on icon "button" at bounding box center [116, 137] width 8 height 8
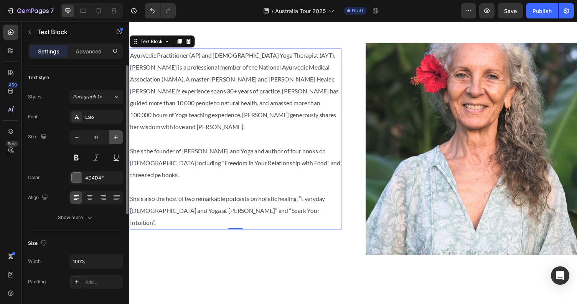
click at [115, 134] on icon "button" at bounding box center [116, 137] width 8 height 8
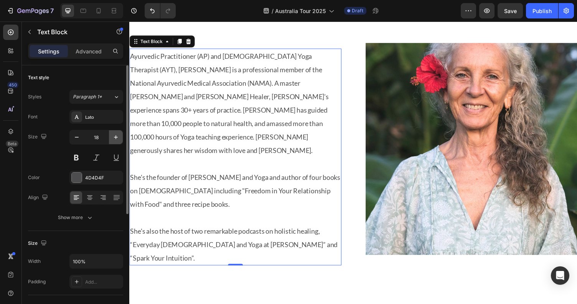
click at [115, 134] on icon "button" at bounding box center [116, 137] width 8 height 8
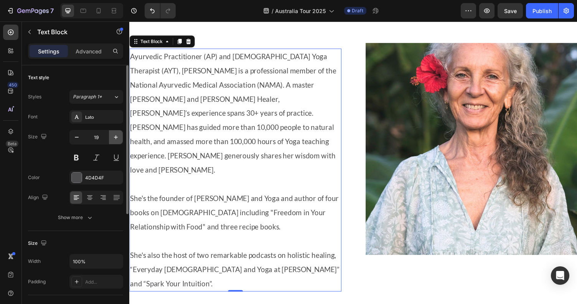
click at [115, 134] on icon "button" at bounding box center [116, 137] width 8 height 8
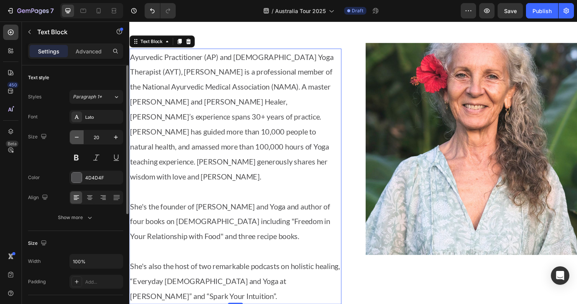
click at [71, 135] on button "button" at bounding box center [77, 137] width 14 height 14
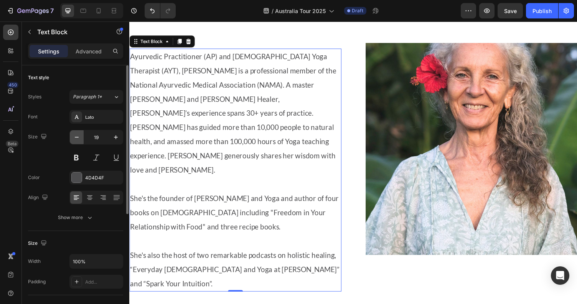
click at [73, 135] on icon "button" at bounding box center [77, 137] width 8 height 8
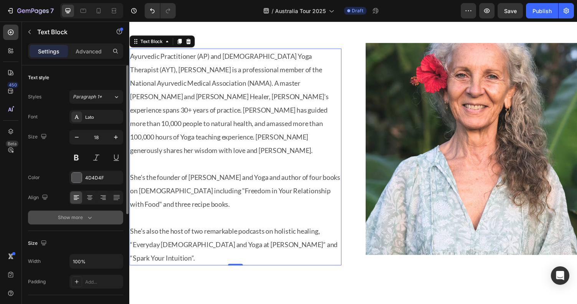
click at [89, 217] on icon "button" at bounding box center [90, 217] width 8 height 8
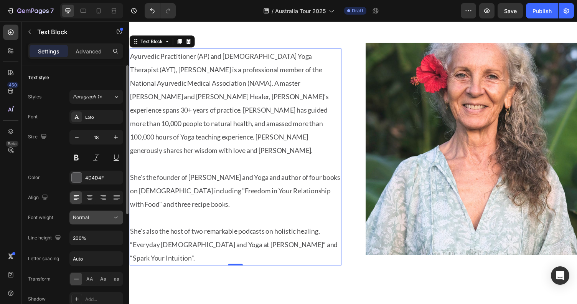
click at [90, 218] on div "Normal" at bounding box center [92, 217] width 39 height 7
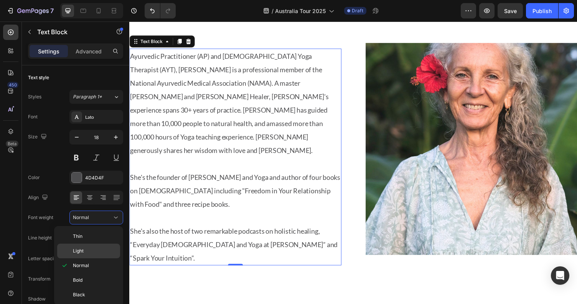
click at [86, 250] on p "Light" at bounding box center [95, 250] width 44 height 7
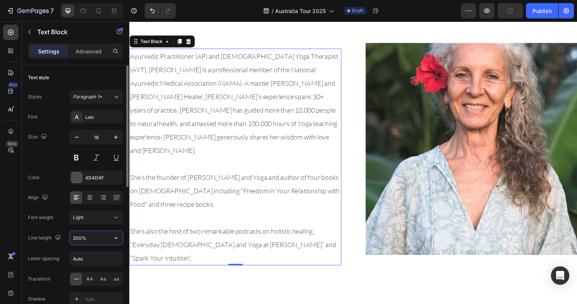
click at [89, 237] on input "200%" at bounding box center [96, 238] width 53 height 14
click at [116, 237] on icon "button" at bounding box center [116, 238] width 8 height 8
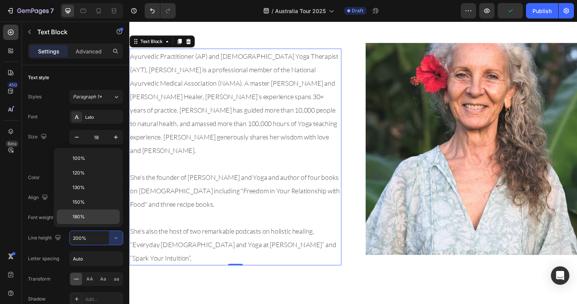
click at [102, 210] on div "180%" at bounding box center [88, 216] width 63 height 15
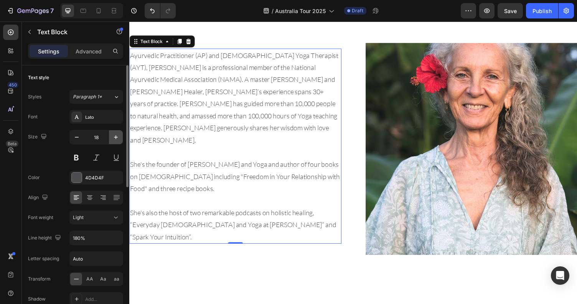
click at [119, 136] on icon "button" at bounding box center [116, 137] width 8 height 8
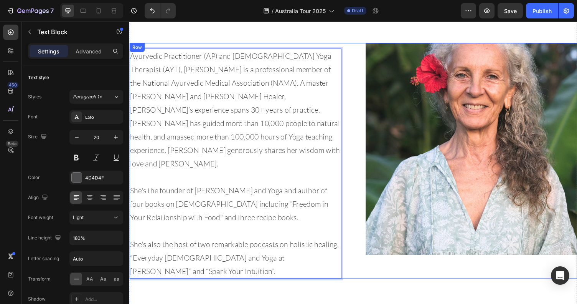
click at [360, 156] on div "Ayurvedic Practitioner (AP) and Ayurveda Yoga Therapist (AYT), Myra Lewin is a …" at bounding box center [359, 164] width 461 height 242
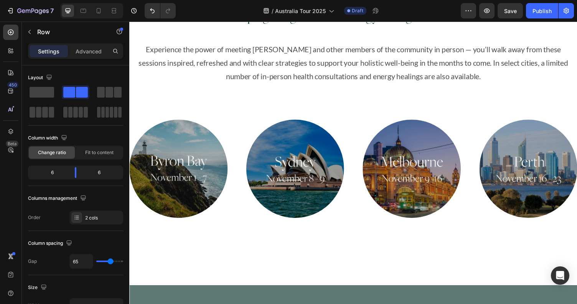
scroll to position [312, 0]
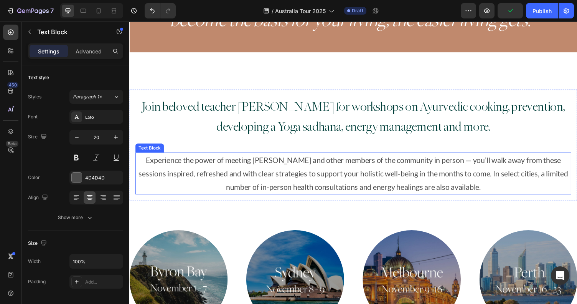
click at [351, 170] on p "Experience the power of meeting [PERSON_NAME] and other members of the communit…" at bounding box center [359, 177] width 447 height 41
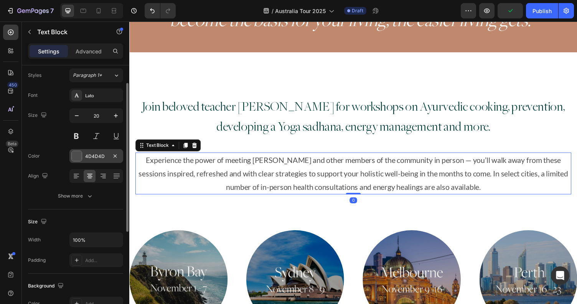
scroll to position [44, 0]
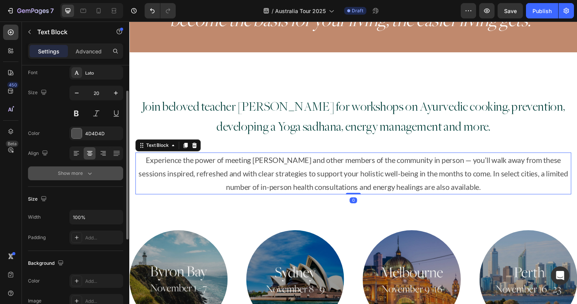
click at [93, 176] on icon "button" at bounding box center [90, 173] width 8 height 8
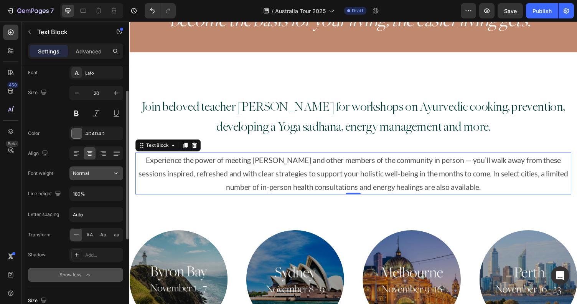
click at [99, 173] on div "Normal" at bounding box center [92, 173] width 39 height 7
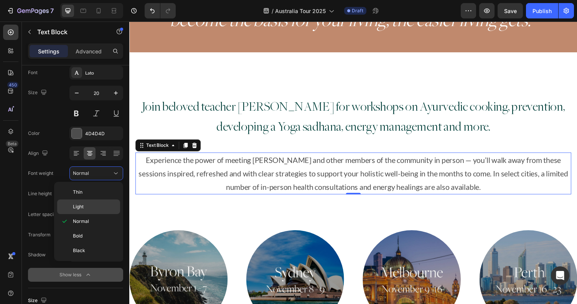
click at [93, 200] on div "Light" at bounding box center [88, 206] width 63 height 15
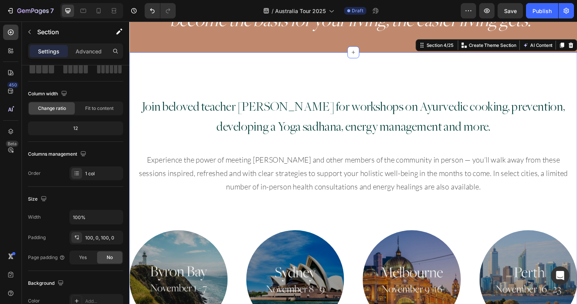
click at [268, 212] on div "Join beloved teacher [PERSON_NAME] for workshops on Ayurvedic cooking, preventi…" at bounding box center [359, 229] width 461 height 276
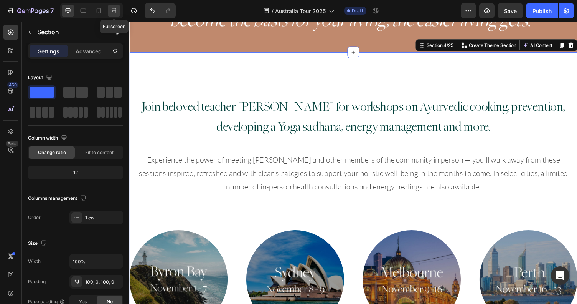
click at [114, 9] on icon at bounding box center [114, 11] width 8 height 8
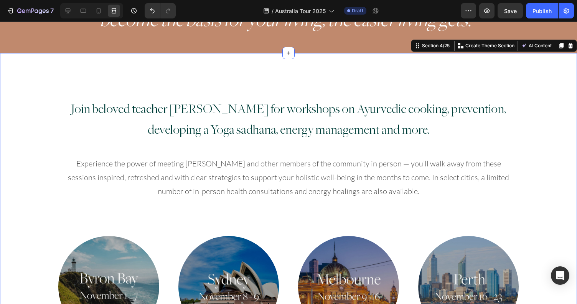
click at [548, 157] on div "Join beloved teacher [PERSON_NAME] for workshops on Ayurvedic cooking, preventi…" at bounding box center [288, 229] width 577 height 276
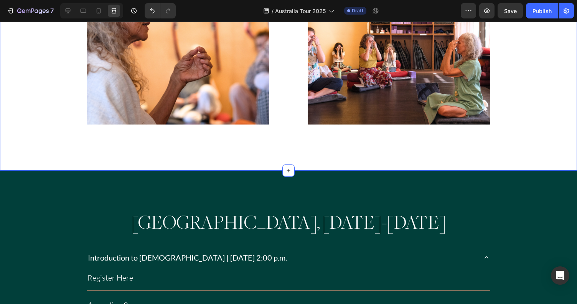
scroll to position [1315, 0]
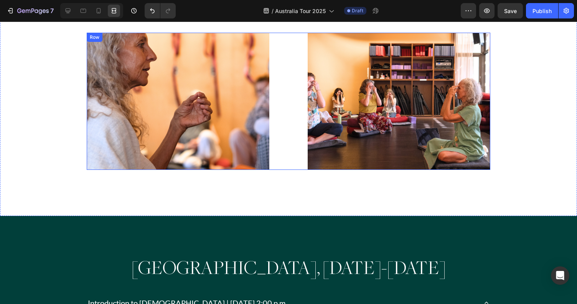
click at [284, 93] on div "Image Image Row" at bounding box center [289, 101] width 404 height 137
click at [122, 40] on icon at bounding box center [124, 40] width 4 height 5
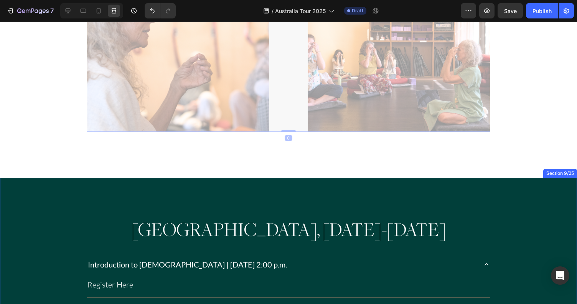
scroll to position [1710, 0]
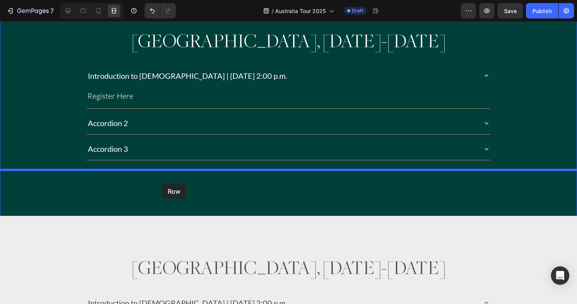
drag, startPoint x: 99, startPoint y: 193, endPoint x: 162, endPoint y: 184, distance: 63.3
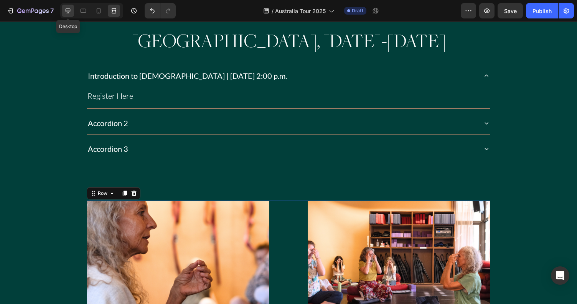
click at [72, 13] on div at bounding box center [68, 11] width 12 height 12
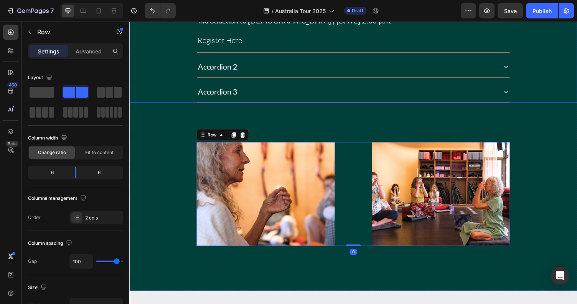
scroll to position [1770, 0]
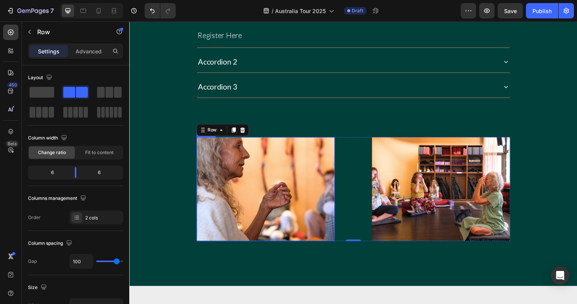
click at [285, 169] on img at bounding box center [270, 193] width 142 height 107
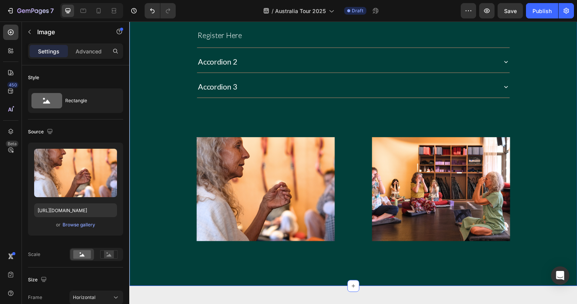
click at [521, 170] on div "Melbourne, November 9-16 Heading Introduction to Ayurveda | Sunday, November 2n…" at bounding box center [359, 103] width 461 height 287
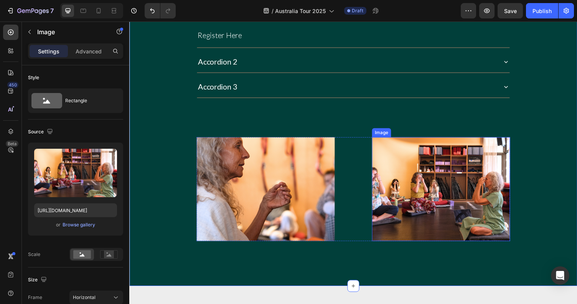
click at [491, 172] on img at bounding box center [450, 193] width 142 height 107
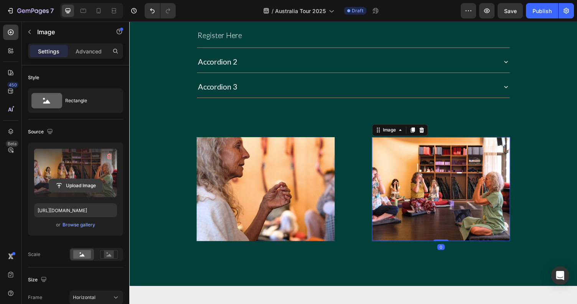
click at [85, 185] on input "file" at bounding box center [75, 185] width 53 height 13
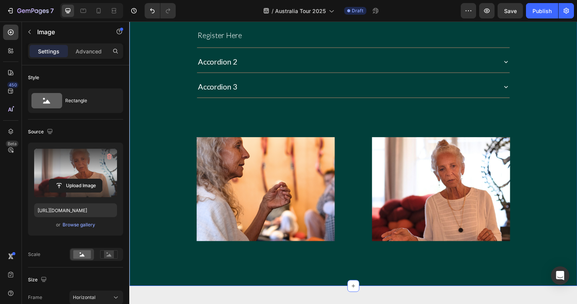
click at [551, 151] on div "Melbourne, November 9-16 Heading Introduction to Ayurveda | Sunday, November 2n…" at bounding box center [359, 103] width 461 height 287
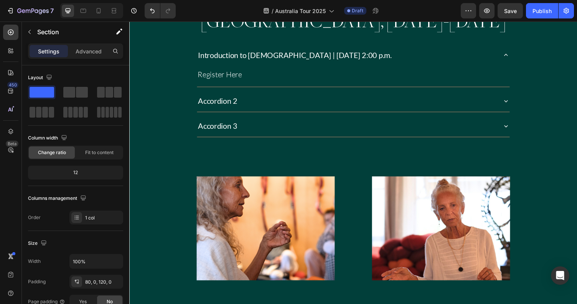
scroll to position [1561, 0]
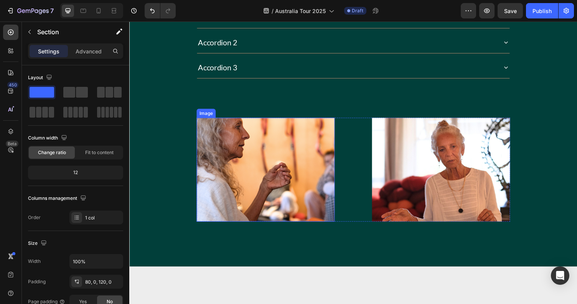
click at [293, 147] on img at bounding box center [270, 173] width 142 height 107
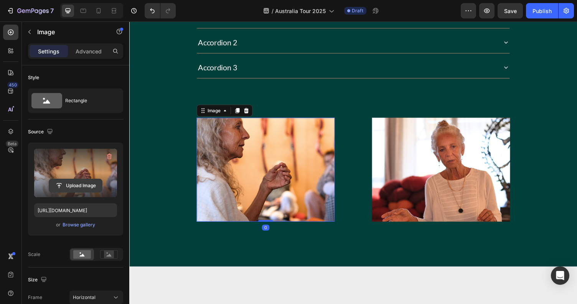
click at [96, 184] on input "file" at bounding box center [75, 185] width 53 height 13
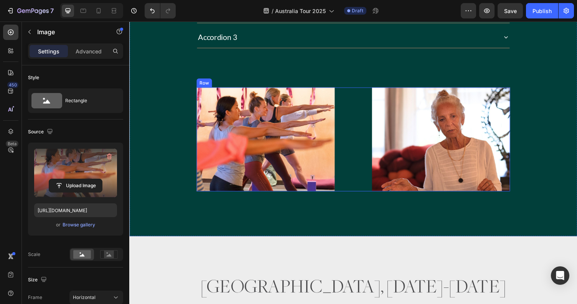
scroll to position [1568, 0]
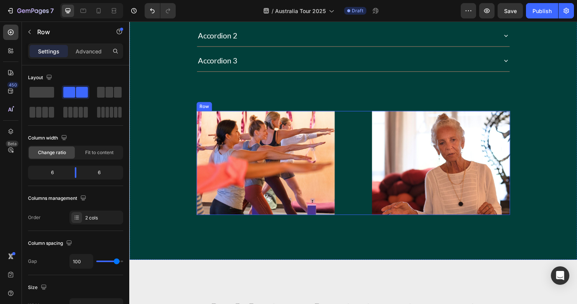
click at [364, 149] on div "Image Image Row" at bounding box center [360, 166] width 323 height 107
click at [238, 104] on icon at bounding box center [237, 106] width 4 height 5
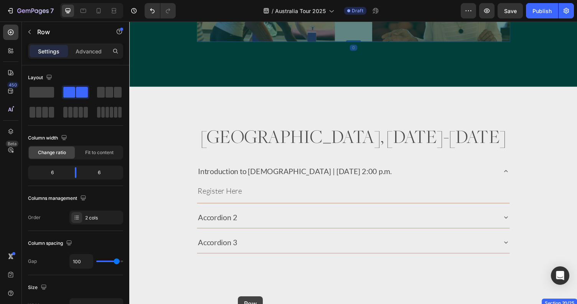
scroll to position [1924, 0]
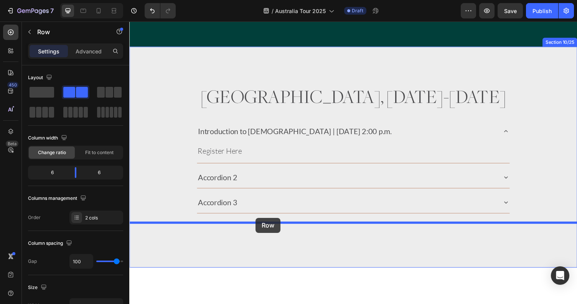
drag, startPoint x: 213, startPoint y: 44, endPoint x: 259, endPoint y: 223, distance: 184.8
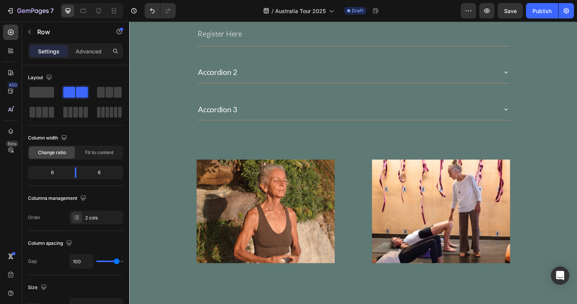
scroll to position [855, 0]
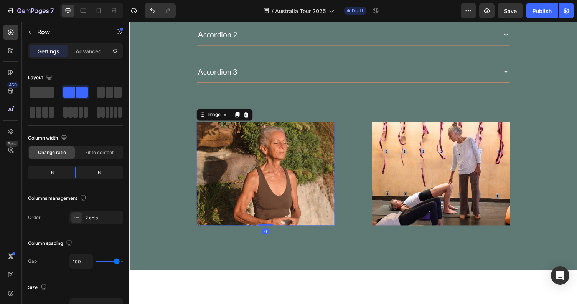
click at [261, 175] on img at bounding box center [270, 177] width 142 height 107
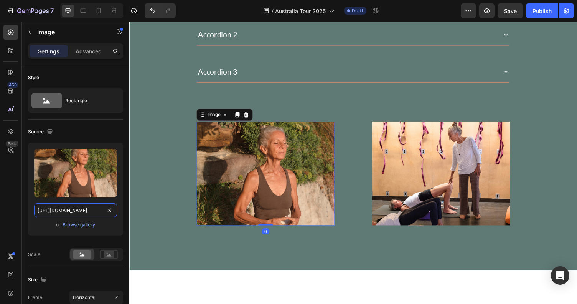
click at [94, 213] on input "https://cdn.shopify.com/s/files/1/0670/5188/0688/files/gempages_501846031424553…" at bounding box center [75, 210] width 83 height 14
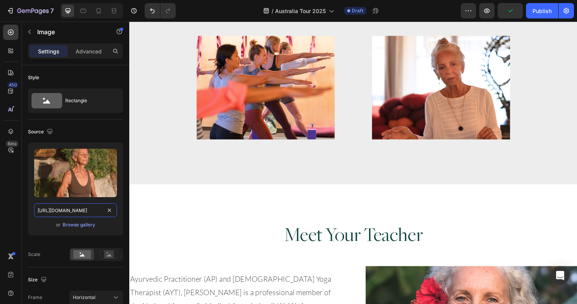
scroll to position [1969, 0]
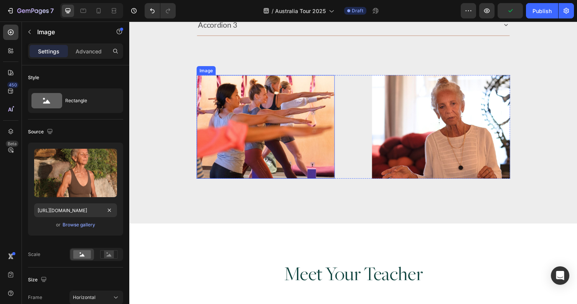
click at [264, 151] on img at bounding box center [270, 129] width 142 height 107
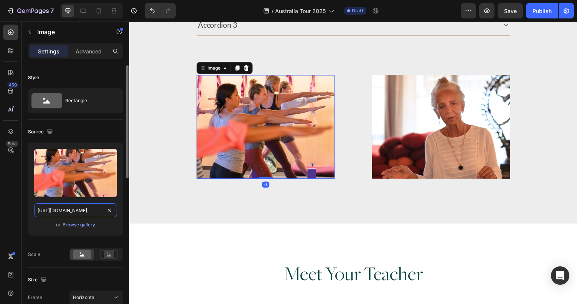
click at [83, 212] on input "https://cdn.shopify.com/s/files/1/0670/5188/0688/files/gempages_501846031424553…" at bounding box center [75, 210] width 83 height 14
paste input "d99cdf06-f9f4-4bf9-a948-f37c672c767a.pn"
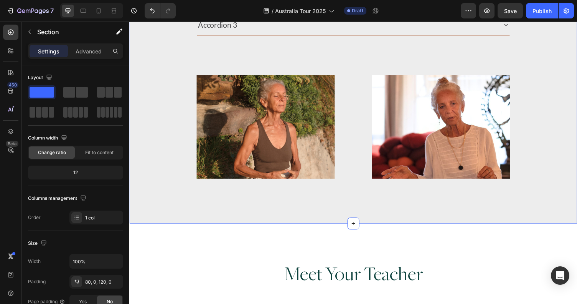
click at [323, 220] on div "Perth, November 16-23 Heading Introduction to Ayurveda | Sunday, November 2nd, …" at bounding box center [359, 47] width 461 height 364
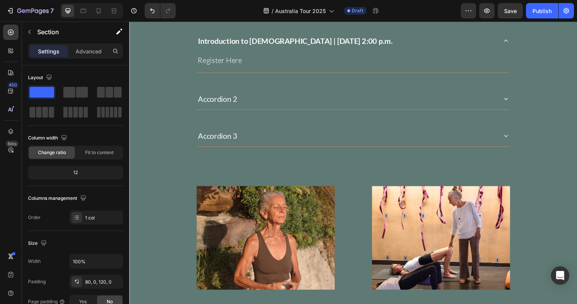
scroll to position [831, 0]
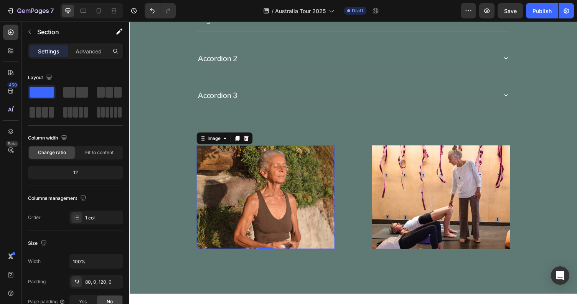
click at [312, 170] on img at bounding box center [270, 202] width 142 height 107
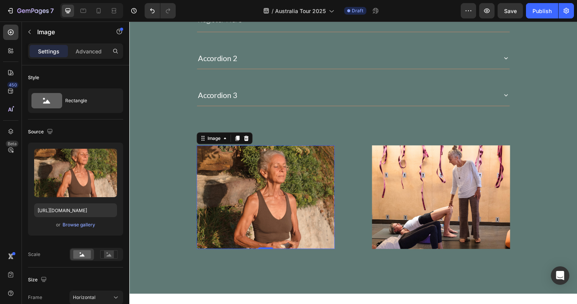
click at [280, 161] on img at bounding box center [270, 202] width 142 height 107
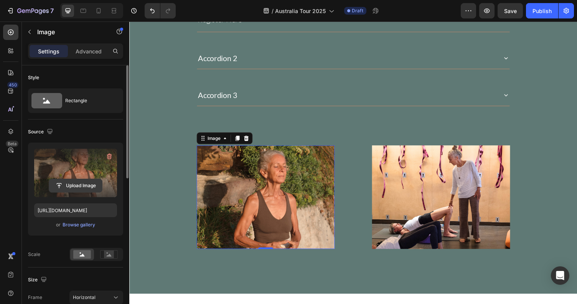
click at [96, 182] on input "file" at bounding box center [75, 185] width 53 height 13
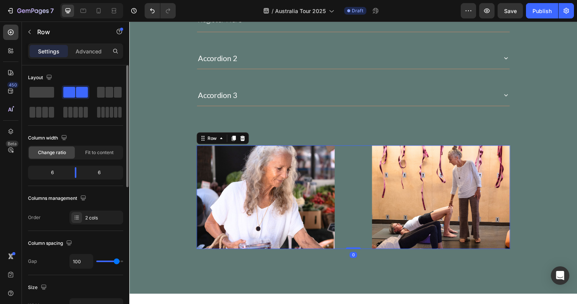
click at [351, 180] on div "Image Image Row 0" at bounding box center [360, 202] width 323 height 107
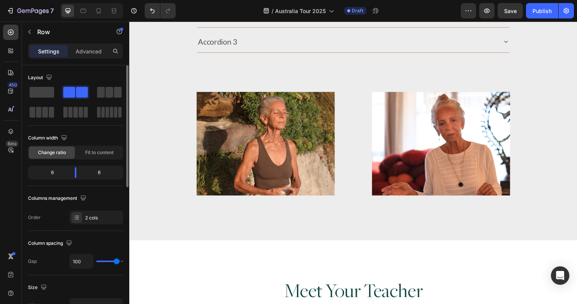
scroll to position [1980, 0]
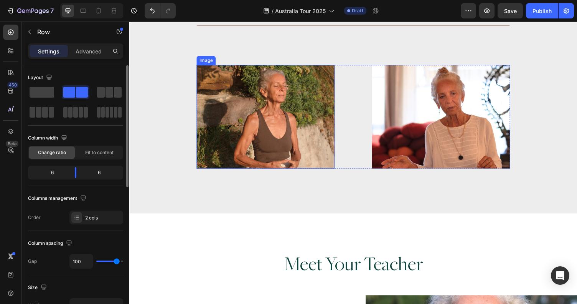
click at [393, 128] on img at bounding box center [450, 119] width 142 height 107
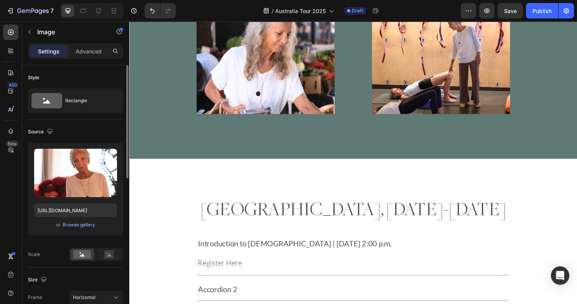
scroll to position [874, 0]
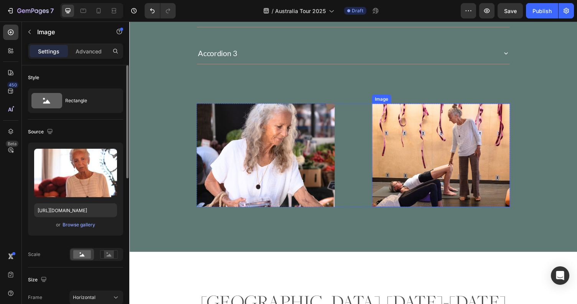
click at [415, 109] on img at bounding box center [450, 159] width 142 height 107
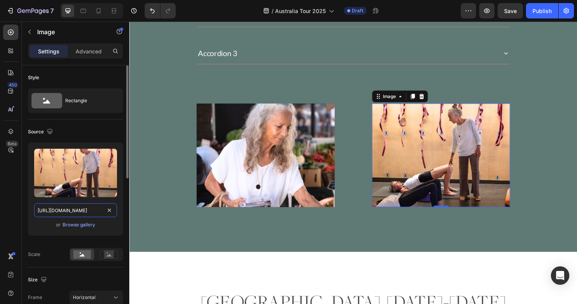
click at [92, 209] on input "https://cdn.shopify.com/s/files/1/0670/5188/0688/files/gempages_501846031424553…" at bounding box center [75, 210] width 83 height 14
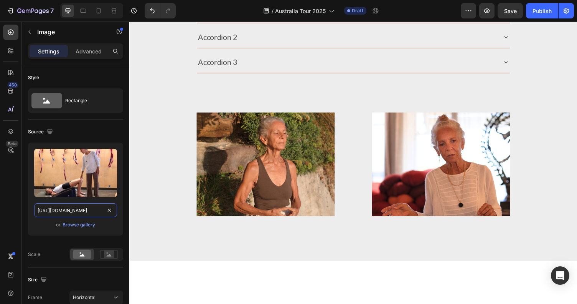
scroll to position [1979, 0]
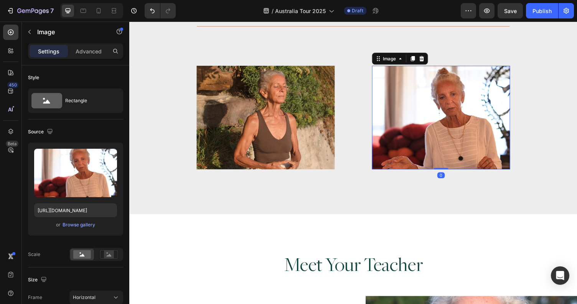
click at [443, 133] on img at bounding box center [450, 120] width 142 height 107
click at [91, 207] on input "https://cdn.shopify.com/s/files/1/0670/5188/0688/files/gempages_501846031424553…" at bounding box center [75, 210] width 83 height 14
paste input "66891871-b33e-4330-8928-a0ea68d14b7b.pn"
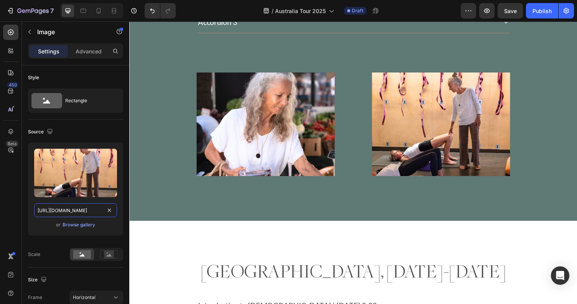
scroll to position [834, 0]
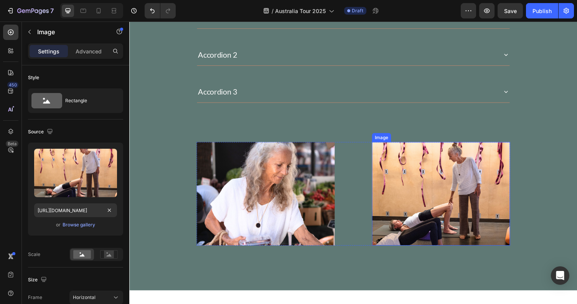
click at [446, 152] on img at bounding box center [450, 198] width 142 height 107
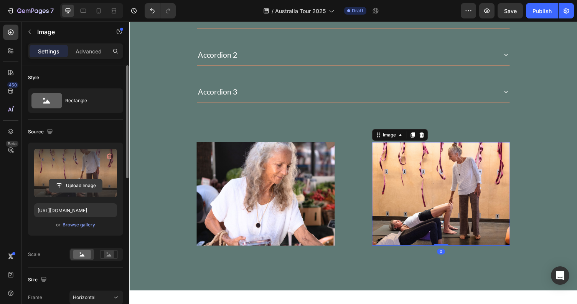
click at [79, 182] on input "file" at bounding box center [75, 185] width 53 height 13
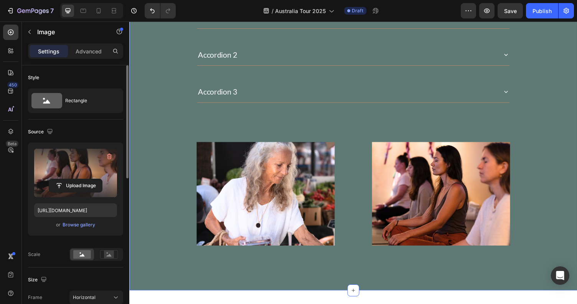
click at [554, 136] on div "Byron Bay, November 1-7 Heading Introduction to Ayurveda | Sunday, November 2nd…" at bounding box center [359, 83] width 461 height 338
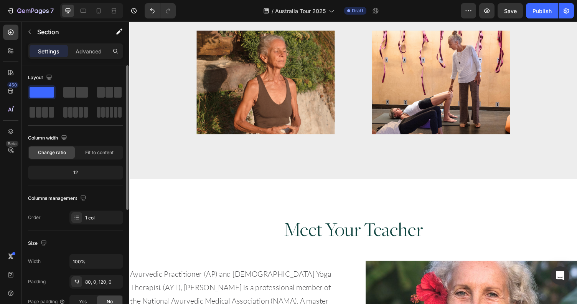
scroll to position [2002, 0]
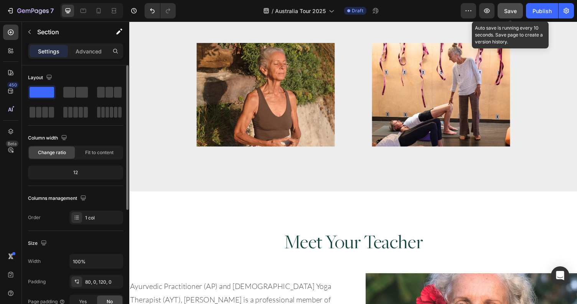
click at [509, 8] on span "Save" at bounding box center [511, 11] width 13 height 7
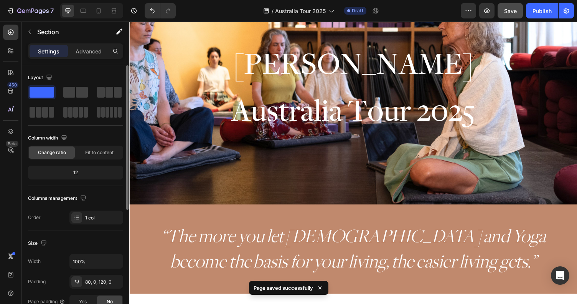
scroll to position [0, 0]
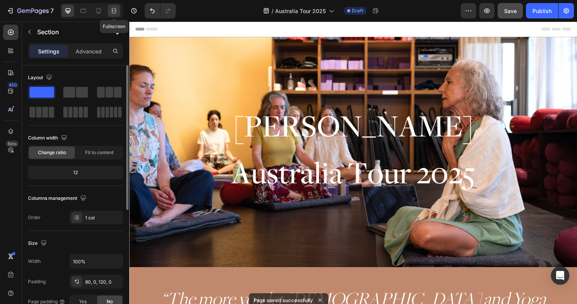
click at [114, 12] on icon at bounding box center [114, 11] width 8 height 8
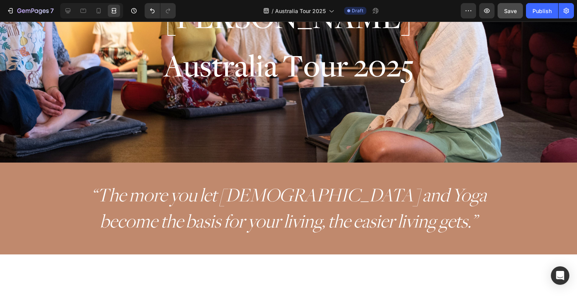
scroll to position [110, 0]
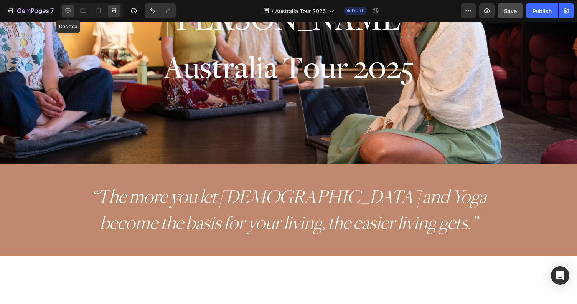
click at [65, 9] on icon at bounding box center [68, 11] width 8 height 8
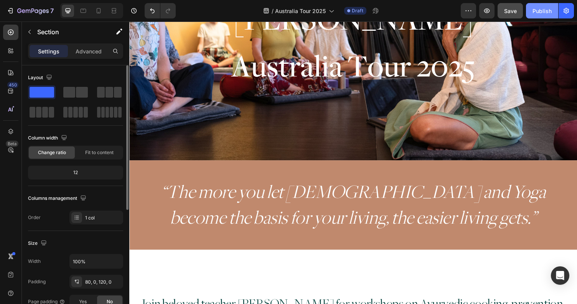
click at [546, 11] on div "Publish" at bounding box center [542, 11] width 19 height 8
click at [569, 12] on icon "button" at bounding box center [567, 11] width 8 height 8
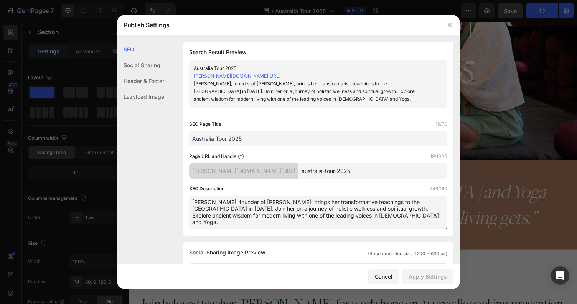
drag, startPoint x: 333, startPoint y: 214, endPoint x: 209, endPoint y: 193, distance: 125.9
click at [209, 193] on div "SEO Description 248/160 Myra Lewin, founder of Hale Pule, brings her transforma…" at bounding box center [318, 207] width 258 height 45
paste textarea "Join beloved teacher Myra Lewin for workshops on Ayurvedic cooking, prevention,…"
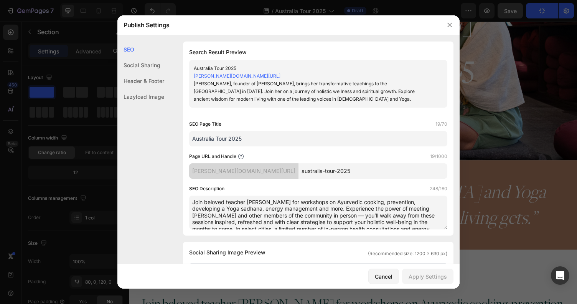
scroll to position [3, 0]
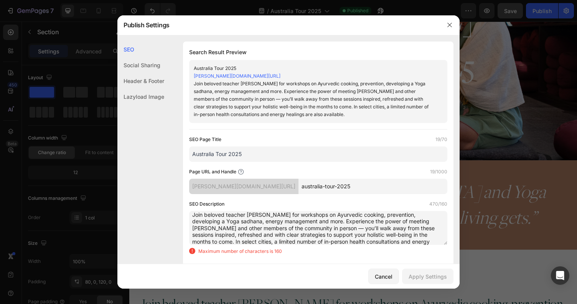
click at [262, 228] on textarea "Join beloved teacher Myra Lewin for workshops on Ayurvedic cooking, prevention,…" at bounding box center [318, 228] width 258 height 34
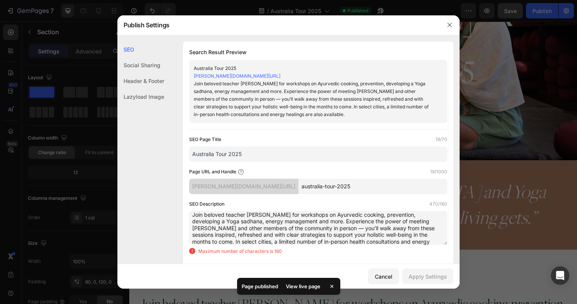
scroll to position [6, 0]
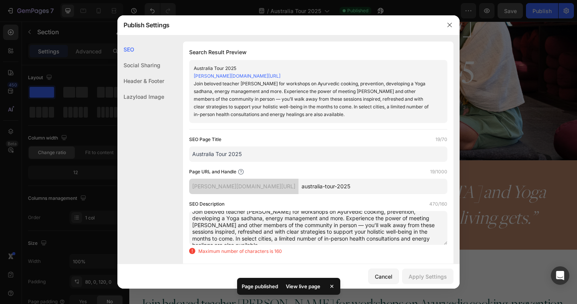
drag, startPoint x: 287, startPoint y: 228, endPoint x: 404, endPoint y: 250, distance: 118.5
click at [404, 250] on div "SEO Description 470/160 Join beloved teacher Myra Lewin for workshops on Ayurve…" at bounding box center [318, 227] width 258 height 55
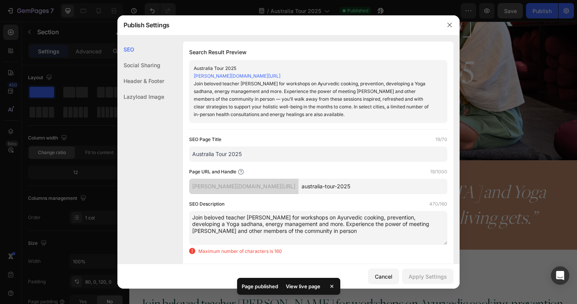
scroll to position [0, 0]
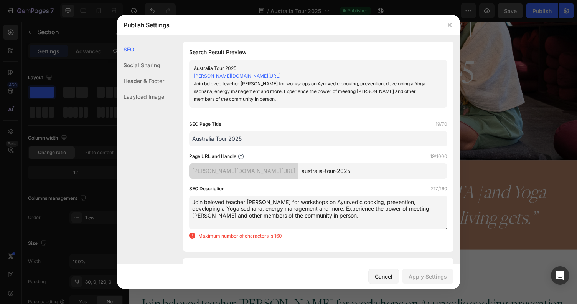
click at [370, 233] on div "Maximum number of characters is 160" at bounding box center [318, 235] width 258 height 7
click at [314, 215] on textarea "Join beloved teacher Myra Lewin for workshops on Ayurvedic cooking, prevention,…" at bounding box center [318, 212] width 258 height 34
drag, startPoint x: 296, startPoint y: 217, endPoint x: 252, endPoint y: 217, distance: 44.5
click at [253, 217] on textarea "Join beloved teacher Myra Lewin for workshops on Ayurvedic cooking, prevention,…" at bounding box center [318, 212] width 258 height 34
drag, startPoint x: 311, startPoint y: 209, endPoint x: 318, endPoint y: 219, distance: 12.1
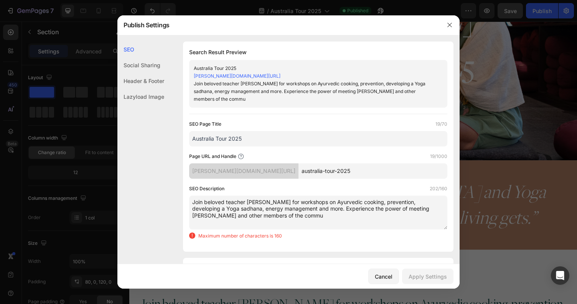
click at [318, 219] on textarea "Join beloved teacher Myra Lewin for workshops on Ayurvedic cooking, prevention,…" at bounding box center [318, 212] width 258 height 34
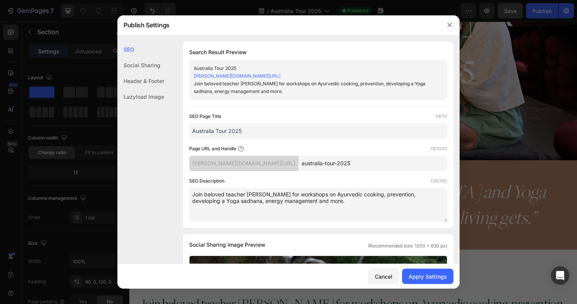
click at [336, 207] on textarea "Join beloved teacher Myra Lewin for workshops on Ayurvedic cooking, prevention,…" at bounding box center [318, 205] width 258 height 34
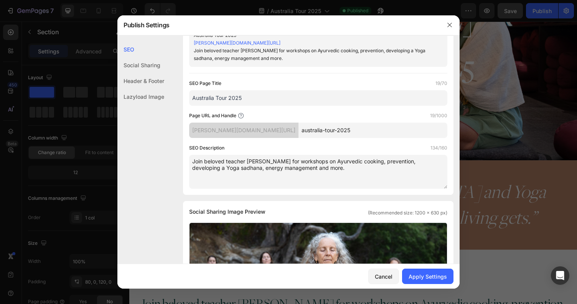
scroll to position [47, 0]
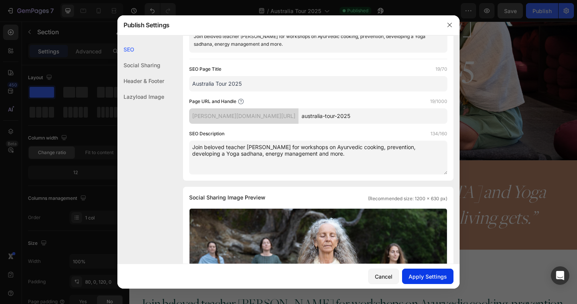
click at [429, 272] on div "Apply Settings" at bounding box center [428, 276] width 38 height 8
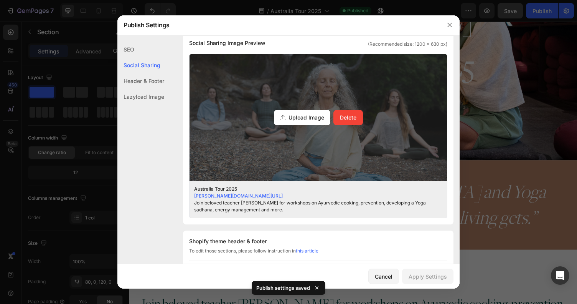
scroll to position [167, 0]
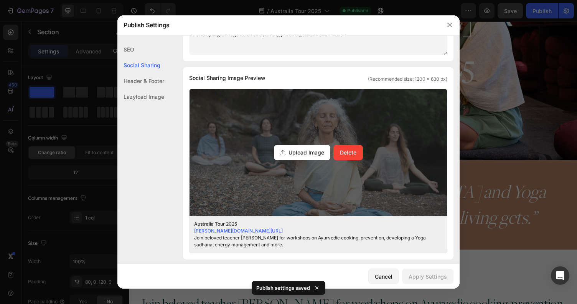
click at [308, 157] on div "Upload Image" at bounding box center [302, 152] width 56 height 15
click at [0, 0] on input "Upload Image Delete" at bounding box center [0, 0] width 0 height 0
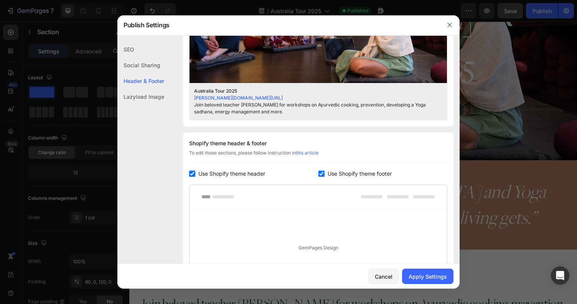
scroll to position [410, 0]
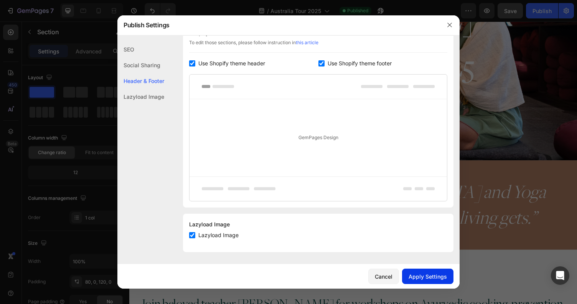
click at [421, 273] on div "Apply Settings" at bounding box center [428, 276] width 38 height 8
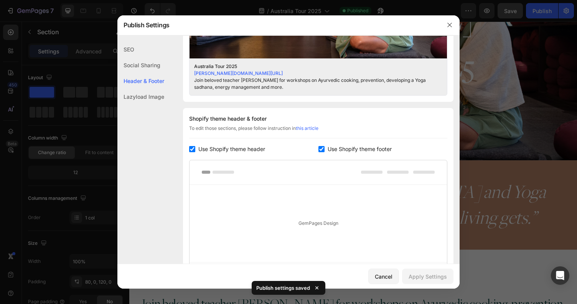
scroll to position [266, 0]
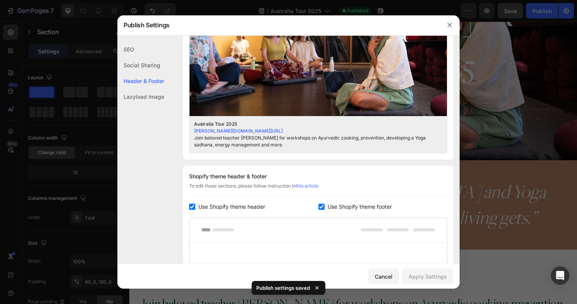
click at [495, 243] on div at bounding box center [288, 152] width 577 height 304
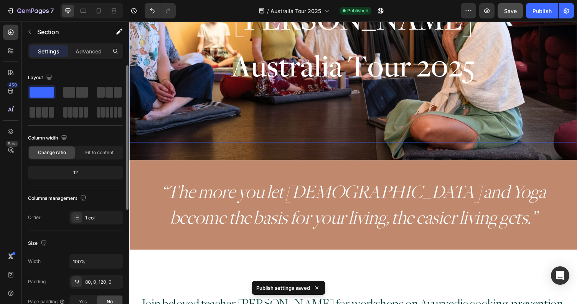
click at [349, 91] on div "Myra Lewin Heading Australia Tour 2025 Heading" at bounding box center [359, 43] width 461 height 206
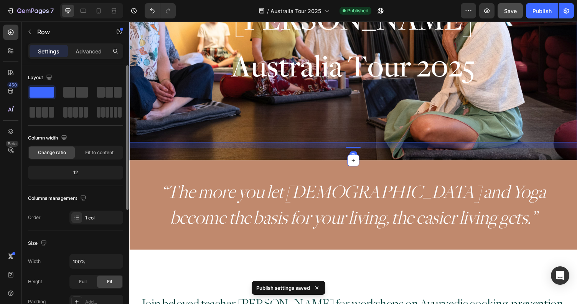
click at [245, 154] on div "Myra Lewin Heading Australia Tour 2025 Heading Row 16 Section 2/25" at bounding box center [359, 45] width 461 height 237
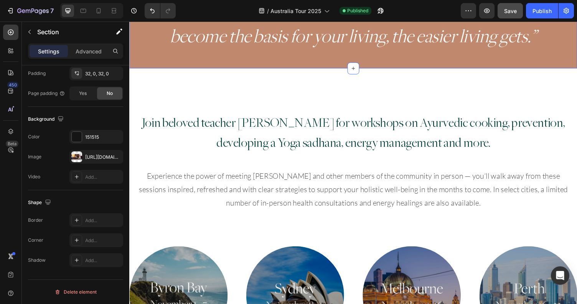
scroll to position [397, 0]
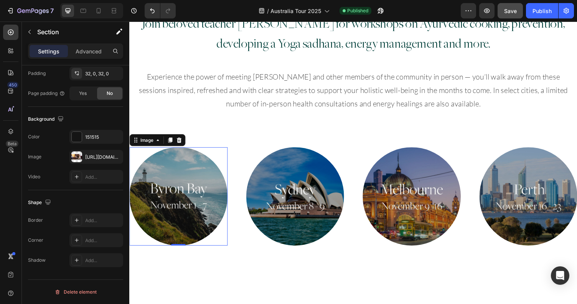
click at [205, 175] on img at bounding box center [179, 201] width 101 height 101
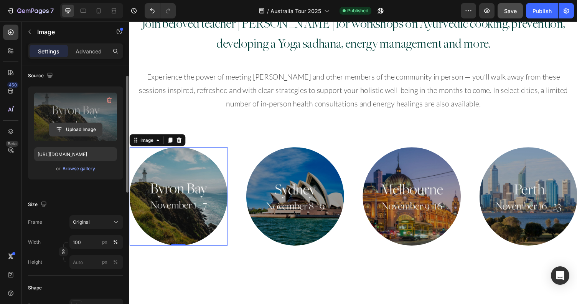
scroll to position [0, 0]
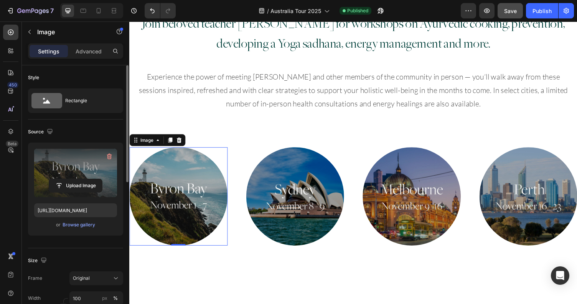
click at [99, 167] on label at bounding box center [75, 173] width 83 height 48
click at [99, 179] on input "file" at bounding box center [75, 185] width 53 height 13
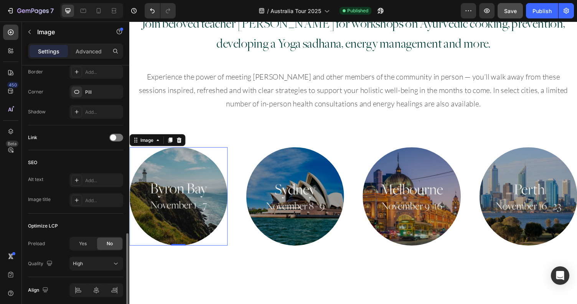
scroll to position [319, 0]
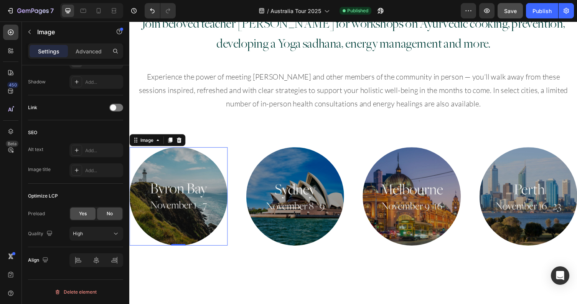
click at [85, 213] on span "Yes" at bounding box center [83, 213] width 8 height 7
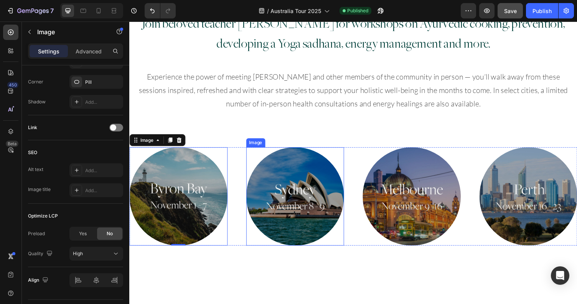
click at [308, 194] on img at bounding box center [300, 201] width 101 height 101
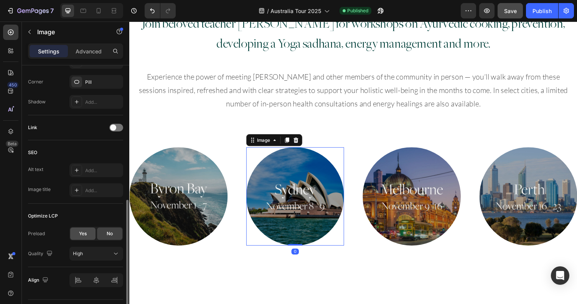
click at [88, 235] on div "Yes" at bounding box center [82, 233] width 25 height 12
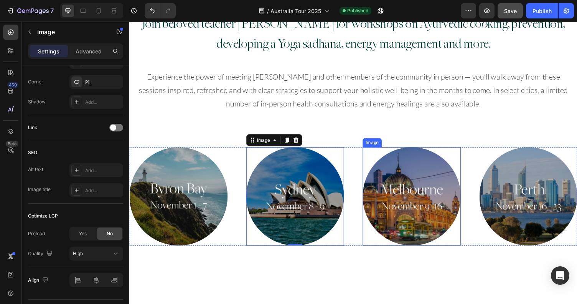
click at [422, 201] on img at bounding box center [419, 201] width 101 height 101
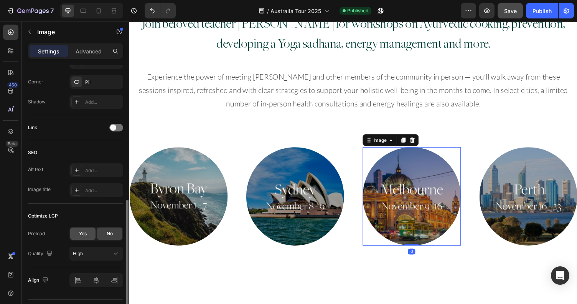
click at [72, 230] on div "Yes" at bounding box center [82, 233] width 25 height 12
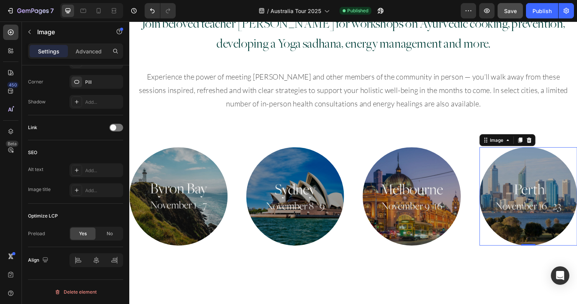
click at [518, 212] on img at bounding box center [540, 201] width 101 height 101
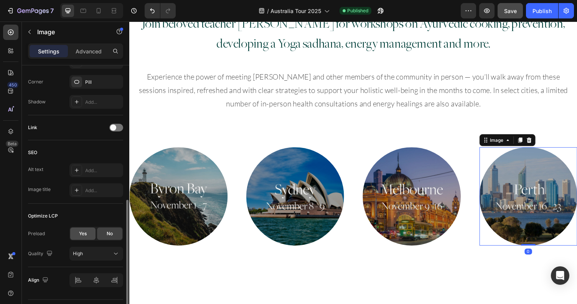
click at [79, 235] on span "Yes" at bounding box center [83, 233] width 8 height 7
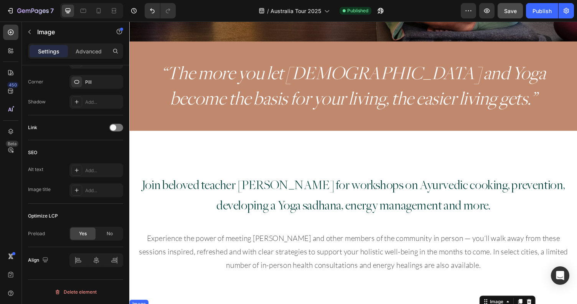
scroll to position [172, 0]
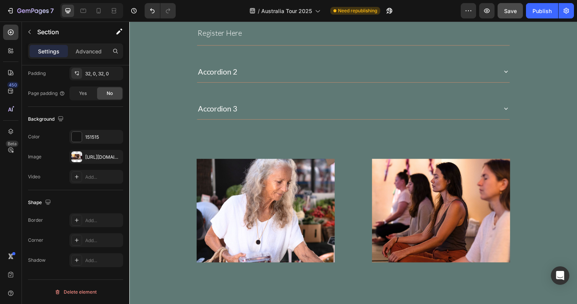
scroll to position [884, 0]
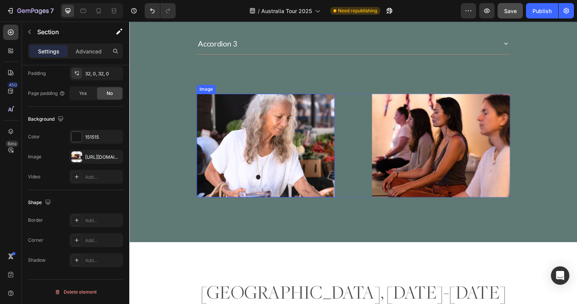
click at [281, 127] on img at bounding box center [270, 149] width 142 height 107
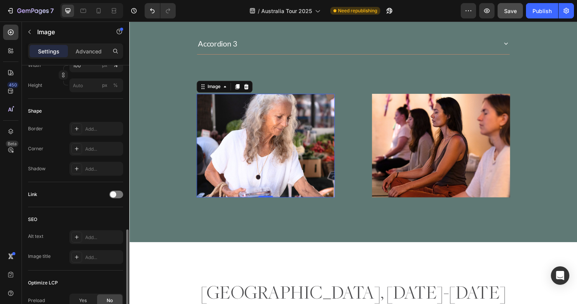
scroll to position [290, 0]
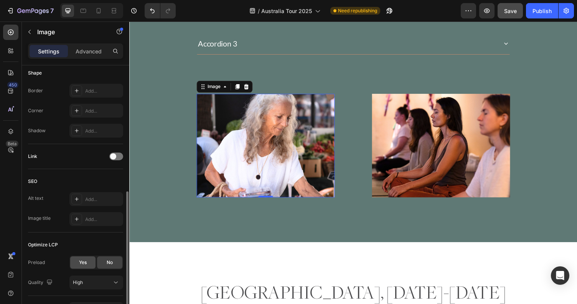
click at [87, 263] on div "Yes" at bounding box center [82, 262] width 25 height 12
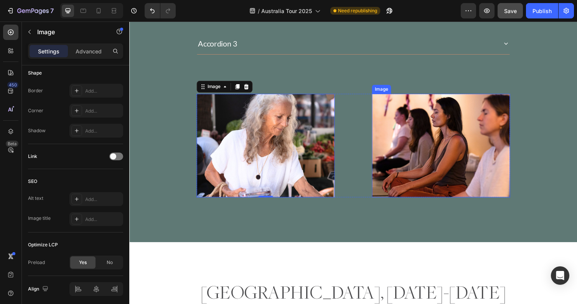
click at [458, 126] on img at bounding box center [450, 149] width 142 height 107
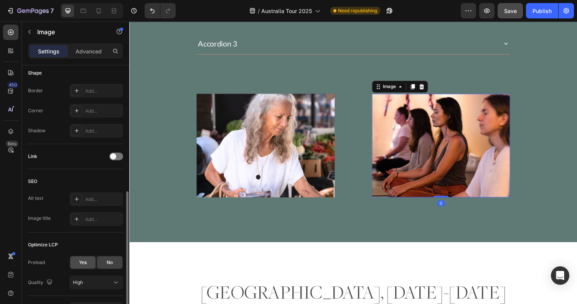
click at [82, 260] on span "Yes" at bounding box center [83, 262] width 8 height 7
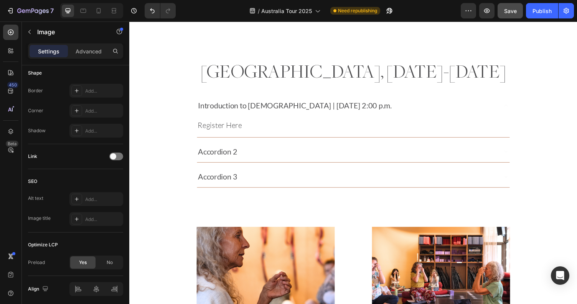
scroll to position [1127, 0]
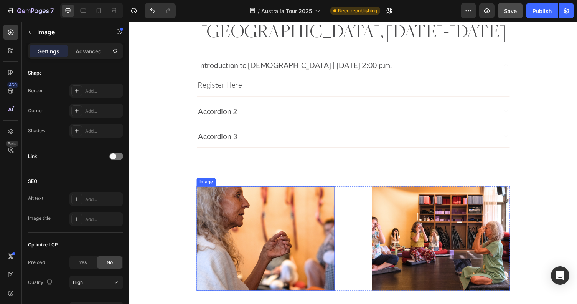
click at [254, 218] on img at bounding box center [270, 244] width 142 height 107
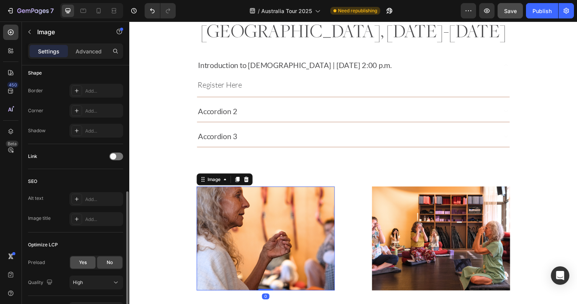
click at [80, 260] on span "Yes" at bounding box center [83, 262] width 8 height 7
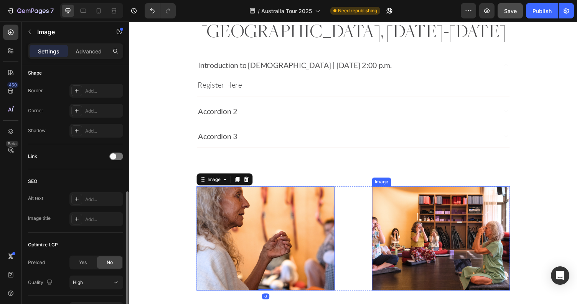
click at [447, 248] on img at bounding box center [450, 244] width 142 height 107
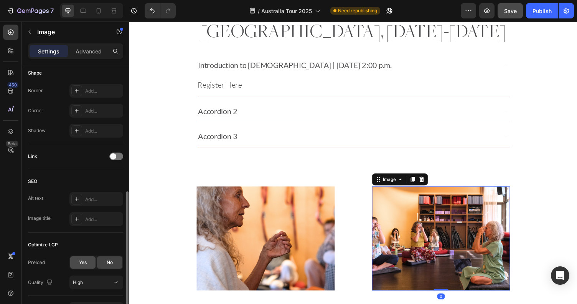
click at [84, 264] on span "Yes" at bounding box center [83, 262] width 8 height 7
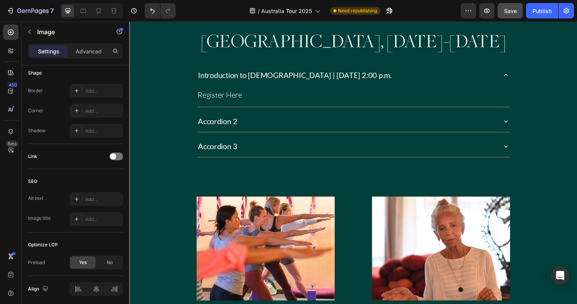
scroll to position [1487, 0]
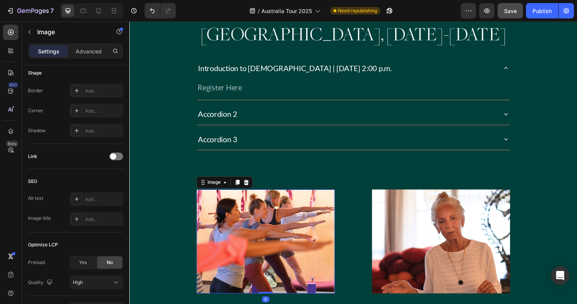
click at [265, 228] on img at bounding box center [270, 247] width 142 height 107
click at [84, 263] on span "Yes" at bounding box center [83, 262] width 8 height 7
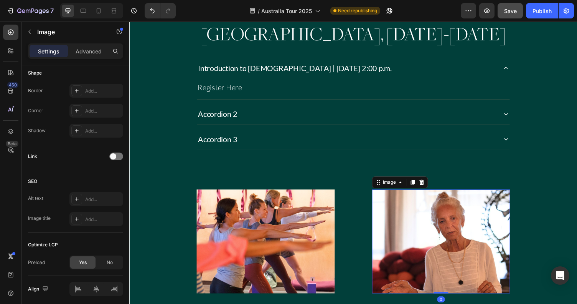
click at [390, 245] on img at bounding box center [450, 247] width 142 height 107
click at [84, 260] on span "Yes" at bounding box center [83, 262] width 8 height 7
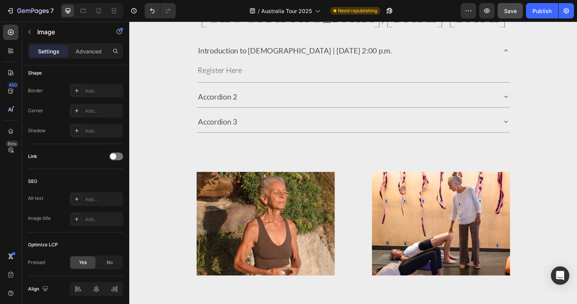
scroll to position [1873, 0]
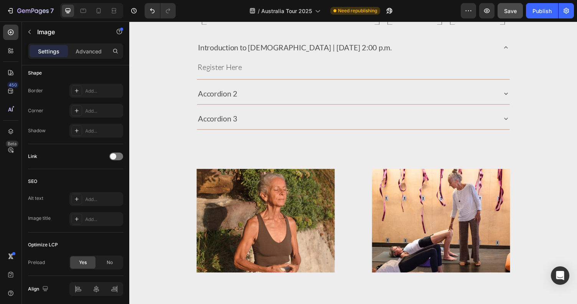
click at [281, 207] on img at bounding box center [270, 226] width 142 height 107
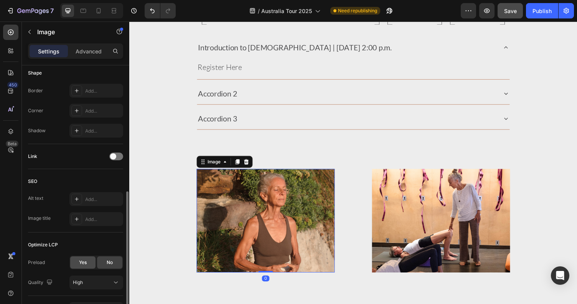
click at [81, 263] on span "Yes" at bounding box center [83, 262] width 8 height 7
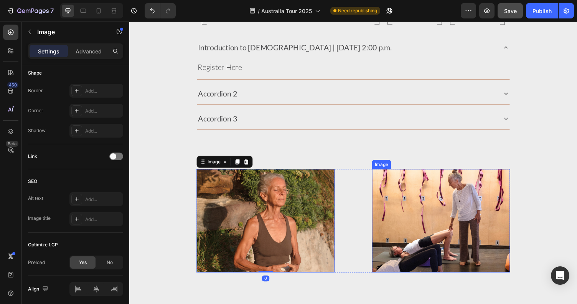
click at [417, 244] on img at bounding box center [450, 226] width 142 height 107
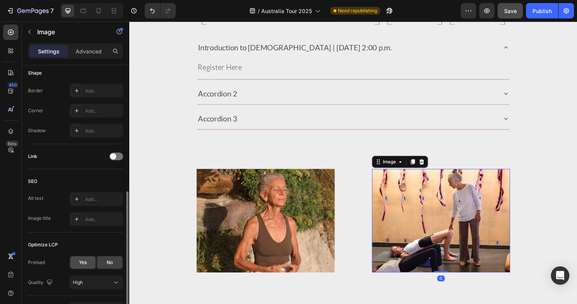
click at [81, 262] on span "Yes" at bounding box center [83, 262] width 8 height 7
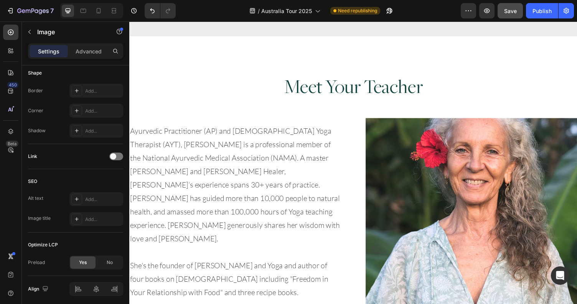
scroll to position [2216, 0]
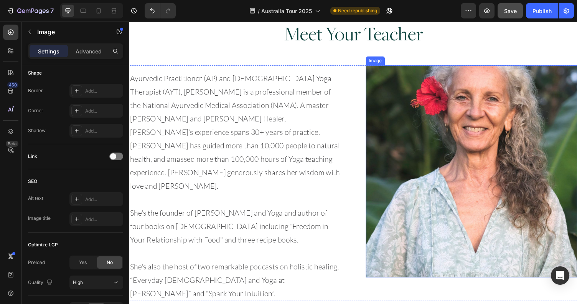
click at [490, 139] on img at bounding box center [481, 175] width 218 height 218
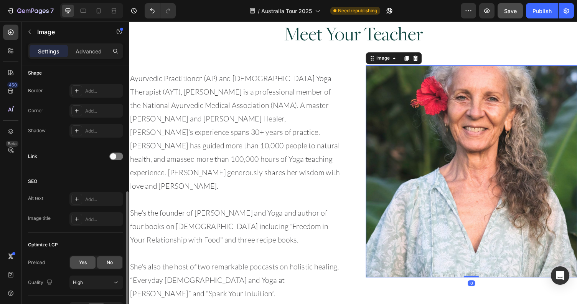
click at [94, 265] on div "Yes" at bounding box center [82, 262] width 25 height 12
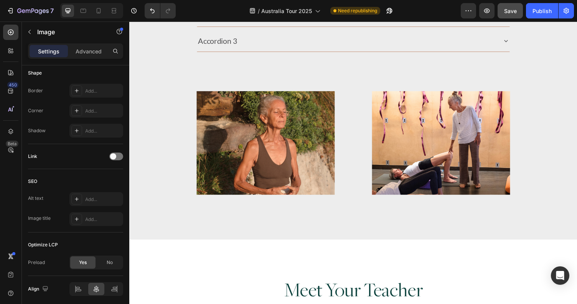
scroll to position [1755, 0]
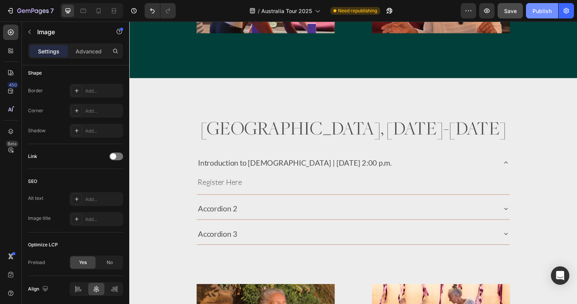
click at [537, 8] on div "Publish" at bounding box center [542, 11] width 19 height 8
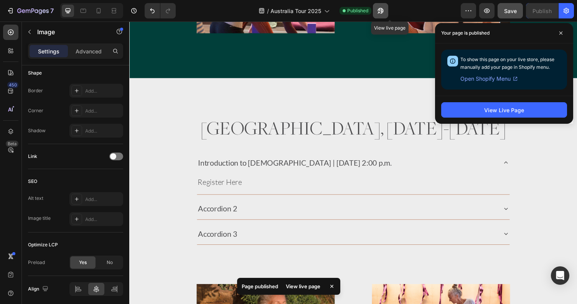
click at [388, 12] on button "button" at bounding box center [380, 10] width 15 height 15
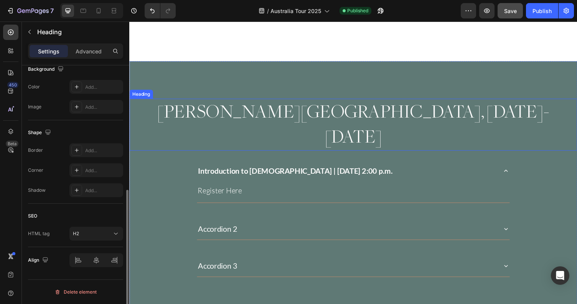
scroll to position [0, 0]
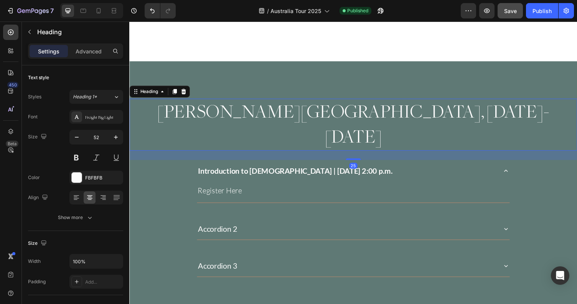
click at [296, 111] on h2 "[PERSON_NAME][GEOGRAPHIC_DATA], [DATE]-[DATE]" at bounding box center [359, 127] width 461 height 53
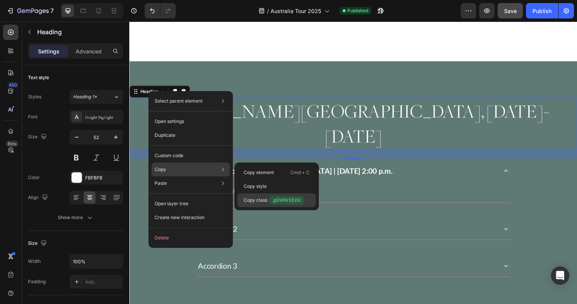
click at [256, 197] on p "Copy class .gGWRrEEsSl" at bounding box center [274, 200] width 60 height 8
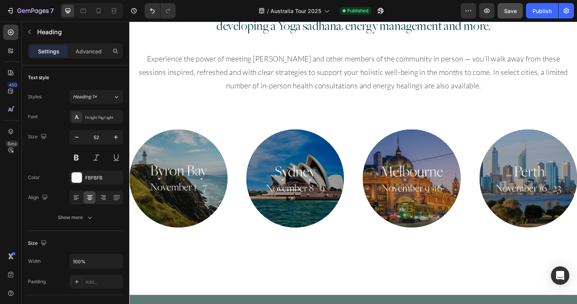
scroll to position [415, 0]
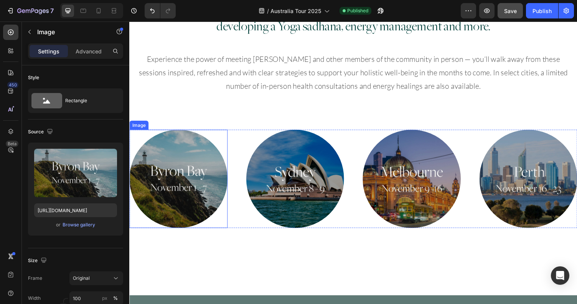
click at [152, 191] on img at bounding box center [179, 182] width 101 height 101
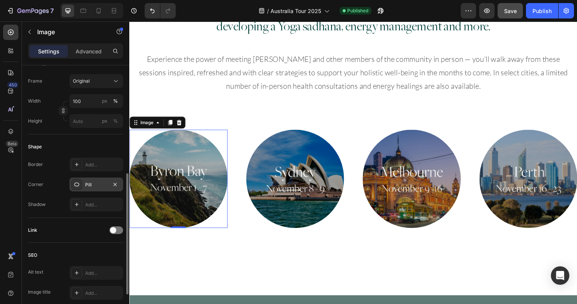
scroll to position [212, 0]
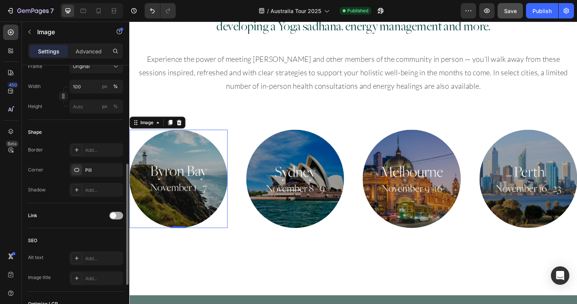
click at [113, 215] on span at bounding box center [113, 215] width 6 height 6
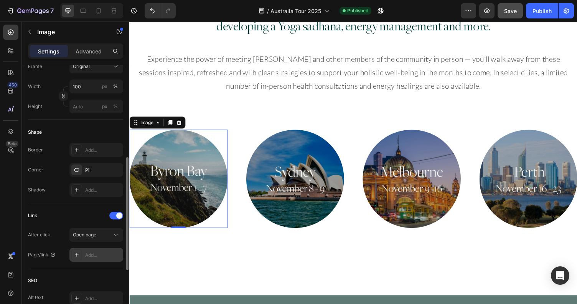
click at [93, 257] on div "Add..." at bounding box center [103, 254] width 36 height 7
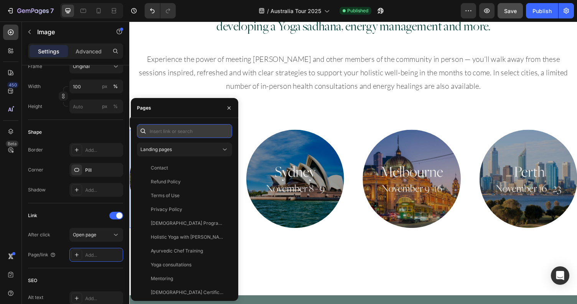
click at [172, 133] on input "text" at bounding box center [184, 131] width 95 height 14
paste input ".gGWRrEEsSl"
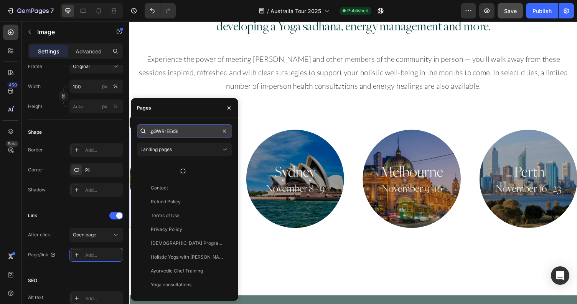
click at [152, 131] on input ".gGWRrEEsSl" at bounding box center [184, 131] width 95 height 14
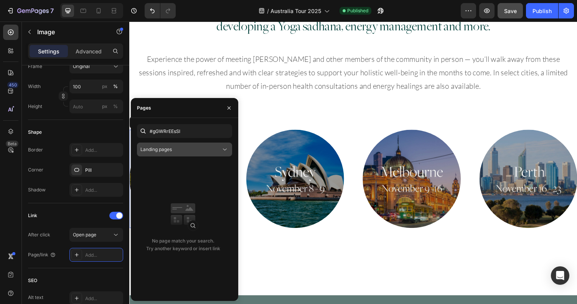
click at [179, 151] on div "Landing pages" at bounding box center [181, 149] width 81 height 7
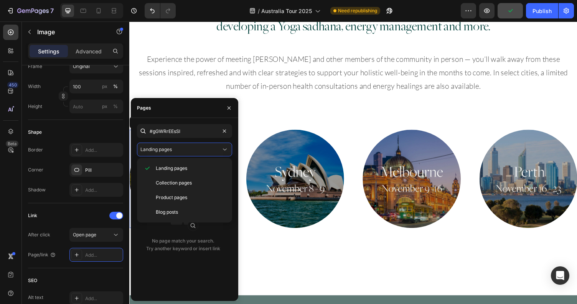
click at [193, 117] on div "Pages" at bounding box center [185, 108] width 108 height 20
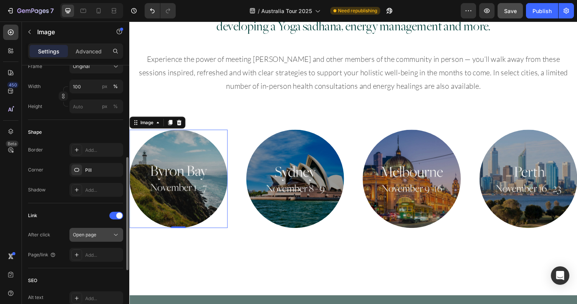
click at [106, 234] on div "Open page" at bounding box center [92, 234] width 39 height 7
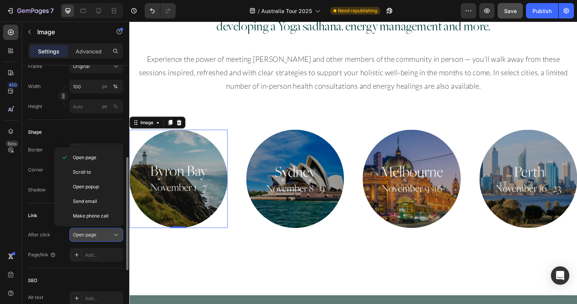
click at [113, 233] on icon at bounding box center [116, 235] width 8 height 8
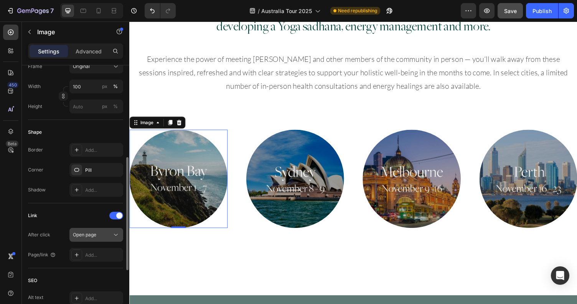
click at [116, 236] on icon at bounding box center [116, 235] width 8 height 8
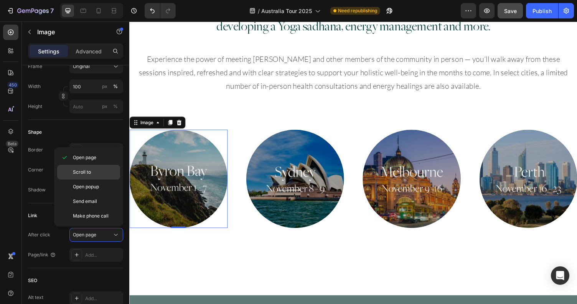
click at [99, 172] on p "Scroll to" at bounding box center [95, 172] width 44 height 7
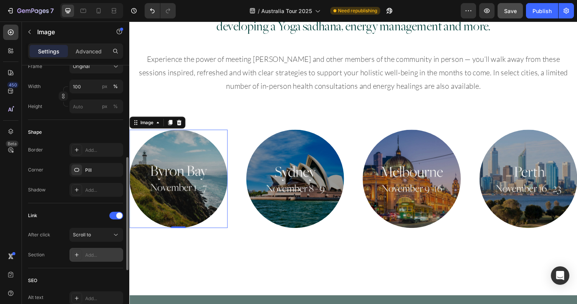
click at [99, 257] on div "Add..." at bounding box center [103, 254] width 36 height 7
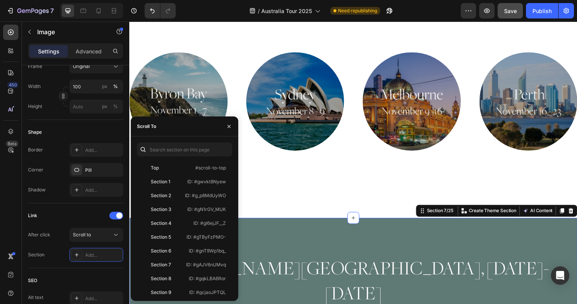
scroll to position [0, 0]
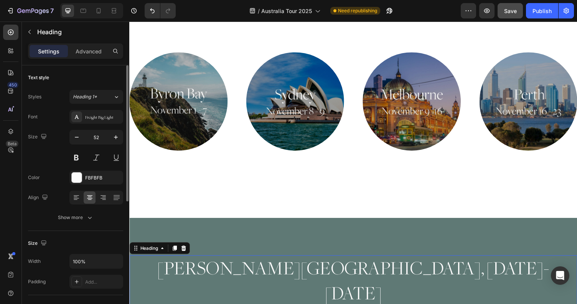
click at [282, 271] on h2 "[PERSON_NAME][GEOGRAPHIC_DATA], [DATE]-[DATE]" at bounding box center [359, 287] width 461 height 53
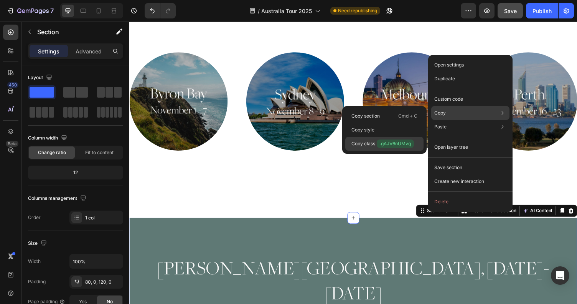
click at [370, 145] on p "Copy class .gAJV6nUMvq" at bounding box center [383, 143] width 63 height 8
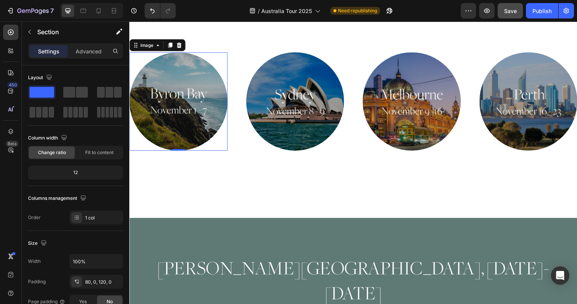
click at [177, 117] on img at bounding box center [179, 103] width 101 height 101
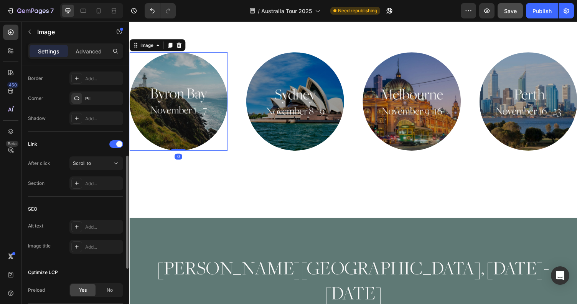
scroll to position [297, 0]
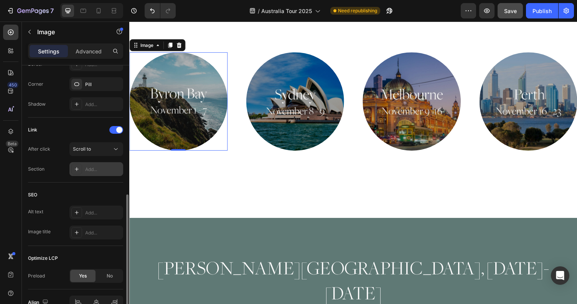
click at [98, 166] on div "Add..." at bounding box center [103, 169] width 36 height 7
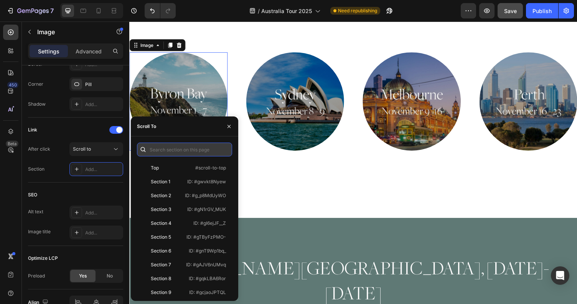
click at [179, 148] on input "text" at bounding box center [184, 149] width 95 height 14
paste input ".gAJV6nUMvq"
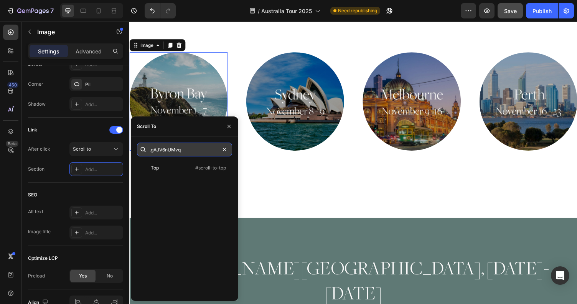
click at [152, 151] on input ".gAJV6nUMvq" at bounding box center [184, 149] width 95 height 14
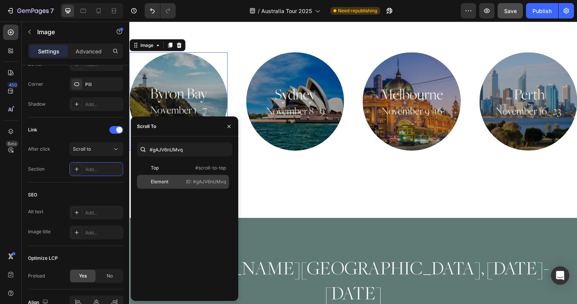
click at [209, 184] on p "ID: #gAJV6nUMvq" at bounding box center [206, 181] width 40 height 7
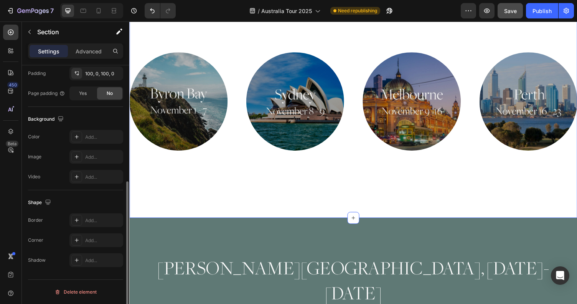
scroll to position [0, 0]
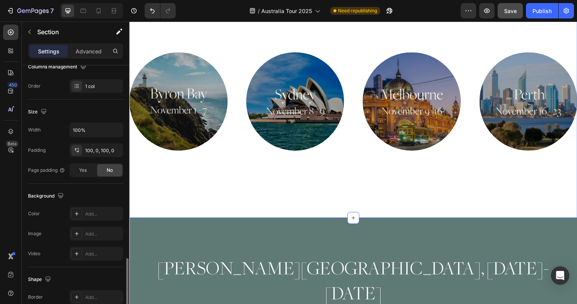
click at [272, 206] on div "Join beloved teacher Myra Lewin for workshops on Ayurvedic cooking, prevention,…" at bounding box center [359, 46] width 461 height 353
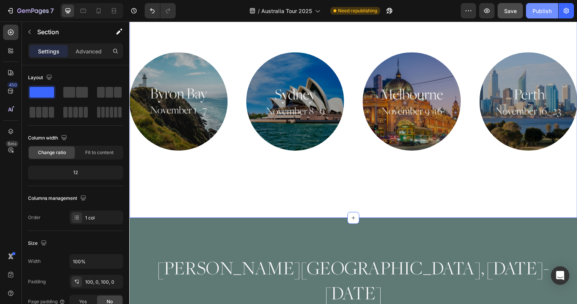
click at [545, 15] on div "Publish" at bounding box center [542, 11] width 19 height 8
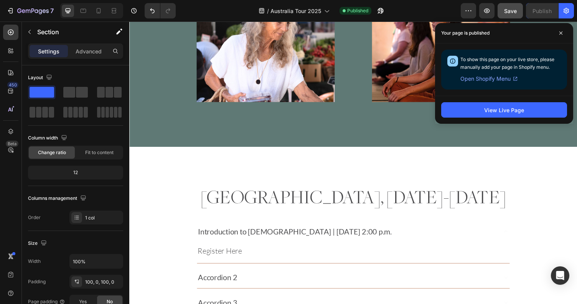
scroll to position [1026, 0]
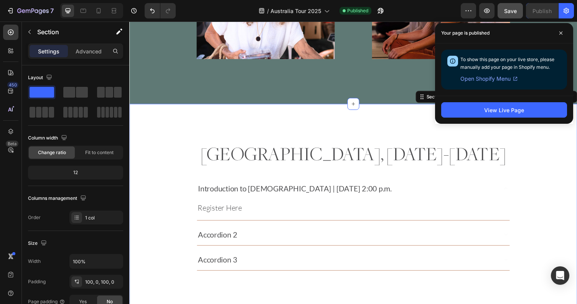
click at [284, 106] on div "Sydney, November 8-9 Heading Introduction to Ayurveda | Sunday, November 2nd, 2…" at bounding box center [359, 288] width 461 height 364
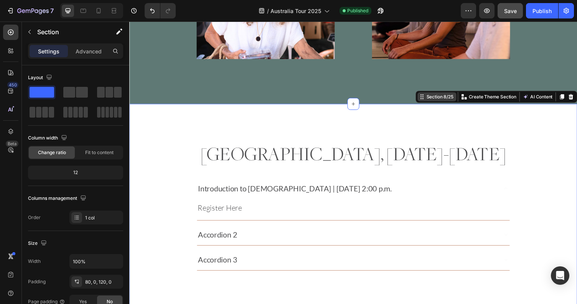
click at [443, 95] on div "Section 8/25" at bounding box center [448, 98] width 31 height 7
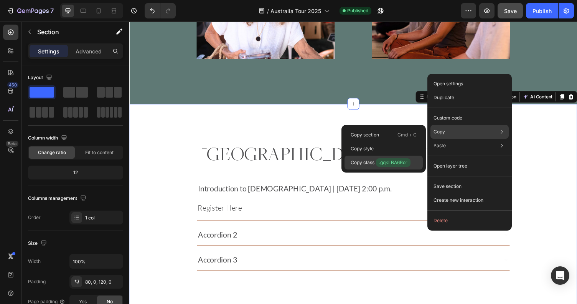
click at [374, 162] on p "Copy class .gqkLBA6Ror" at bounding box center [381, 162] width 60 height 8
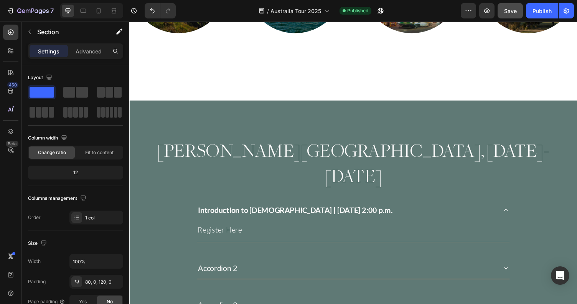
scroll to position [564, 0]
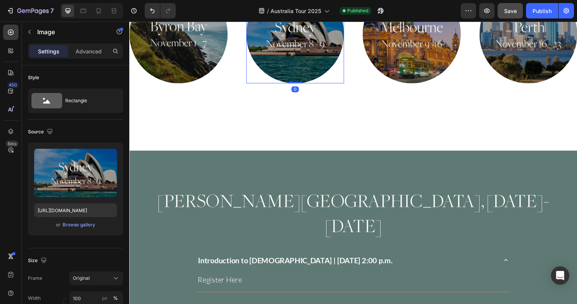
click at [309, 48] on img at bounding box center [300, 34] width 101 height 101
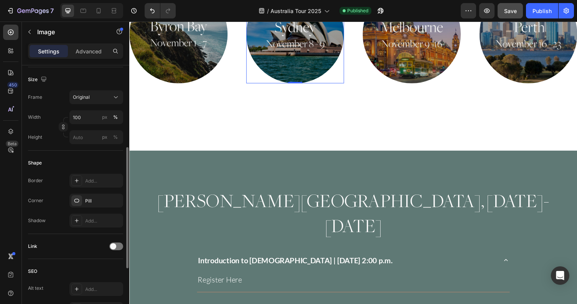
scroll to position [179, 0]
click at [115, 247] on span at bounding box center [113, 248] width 6 height 6
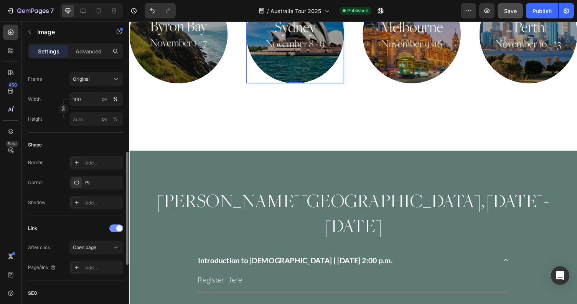
scroll to position [220, 0]
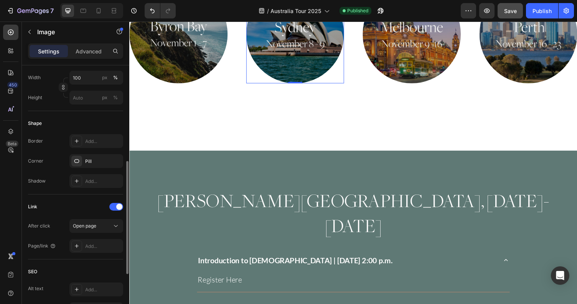
click at [115, 216] on div "Link After click Open page Page/link Add..." at bounding box center [75, 226] width 95 height 52
click at [113, 227] on icon at bounding box center [116, 226] width 8 height 8
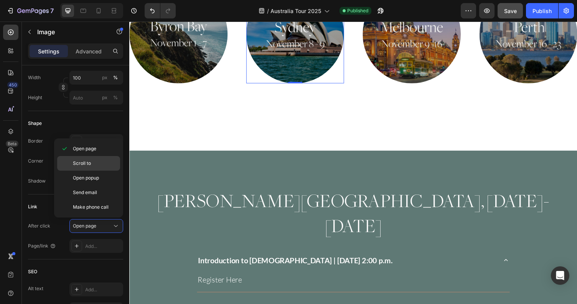
click at [98, 165] on p "Scroll to" at bounding box center [95, 163] width 44 height 7
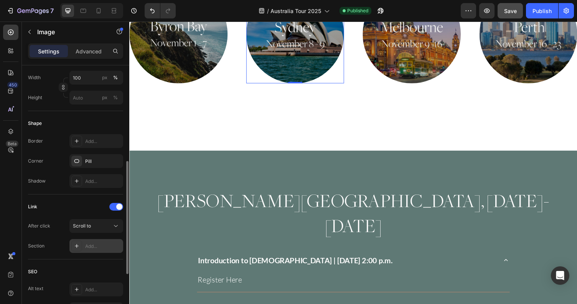
click at [104, 242] on div "Add..." at bounding box center [96, 246] width 54 height 14
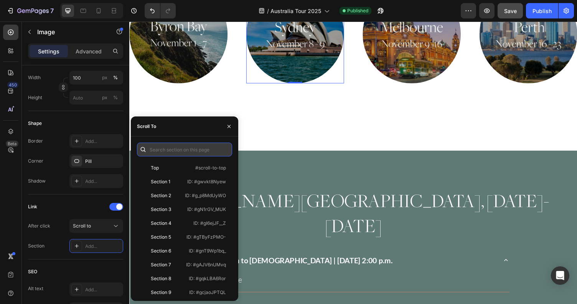
click at [175, 151] on input "text" at bounding box center [184, 149] width 95 height 14
paste input ".gqkLBA6Ror"
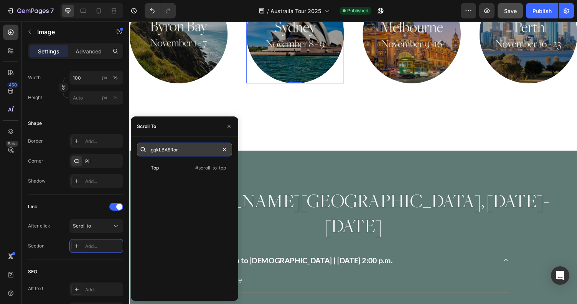
click at [151, 150] on input ".gqkLBA6Ror" at bounding box center [184, 149] width 95 height 14
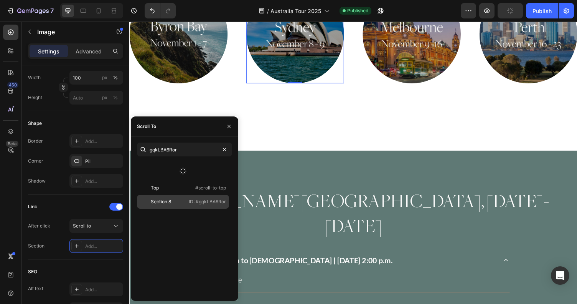
click at [193, 202] on p "ID: #gqkLBA6Ror" at bounding box center [207, 201] width 37 height 7
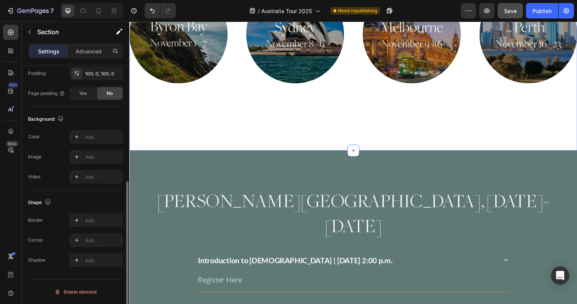
scroll to position [0, 0]
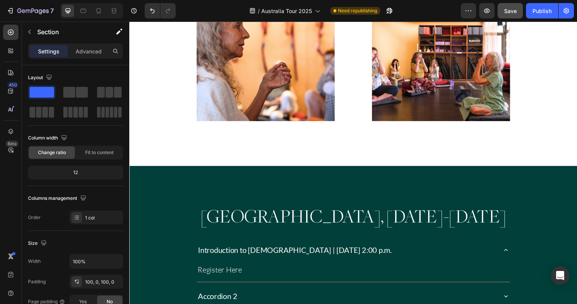
scroll to position [1341, 0]
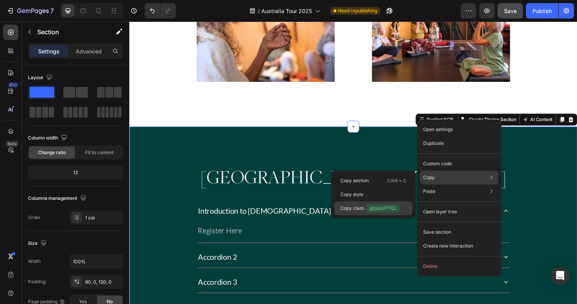
click at [371, 207] on span ".gcjaoJPTQL" at bounding box center [383, 208] width 34 height 8
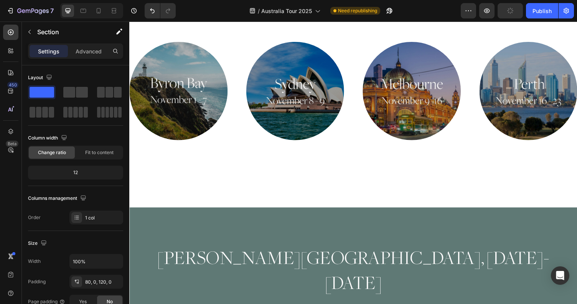
scroll to position [467, 0]
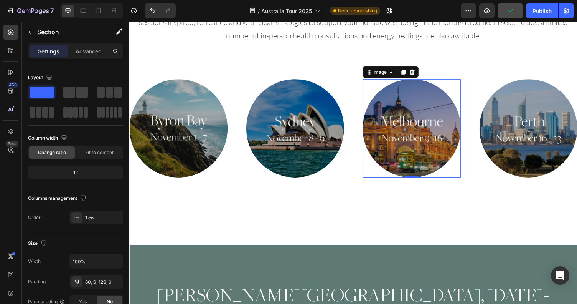
click at [421, 141] on img at bounding box center [419, 131] width 101 height 101
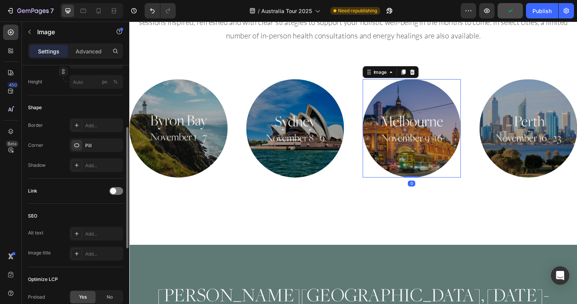
scroll to position [240, 0]
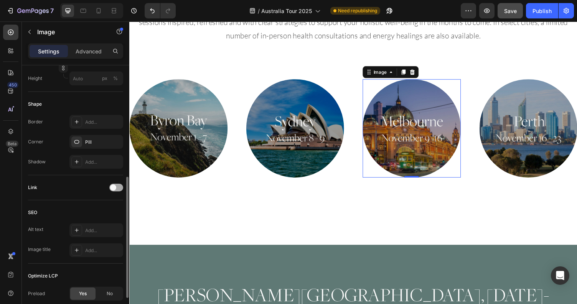
click at [115, 187] on span at bounding box center [113, 187] width 6 height 6
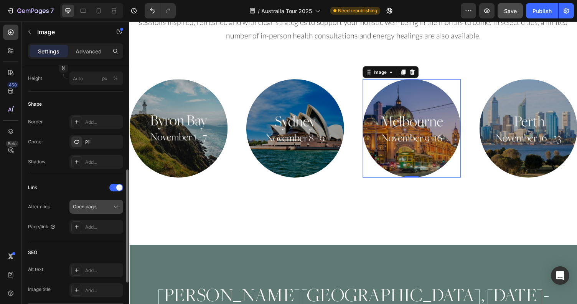
click at [103, 207] on div "Open page" at bounding box center [92, 206] width 39 height 7
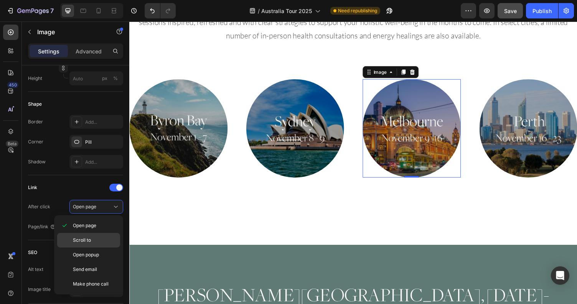
click at [94, 238] on p "Scroll to" at bounding box center [95, 240] width 44 height 7
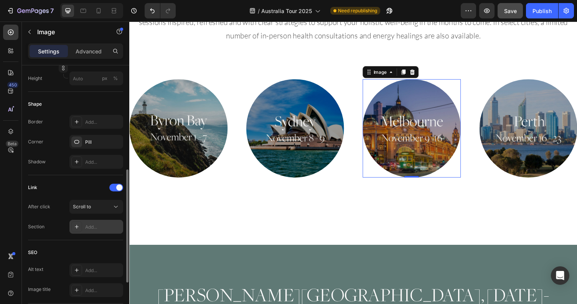
click at [94, 226] on div "Add..." at bounding box center [103, 226] width 36 height 7
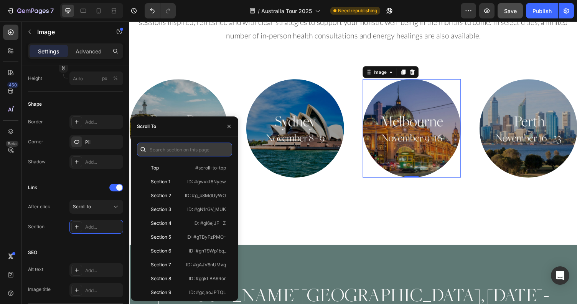
click at [170, 150] on input "text" at bounding box center [184, 149] width 95 height 14
paste input ".gcjaoJPTQL"
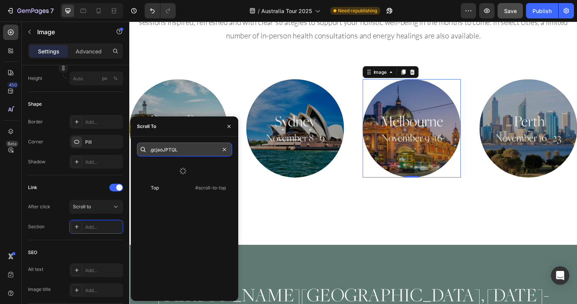
click at [151, 150] on input ".gcjaoJPTQL" at bounding box center [184, 149] width 95 height 14
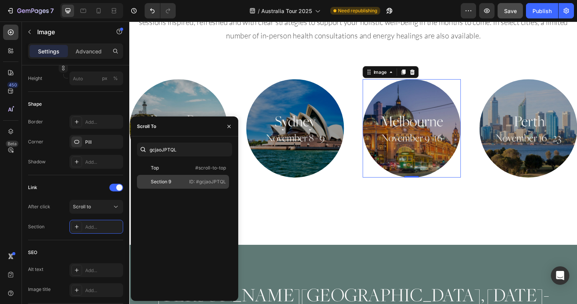
click at [194, 204] on div "Top #scroll-to-top Section 9 ID: #gcjaoJPTQL" at bounding box center [184, 228] width 95 height 134
click at [194, 182] on p "ID: #gcjaoJPTQL" at bounding box center [207, 181] width 37 height 7
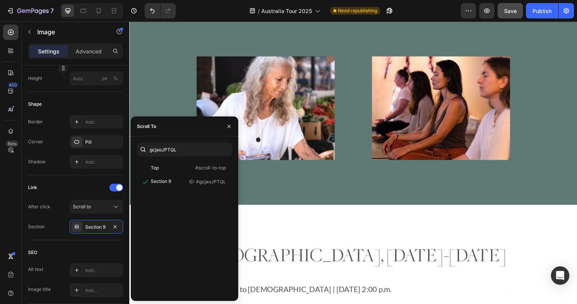
scroll to position [968, 0]
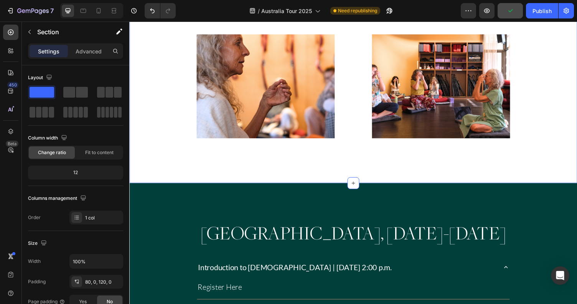
scroll to position [1297, 0]
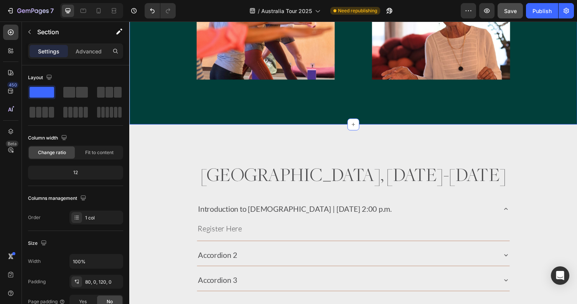
scroll to position [1720, 0]
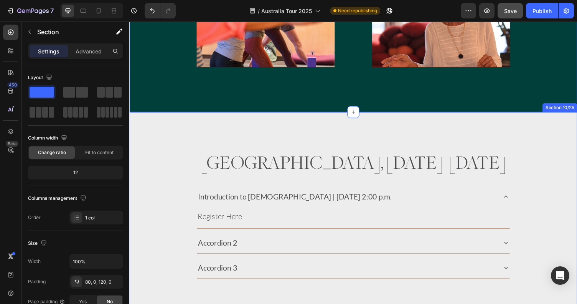
click at [416, 135] on div "Perth, November 16-23 Heading Introduction to Ayurveda | Sunday, November 2nd, …" at bounding box center [359, 296] width 461 height 364
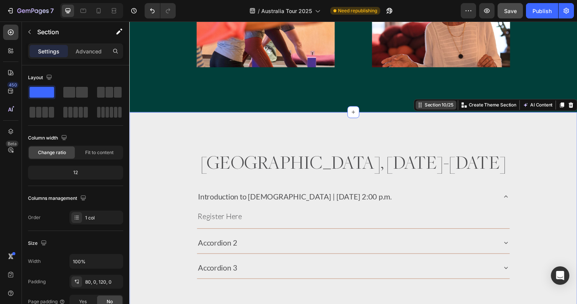
click at [441, 108] on div "Section 10/25" at bounding box center [448, 107] width 33 height 7
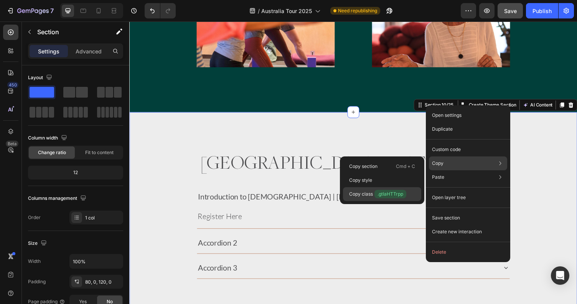
click at [365, 191] on p "Copy class .gtIaHTTrpp" at bounding box center [377, 194] width 57 height 8
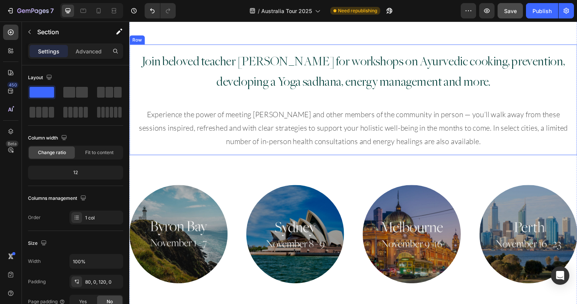
scroll to position [411, 0]
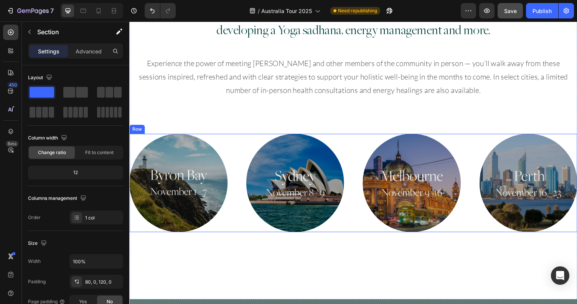
click at [487, 187] on div "Image Image Image Image Row" at bounding box center [359, 187] width 461 height 101
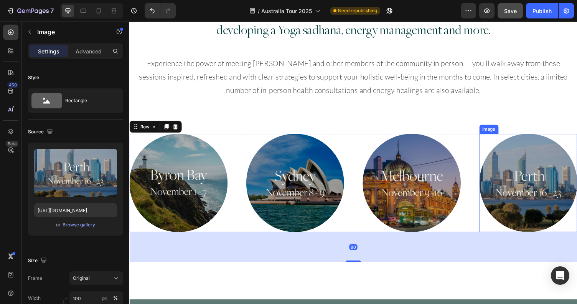
click at [528, 187] on img at bounding box center [540, 187] width 101 height 101
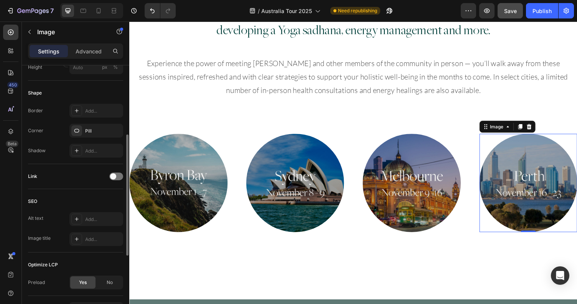
scroll to position [256, 0]
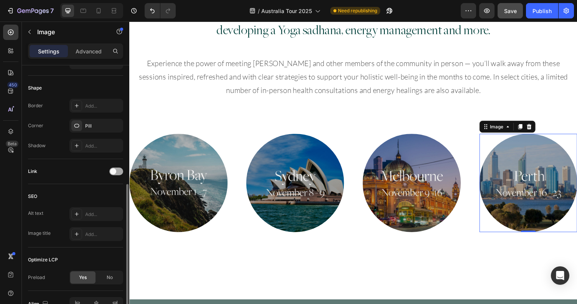
click at [112, 172] on span at bounding box center [113, 171] width 6 height 6
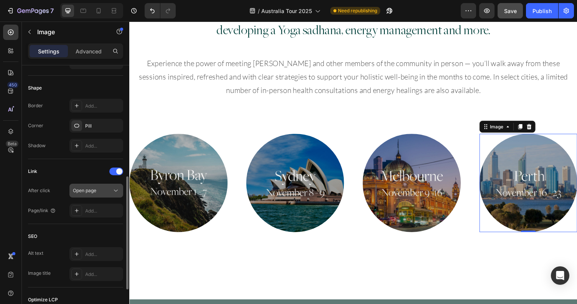
click at [106, 187] on div "Open page" at bounding box center [92, 190] width 39 height 7
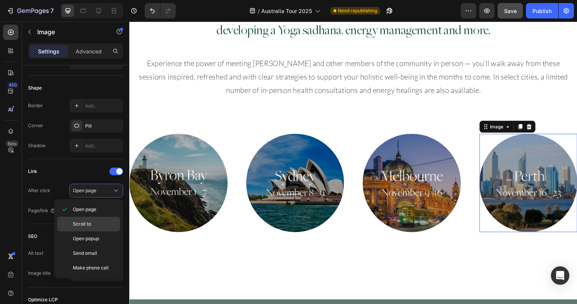
click at [91, 223] on p "Scroll to" at bounding box center [95, 223] width 44 height 7
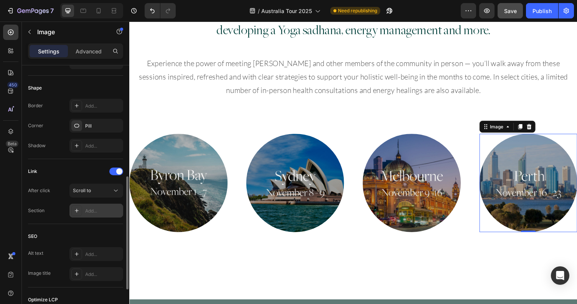
click at [91, 210] on div "Add..." at bounding box center [103, 210] width 36 height 7
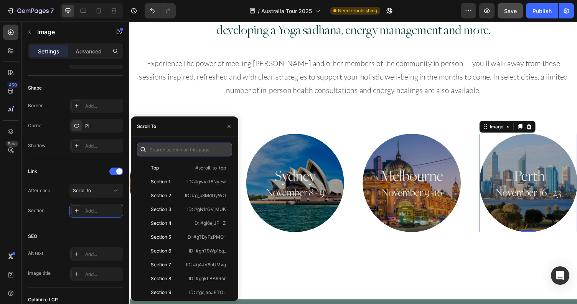
click at [167, 152] on input "text" at bounding box center [184, 149] width 95 height 14
paste input ".gtIaHTTrpp"
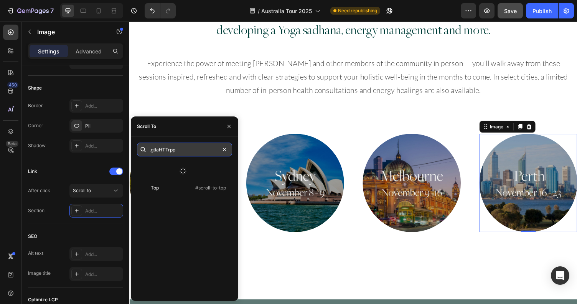
click at [152, 150] on input ".gtIaHTTrpp" at bounding box center [184, 149] width 95 height 14
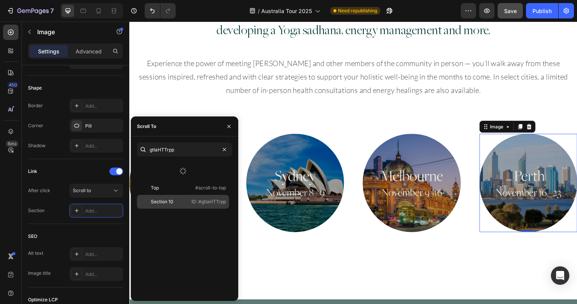
click at [185, 208] on div "Section 10 ID: #gtIaHTTrpp" at bounding box center [183, 202] width 92 height 14
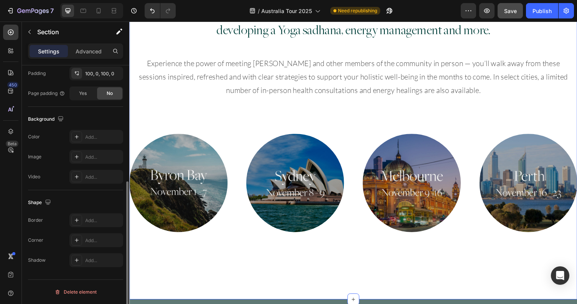
click at [280, 259] on div "Join beloved teacher [PERSON_NAME] for workshops on Ayurvedic cooking, preventi…" at bounding box center [359, 130] width 461 height 276
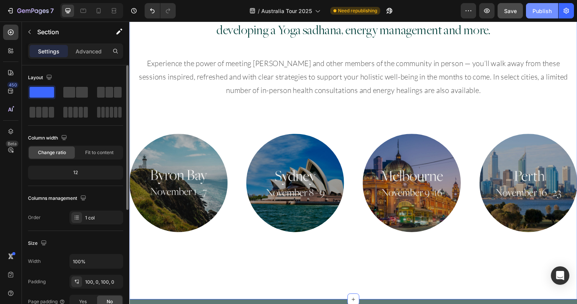
click at [539, 8] on div "Publish" at bounding box center [542, 11] width 19 height 8
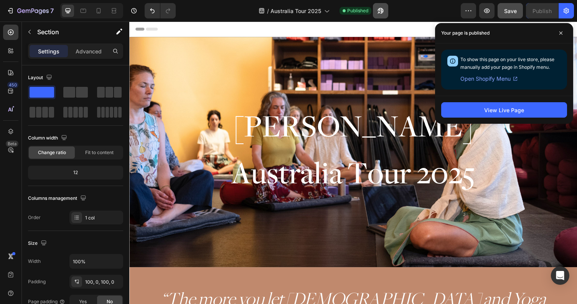
click at [378, 11] on icon "button" at bounding box center [381, 11] width 8 height 8
